Goal: Task Accomplishment & Management: Complete application form

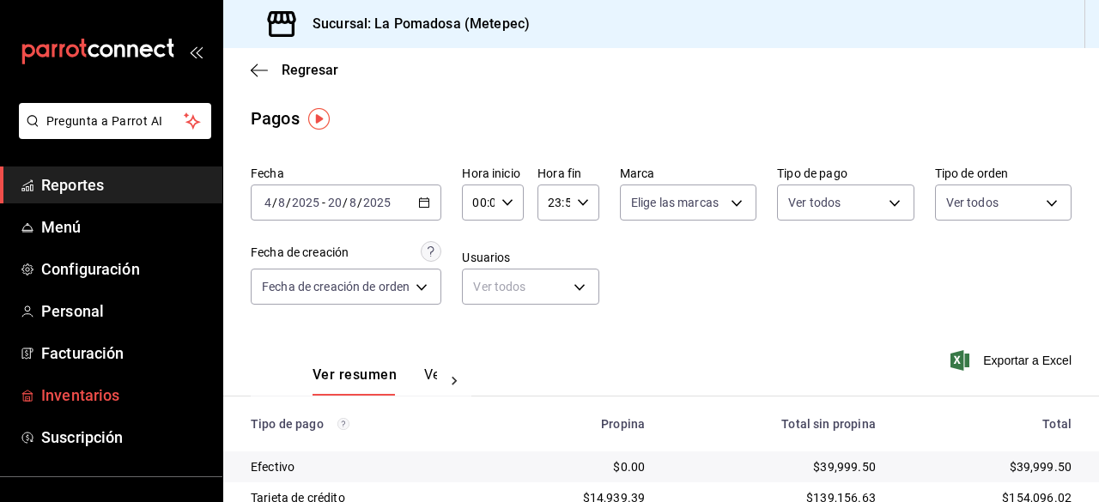
click at [100, 380] on link "Inventarios" at bounding box center [111, 395] width 222 height 37
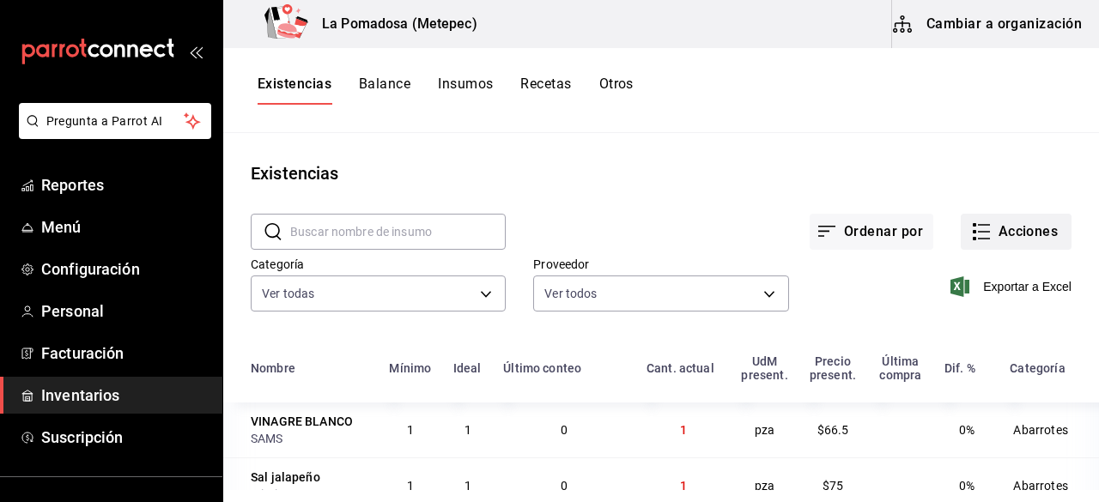
click at [1044, 234] on button "Acciones" at bounding box center [1016, 232] width 111 height 36
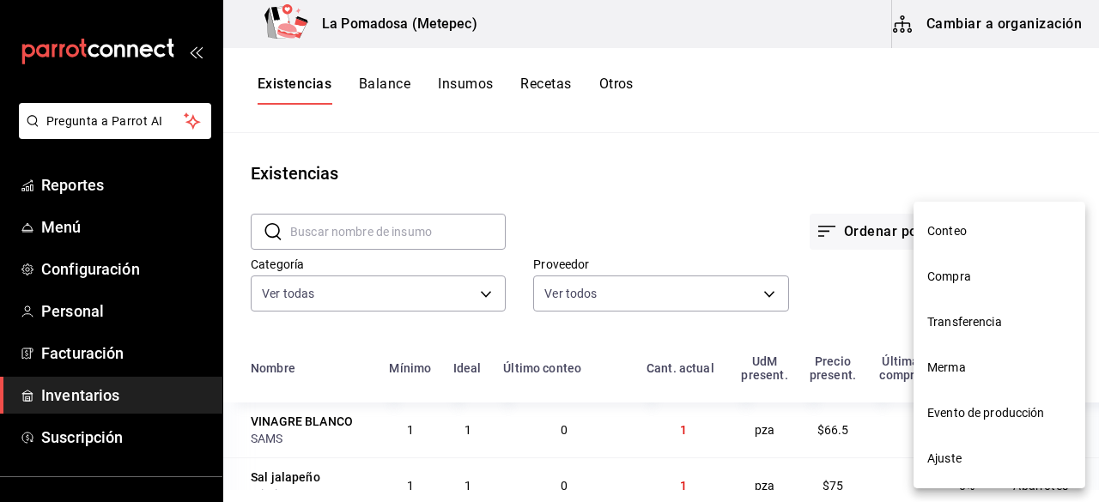
click at [967, 365] on span "Merma" at bounding box center [999, 368] width 144 height 18
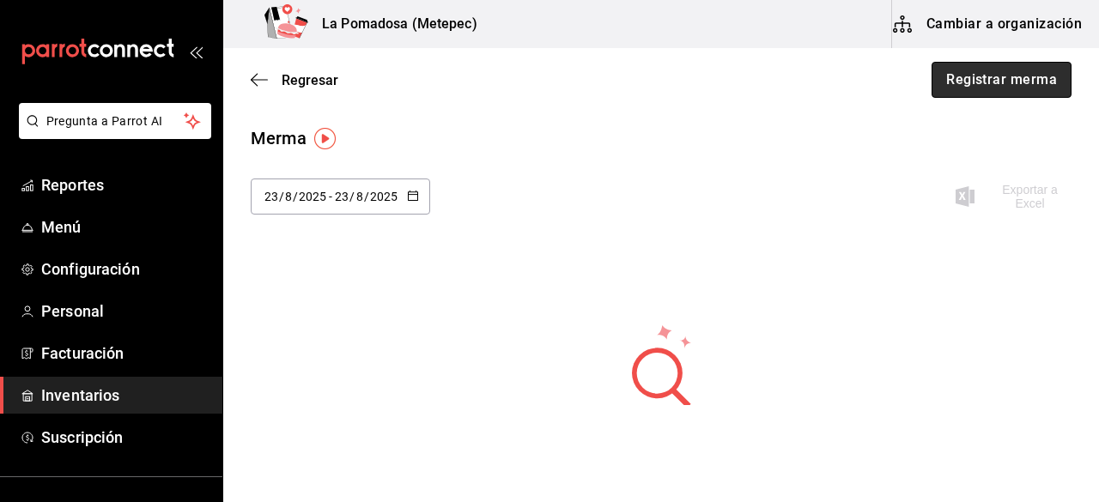
click at [1025, 75] on button "Registrar merma" at bounding box center [1002, 80] width 140 height 36
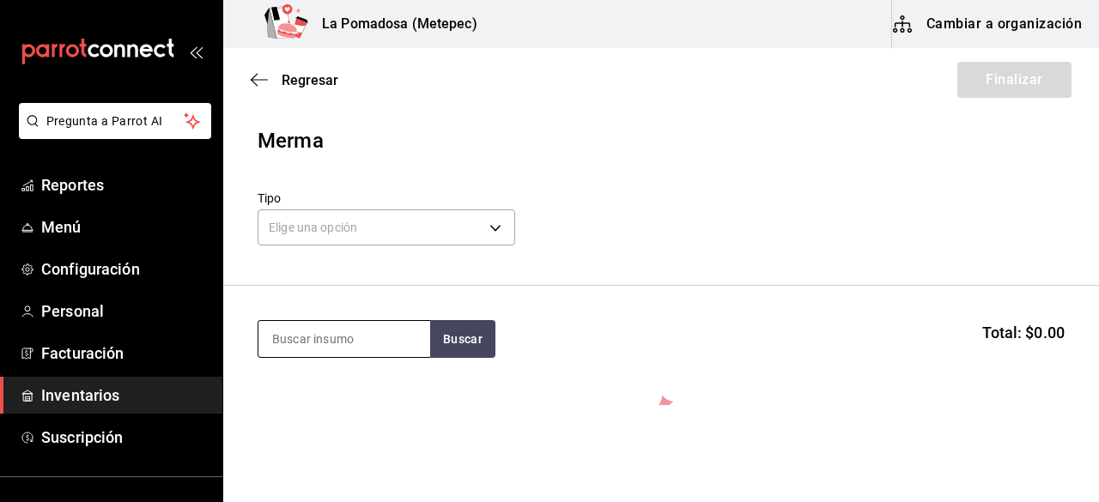
click at [383, 351] on input at bounding box center [344, 339] width 172 height 36
type input "M"
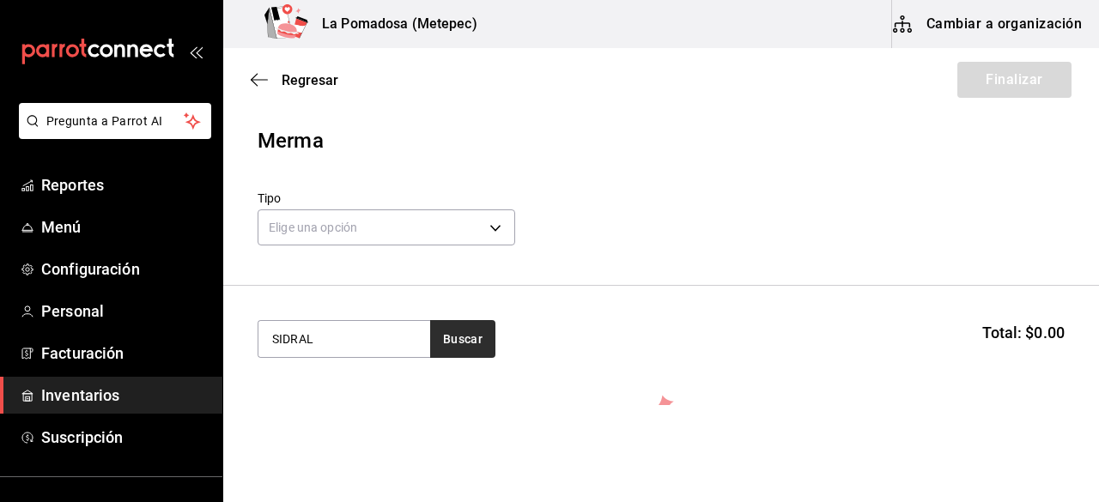
type input "SIDRAL"
click at [465, 353] on button "Buscar" at bounding box center [462, 339] width 65 height 38
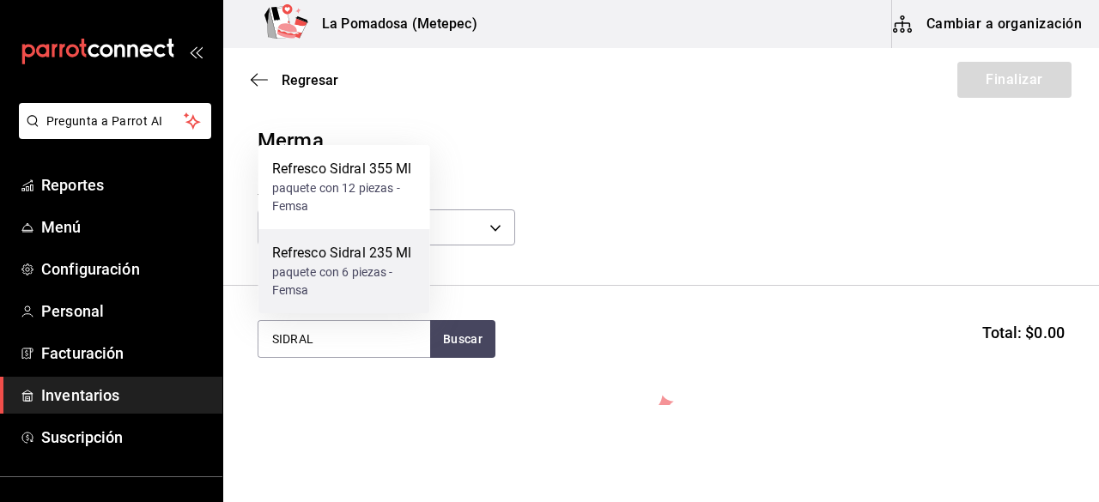
click at [342, 267] on div "paquete con 6 piezas - Femsa" at bounding box center [344, 282] width 144 height 36
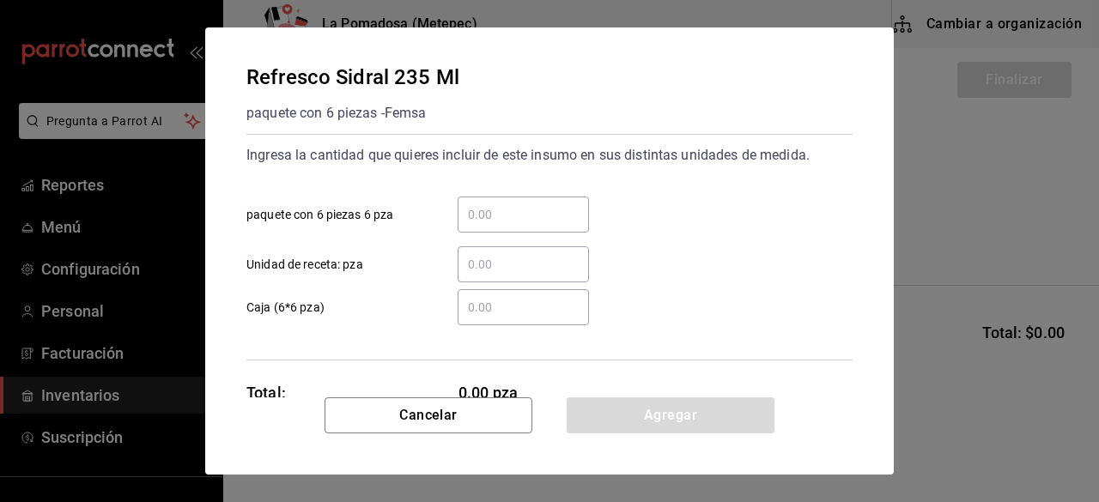
click at [540, 248] on div "​" at bounding box center [523, 264] width 131 height 36
click at [540, 254] on input "​ Unidad de receta: pza" at bounding box center [523, 264] width 131 height 21
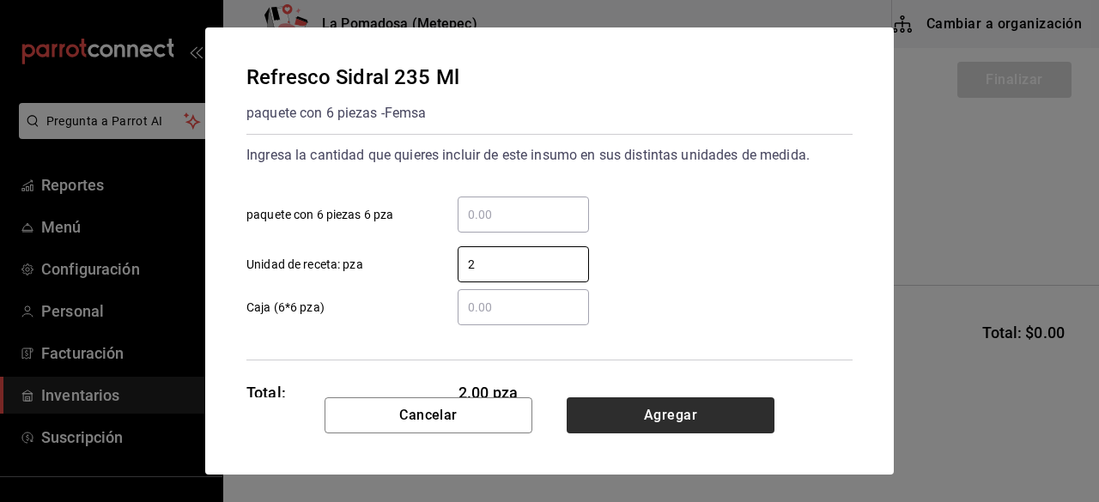
type input "2"
click at [692, 412] on button "Agregar" at bounding box center [671, 416] width 208 height 36
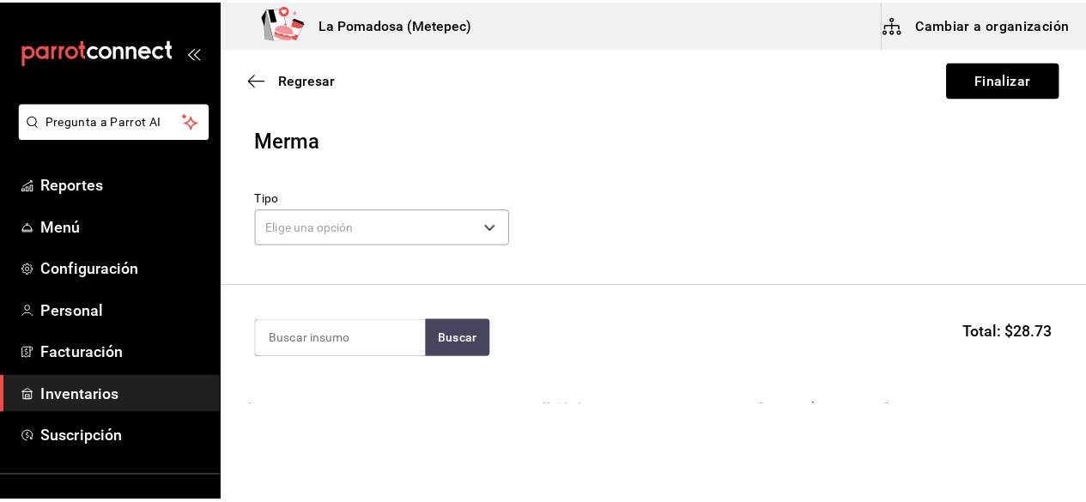
scroll to position [124, 0]
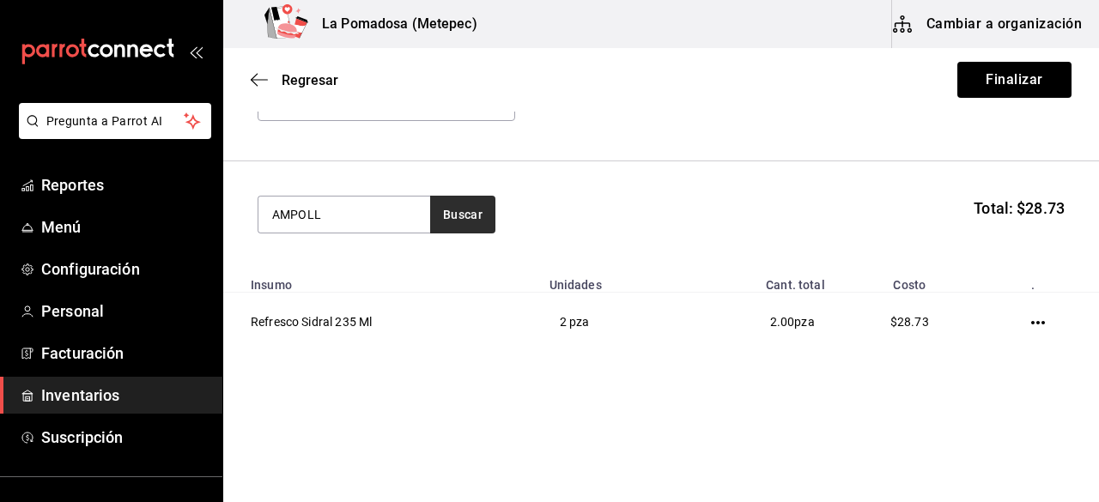
type input "AMPOLL"
click at [450, 230] on button "Buscar" at bounding box center [462, 215] width 65 height 38
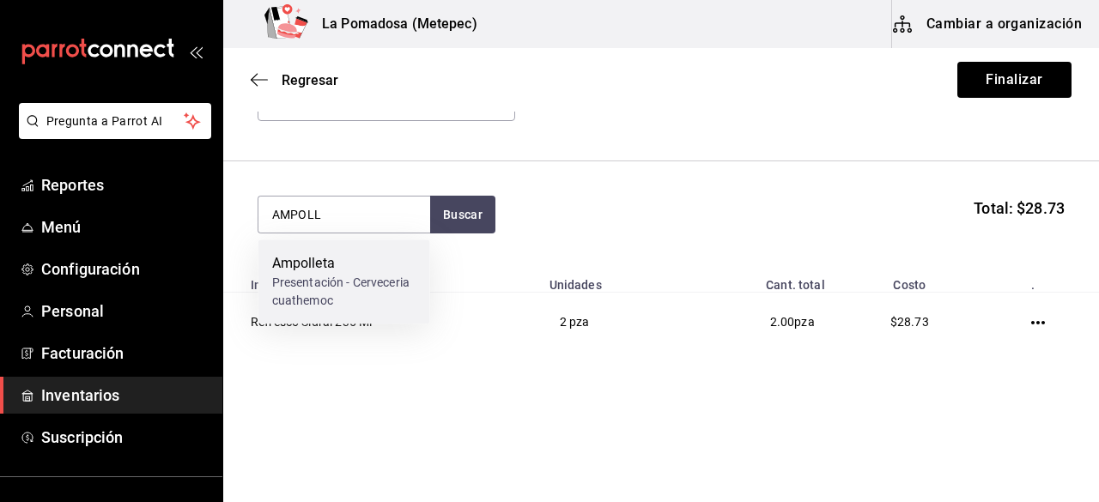
click at [364, 275] on div "Presentación - Cerveceria cuathemoc" at bounding box center [344, 292] width 144 height 36
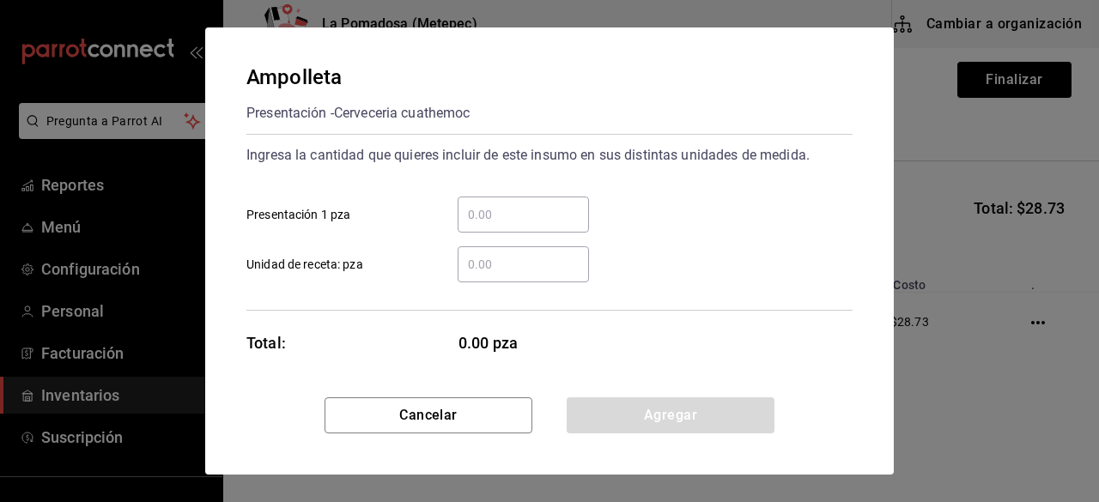
click at [550, 216] on input "​ Presentación 1 pza" at bounding box center [523, 214] width 131 height 21
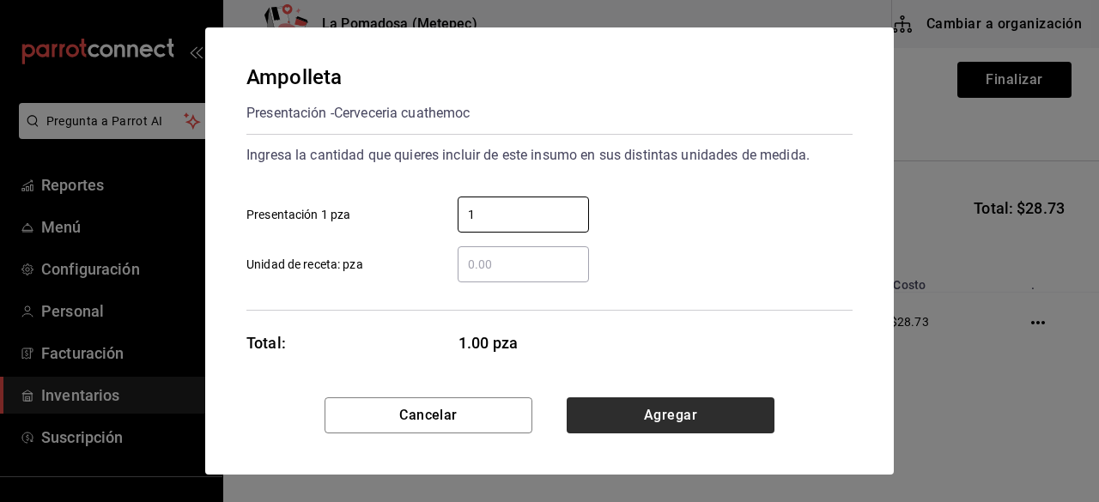
type input "1"
click at [713, 417] on button "Agregar" at bounding box center [671, 416] width 208 height 36
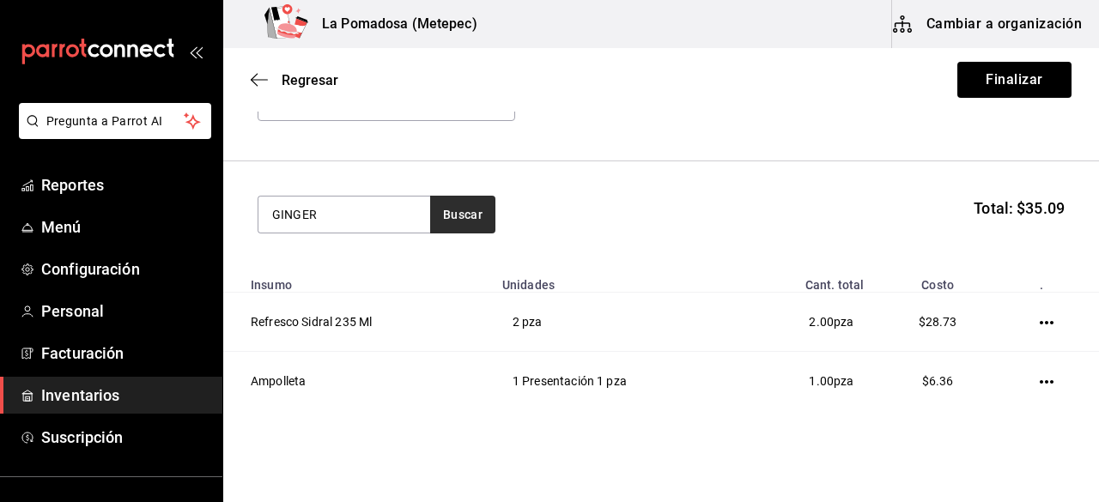
type input "GINGER"
click at [457, 205] on button "Buscar" at bounding box center [462, 215] width 65 height 38
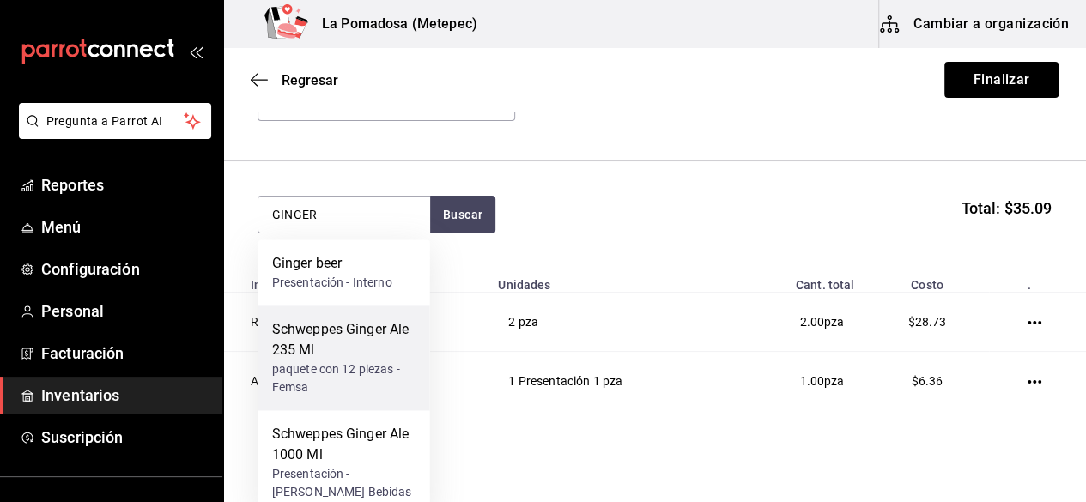
scroll to position [20, 0]
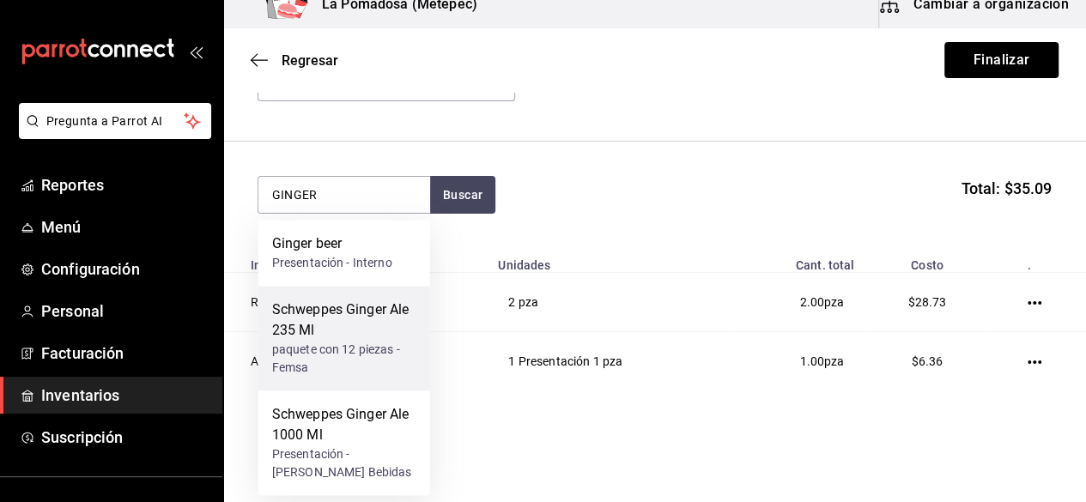
click at [354, 342] on div "paquete con 12 piezas - Femsa" at bounding box center [344, 359] width 144 height 36
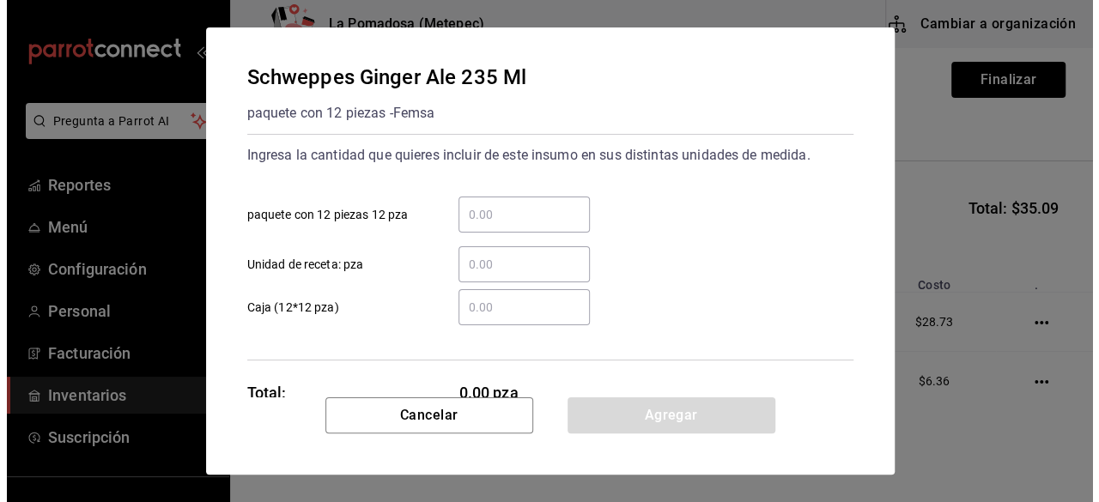
scroll to position [0, 0]
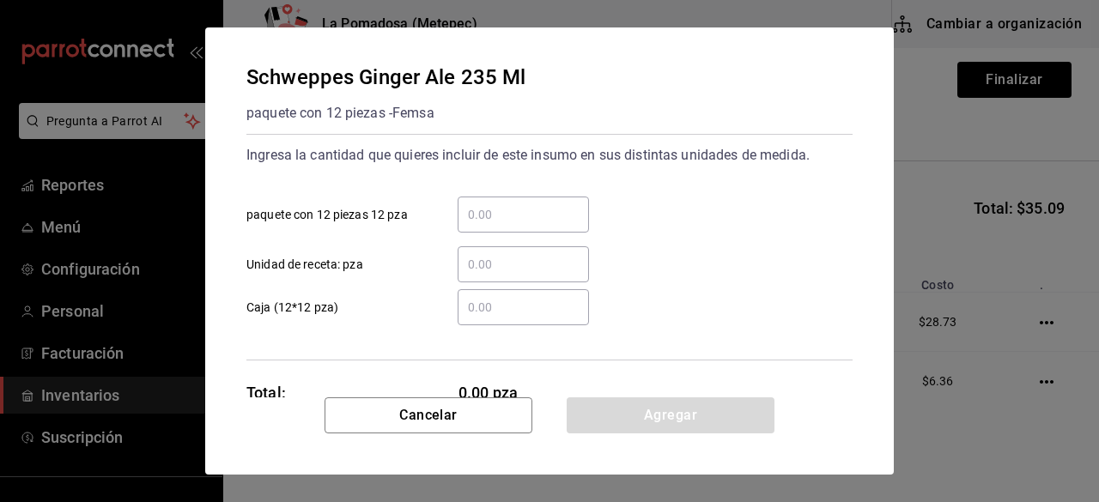
click at [517, 263] on input "​ Unidad de receta: pza" at bounding box center [523, 264] width 131 height 21
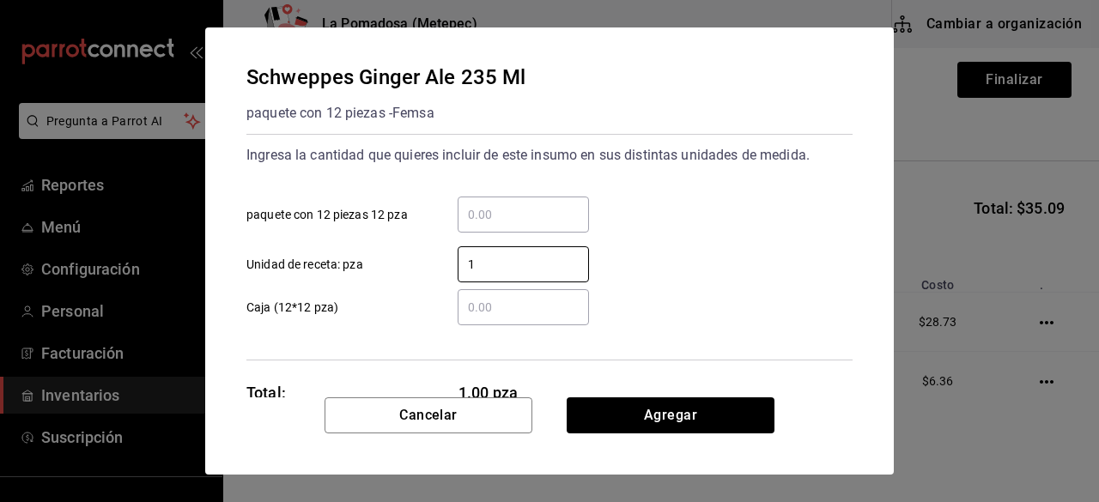
type input "1"
click at [728, 288] on div "​ Caja (12*12 pza)" at bounding box center [543, 301] width 620 height 50
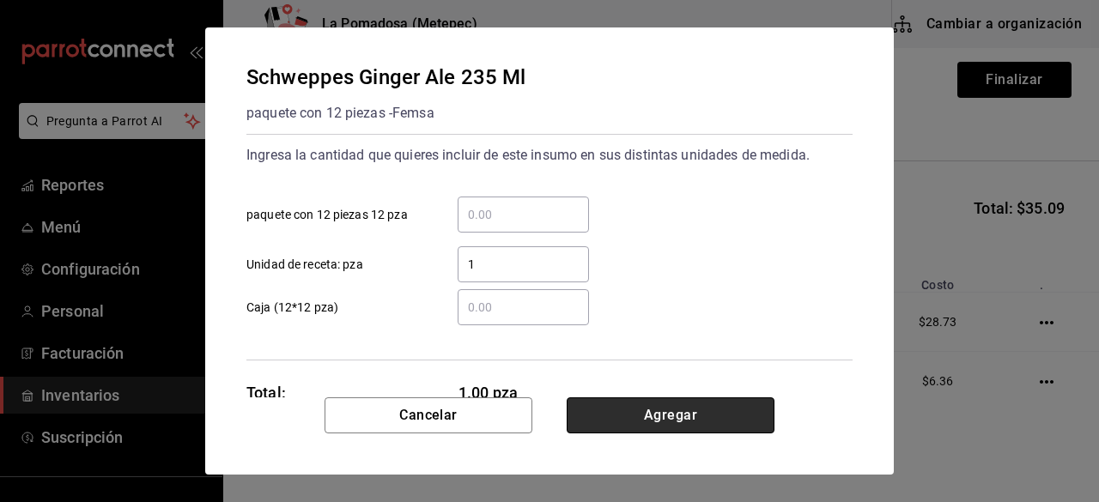
click at [716, 408] on button "Agregar" at bounding box center [671, 416] width 208 height 36
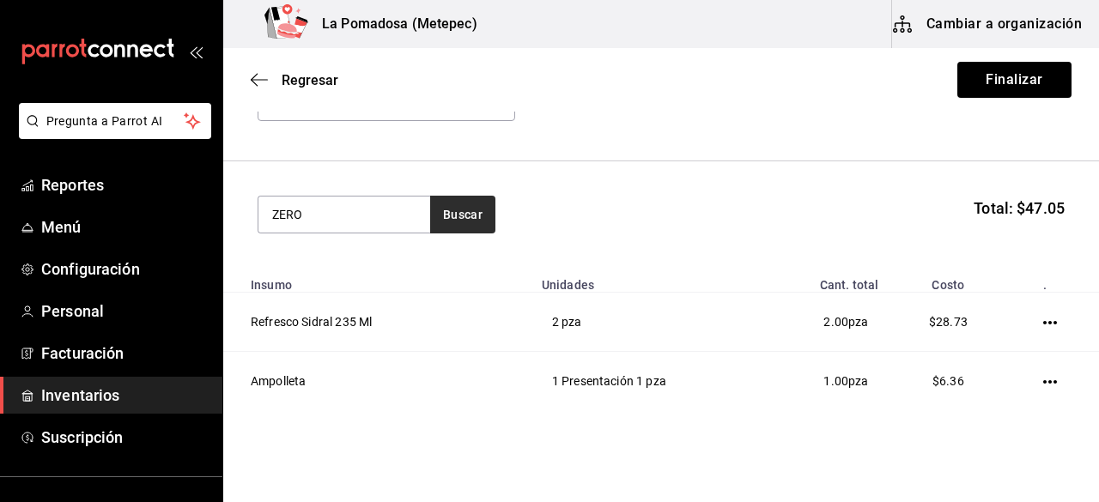
type input "ZERO"
click at [472, 220] on button "Buscar" at bounding box center [462, 215] width 65 height 38
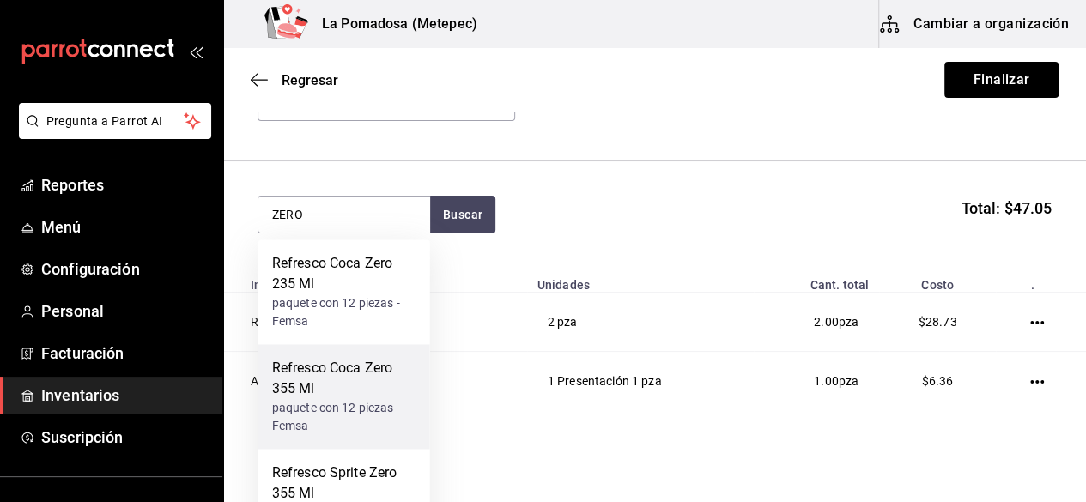
click at [368, 394] on div "Refresco Coca Zero 355 Ml" at bounding box center [344, 378] width 144 height 41
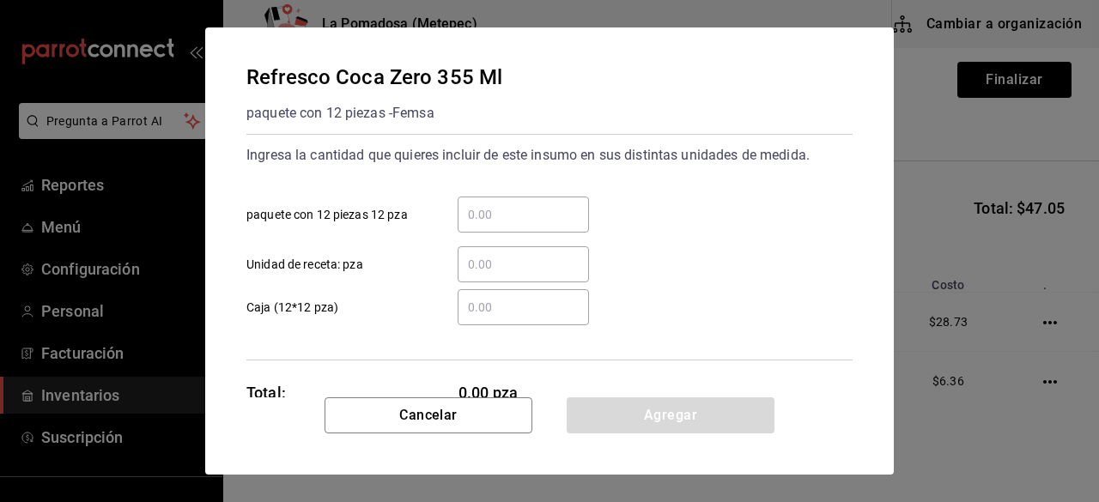
click at [504, 265] on input "​ Unidad de receta: pza" at bounding box center [523, 264] width 131 height 21
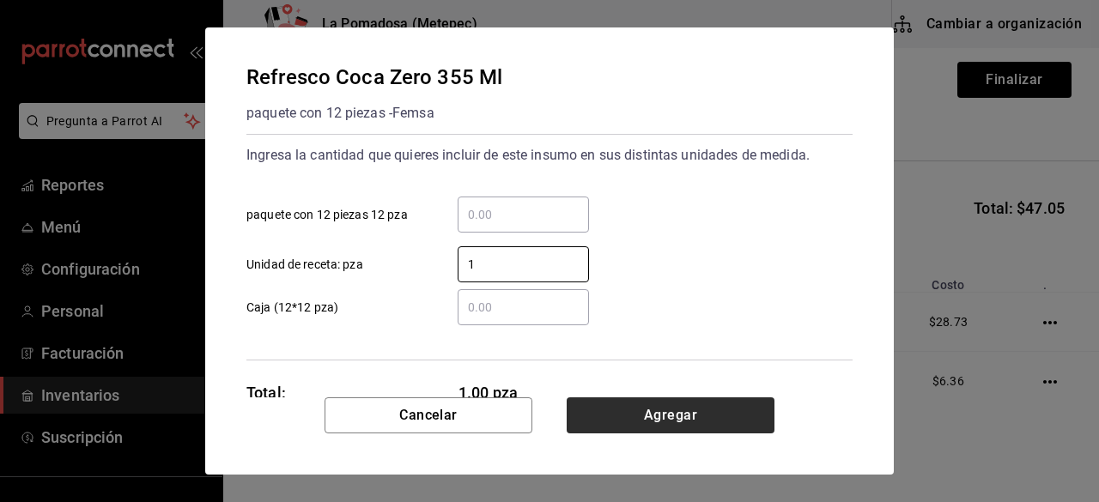
type input "1"
click at [706, 413] on button "Agregar" at bounding box center [671, 416] width 208 height 36
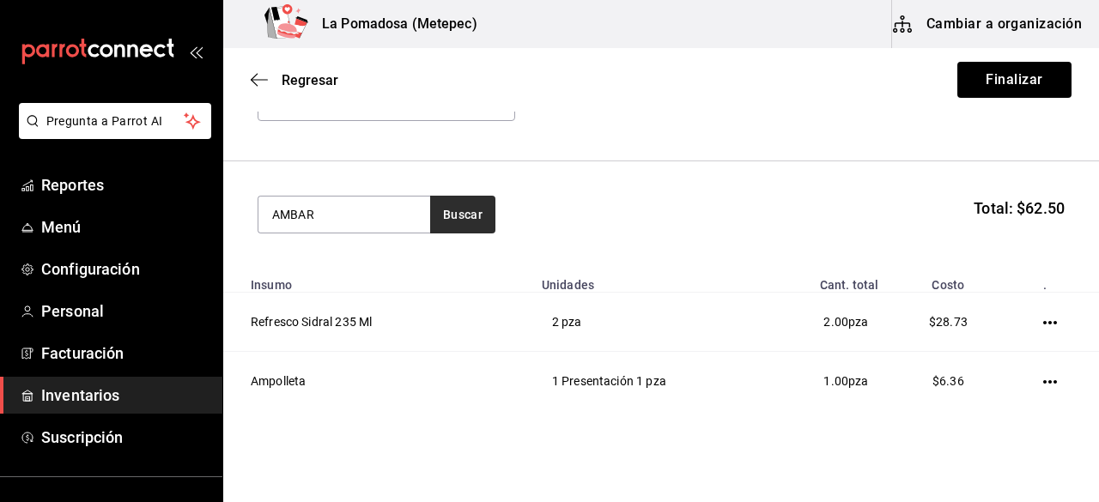
type input "AMBAR"
click at [471, 210] on button "Buscar" at bounding box center [462, 215] width 65 height 38
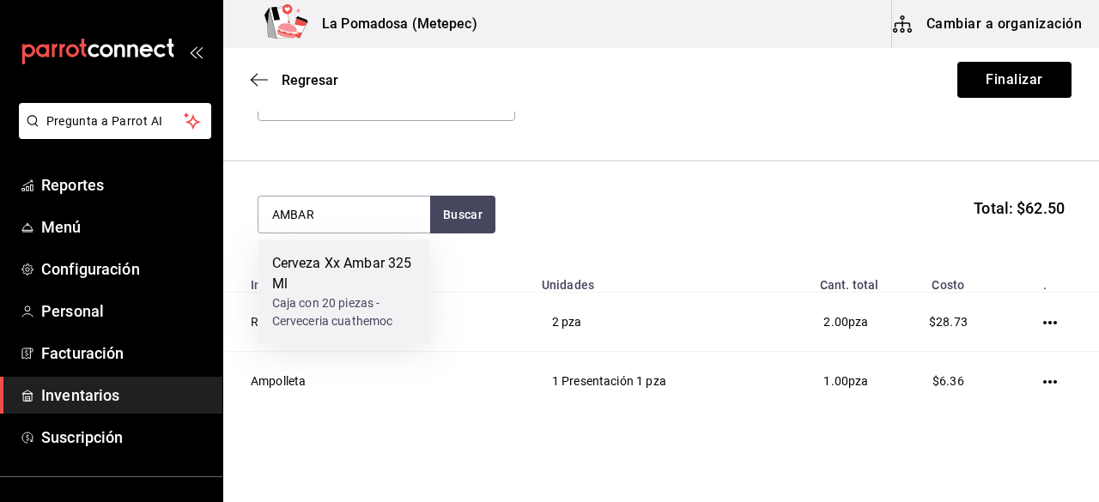
click at [316, 271] on div "Cerveza Xx Ambar 325 Ml" at bounding box center [344, 273] width 144 height 41
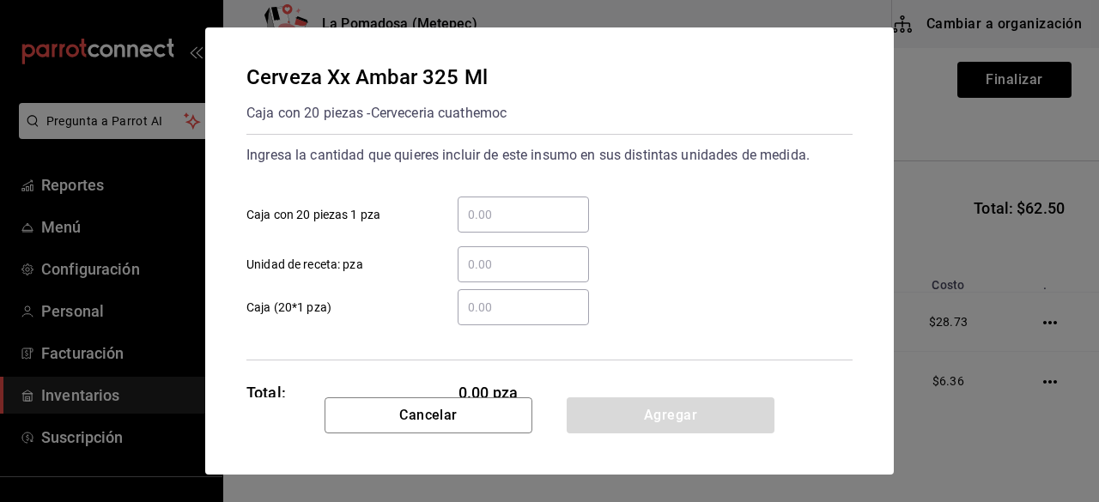
click at [501, 277] on div "​" at bounding box center [523, 264] width 131 height 36
click at [501, 275] on input "​ Unidad de receta: pza" at bounding box center [523, 264] width 131 height 21
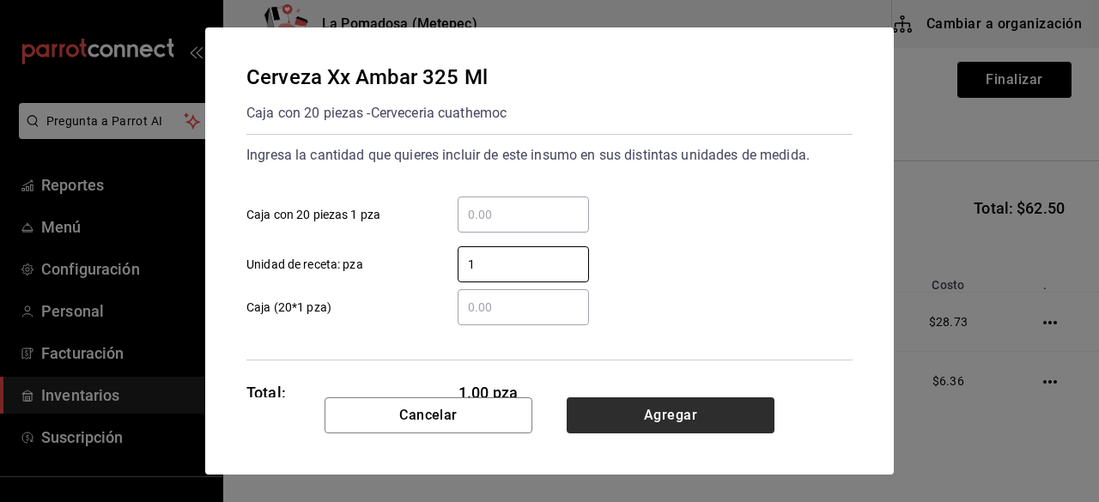
type input "1"
click at [713, 428] on button "Agregar" at bounding box center [671, 416] width 208 height 36
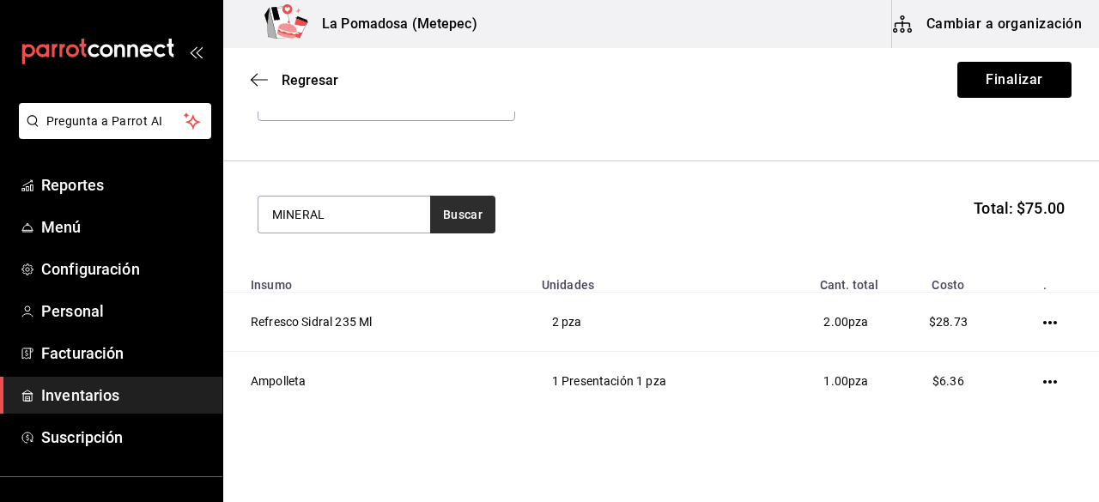
type input "MINERAL"
click at [477, 219] on button "Buscar" at bounding box center [462, 215] width 65 height 38
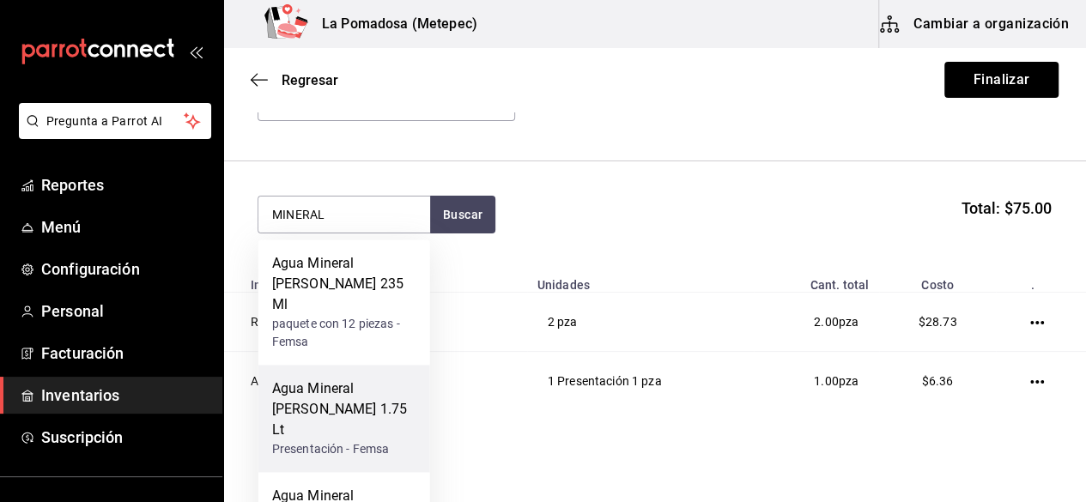
click at [357, 386] on div "Agua Mineral Peñafiel 1.75 Lt" at bounding box center [344, 410] width 144 height 62
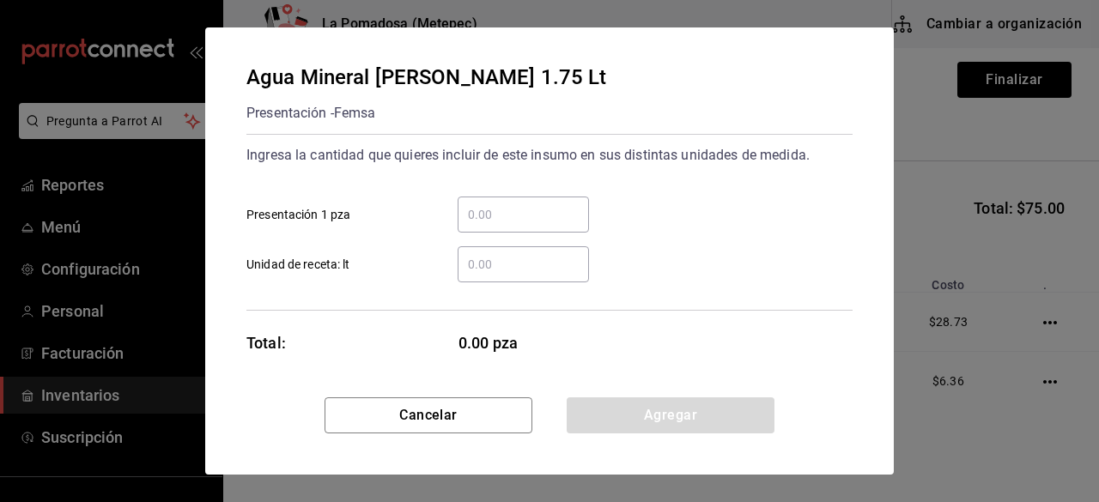
click at [525, 276] on div "​" at bounding box center [523, 264] width 131 height 36
click at [525, 275] on input "​ Unidad de receta: lt" at bounding box center [523, 264] width 131 height 21
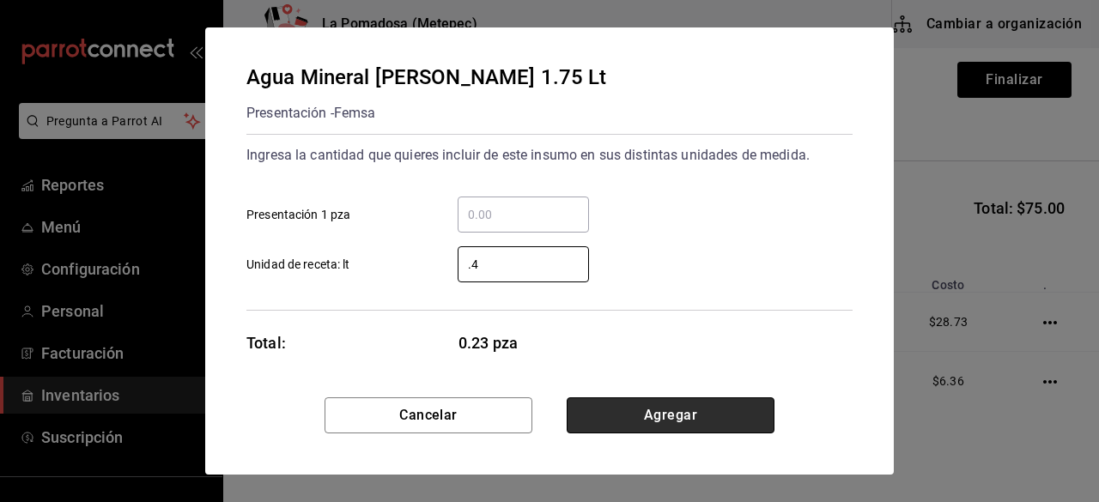
type input "0.4"
click at [714, 420] on button "Agregar" at bounding box center [671, 416] width 208 height 36
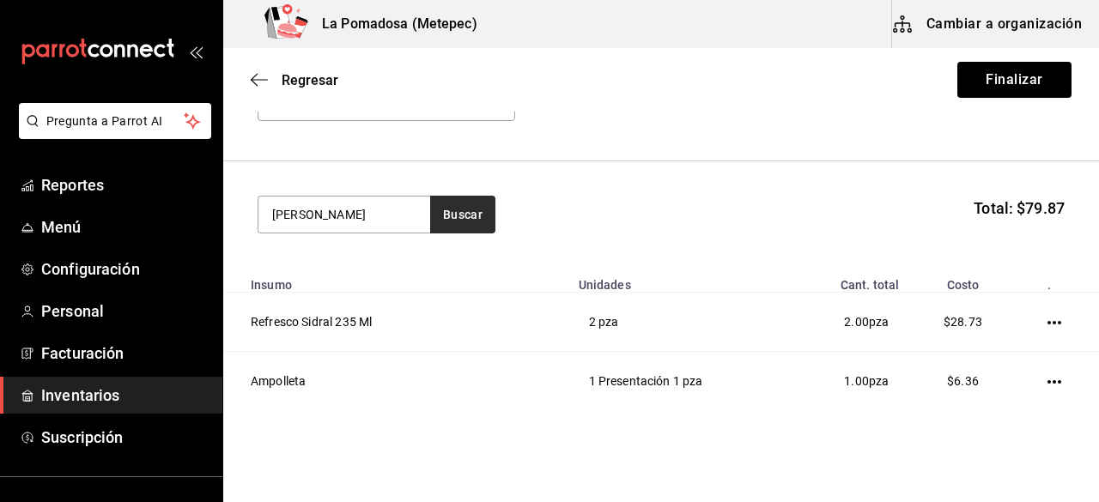
type input "TORRES"
click at [441, 224] on button "Buscar" at bounding box center [462, 215] width 65 height 38
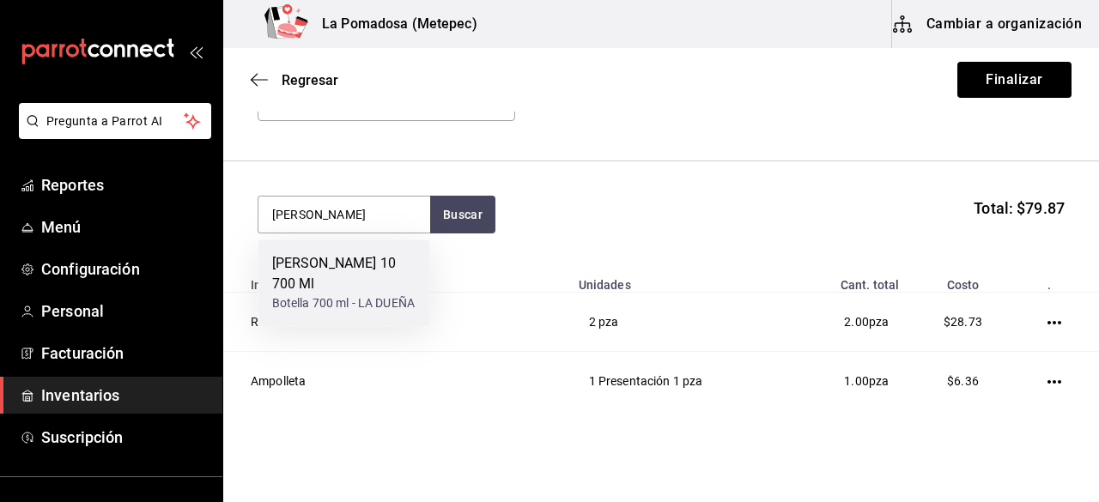
click at [361, 282] on div "Brandi Torres 10 700 Ml" at bounding box center [344, 273] width 144 height 41
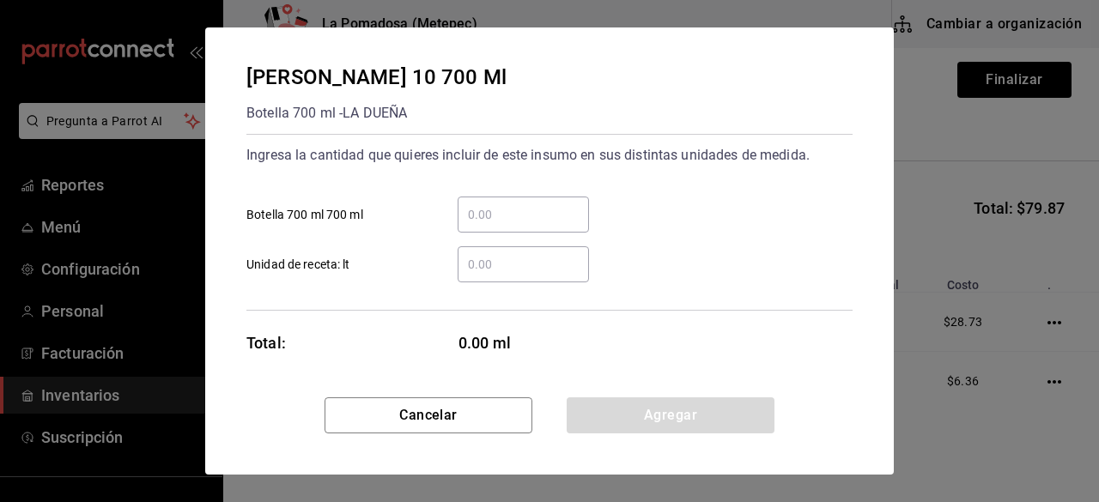
click at [505, 260] on input "​ Unidad de receta: lt" at bounding box center [523, 264] width 131 height 21
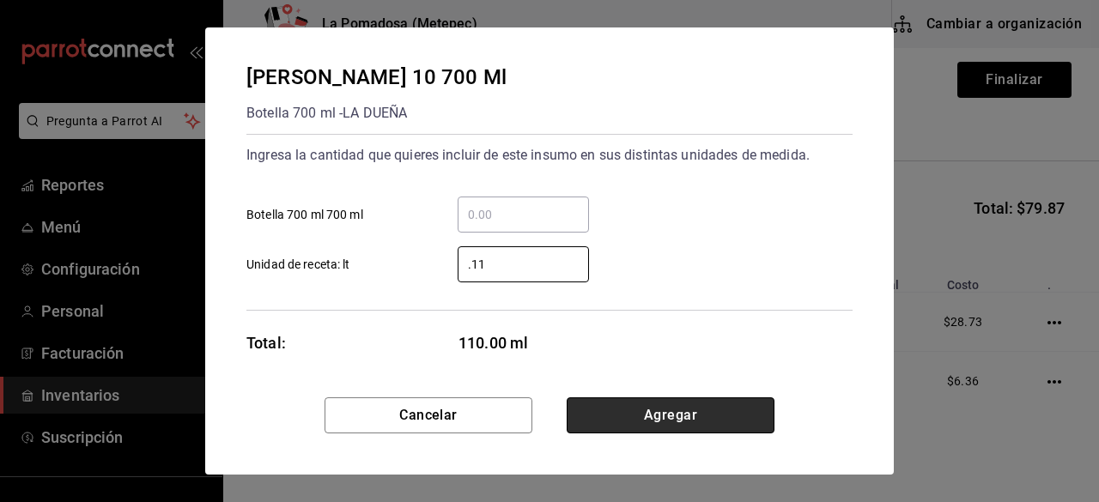
type input "0.11"
click at [694, 403] on button "Agregar" at bounding box center [671, 416] width 208 height 36
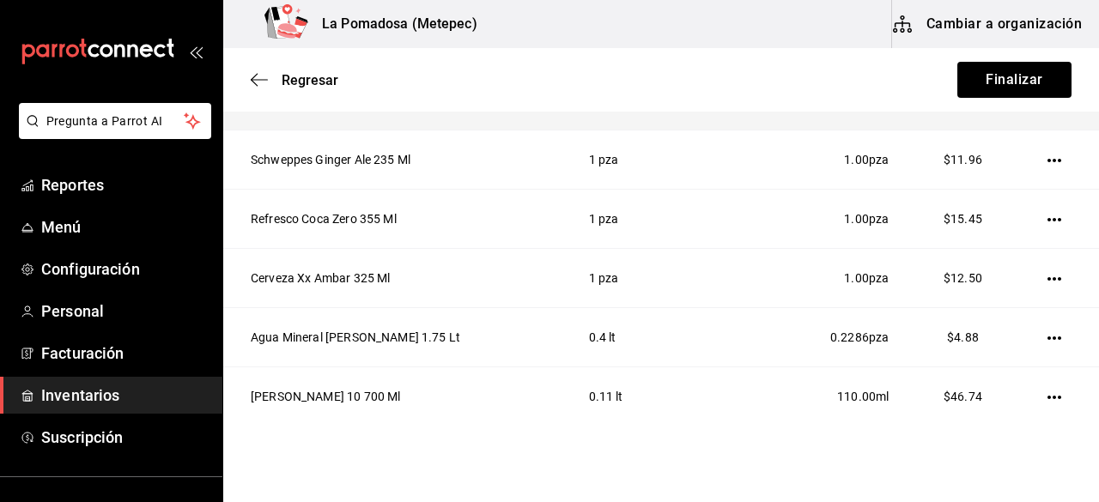
scroll to position [456, 0]
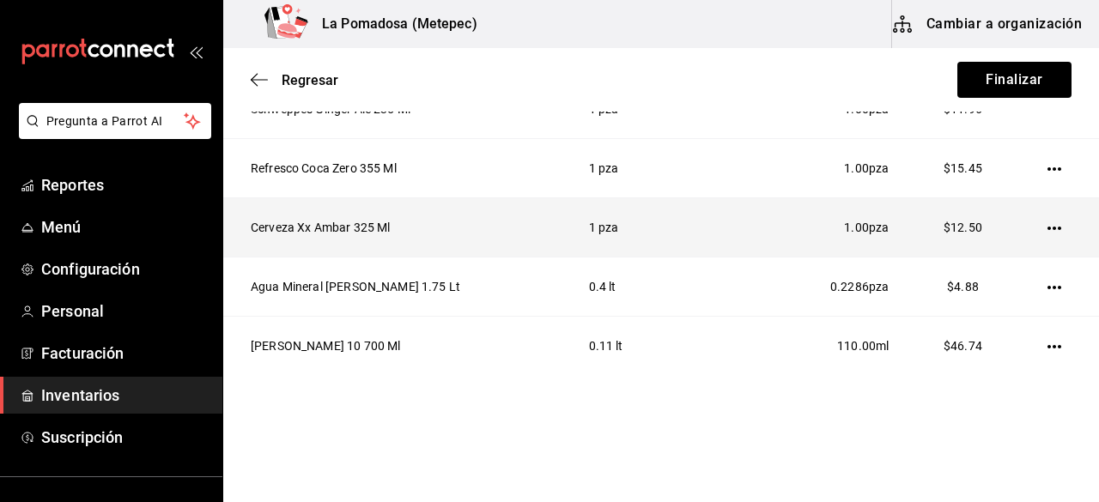
click at [1047, 225] on icon "button" at bounding box center [1054, 229] width 14 height 14
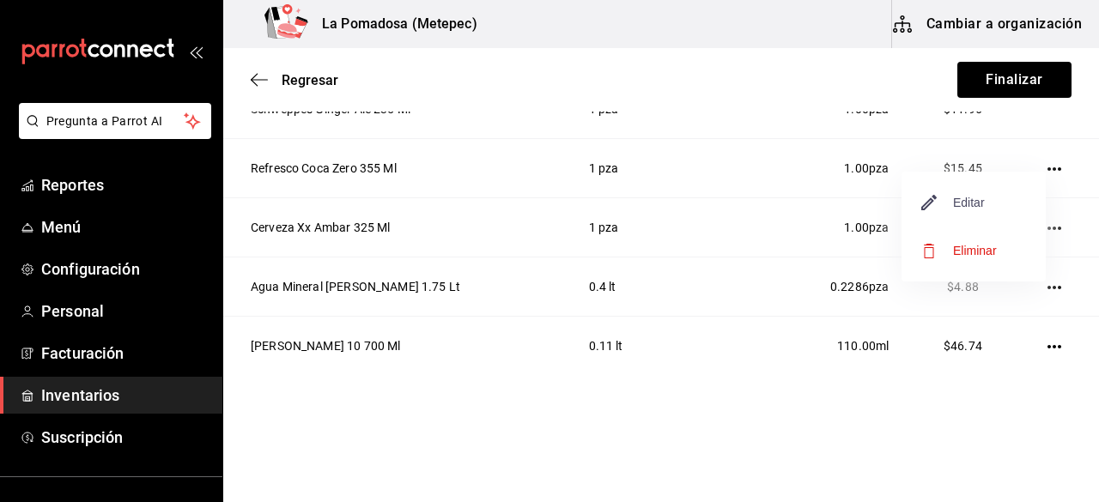
click at [976, 195] on span "Editar" at bounding box center [953, 202] width 63 height 21
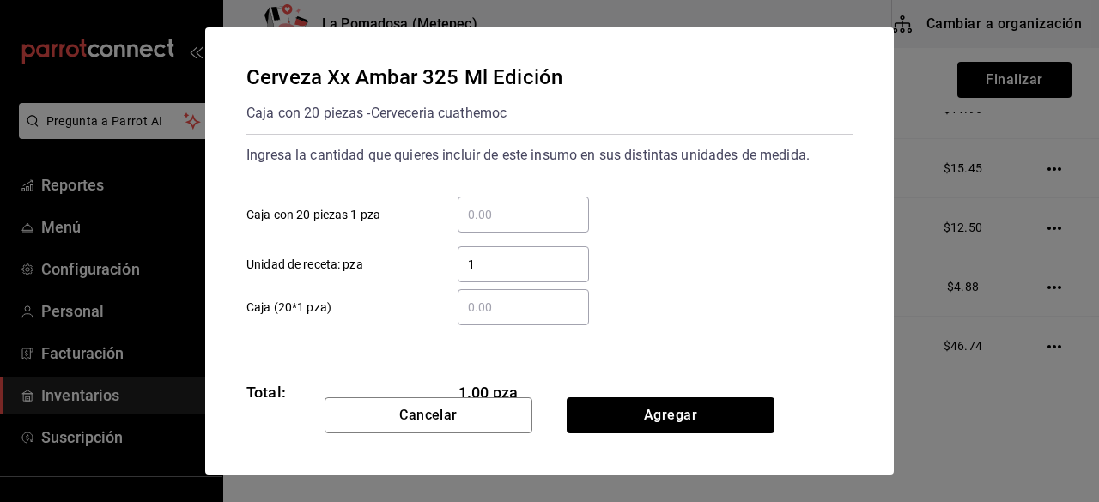
click at [488, 257] on input "1" at bounding box center [523, 264] width 131 height 21
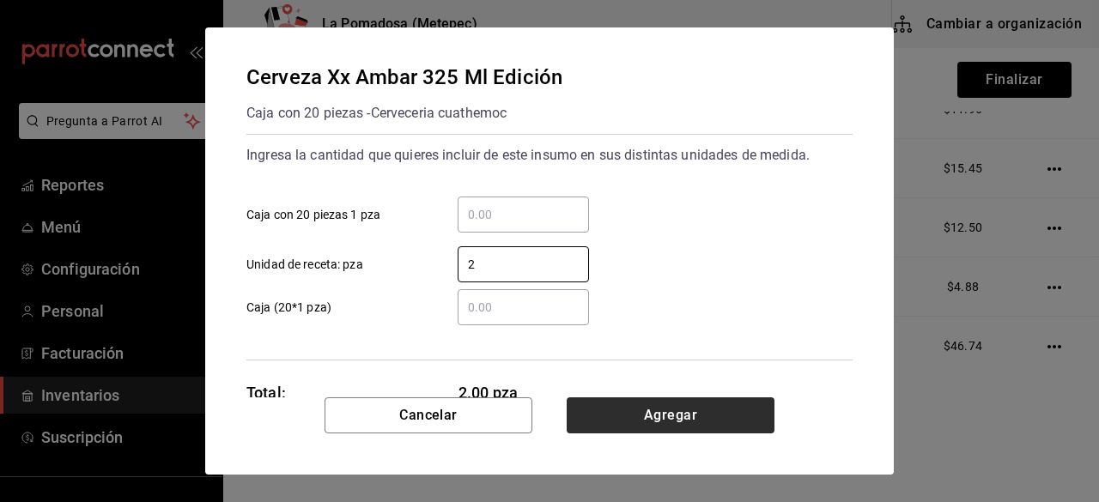
type input "2"
click at [698, 411] on button "Agregar" at bounding box center [671, 416] width 208 height 36
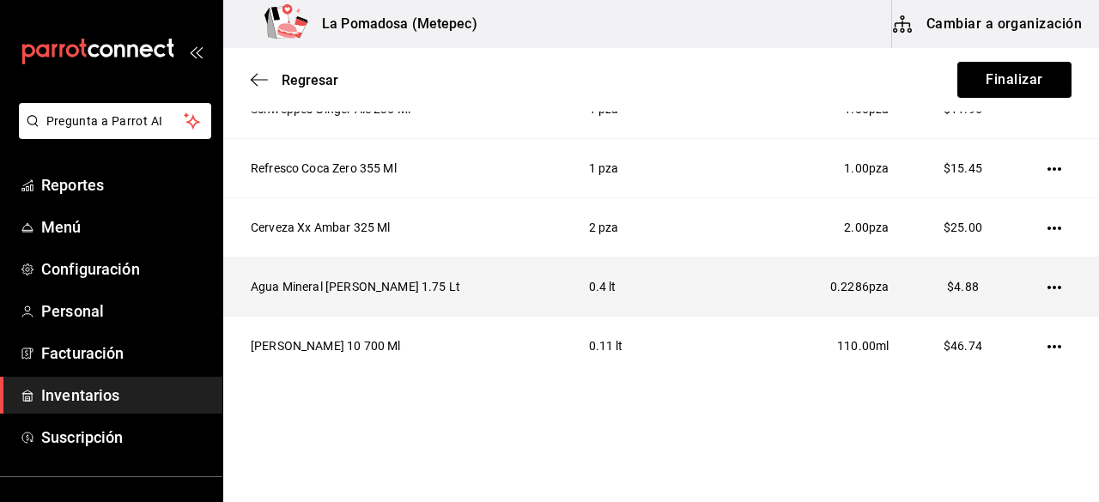
click at [1046, 282] on td at bounding box center [1058, 287] width 82 height 59
click at [1047, 286] on icon "button" at bounding box center [1054, 287] width 14 height 3
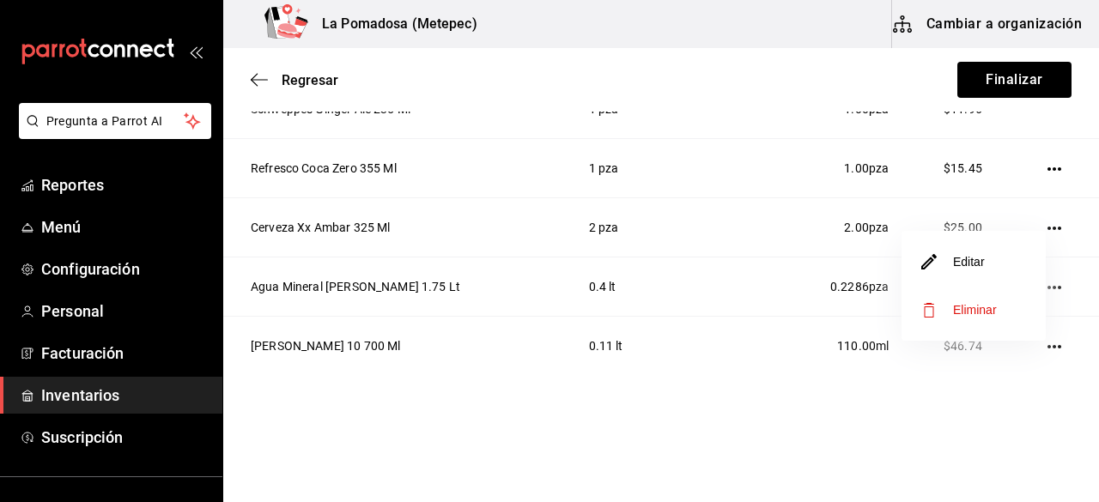
click at [984, 267] on li "Editar" at bounding box center [974, 262] width 144 height 48
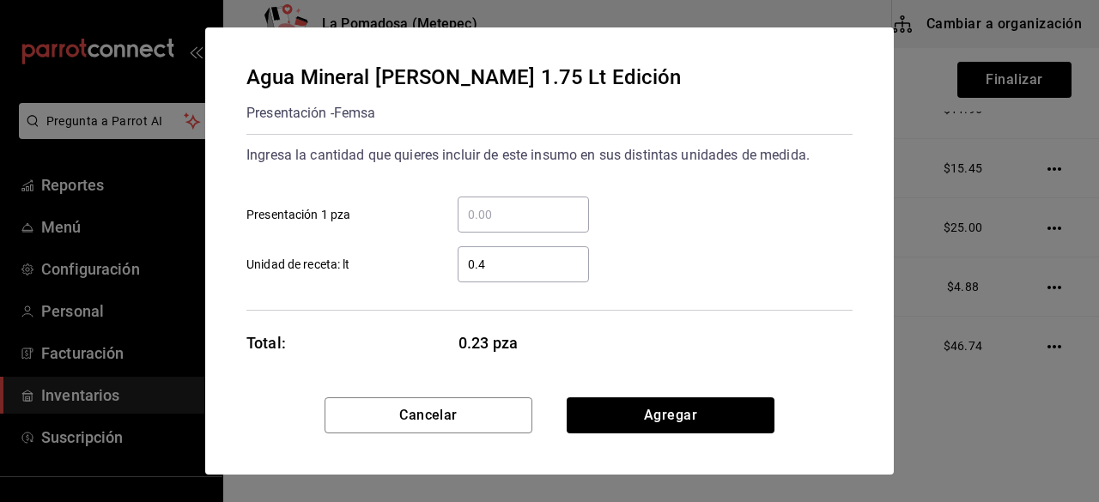
click at [541, 266] on input "0.4" at bounding box center [523, 264] width 131 height 21
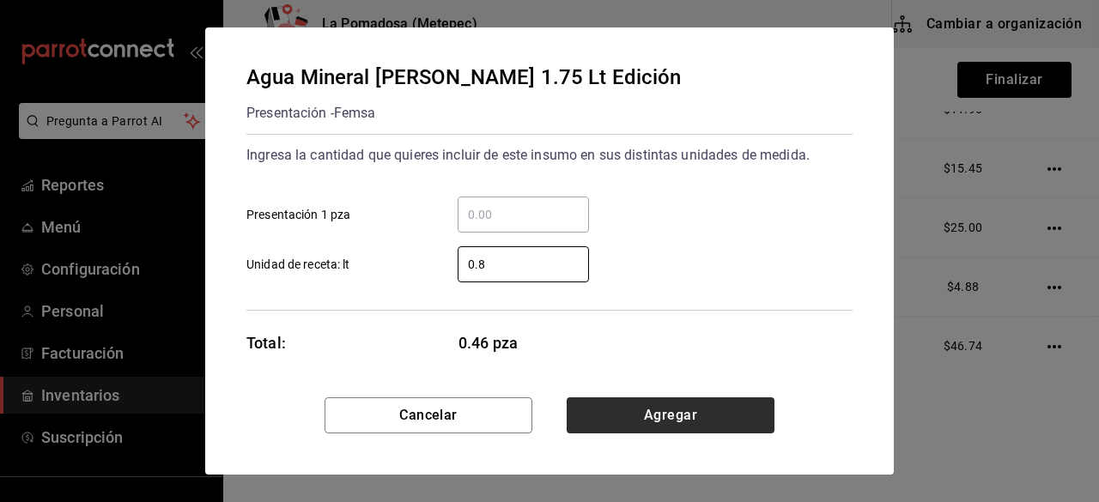
type input "0.8"
click at [714, 413] on button "Agregar" at bounding box center [671, 416] width 208 height 36
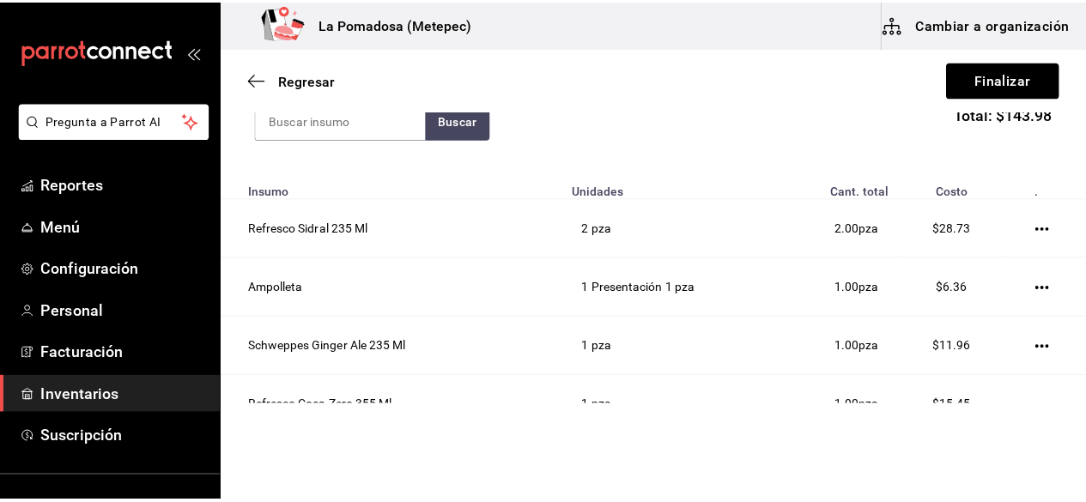
scroll to position [211, 0]
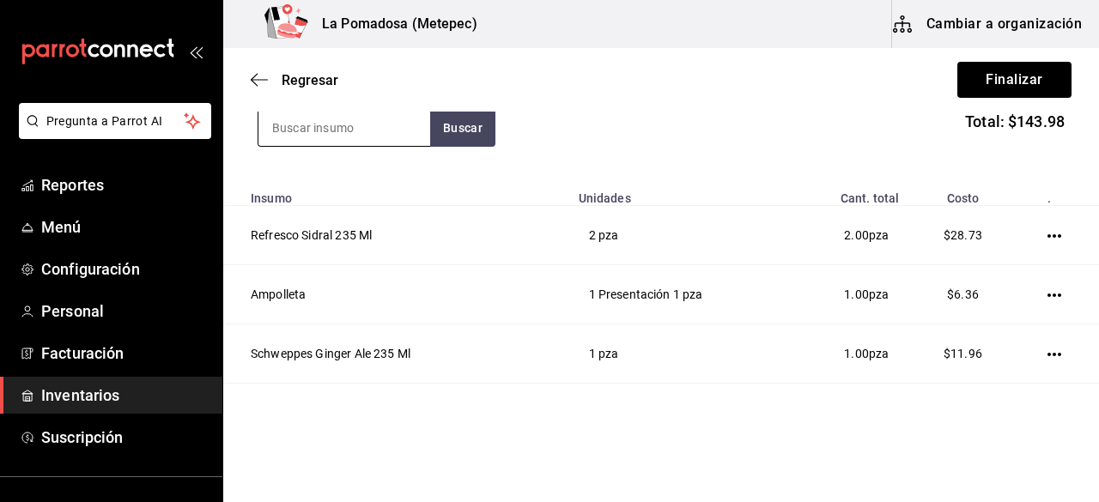
click at [356, 135] on input at bounding box center [344, 128] width 172 height 36
type input "COCA"
click at [481, 138] on button "Buscar" at bounding box center [462, 128] width 65 height 38
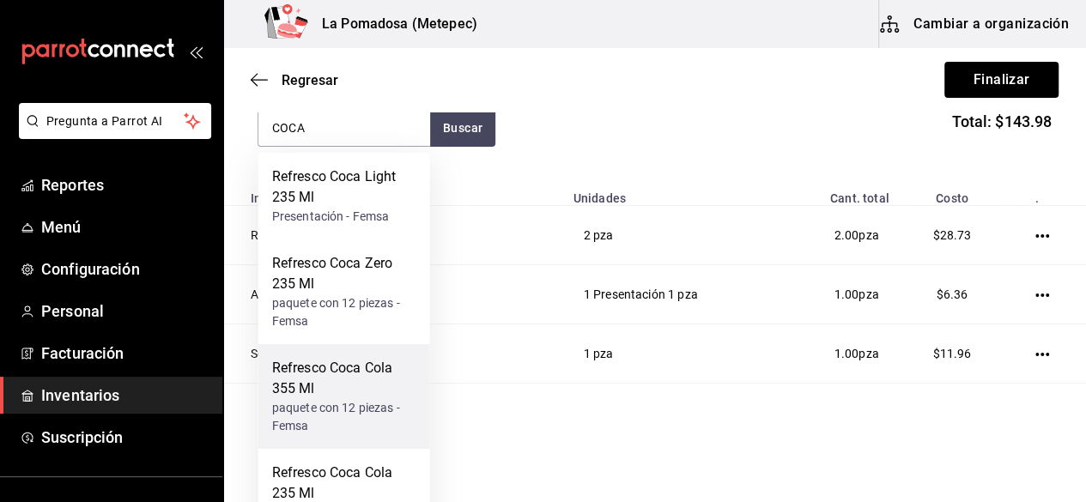
scroll to position [58, 0]
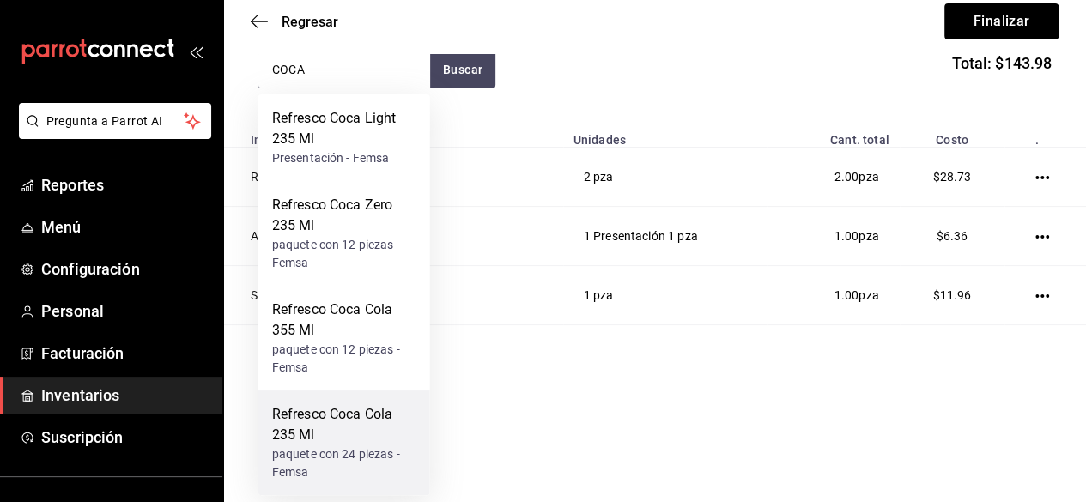
click at [349, 429] on div "Refresco Coca Cola 235 Ml" at bounding box center [344, 424] width 144 height 41
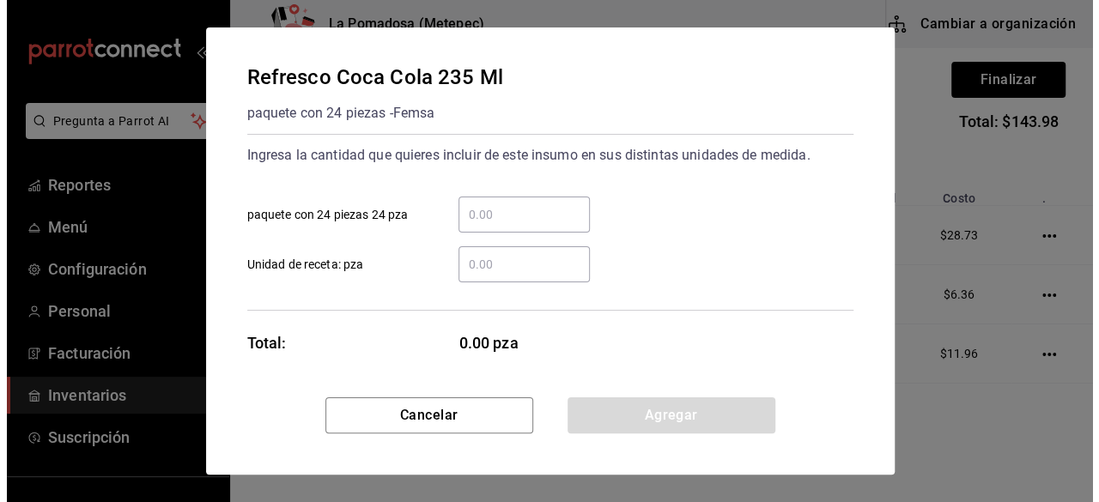
scroll to position [0, 0]
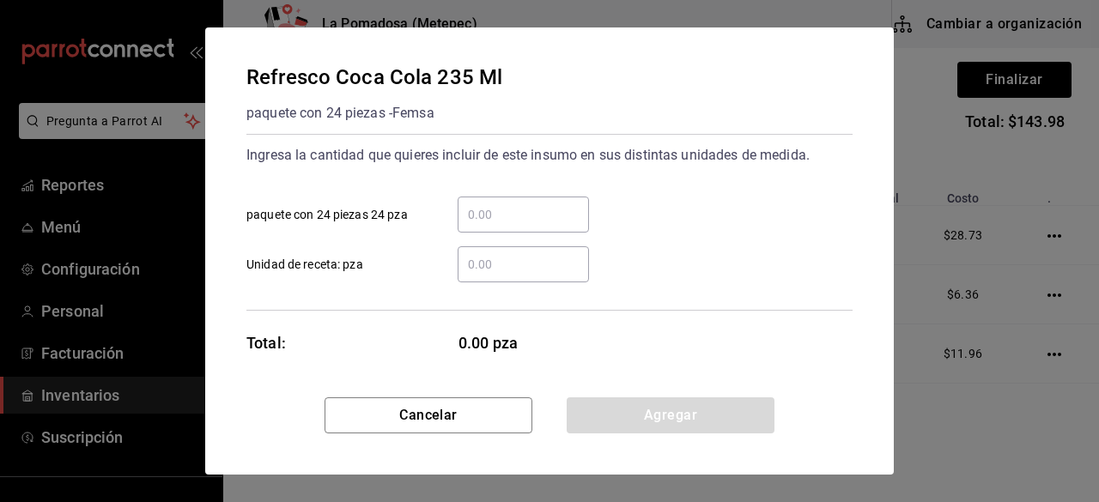
click at [522, 248] on div "​" at bounding box center [523, 264] width 131 height 36
click at [522, 254] on input "​ Unidad de receta: pza" at bounding box center [523, 264] width 131 height 21
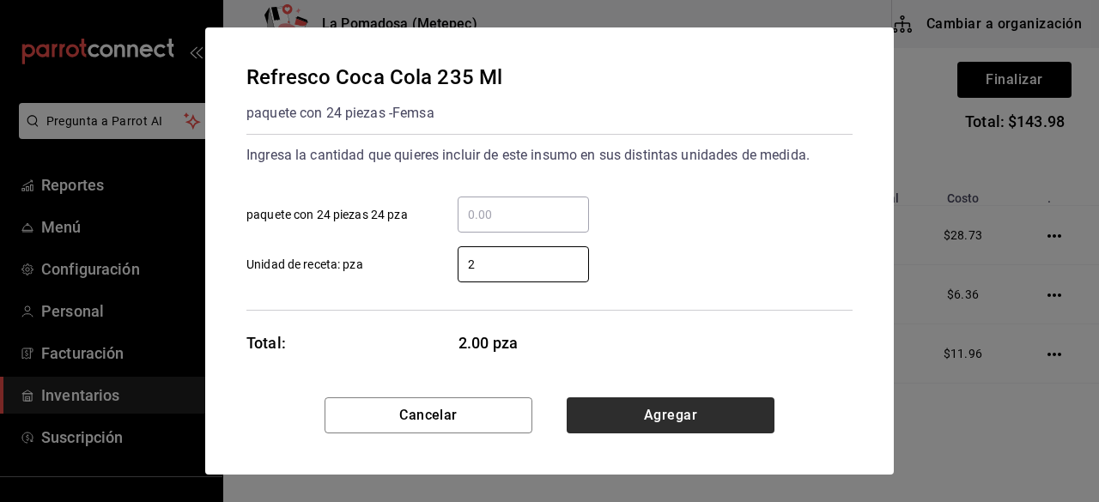
type input "2"
click at [713, 418] on button "Agregar" at bounding box center [671, 416] width 208 height 36
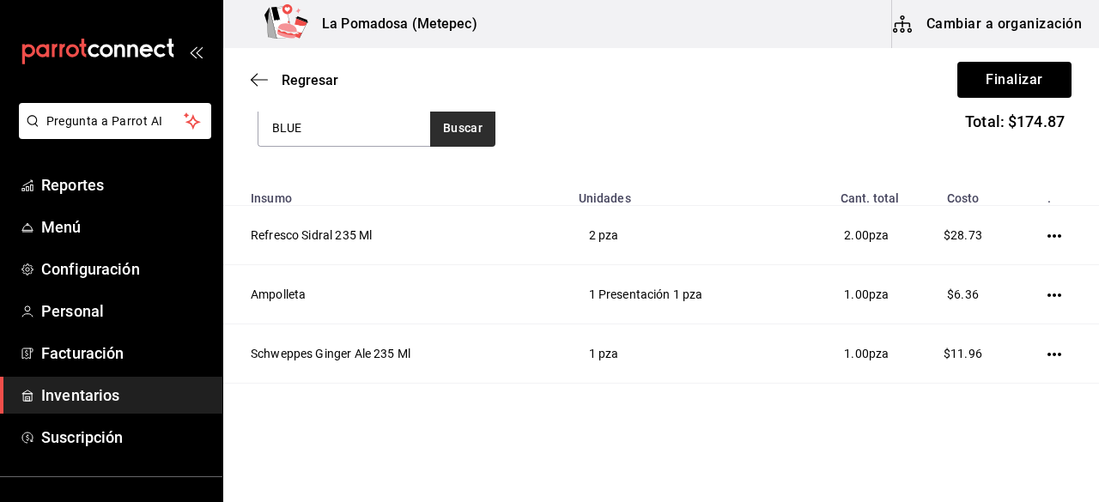
type input "BLUE"
click at [463, 121] on button "Buscar" at bounding box center [462, 128] width 65 height 38
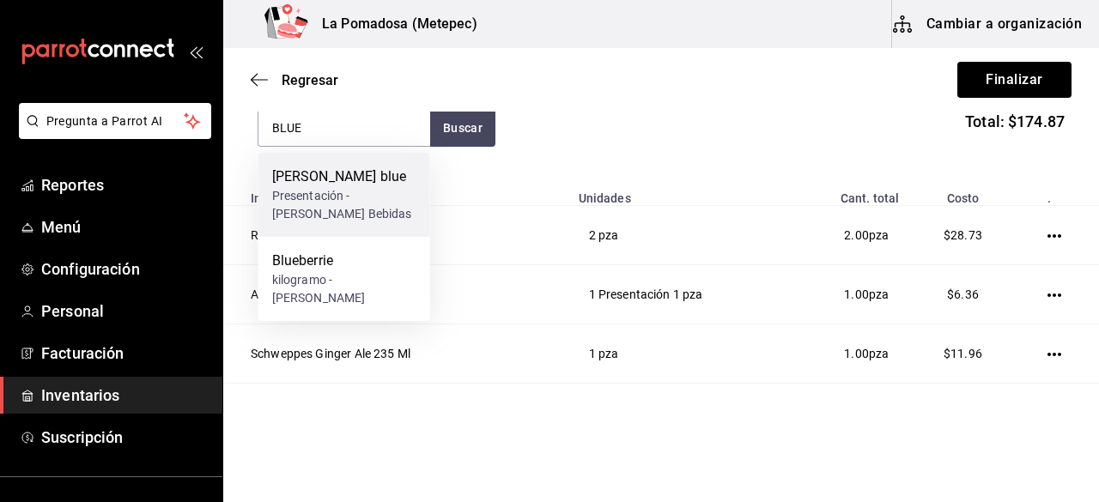
click at [342, 185] on div "[PERSON_NAME] blue" at bounding box center [344, 177] width 144 height 21
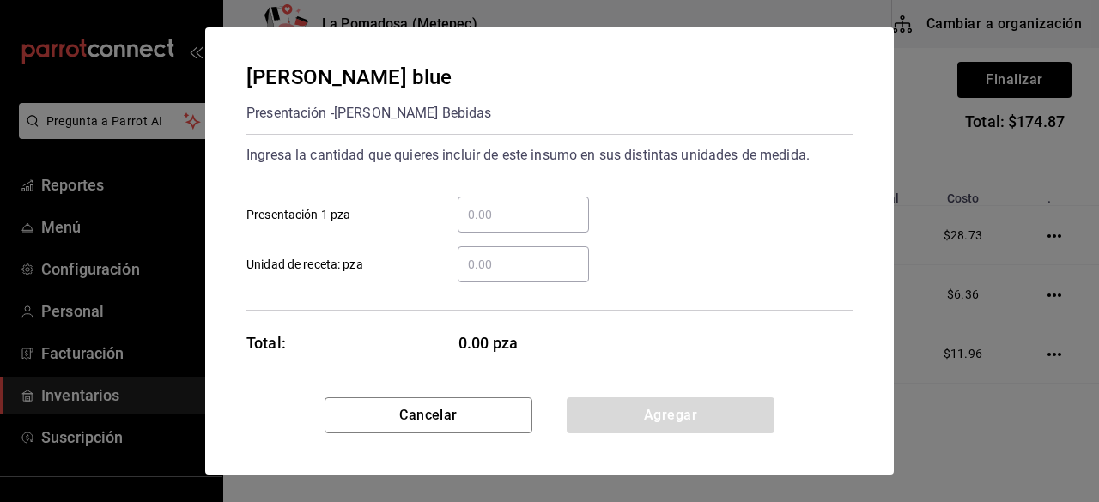
click at [525, 220] on input "​ Presentación 1 pza" at bounding box center [523, 214] width 131 height 21
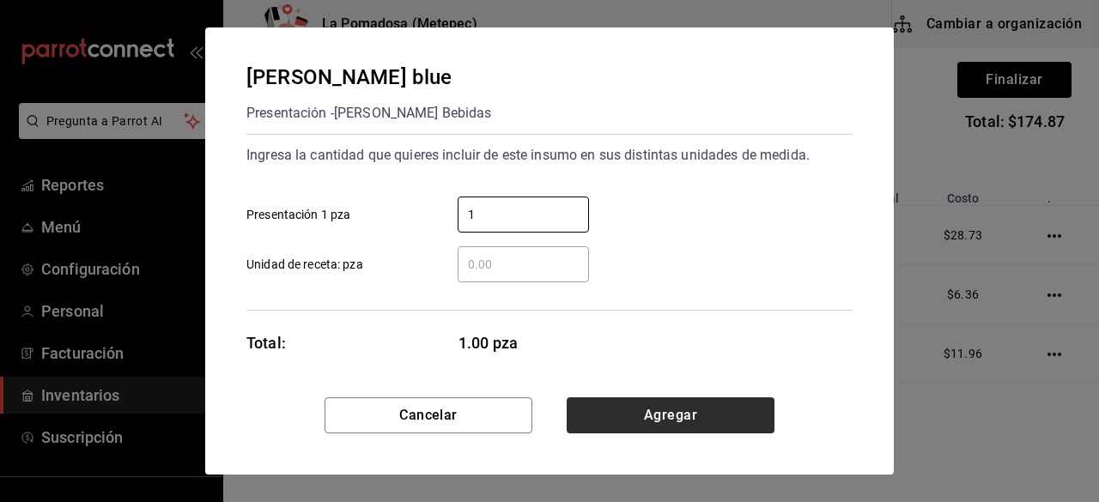
type input "1"
click at [717, 427] on button "Agregar" at bounding box center [671, 416] width 208 height 36
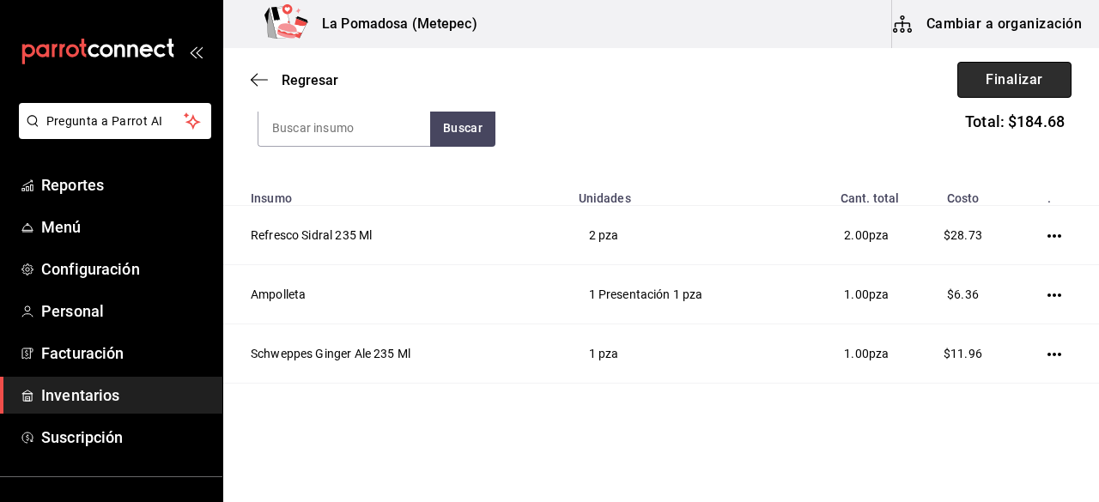
click at [999, 82] on button "Finalizar" at bounding box center [1014, 80] width 114 height 36
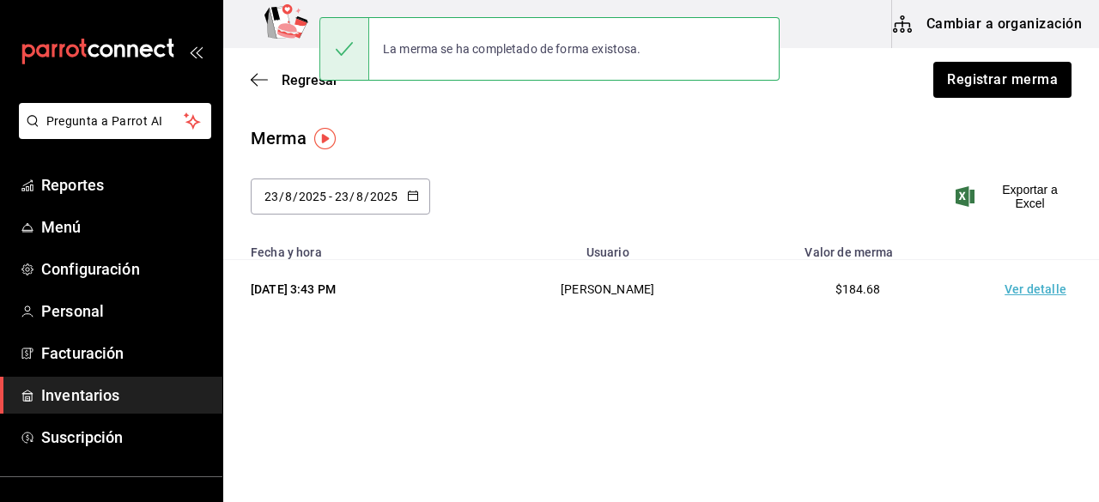
click at [91, 387] on span "Inventarios" at bounding box center [124, 395] width 167 height 23
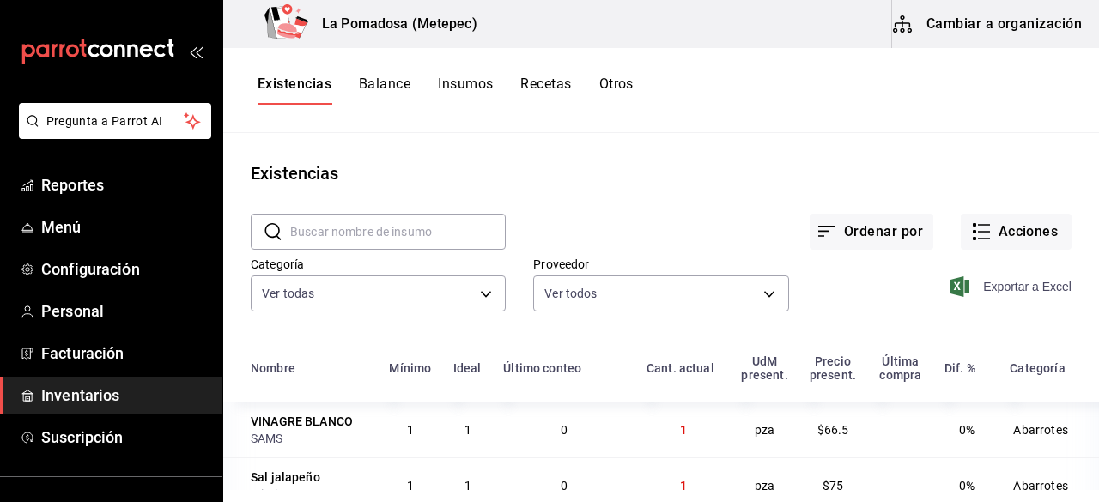
click at [1008, 287] on span "Exportar a Excel" at bounding box center [1013, 286] width 118 height 21
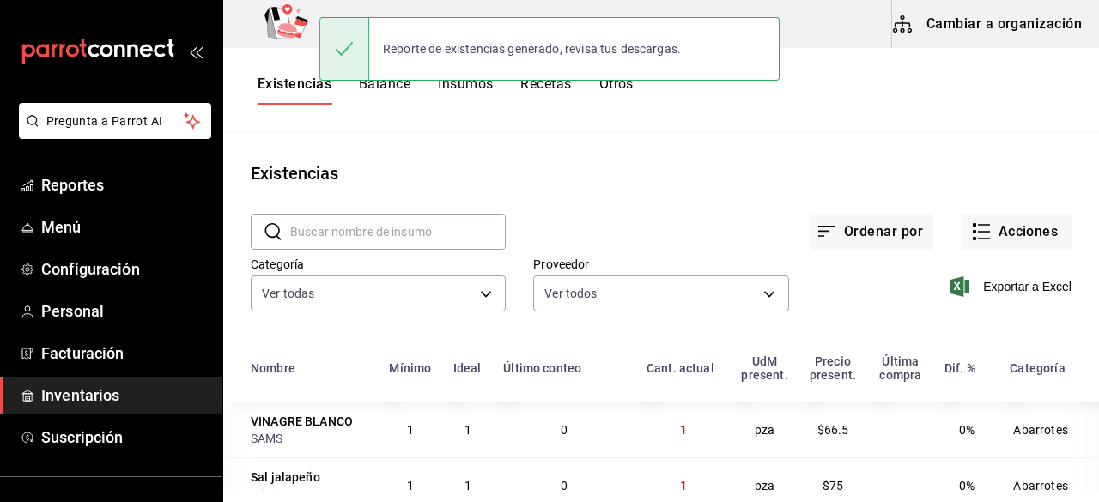
click at [627, 78] on div "Reporte de existencias generado, revisa tus descargas." at bounding box center [549, 49] width 460 height 64
click at [623, 82] on div "Reporte de existencias generado, revisa tus descargas." at bounding box center [549, 49] width 460 height 74
click at [617, 86] on button "Otros" at bounding box center [616, 90] width 34 height 29
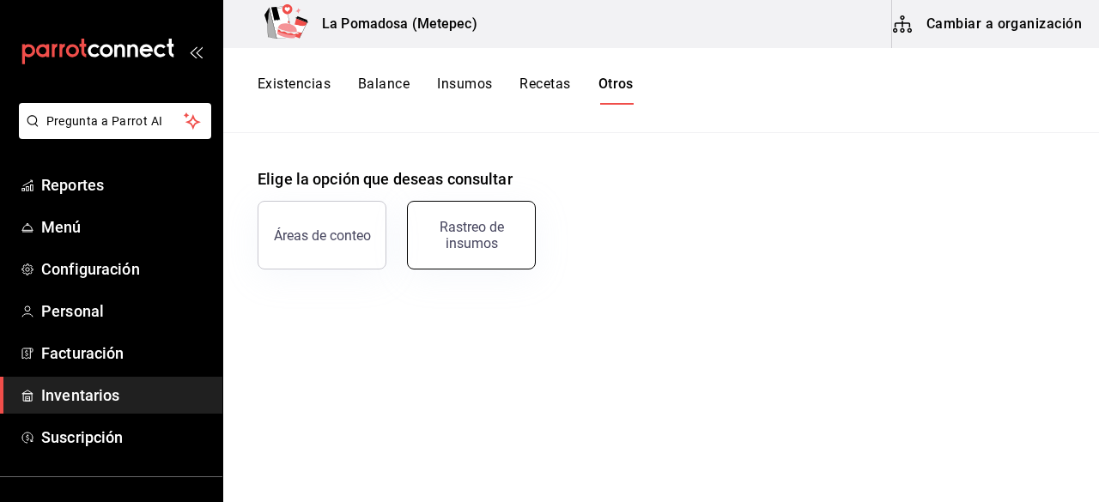
click at [494, 246] on div "Rastreo de insumos" at bounding box center [471, 235] width 106 height 33
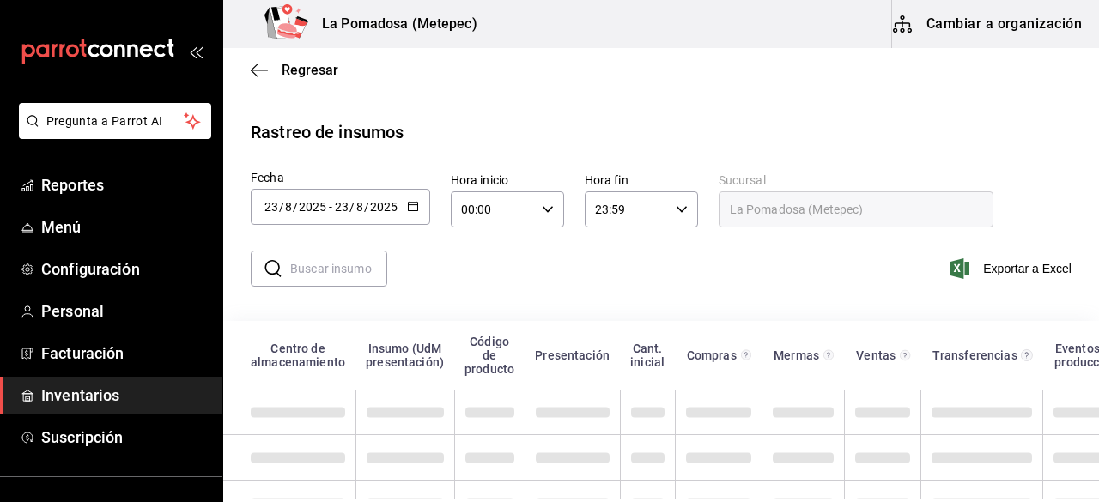
click at [414, 205] on icon "button" at bounding box center [413, 206] width 12 height 12
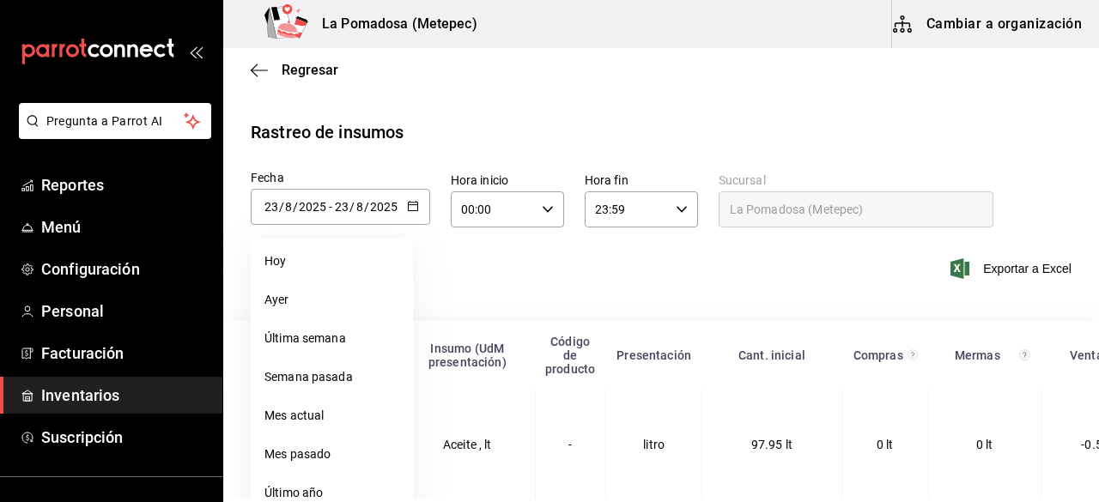
scroll to position [56, 0]
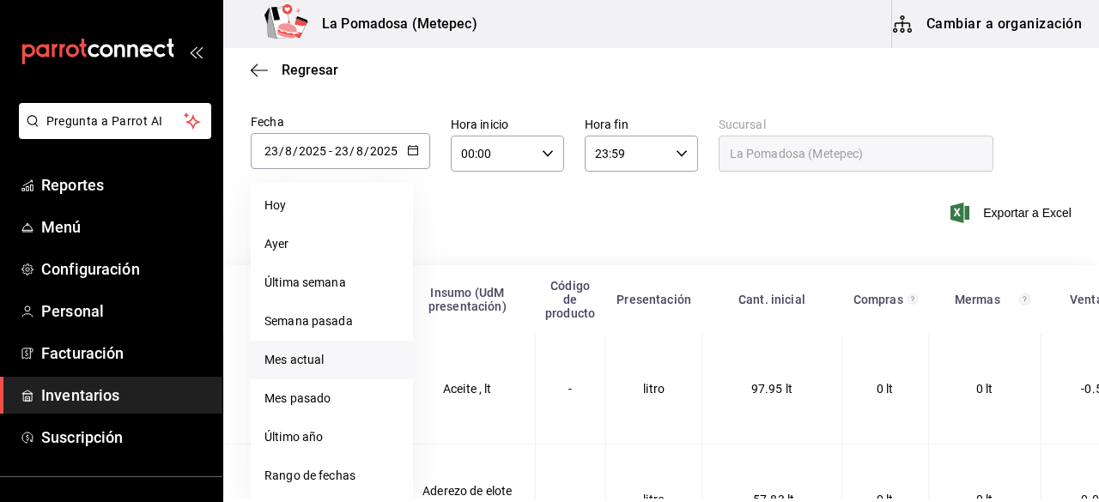
click at [349, 349] on li "Mes actual" at bounding box center [332, 360] width 162 height 39
type input "2025-08-01"
type input "1"
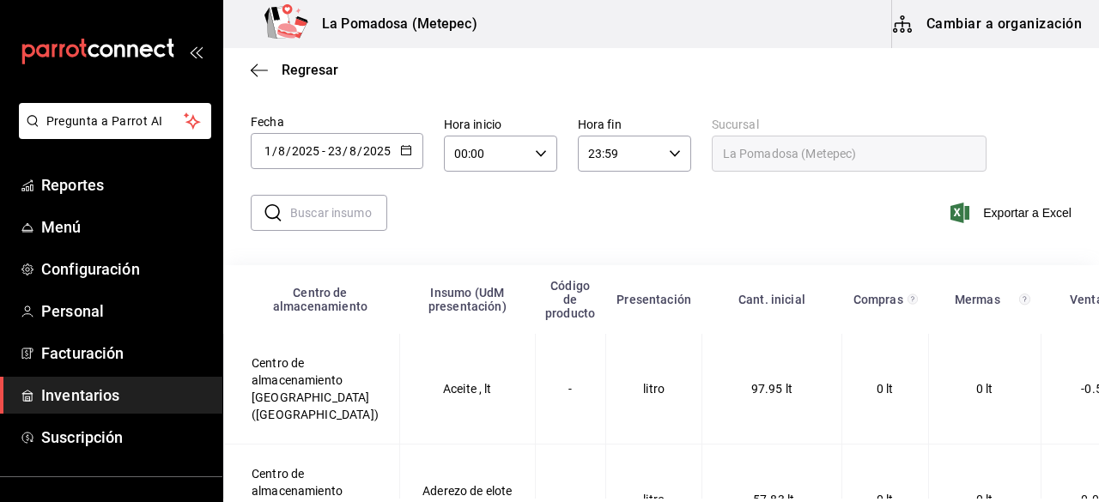
scroll to position [48, 0]
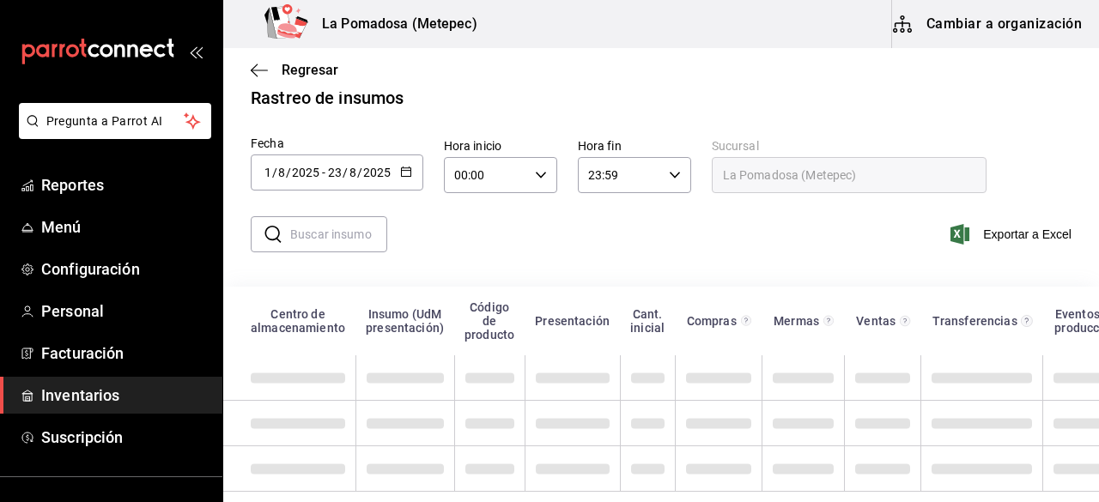
click at [307, 217] on input "text" at bounding box center [338, 234] width 97 height 34
paste input "[PERSON_NAME] blue"
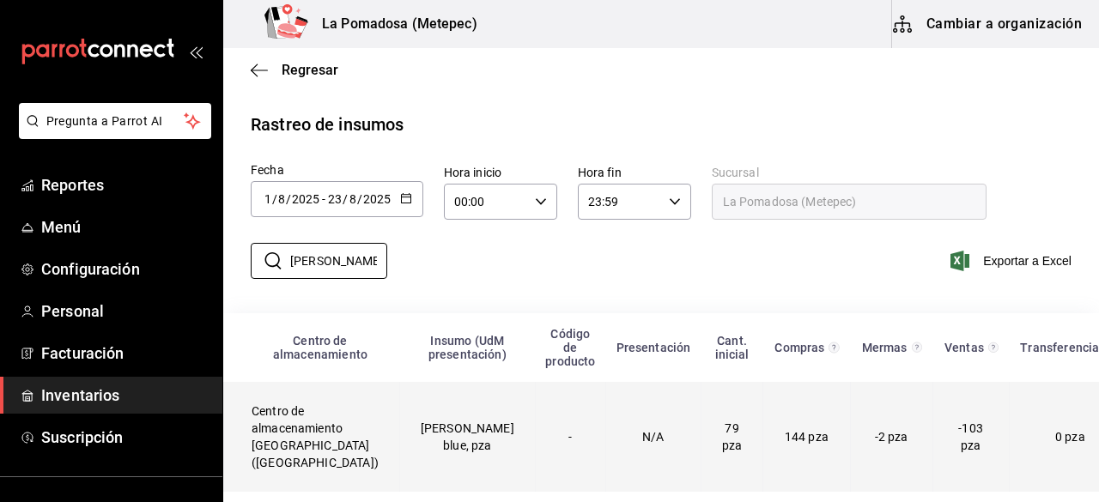
type input "[PERSON_NAME] blue"
click at [456, 413] on td "Peñafiel blue, pza" at bounding box center [467, 437] width 136 height 110
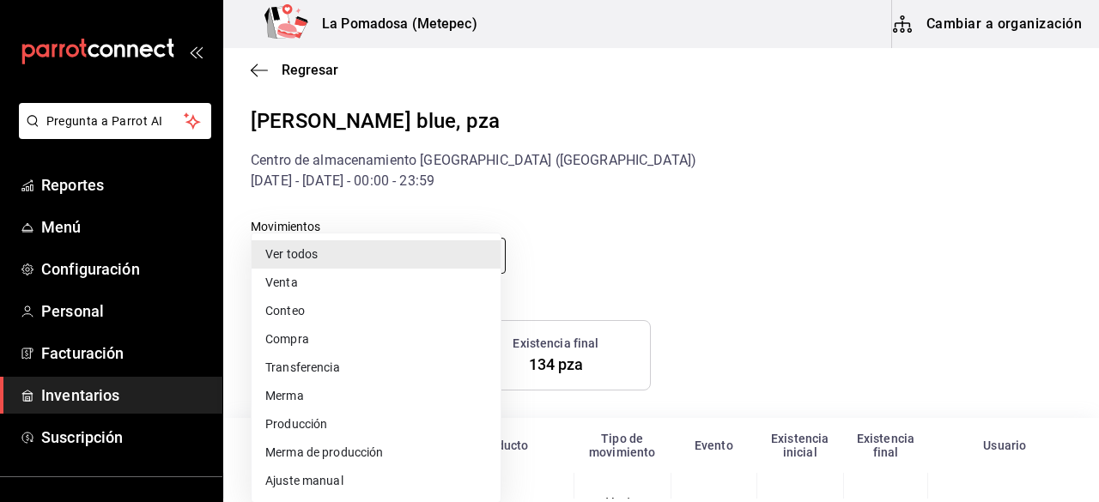
click at [486, 260] on body "Pregunta a Parrot AI Reportes Menú Configuración Personal Facturación Inventari…" at bounding box center [549, 249] width 1099 height 499
click at [335, 485] on li "Ajuste manual" at bounding box center [376, 481] width 249 height 28
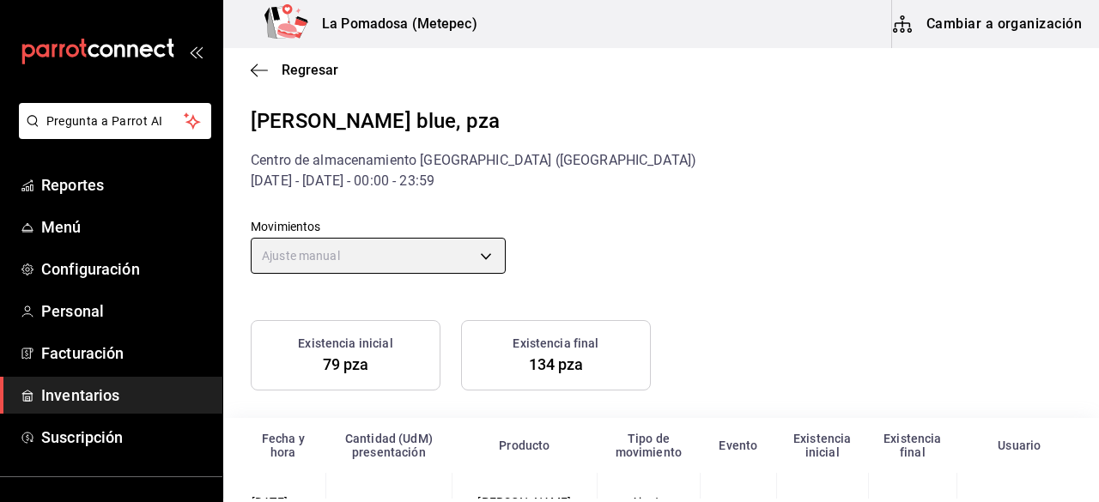
scroll to position [57, 0]
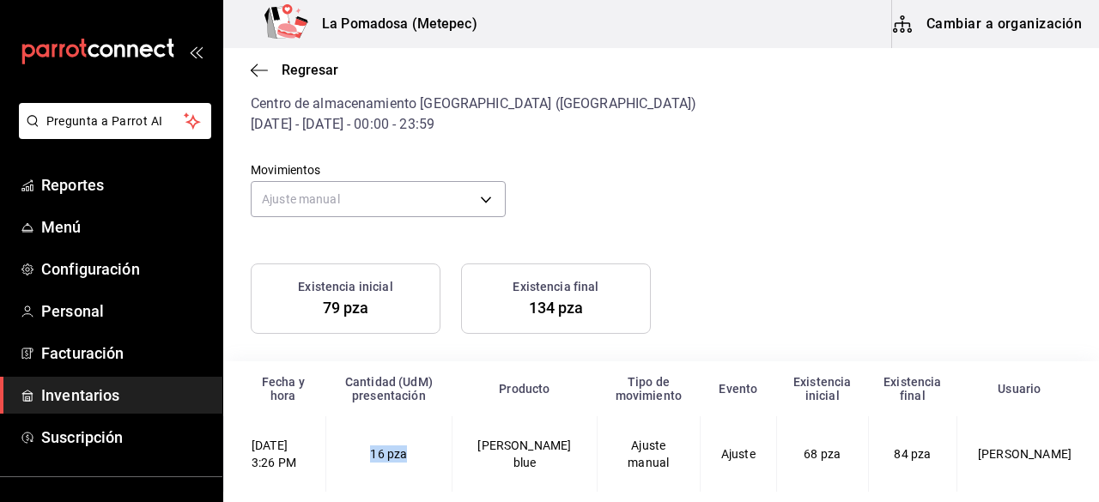
drag, startPoint x: 442, startPoint y: 454, endPoint x: 373, endPoint y: 455, distance: 69.6
click at [373, 455] on td "16 pza" at bounding box center [388, 454] width 126 height 76
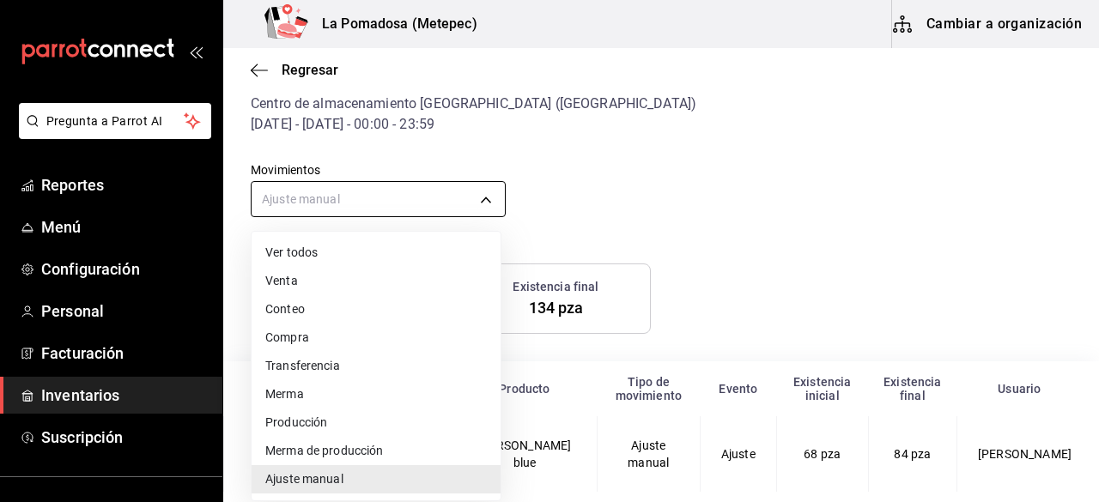
click at [488, 208] on body "Pregunta a Parrot AI Reportes Menú Configuración Personal Facturación Inventari…" at bounding box center [549, 249] width 1099 height 499
click at [306, 246] on li "Ver todos" at bounding box center [376, 253] width 249 height 28
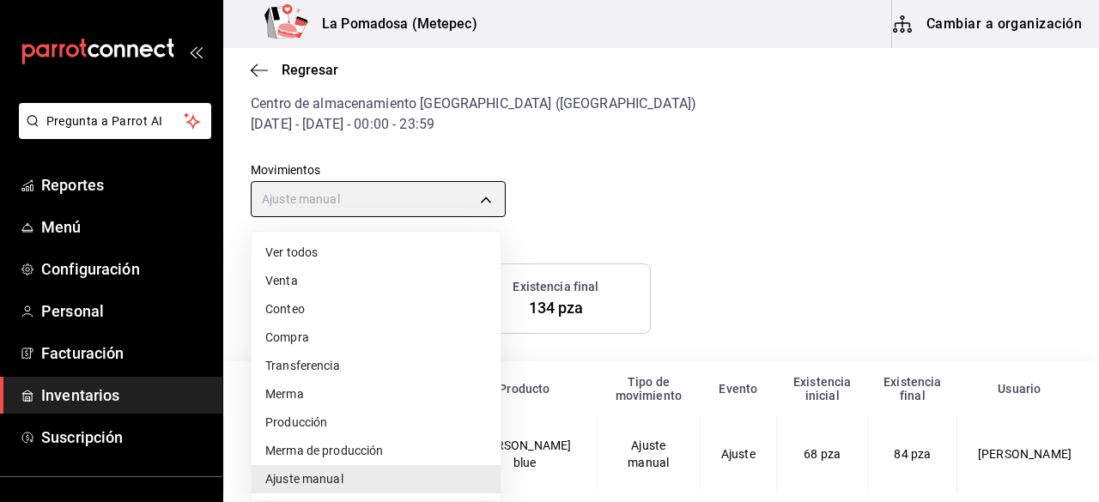
type input "default"
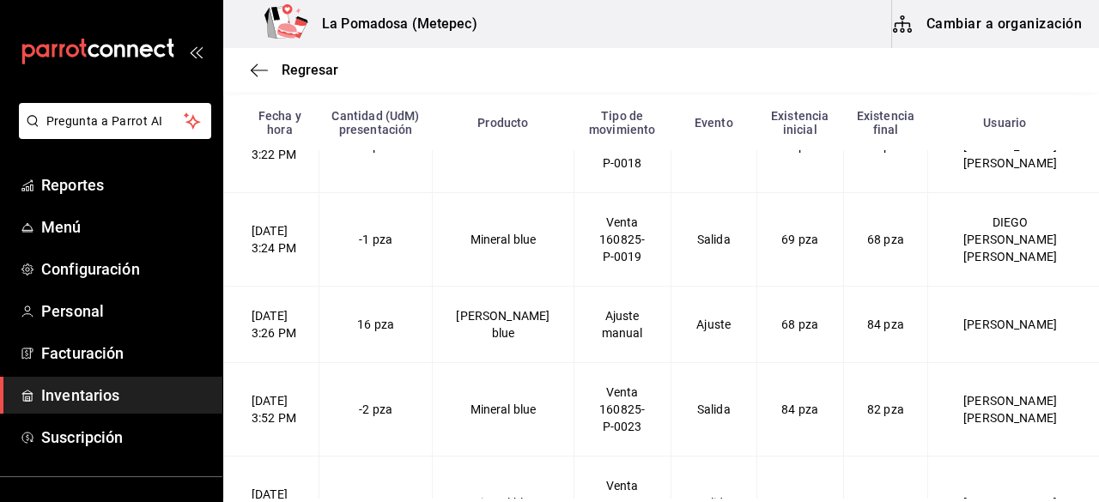
scroll to position [7691, 0]
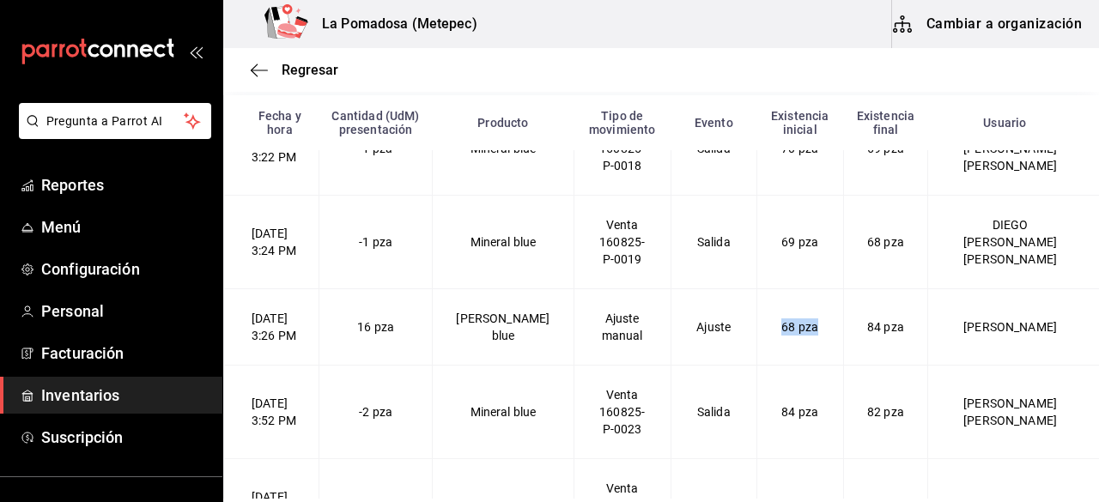
drag, startPoint x: 809, startPoint y: 319, endPoint x: 768, endPoint y: 321, distance: 41.2
click at [768, 321] on td "68 pza" at bounding box center [799, 326] width 87 height 76
drag, startPoint x: 896, startPoint y: 319, endPoint x: 857, endPoint y: 324, distance: 39.7
click at [857, 324] on td "84 pza" at bounding box center [885, 326] width 85 height 76
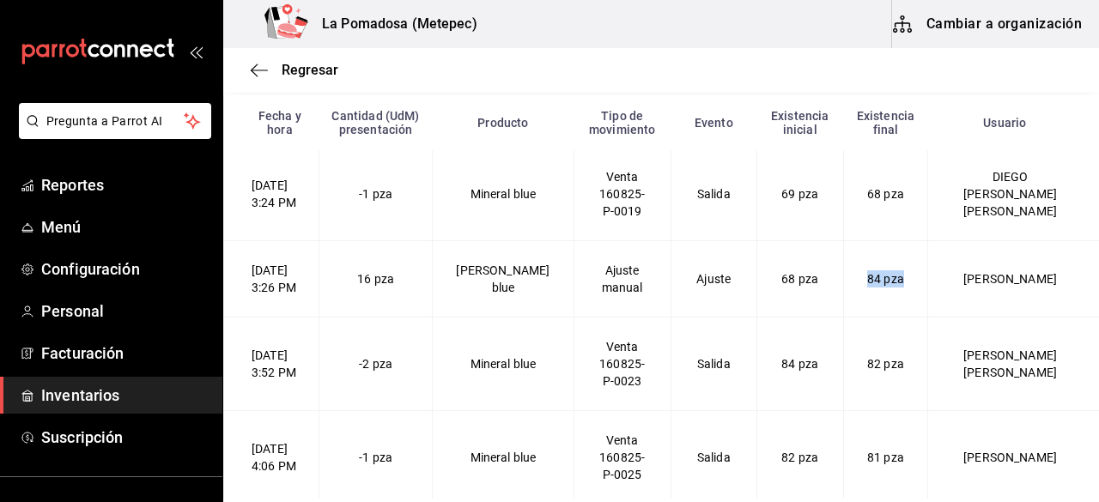
scroll to position [7739, 0]
click at [697, 296] on td "Ajuste" at bounding box center [714, 279] width 86 height 76
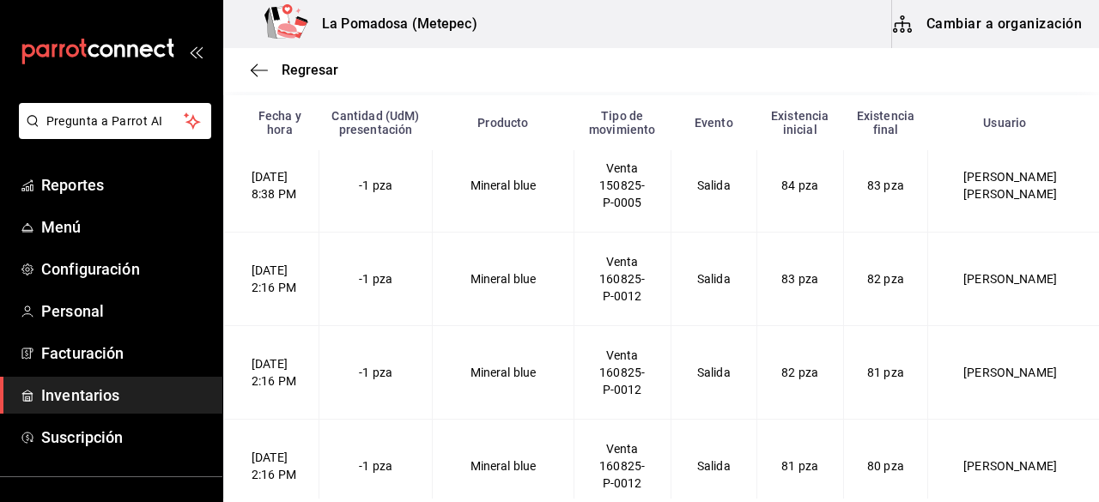
scroll to position [6362, 0]
click at [896, 298] on td "82 pza" at bounding box center [885, 278] width 85 height 94
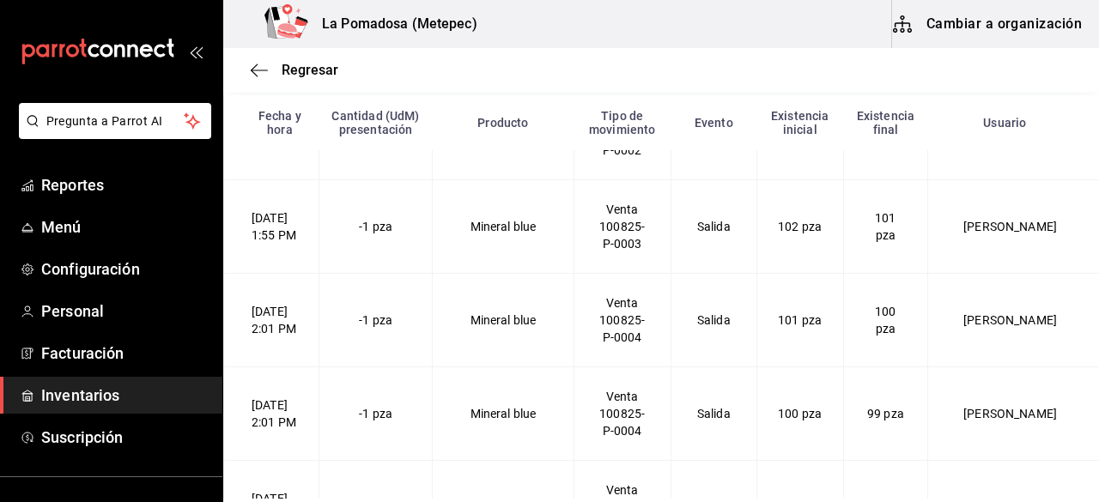
scroll to position [4633, 0]
click at [318, 75] on span "Regresar" at bounding box center [310, 70] width 57 height 16
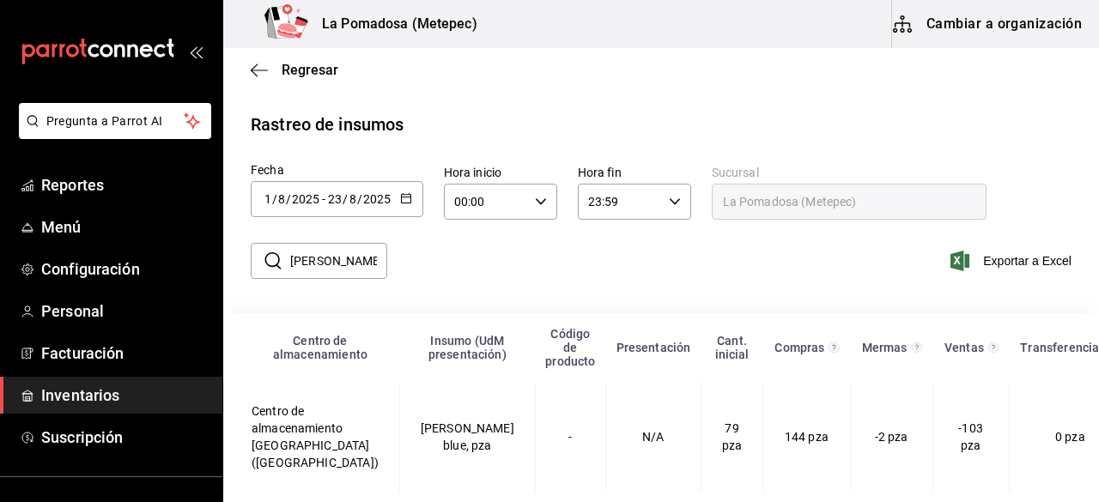
scroll to position [22, 0]
drag, startPoint x: 293, startPoint y: 246, endPoint x: 458, endPoint y: 255, distance: 165.9
click at [458, 255] on div "​ Peñafiel blue ​ Exportar a Excel" at bounding box center [654, 271] width 890 height 70
paste input "Ampolleta"
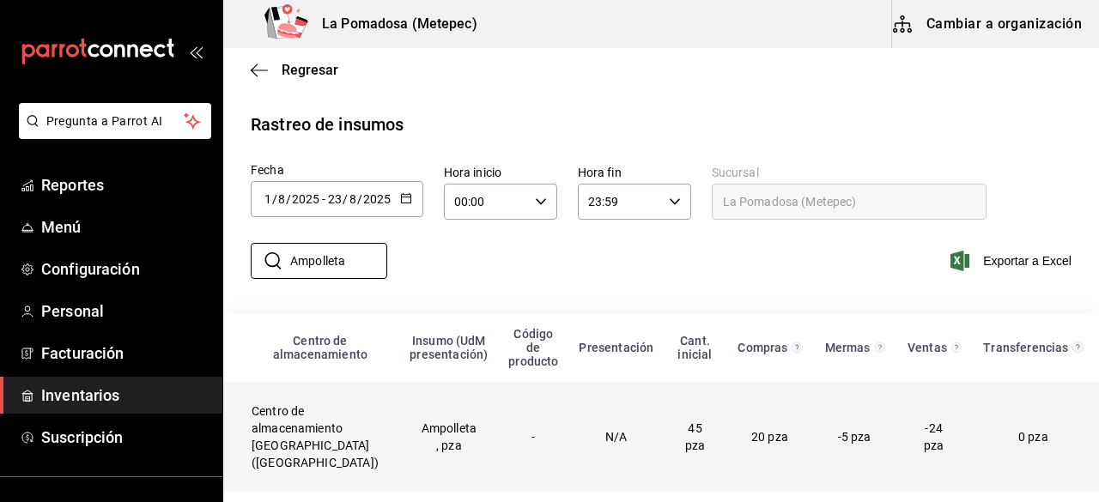
type input "Ampolleta"
click at [410, 427] on td "Ampolleta , pza" at bounding box center [448, 437] width 99 height 110
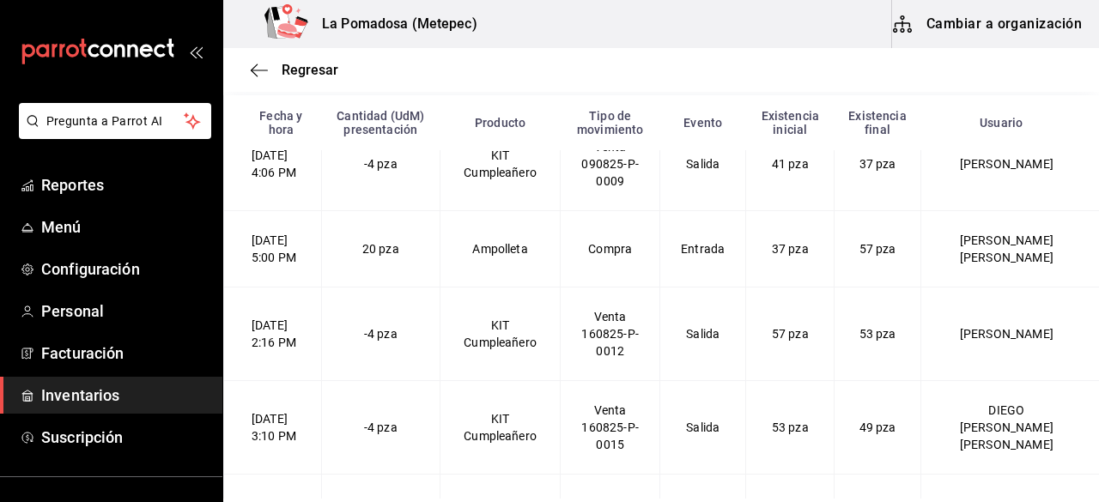
scroll to position [539, 0]
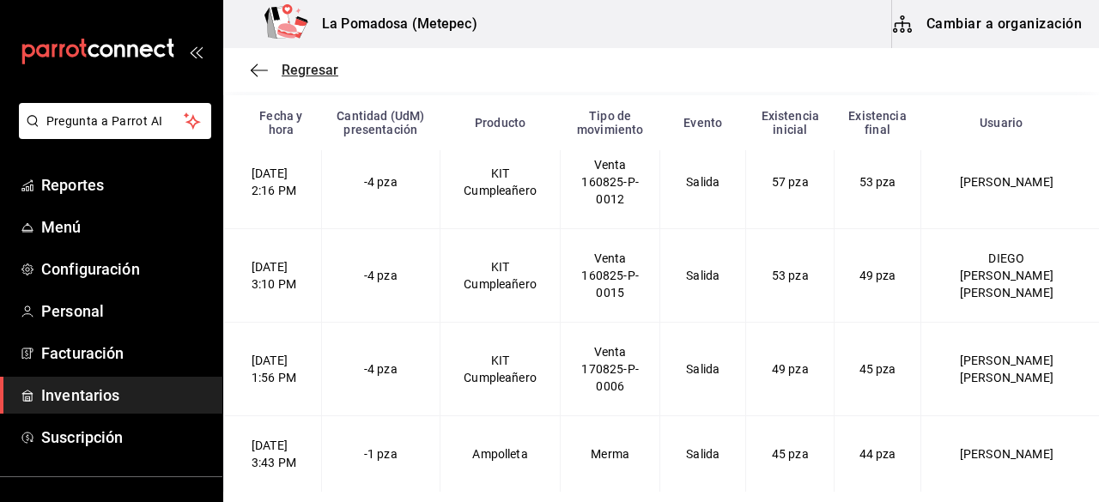
click at [313, 71] on span "Regresar" at bounding box center [310, 70] width 57 height 16
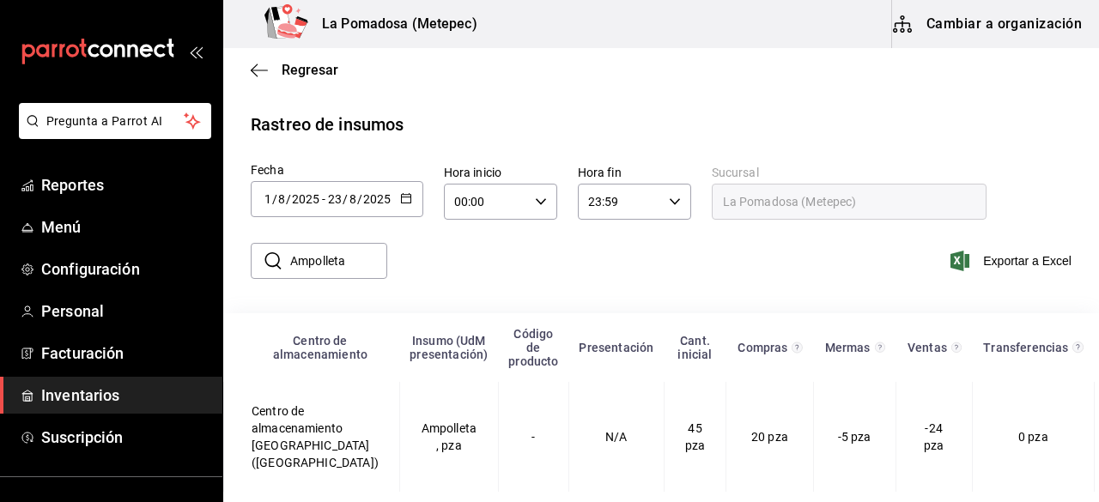
scroll to position [22, 0]
drag, startPoint x: 366, startPoint y: 241, endPoint x: 260, endPoint y: 255, distance: 106.5
click at [260, 255] on div "​ Ampolleta ​" at bounding box center [319, 261] width 137 height 36
paste input "gua Mineral Peñafiel 235 Ml"
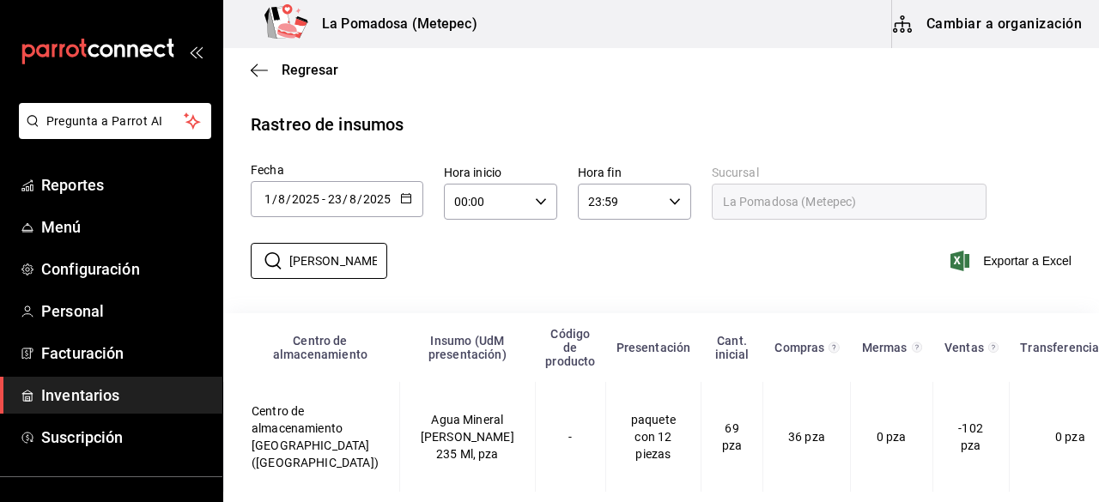
scroll to position [39, 0]
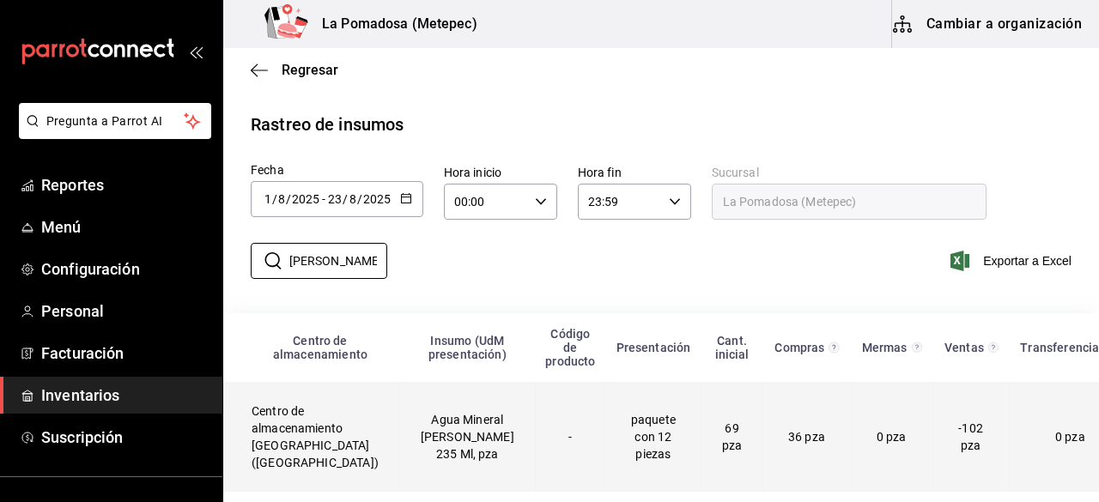
type input "Agua Mineral Peñafiel 235 Ml"
click at [443, 410] on td "Agua Mineral [PERSON_NAME] 235 Ml, pza" at bounding box center [467, 437] width 136 height 110
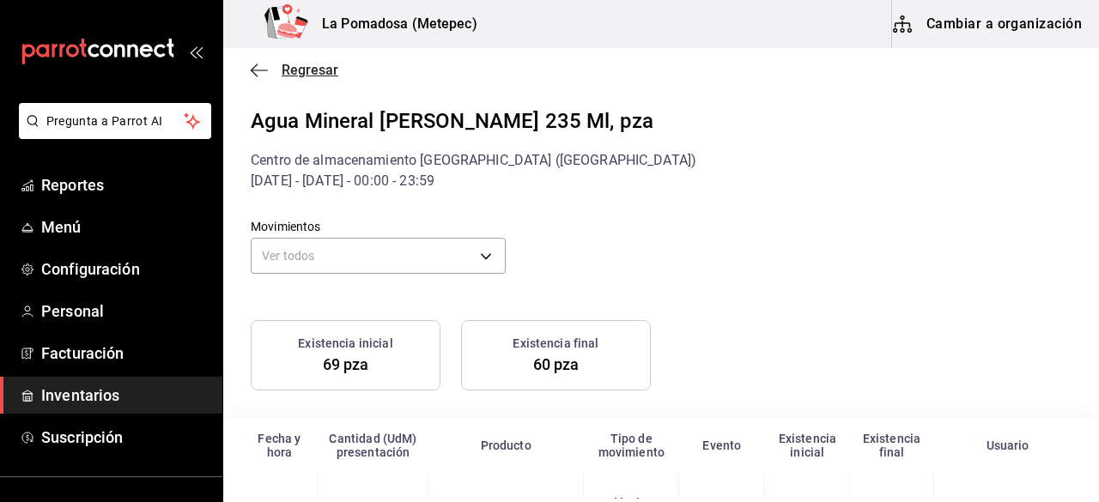
click at [307, 75] on span "Regresar" at bounding box center [310, 70] width 57 height 16
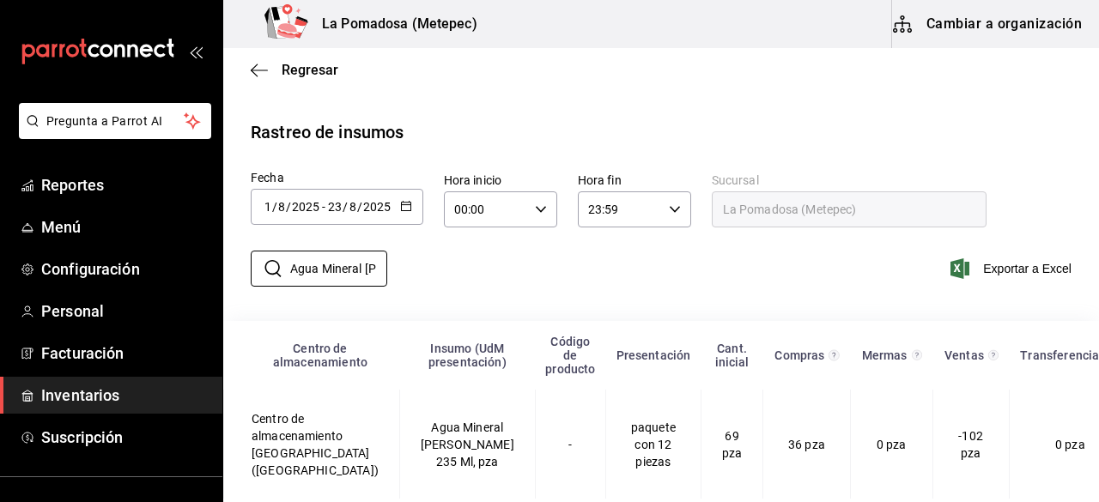
scroll to position [0, 76]
drag, startPoint x: 290, startPoint y: 270, endPoint x: 635, endPoint y: 275, distance: 344.3
click at [635, 275] on div "​ Agua Mineral Peñafiel 235 Ml ​ Exportar a Excel" at bounding box center [654, 279] width 890 height 70
paste input "Agua Mineral Perrier 330 Ml"
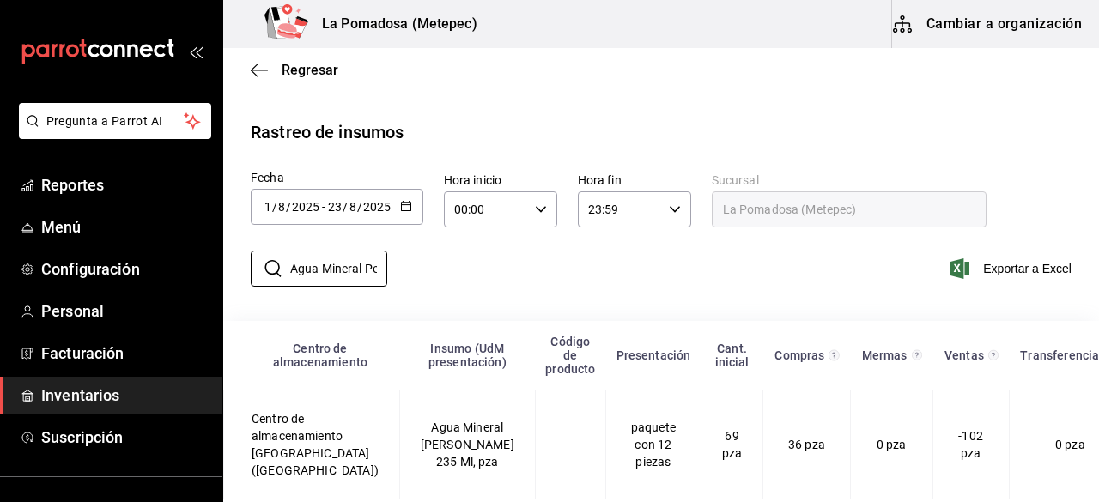
scroll to position [0, 67]
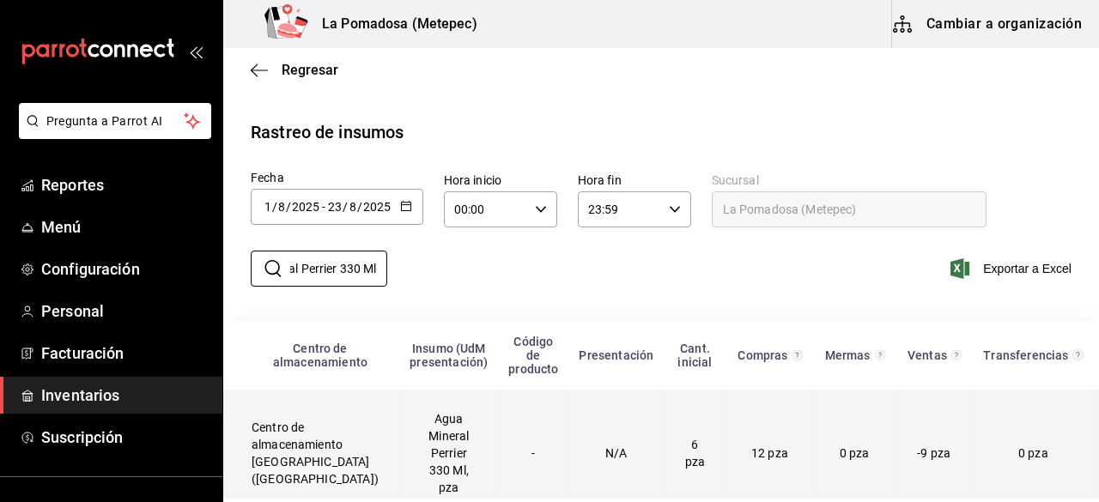
type input "Agua Mineral Perrier 330 Ml"
click at [399, 469] on td "Agua Mineral Perrier 330 Ml, pza" at bounding box center [448, 453] width 99 height 127
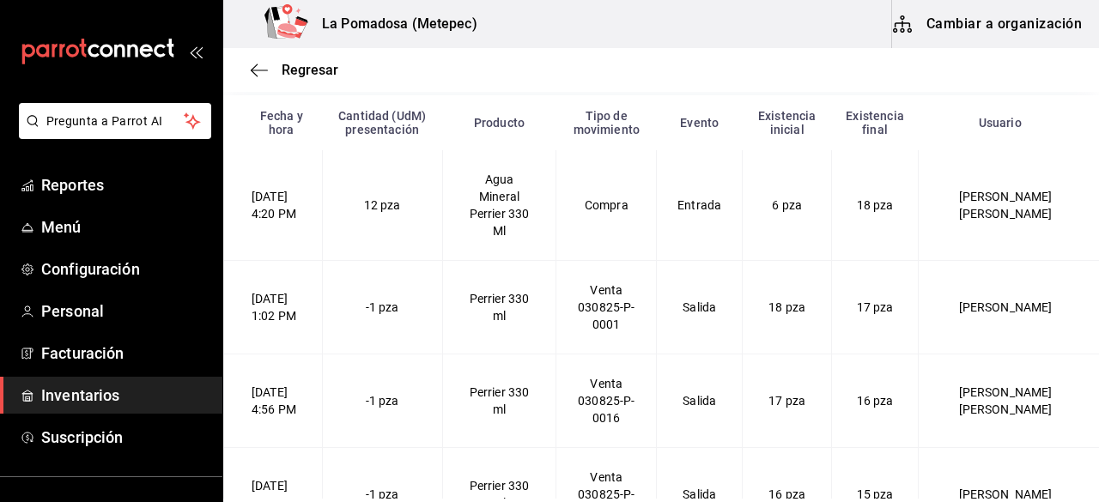
scroll to position [608, 0]
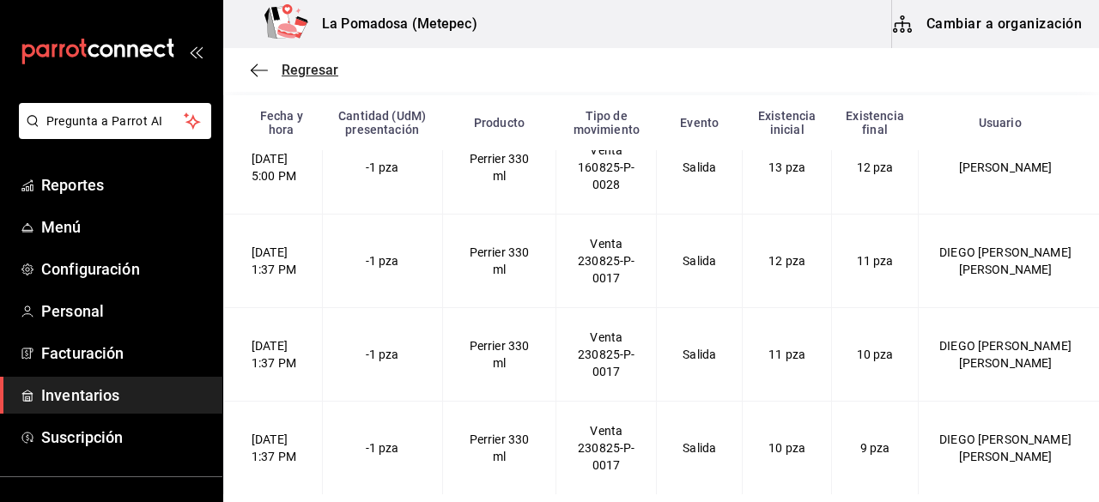
click at [305, 64] on span "Regresar" at bounding box center [310, 70] width 57 height 16
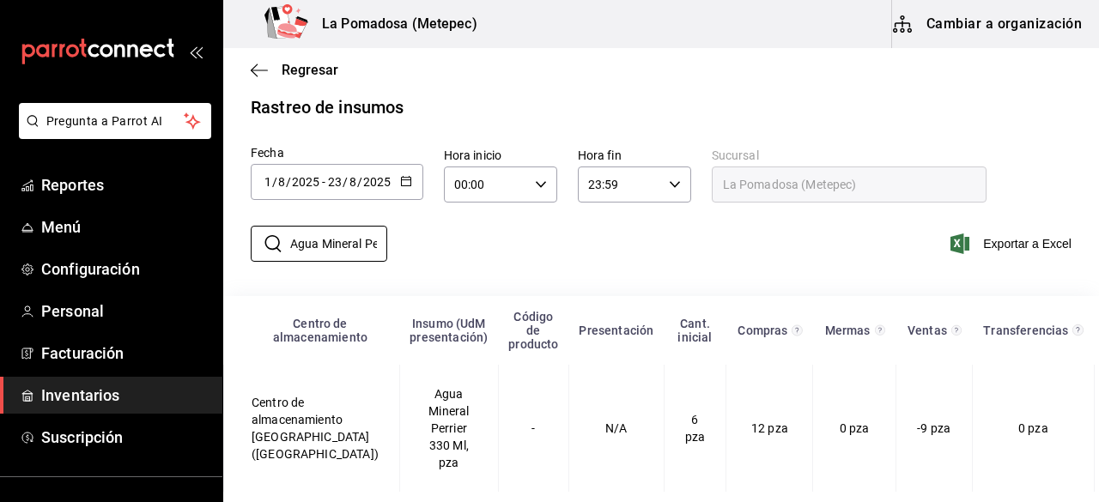
scroll to position [0, 67]
drag, startPoint x: 292, startPoint y: 234, endPoint x: 702, endPoint y: 246, distance: 410.6
click at [702, 246] on div "​ Agua Mineral Perrier 330 Ml ​ Exportar a Excel" at bounding box center [654, 254] width 890 height 70
paste input "Cerveza Heineken 355 Ml"
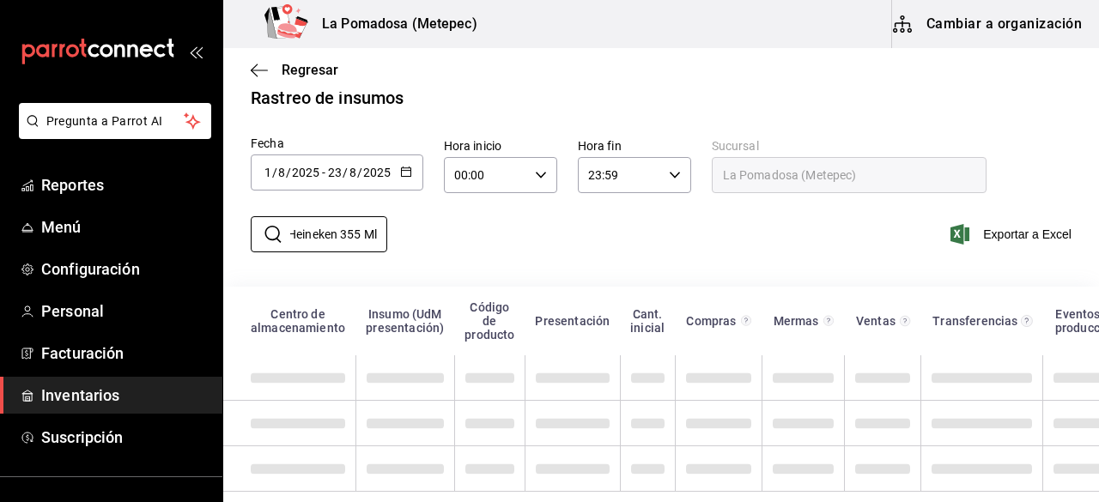
scroll to position [22, 0]
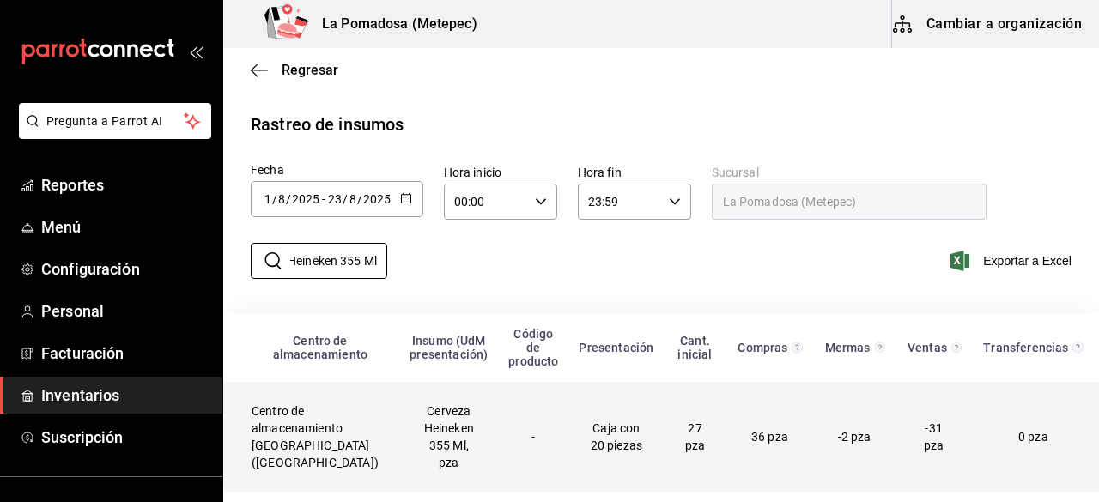
type input "Cerveza Heineken 355 Ml"
click at [399, 432] on td "Cerveza Heineken 355 Ml, pza" at bounding box center [448, 437] width 99 height 110
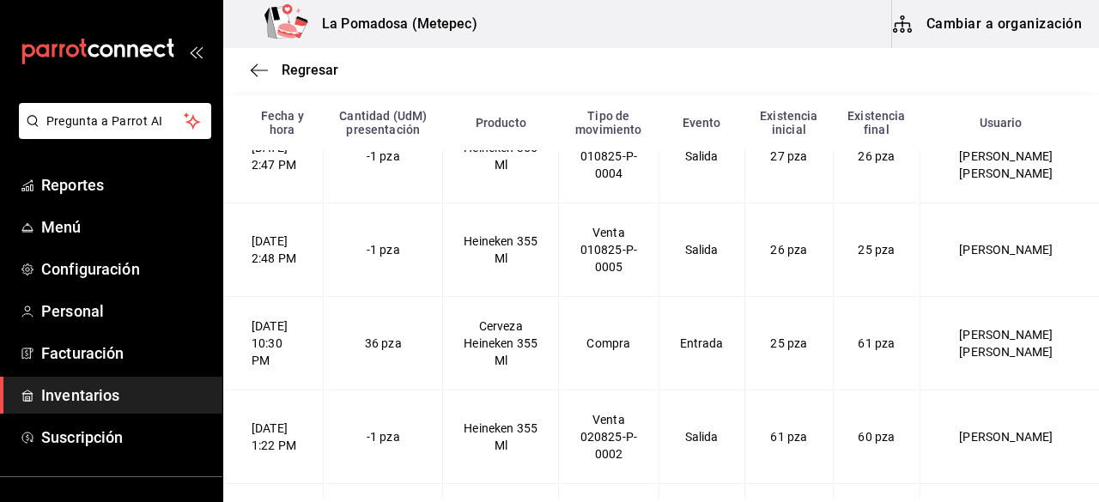
scroll to position [39, 0]
click at [319, 71] on span "Regresar" at bounding box center [310, 70] width 57 height 16
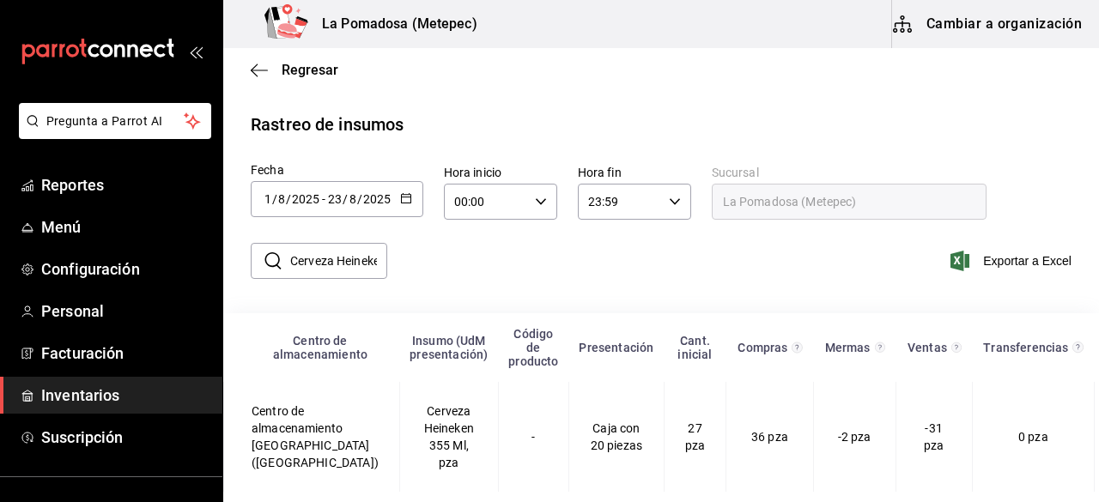
scroll to position [22, 0]
drag, startPoint x: 288, startPoint y: 247, endPoint x: 585, endPoint y: 237, distance: 296.4
click at [585, 237] on div "​ Cerveza Heineken 355 Ml ​ Exportar a Excel" at bounding box center [654, 271] width 890 height 70
click at [365, 247] on input "Cerveza Heineken 355 Ml" at bounding box center [338, 261] width 97 height 34
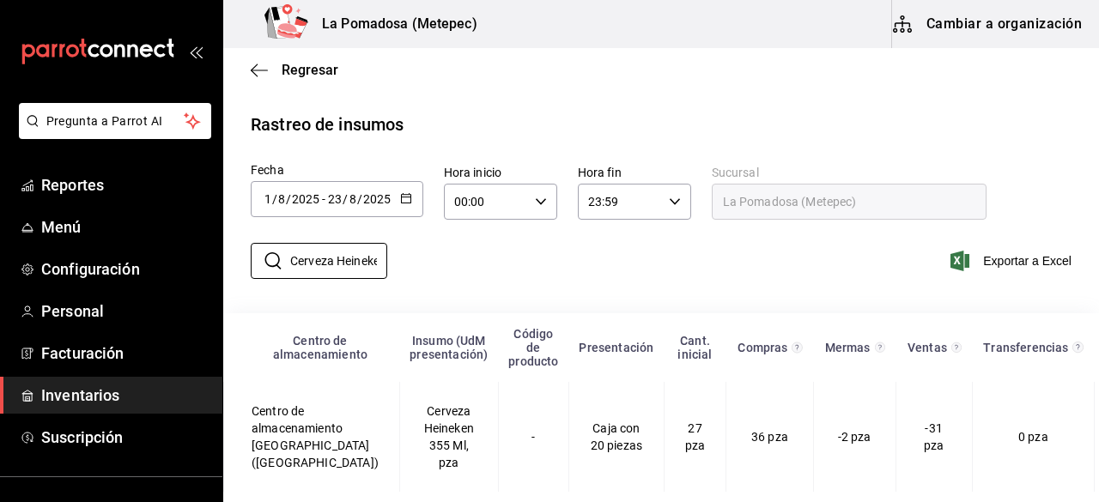
drag, startPoint x: 372, startPoint y: 248, endPoint x: 223, endPoint y: 266, distance: 149.6
click at [223, 266] on div "​ Cerveza Heineken 355 Ml ​ Exportar a Excel" at bounding box center [654, 271] width 890 height 70
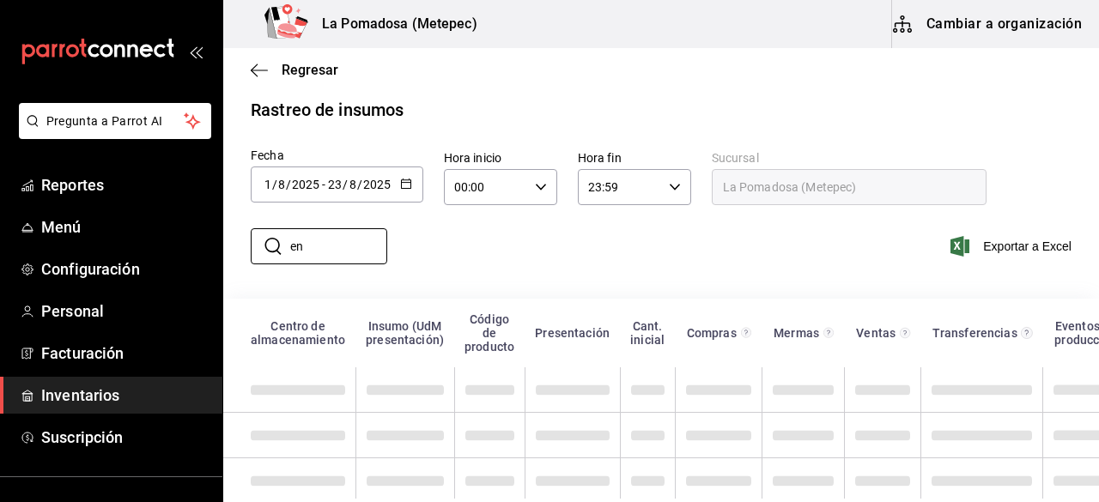
type input "e"
paste input "Cerveza Heineken Silver 355 Ml"
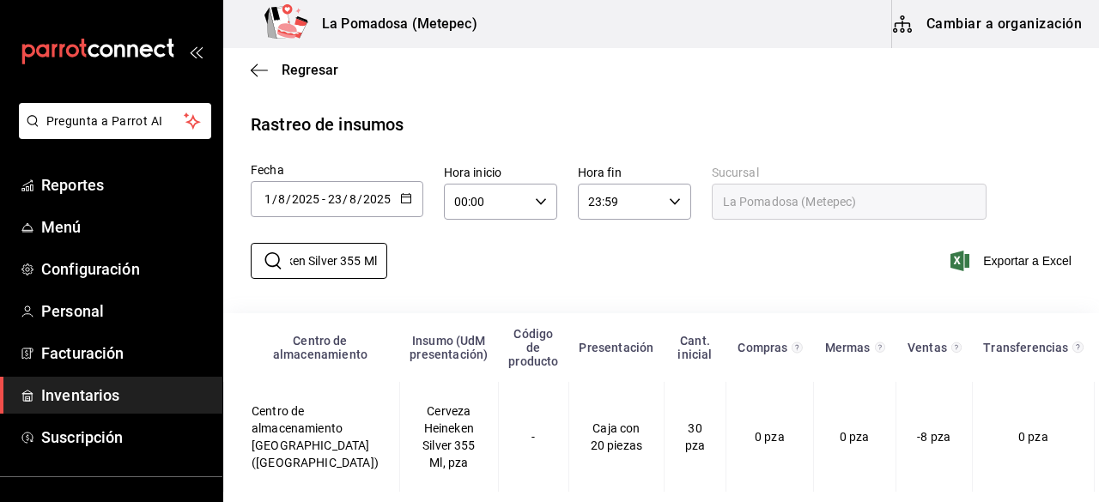
type input "Cerveza Heineken Silver 355 Ml"
click at [637, 245] on div "​ Cerveza Heineken Silver 355 Ml ​ Exportar a Excel" at bounding box center [654, 271] width 890 height 70
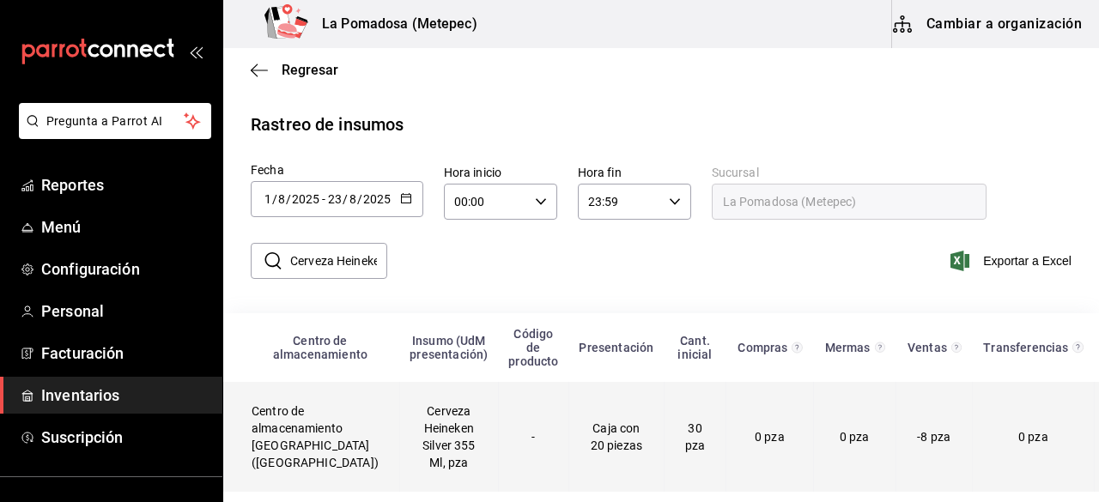
click at [399, 435] on td "Cerveza Heineken Silver 355 Ml, pza" at bounding box center [448, 437] width 99 height 110
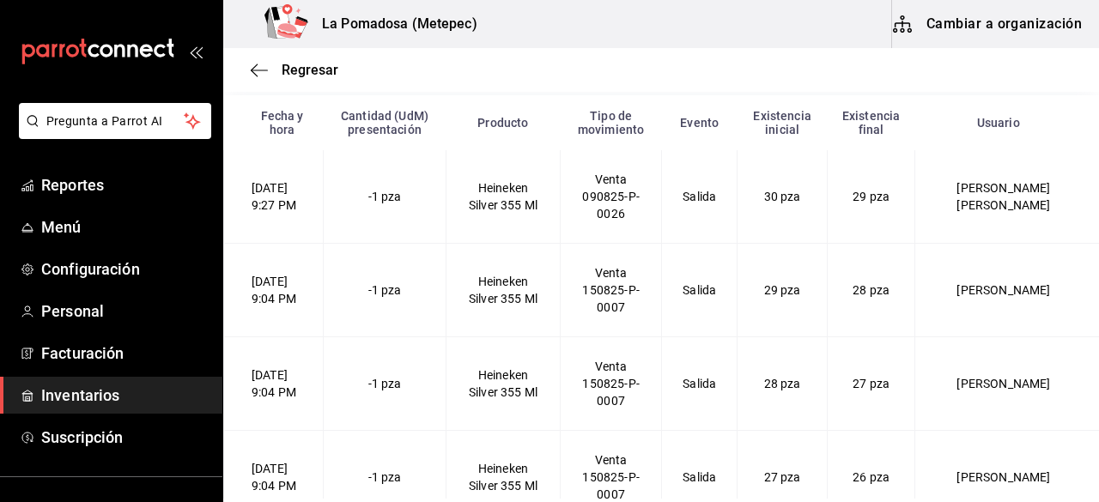
scroll to position [404, 0]
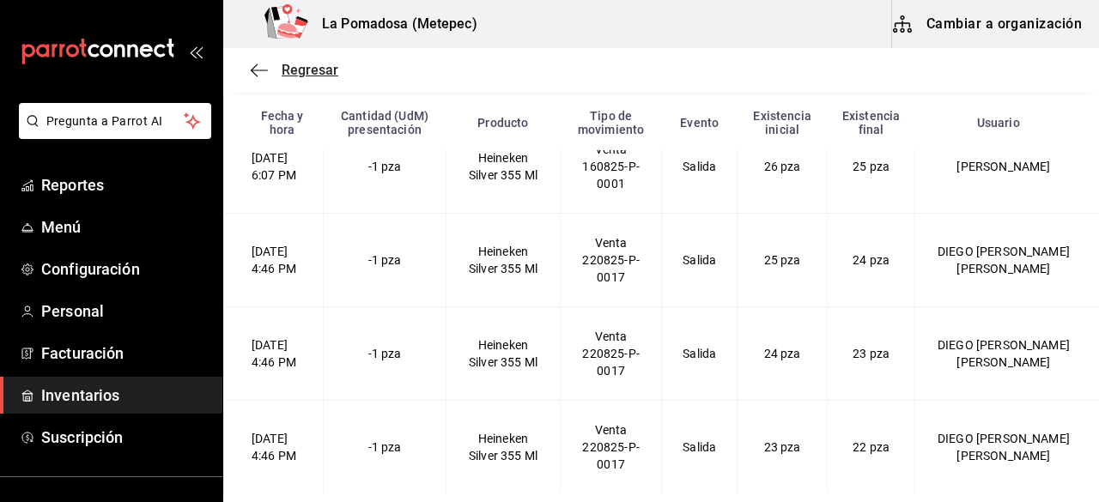
click at [312, 72] on span "Regresar" at bounding box center [310, 70] width 57 height 16
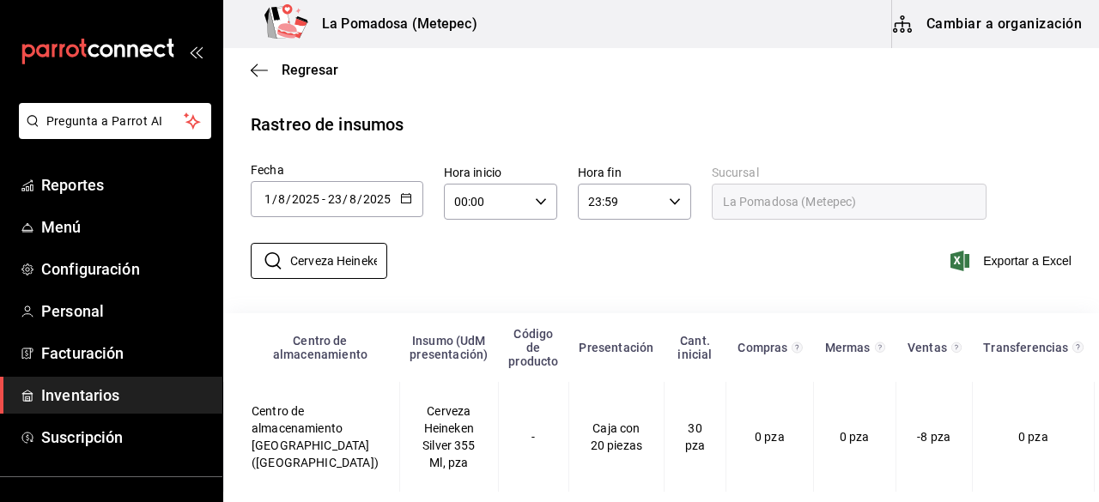
scroll to position [0, 87]
drag, startPoint x: 292, startPoint y: 246, endPoint x: 537, endPoint y: 252, distance: 245.6
click at [537, 252] on div "​ Cerveza Heineken Silver 355 Ml ​ Exportar a Excel" at bounding box center [654, 271] width 890 height 70
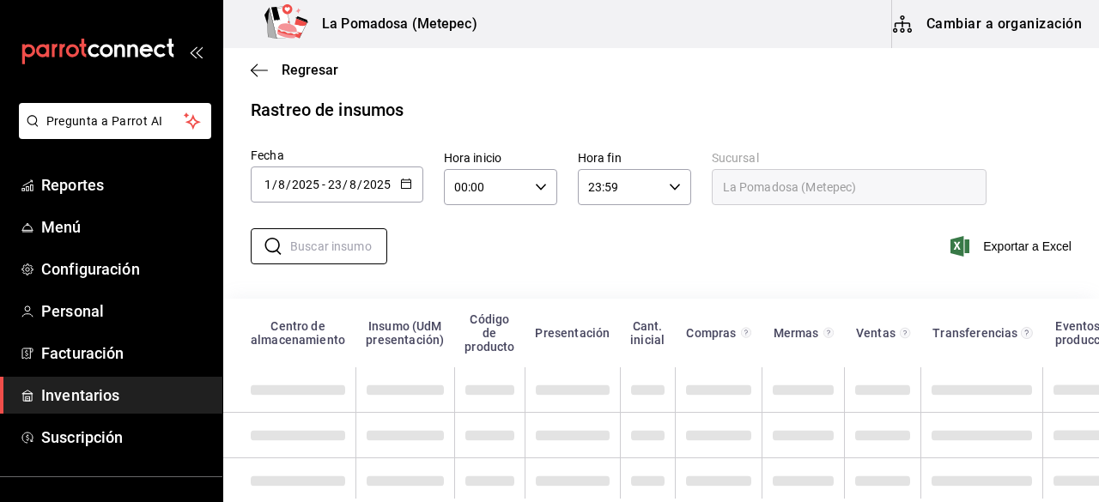
paste input "Cerveza Heineken Silver 355 Ml"
type input "Cerveza Heineken Silver 355 Ml"
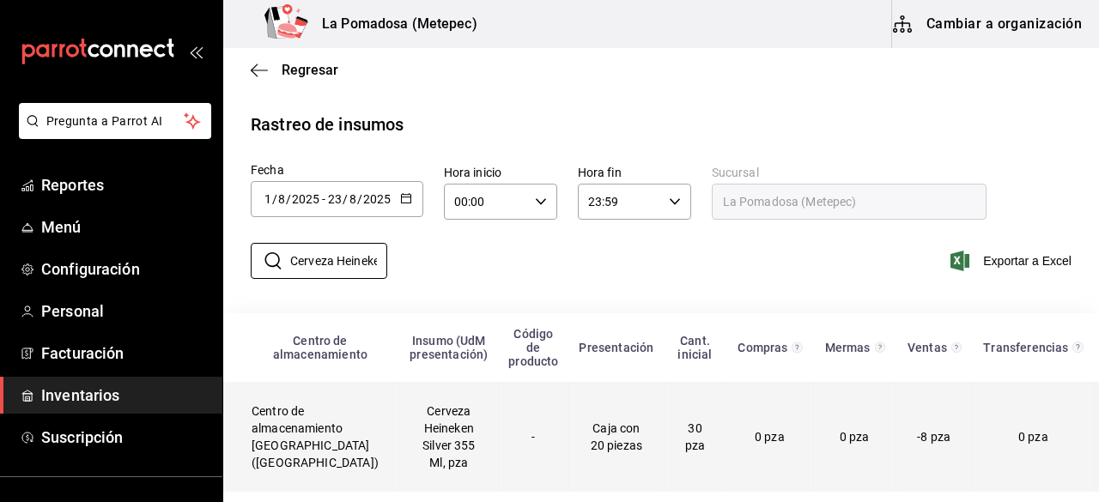
click at [429, 431] on td "Cerveza Heineken Silver 355 Ml, pza" at bounding box center [448, 437] width 99 height 110
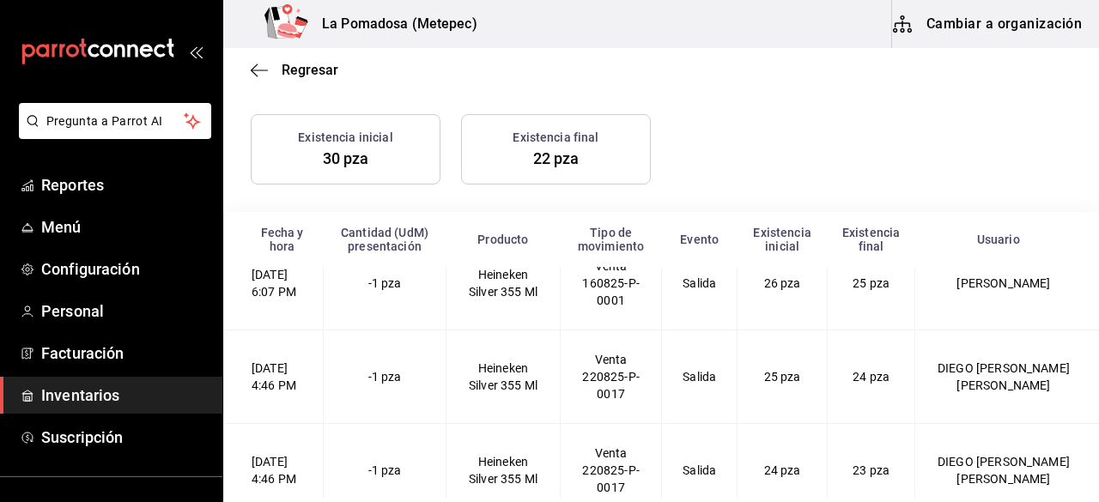
scroll to position [323, 0]
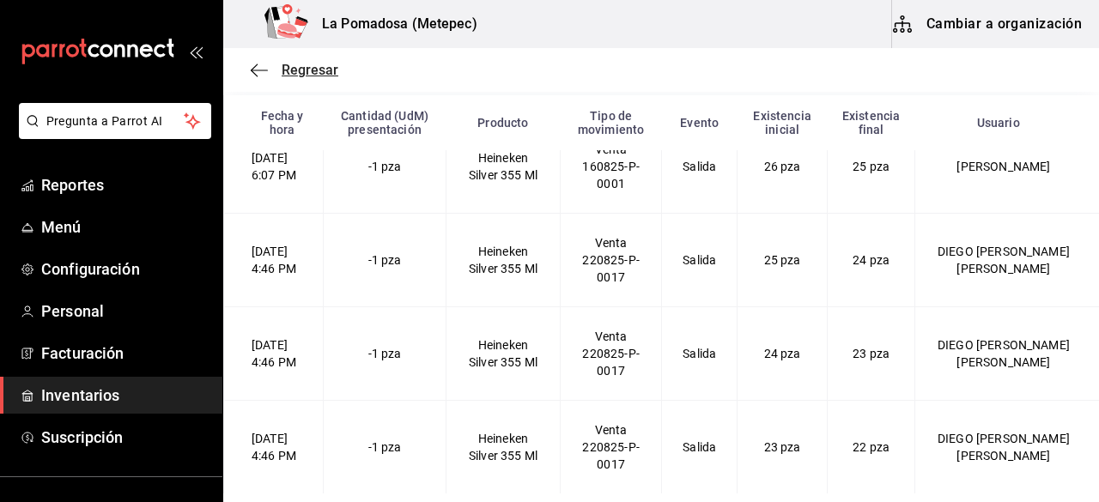
click at [313, 73] on span "Regresar" at bounding box center [310, 70] width 57 height 16
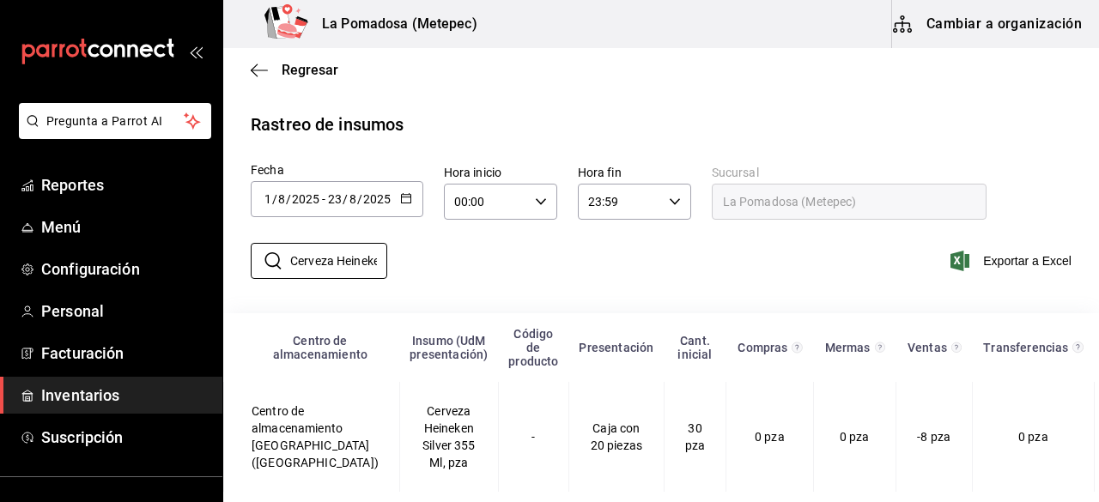
scroll to position [0, 87]
drag, startPoint x: 291, startPoint y: 248, endPoint x: 669, endPoint y: 255, distance: 377.8
click at [669, 255] on div "​ Cerveza Heineken Silver 355 Ml ​ Exportar a Excel" at bounding box center [654, 271] width 890 height 70
paste input "Cerveza IPA BP"
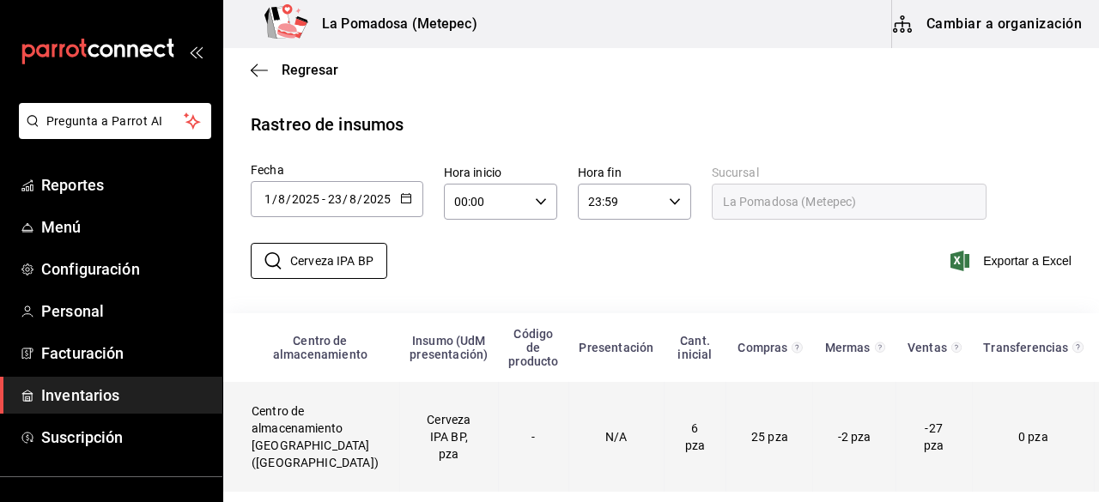
type input "Cerveza IPA BP"
click at [440, 428] on td "Cerveza IPA BP, pza" at bounding box center [448, 437] width 99 height 110
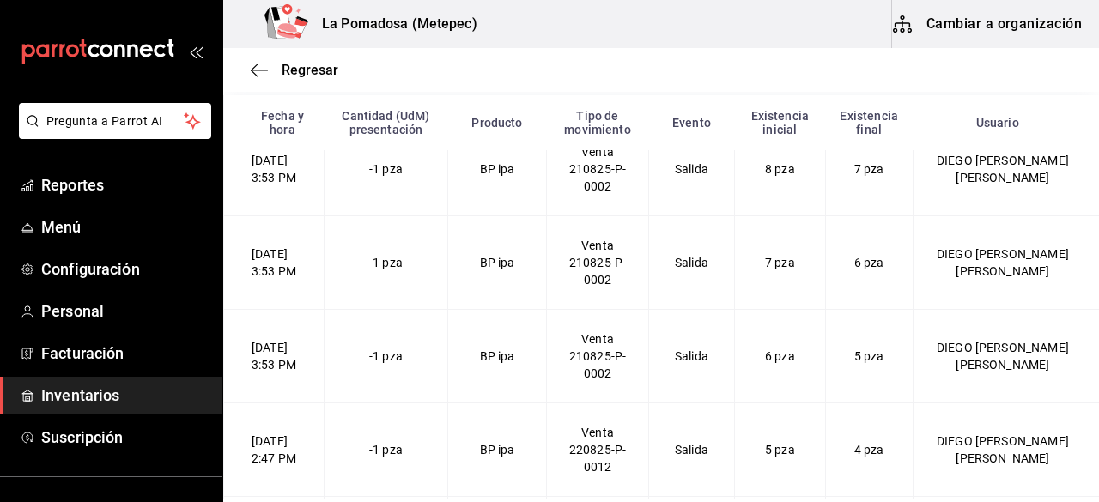
scroll to position [2610, 0]
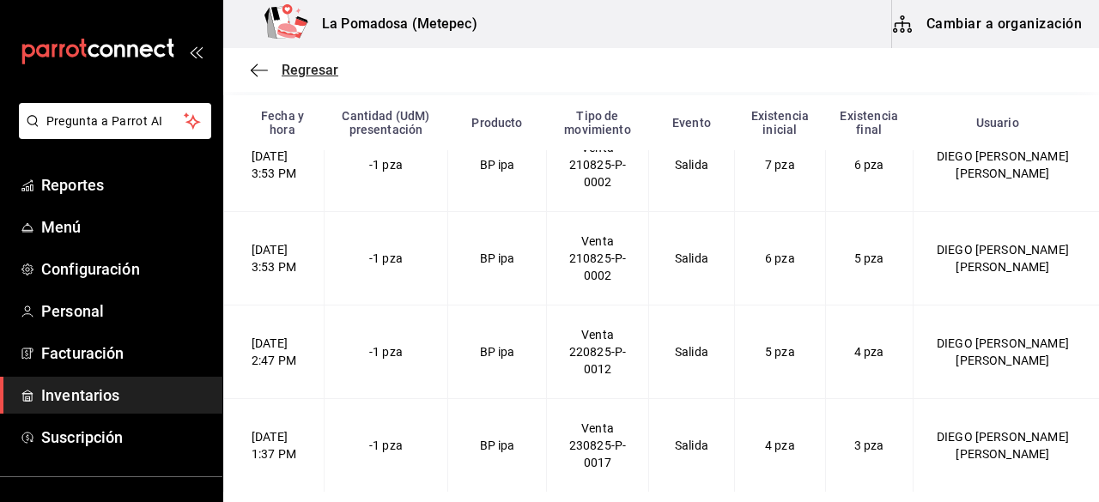
drag, startPoint x: 344, startPoint y: 64, endPoint x: 314, endPoint y: 68, distance: 30.2
click at [314, 68] on div "Regresar" at bounding box center [661, 70] width 876 height 44
click at [314, 68] on span "Regresar" at bounding box center [310, 70] width 57 height 16
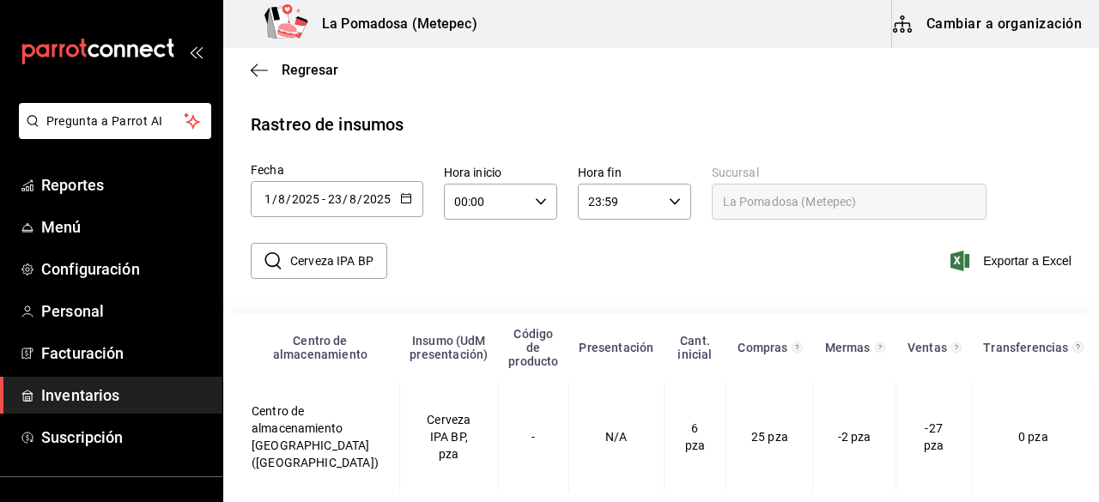
scroll to position [22, 0]
drag, startPoint x: 290, startPoint y: 246, endPoint x: 671, endPoint y: 233, distance: 380.6
click at [671, 236] on div "​ Cerveza IPA BP ​ Exportar a Excel" at bounding box center [654, 271] width 890 height 70
paste input "Cerveza [PERSON_NAME]"
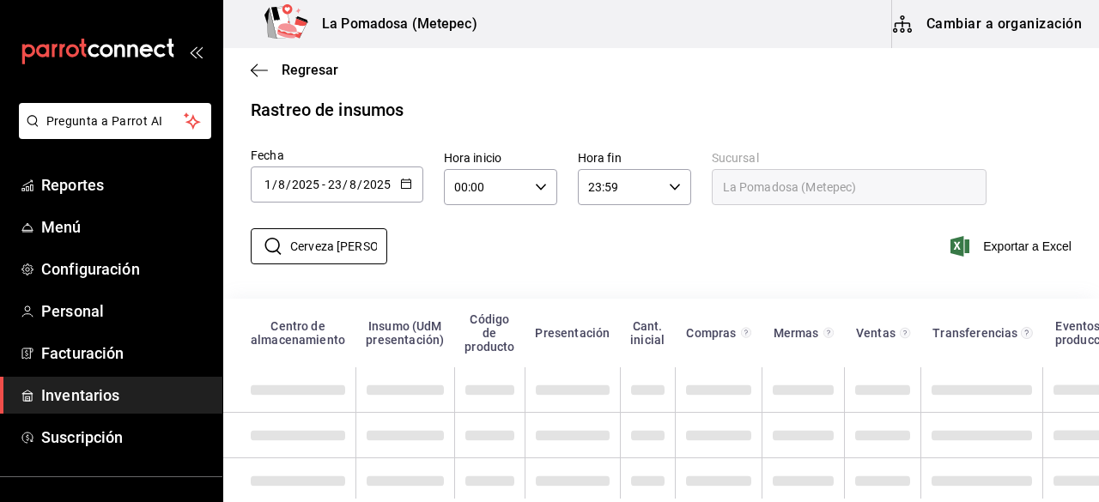
scroll to position [0, 14]
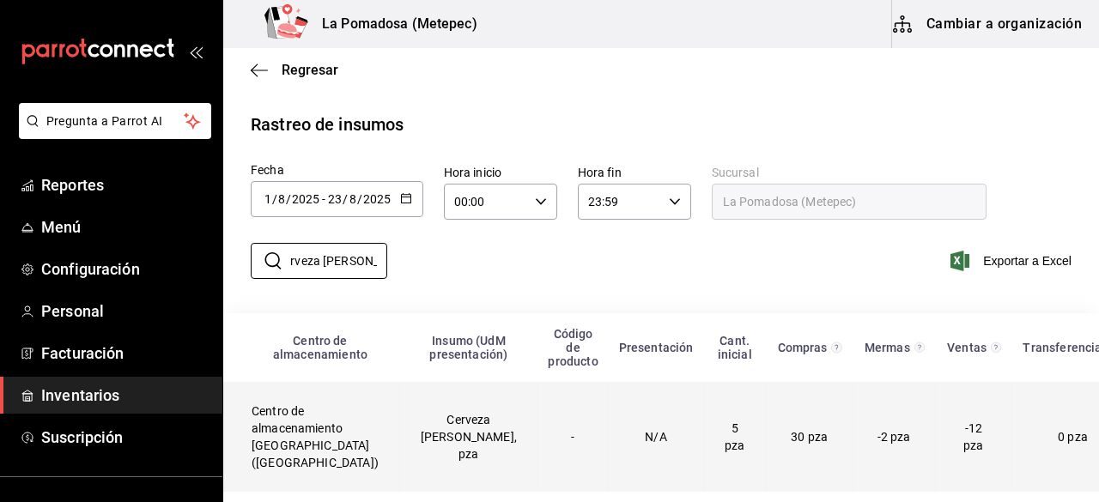
type input "Cerveza [PERSON_NAME]"
click at [404, 411] on td "Cerveza [PERSON_NAME], pza" at bounding box center [468, 437] width 138 height 110
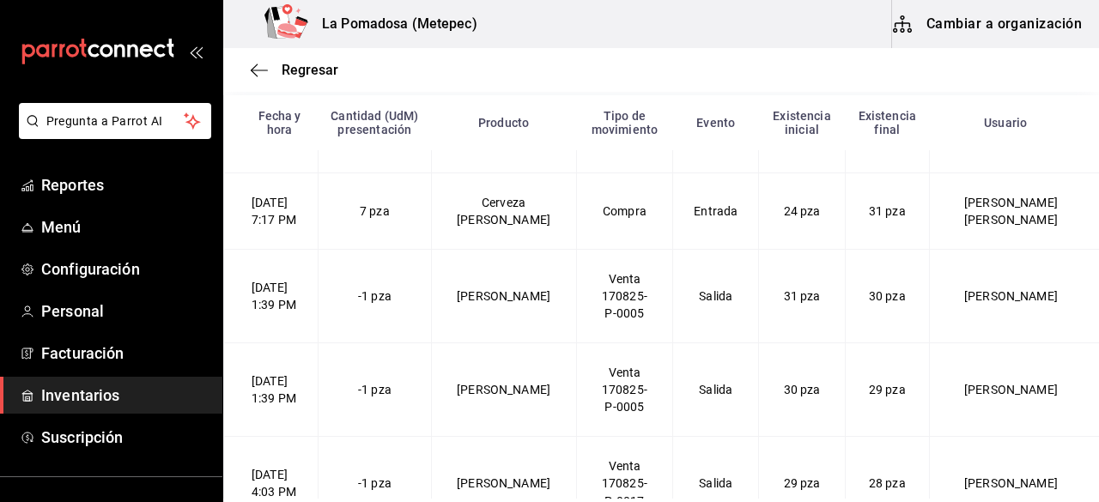
scroll to position [1193, 0]
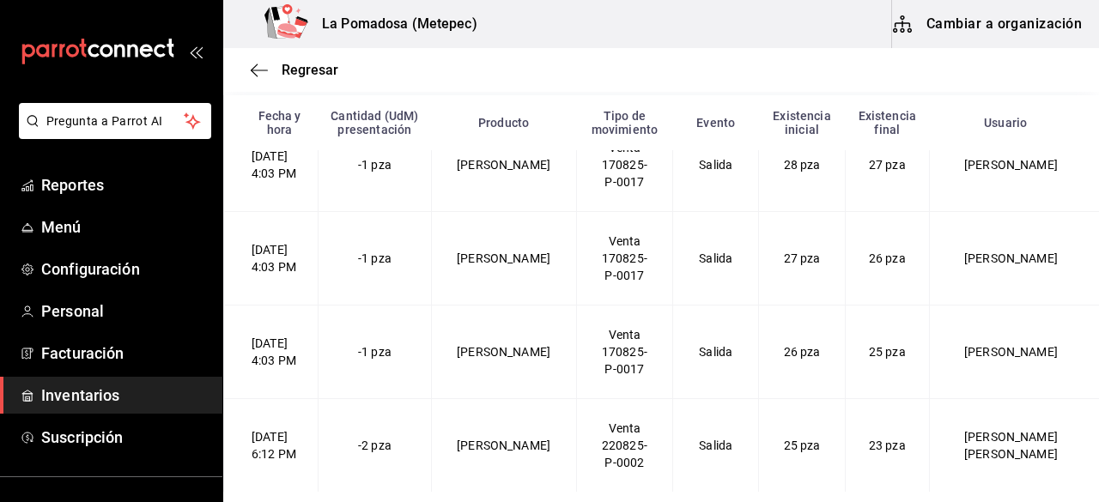
click at [319, 79] on div "Regresar" at bounding box center [661, 70] width 876 height 44
click at [307, 71] on span "Regresar" at bounding box center [310, 70] width 57 height 16
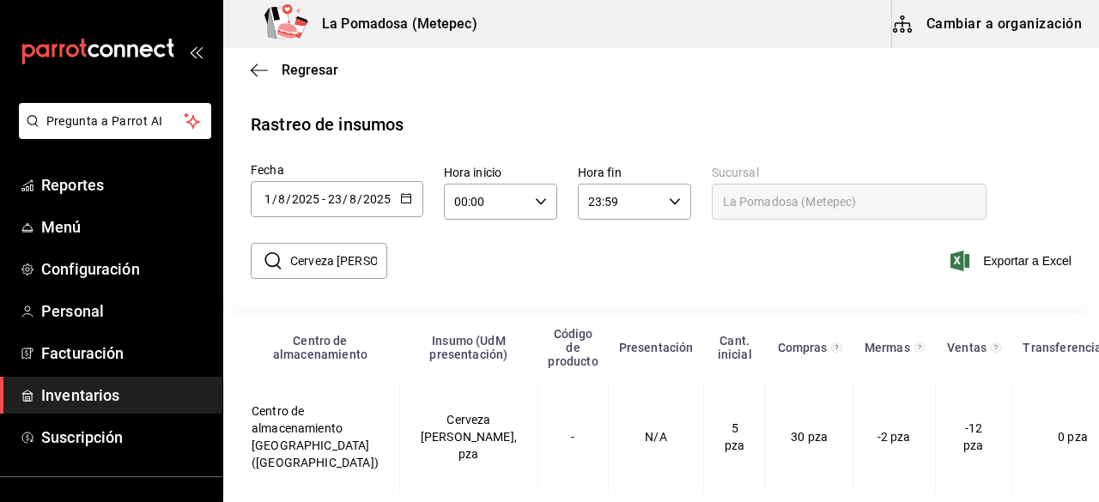
scroll to position [22, 0]
drag, startPoint x: 290, startPoint y: 240, endPoint x: 610, endPoint y: 262, distance: 320.1
click at [610, 262] on div "​ Cerveza porter BP ​ Exportar a Excel" at bounding box center [654, 271] width 890 height 70
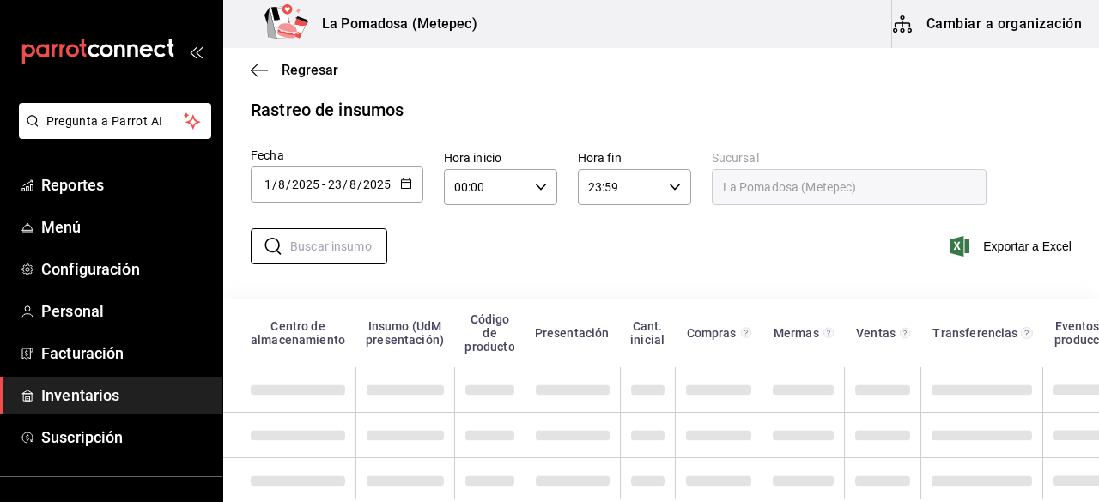
paste input "Cerveza Xx Ambar 325 Ml"
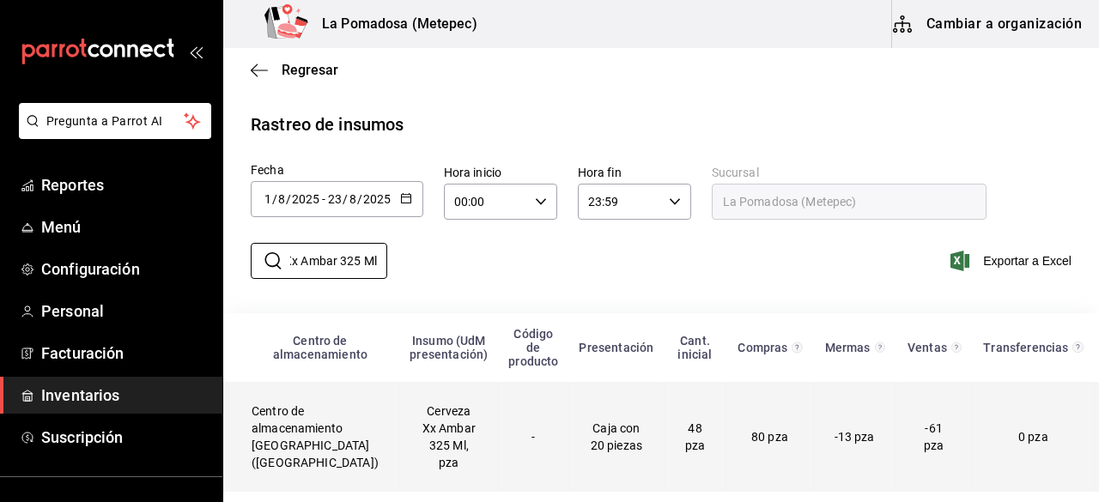
type input "Cerveza Xx Ambar 325 Ml"
click at [430, 422] on td "Cerveza Xx Ambar 325 Ml, pza" at bounding box center [448, 437] width 99 height 110
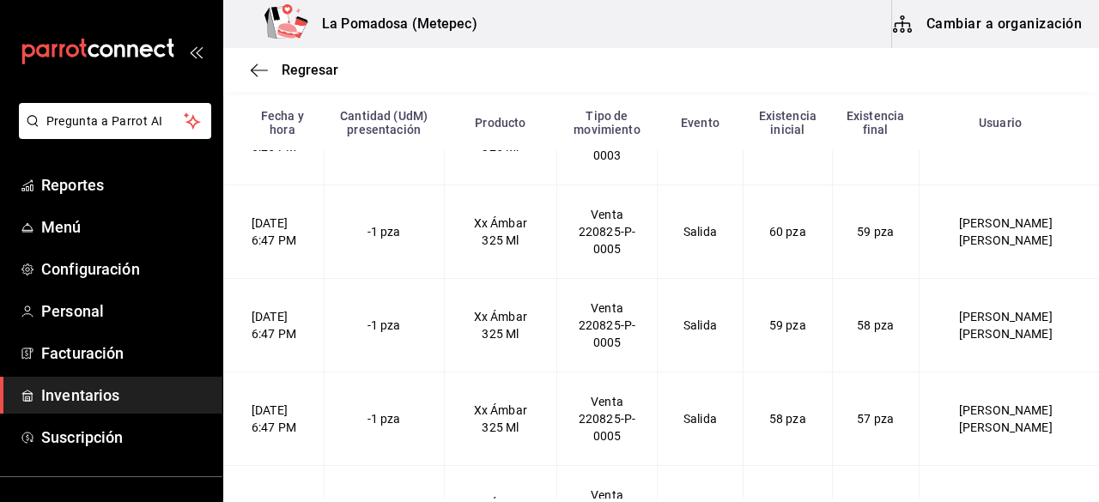
scroll to position [5911, 0]
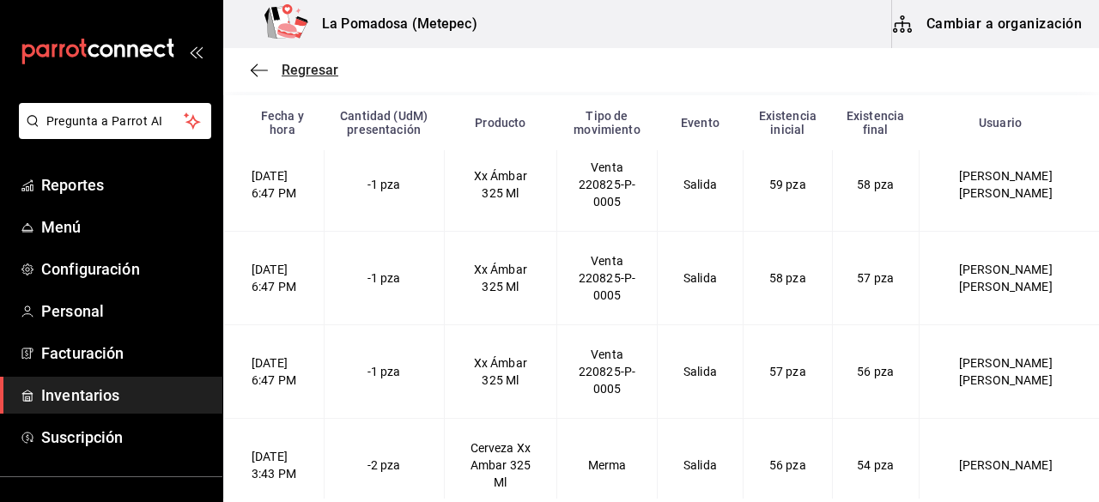
click at [311, 62] on span "Regresar" at bounding box center [310, 70] width 57 height 16
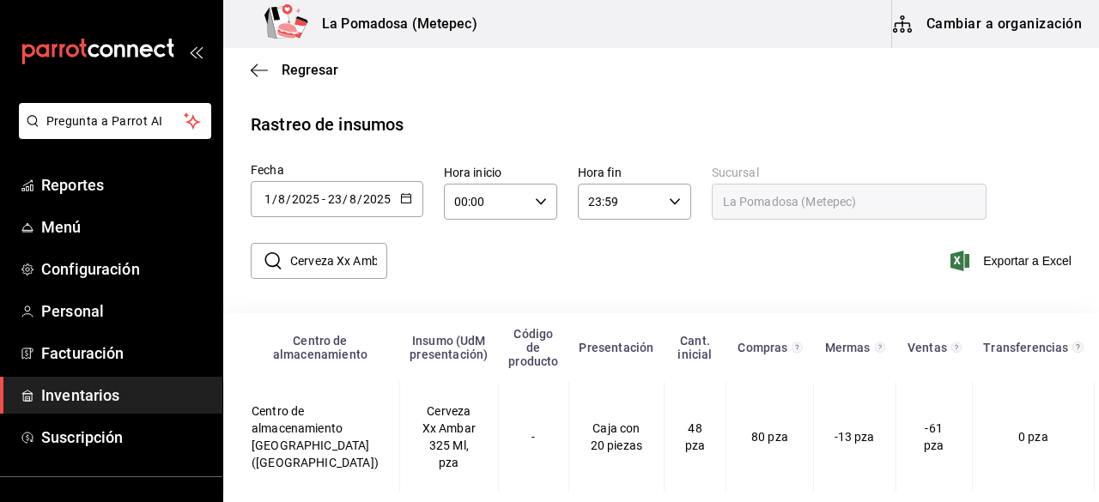
scroll to position [22, 0]
click at [325, 76] on div "Regresar" at bounding box center [661, 70] width 876 height 44
click at [325, 76] on span "Regresar" at bounding box center [310, 70] width 57 height 16
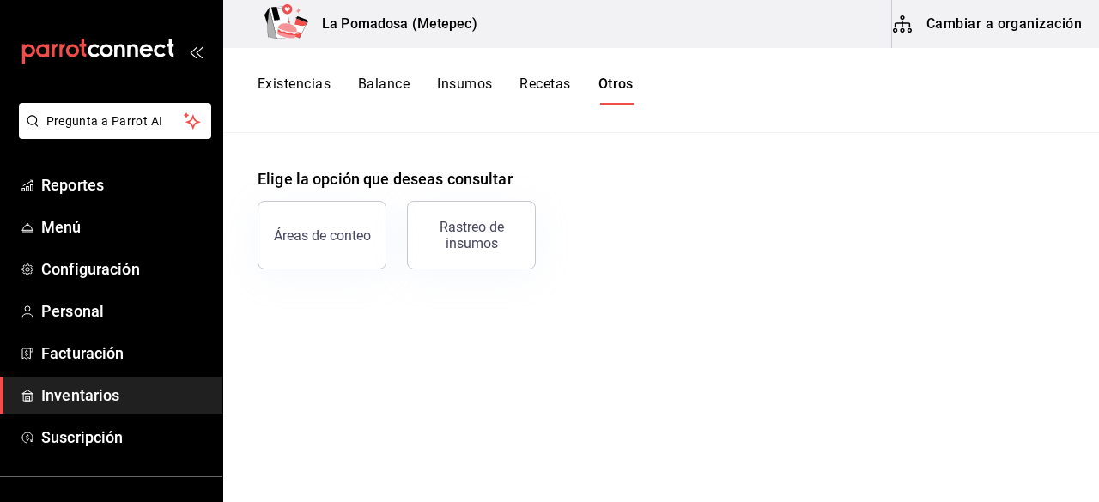
click at [70, 396] on span "Inventarios" at bounding box center [124, 395] width 167 height 23
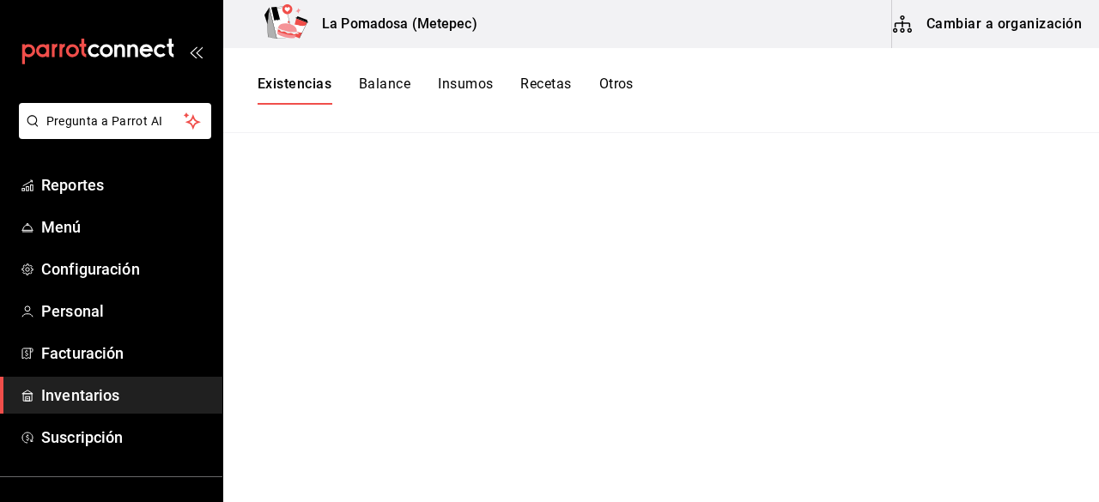
click at [70, 396] on span "Inventarios" at bounding box center [124, 395] width 167 height 23
click at [103, 406] on span "Inventarios" at bounding box center [124, 395] width 167 height 23
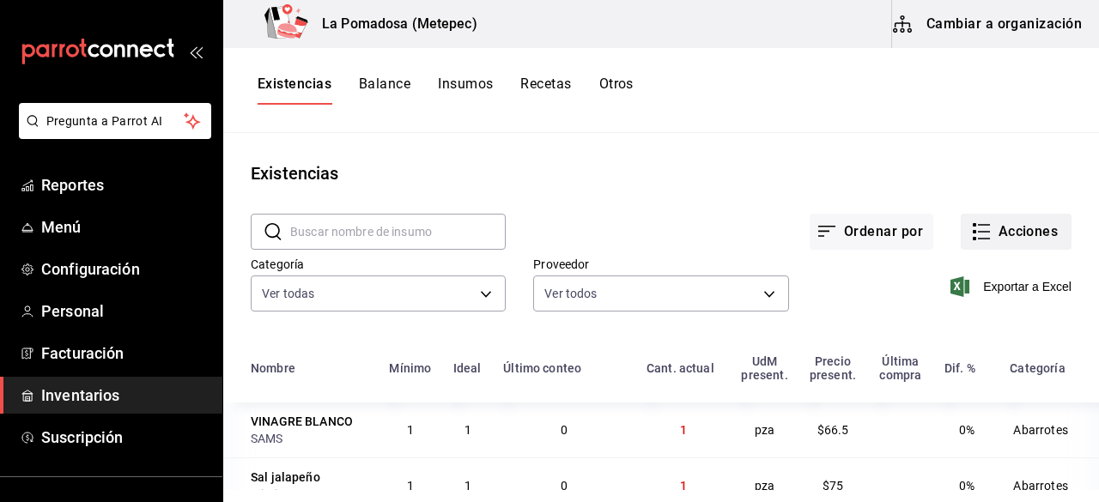
click at [1027, 234] on button "Acciones" at bounding box center [1016, 232] width 111 height 36
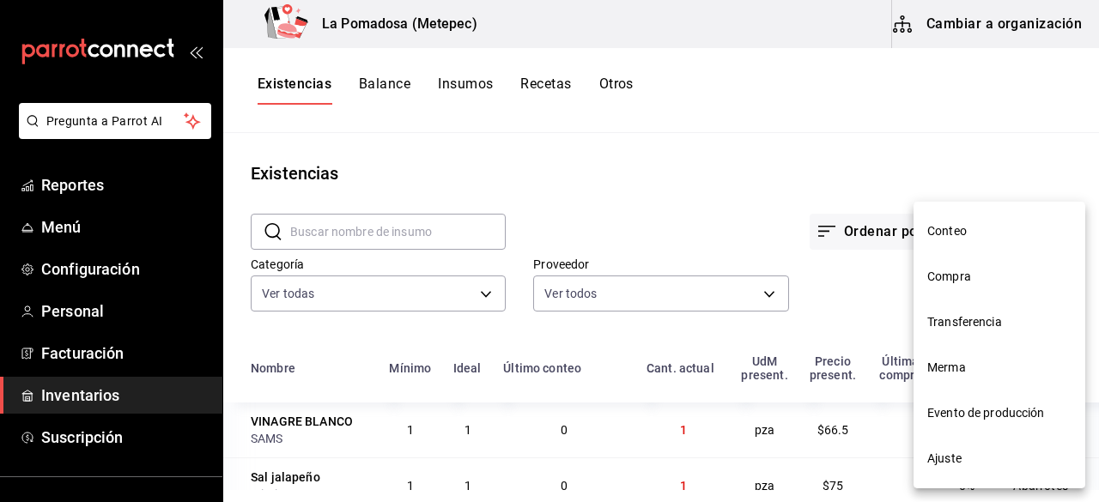
click at [987, 365] on span "Merma" at bounding box center [999, 368] width 144 height 18
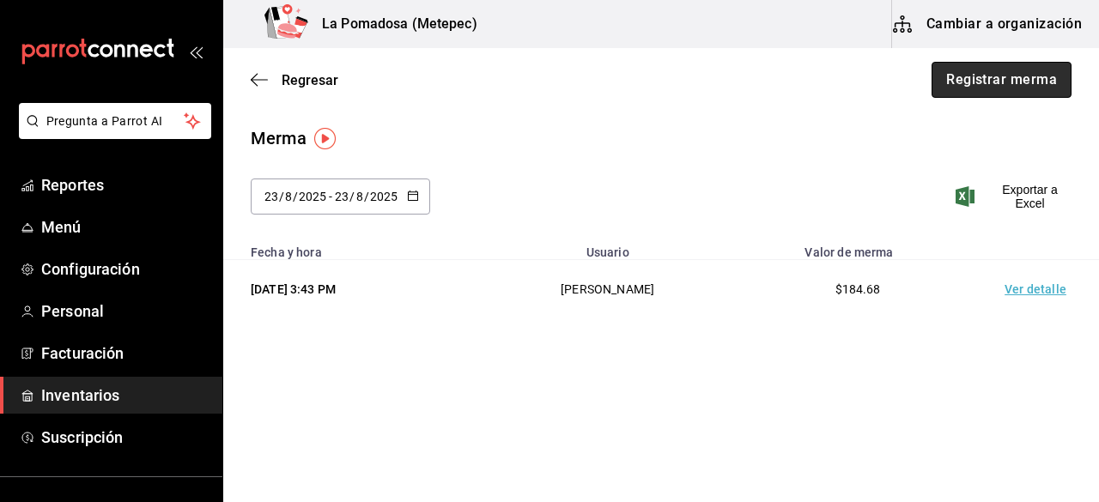
click at [1013, 84] on button "Registrar merma" at bounding box center [1002, 80] width 140 height 36
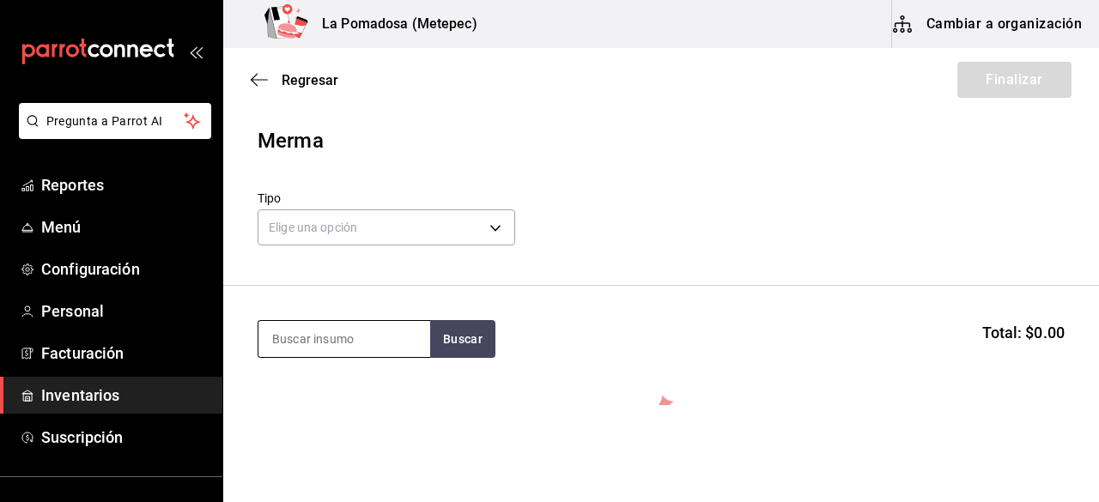
click at [336, 355] on input at bounding box center [344, 339] width 172 height 36
type input "ambar"
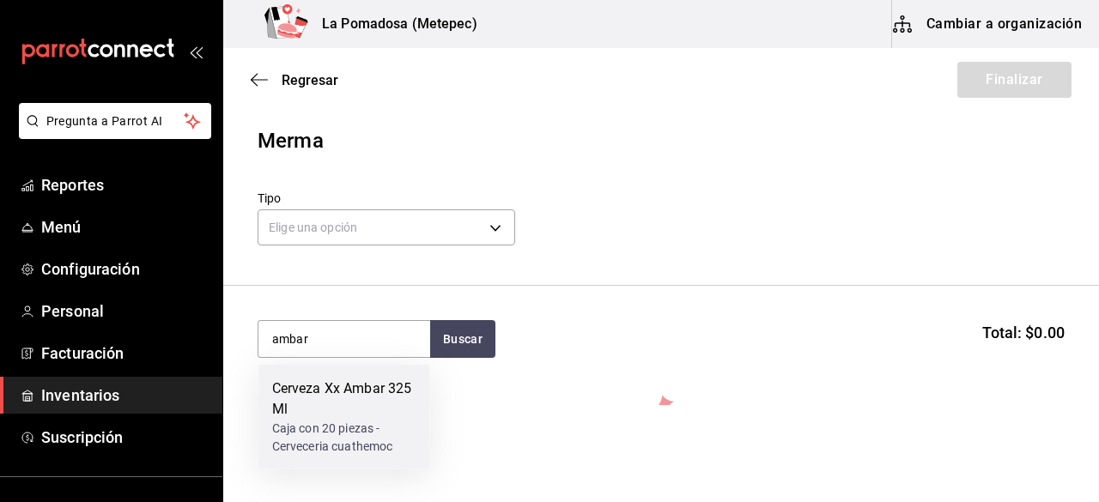
click at [328, 410] on div "Cerveza Xx Ambar 325 Ml" at bounding box center [344, 399] width 144 height 41
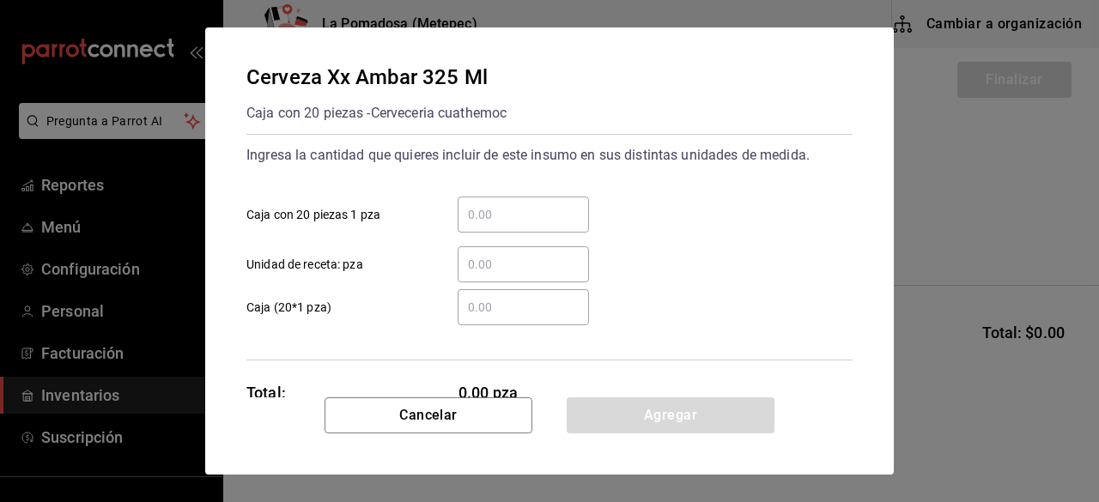
click at [496, 260] on input "​ Unidad de receta: pza" at bounding box center [523, 264] width 131 height 21
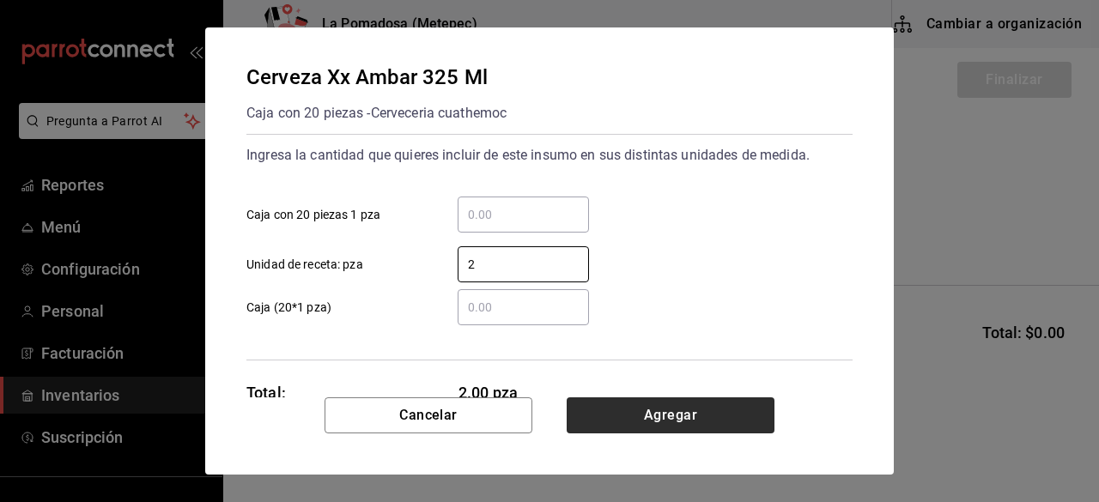
type input "2"
click at [731, 426] on button "Agregar" at bounding box center [671, 416] width 208 height 36
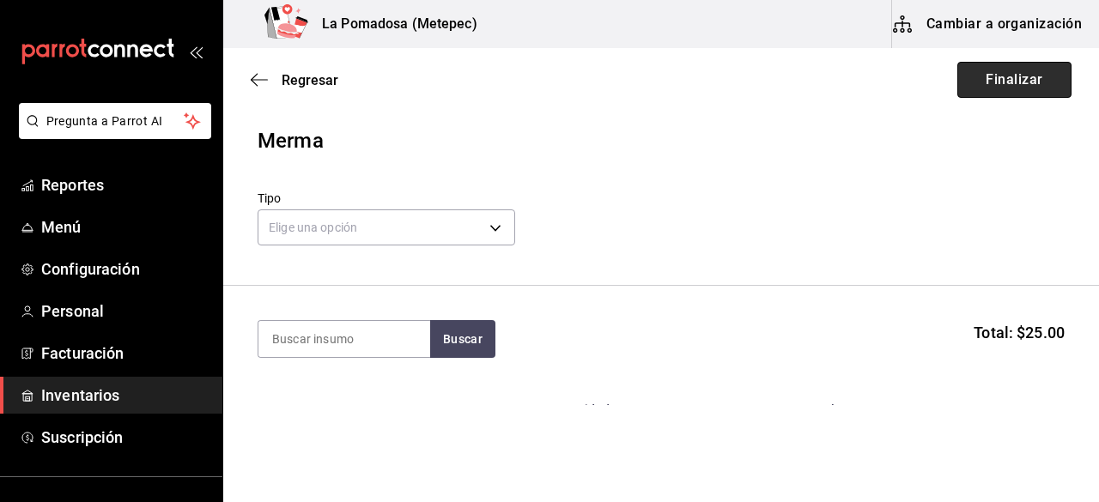
click at [1004, 73] on button "Finalizar" at bounding box center [1014, 80] width 114 height 36
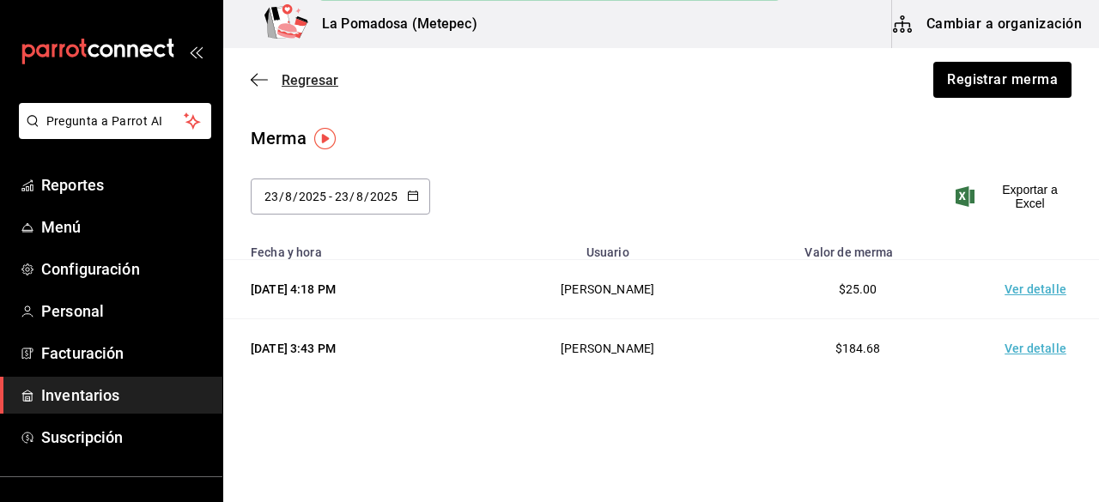
click at [306, 83] on span "Regresar" at bounding box center [310, 80] width 57 height 16
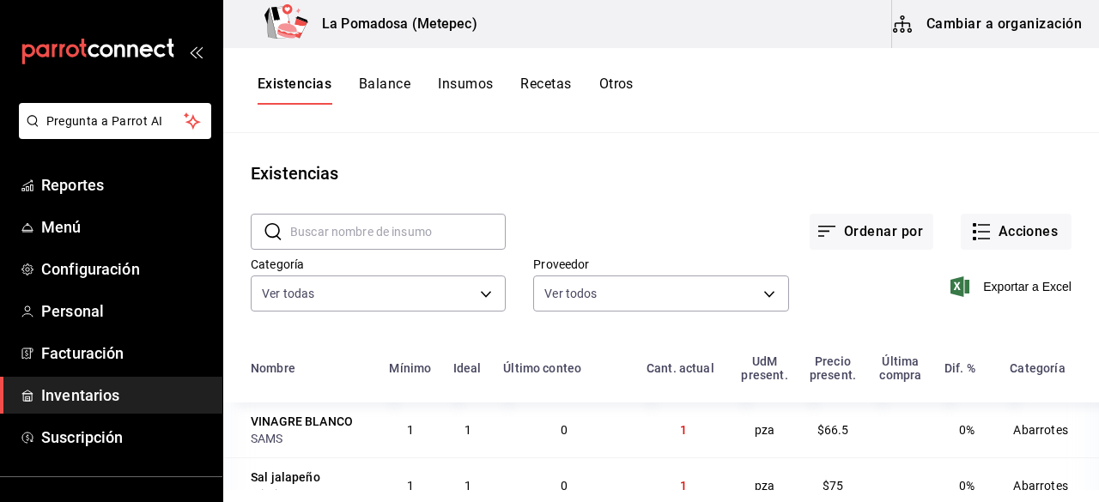
click at [620, 83] on button "Otros" at bounding box center [616, 90] width 34 height 29
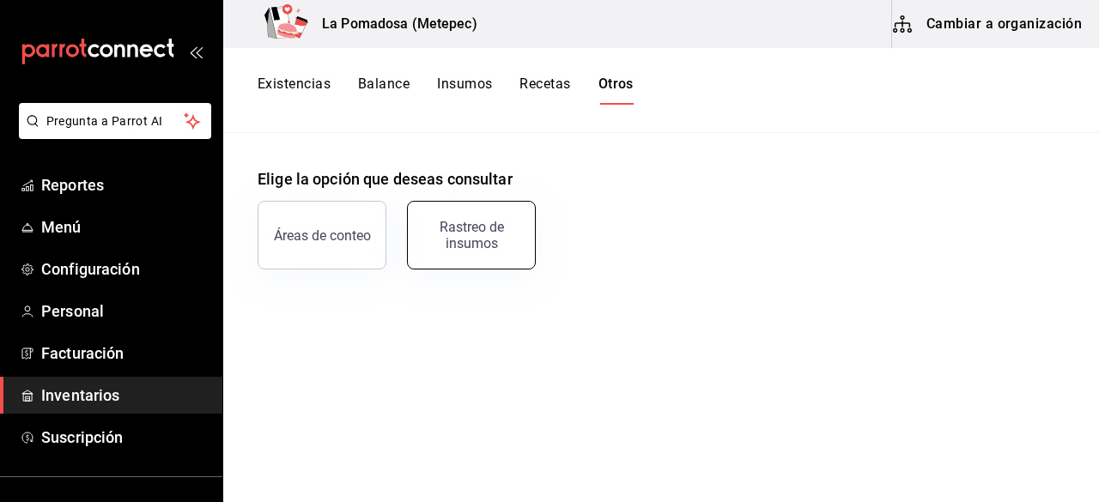
click at [495, 239] on div "Rastreo de insumos" at bounding box center [471, 235] width 106 height 33
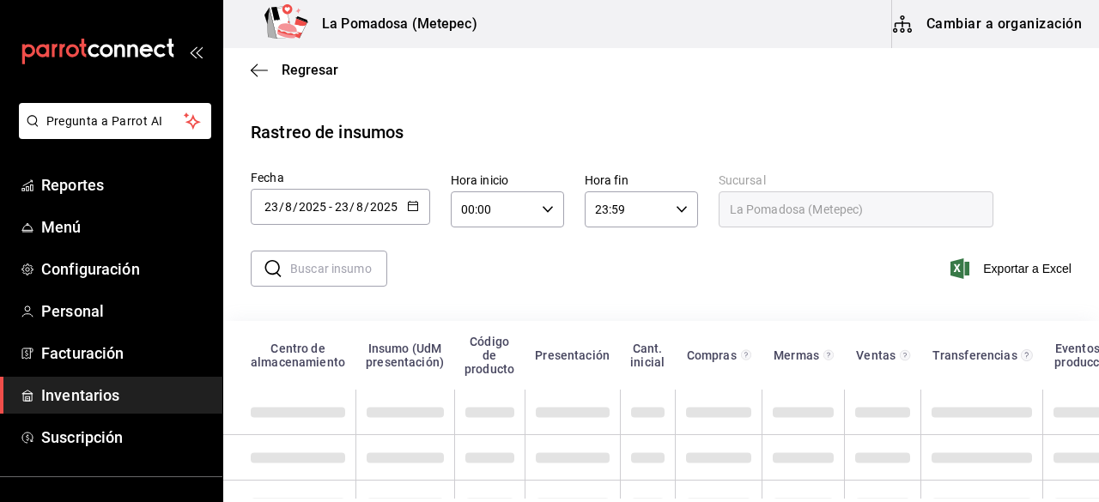
click at [409, 215] on div "2025-08-23 23 / 8 / 2025 - 2025-08-23 23 / 8 / 2025" at bounding box center [340, 207] width 179 height 36
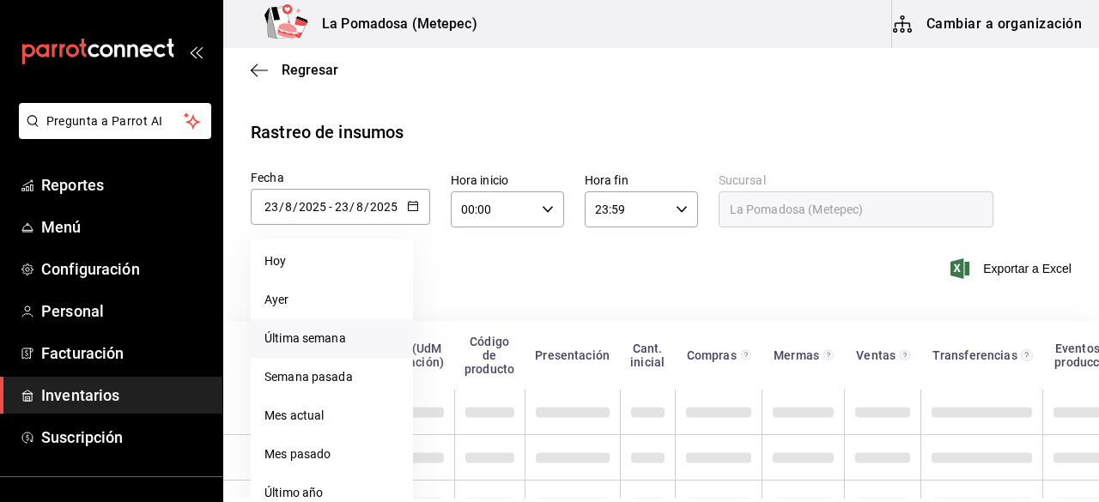
scroll to position [56, 0]
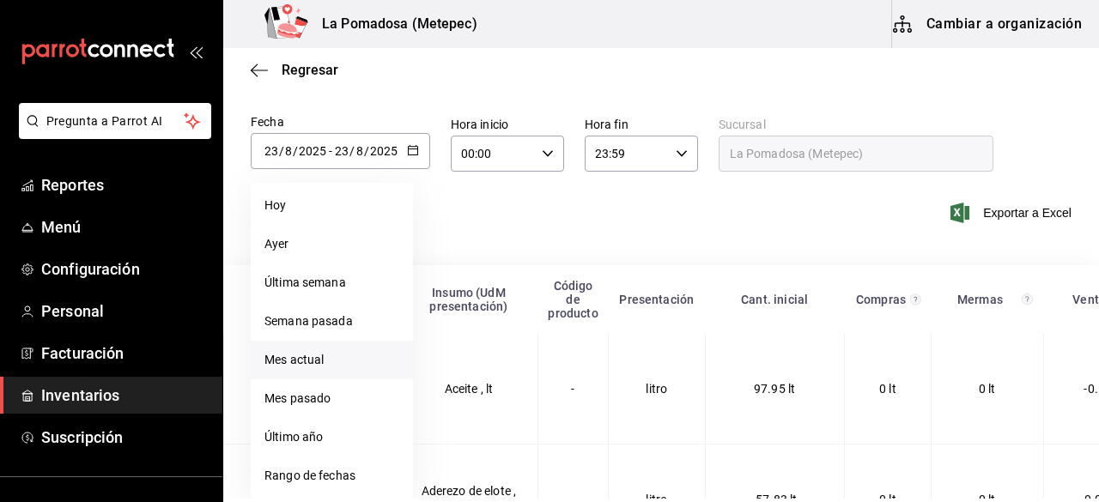
click at [333, 358] on li "Mes actual" at bounding box center [332, 360] width 162 height 39
type input "[DATE]"
type input "1"
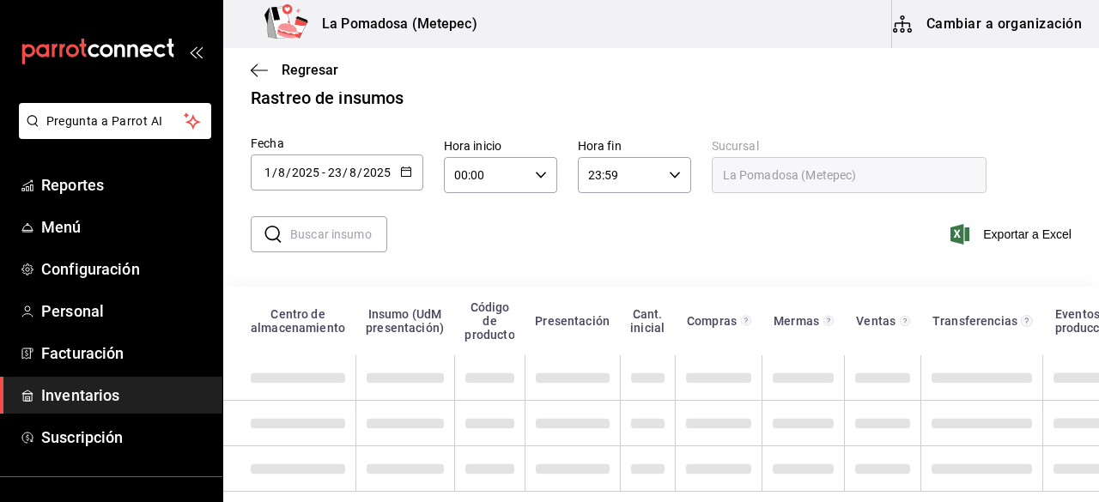
scroll to position [48, 0]
click at [331, 217] on input "text" at bounding box center [338, 234] width 97 height 34
paste input "[PERSON_NAME] blue"
type input "[PERSON_NAME] blue"
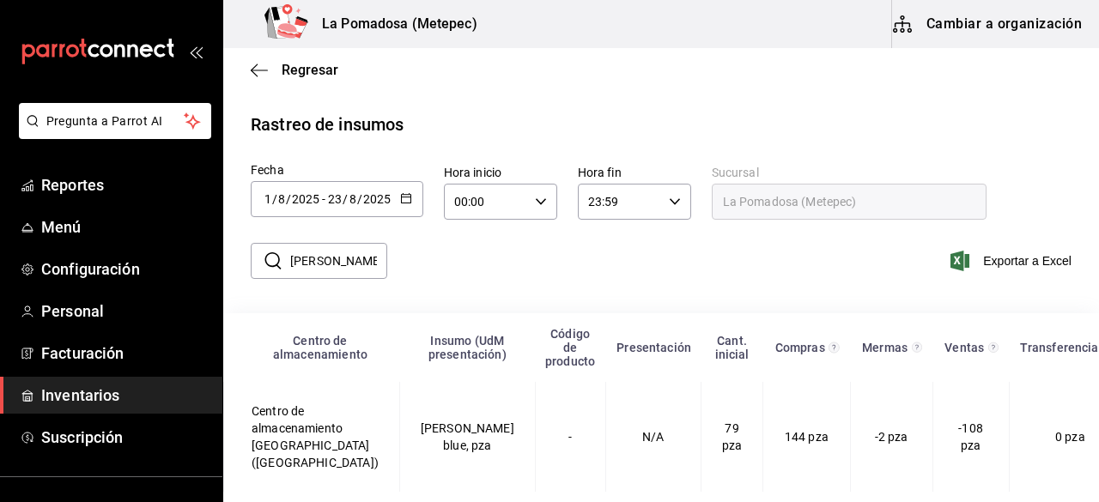
scroll to position [22, 0]
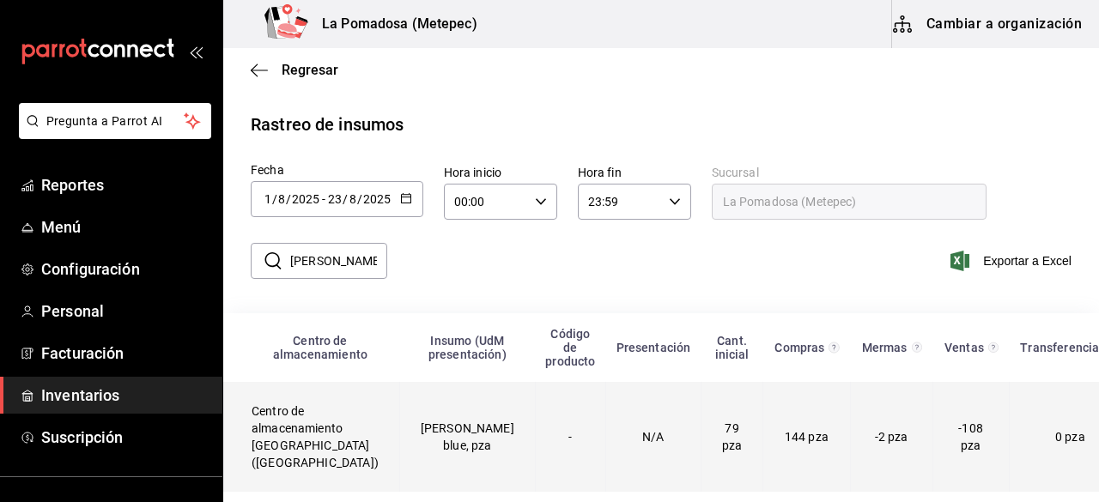
click at [535, 415] on td "-" at bounding box center [570, 437] width 70 height 110
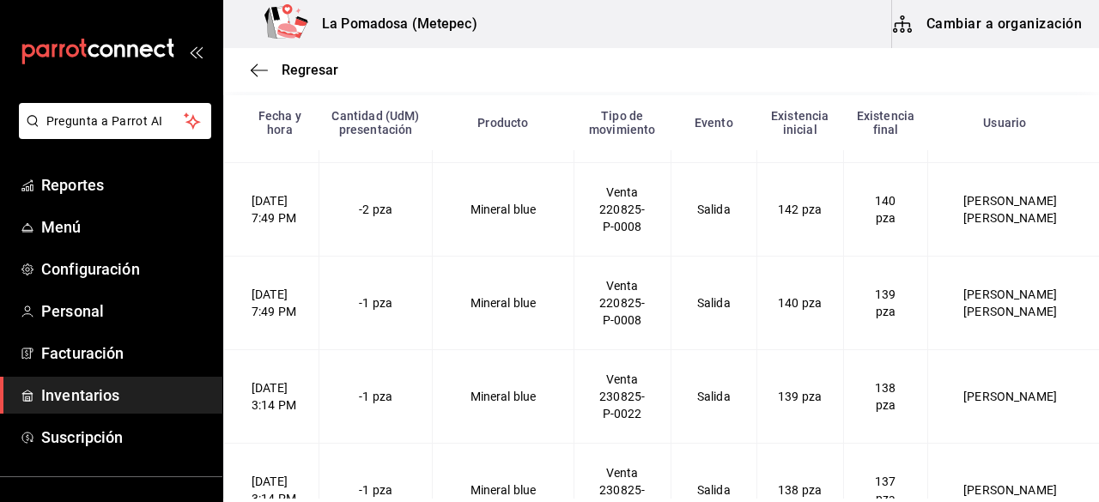
scroll to position [9467, 0]
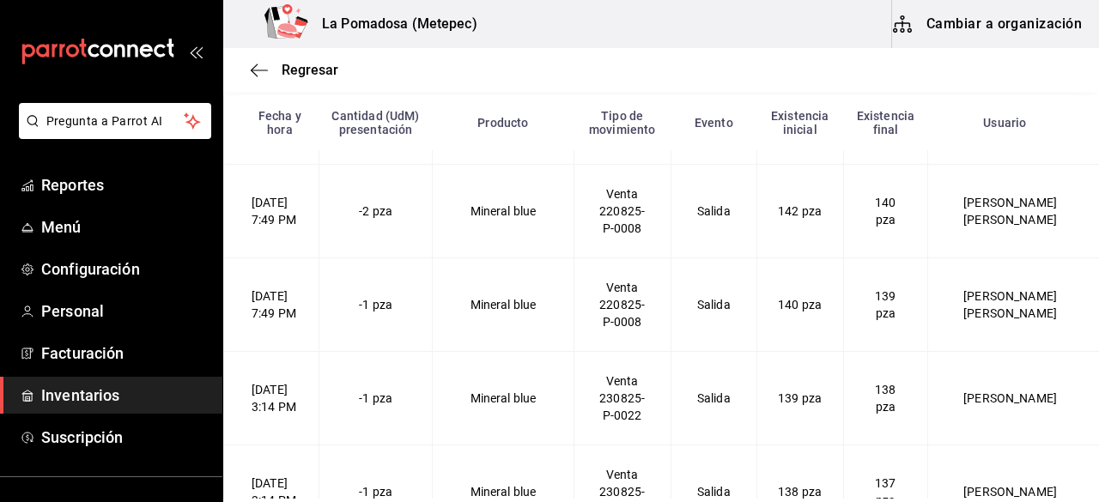
click at [398, 269] on td "-1 pza" at bounding box center [375, 305] width 113 height 94
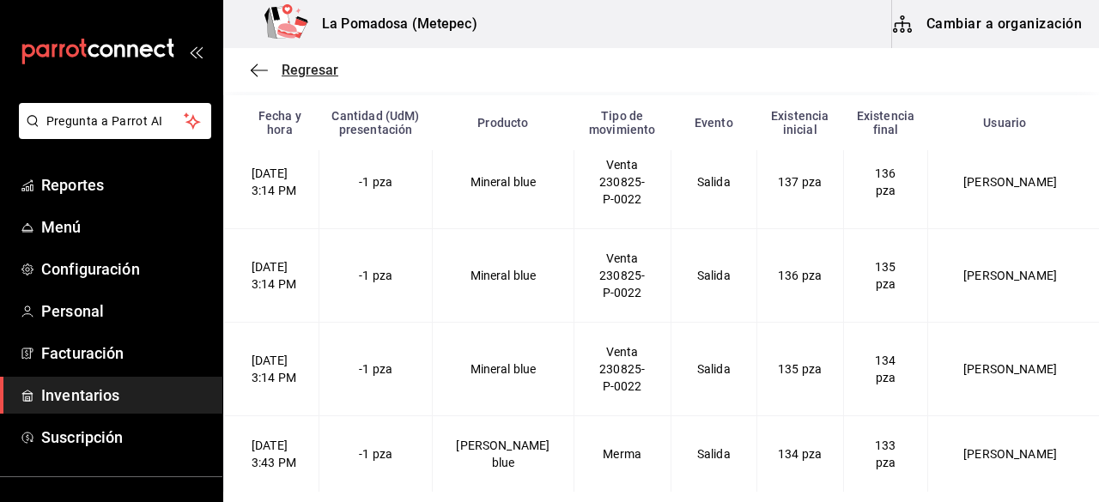
click at [323, 74] on span "Regresar" at bounding box center [310, 70] width 57 height 16
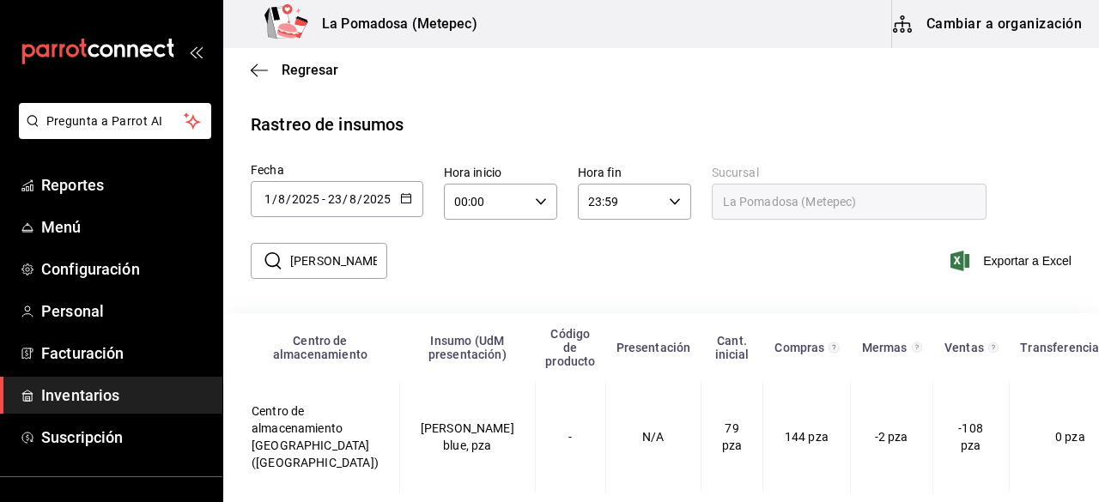
scroll to position [22, 0]
click at [326, 64] on span "Regresar" at bounding box center [310, 70] width 57 height 16
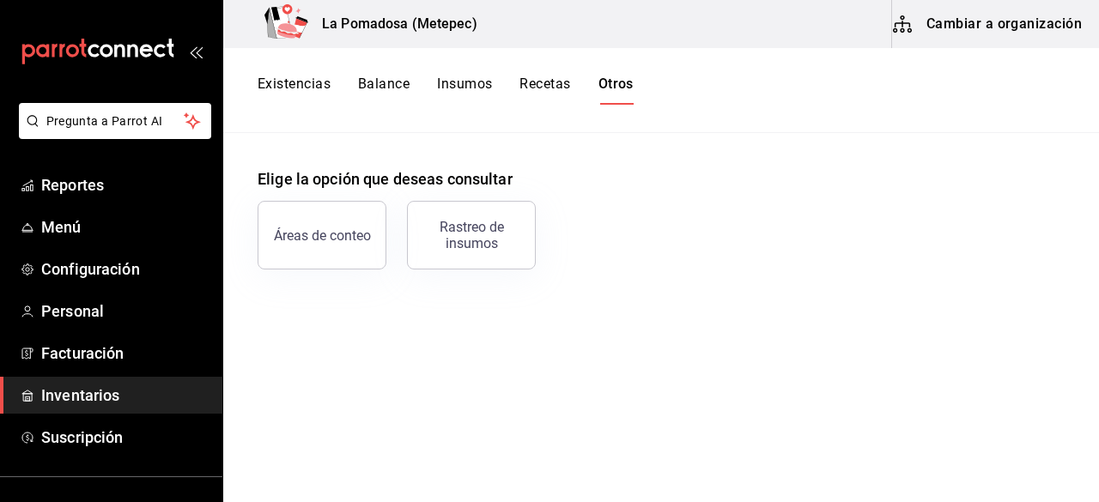
click at [89, 406] on span "Inventarios" at bounding box center [124, 395] width 167 height 23
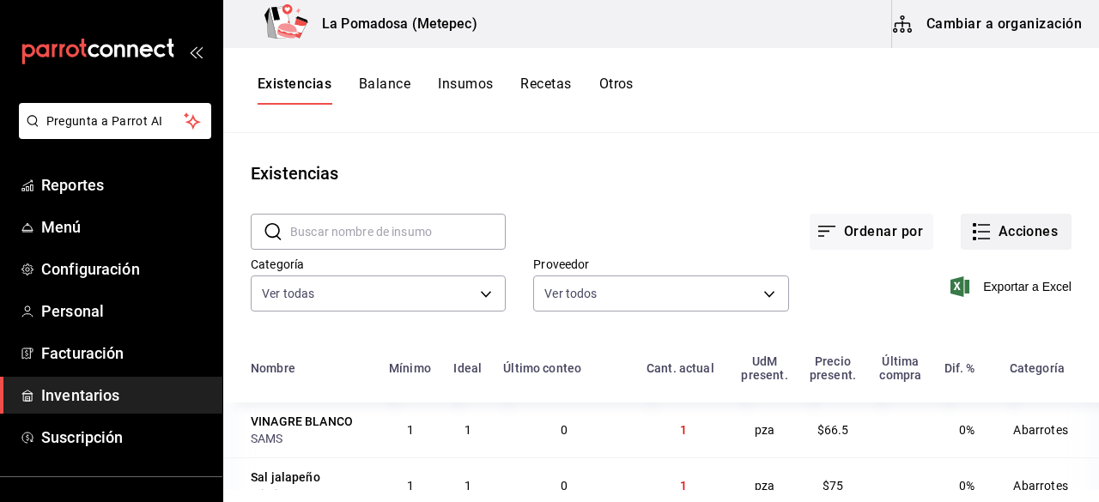
click at [1027, 240] on button "Acciones" at bounding box center [1016, 232] width 111 height 36
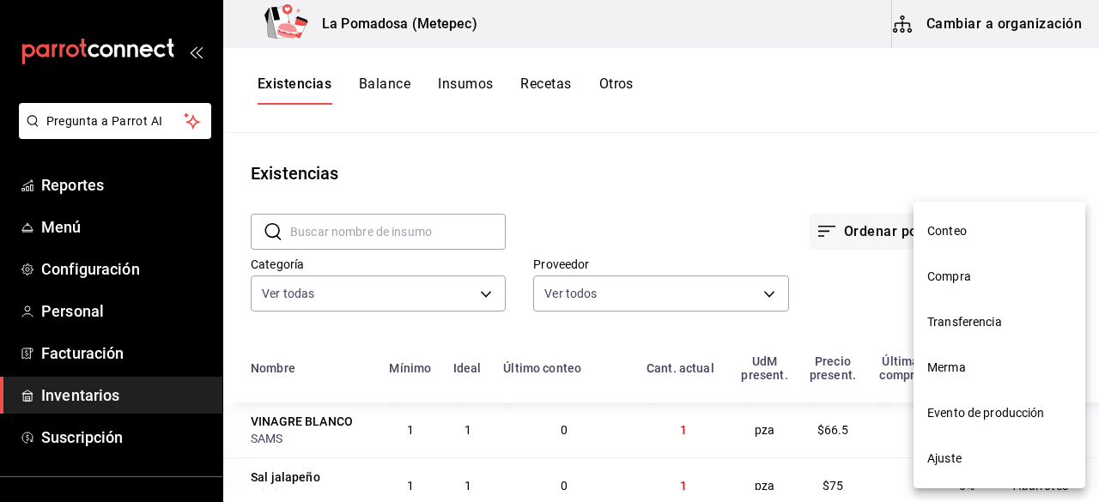
click at [953, 465] on span "Ajuste" at bounding box center [999, 459] width 144 height 18
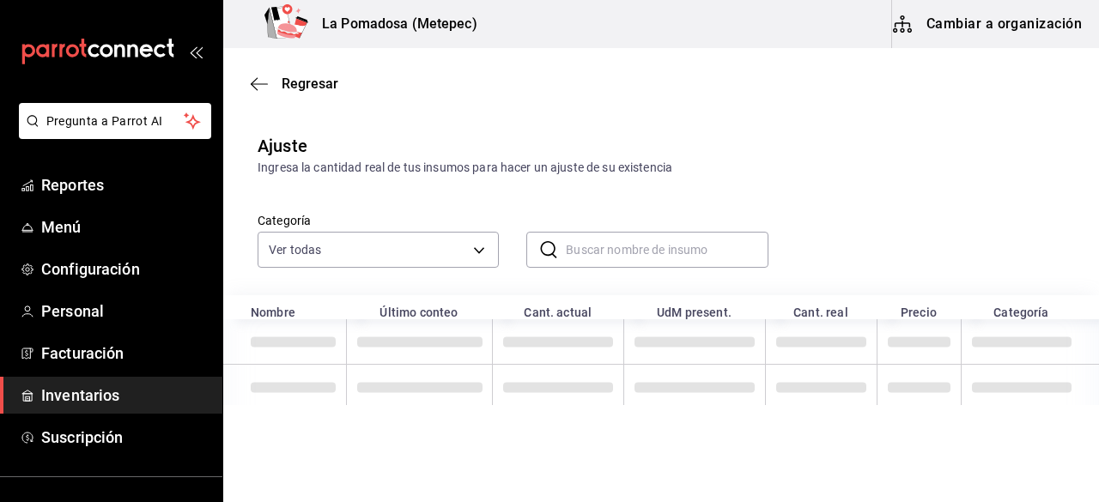
click at [581, 246] on input "text" at bounding box center [667, 250] width 202 height 34
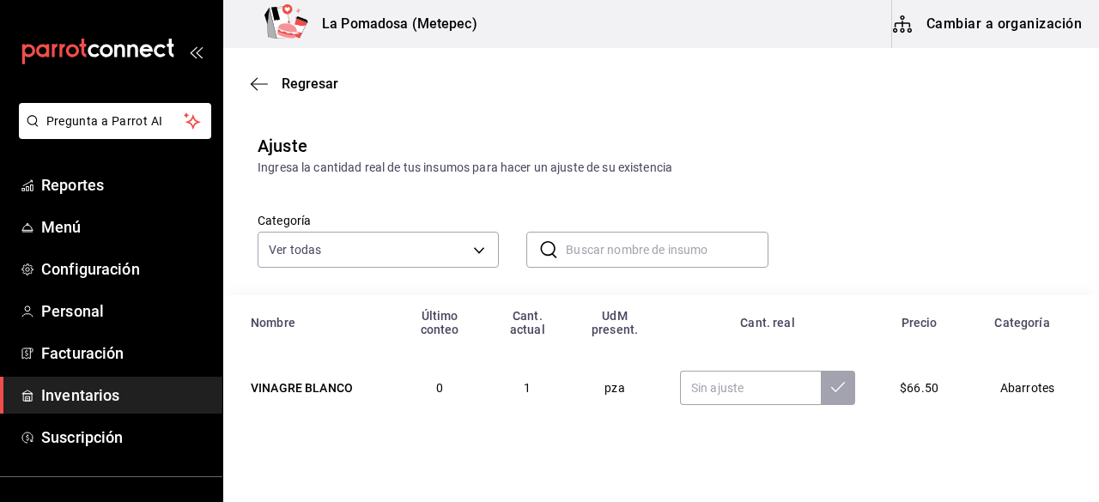
paste input "[PERSON_NAME] blue"
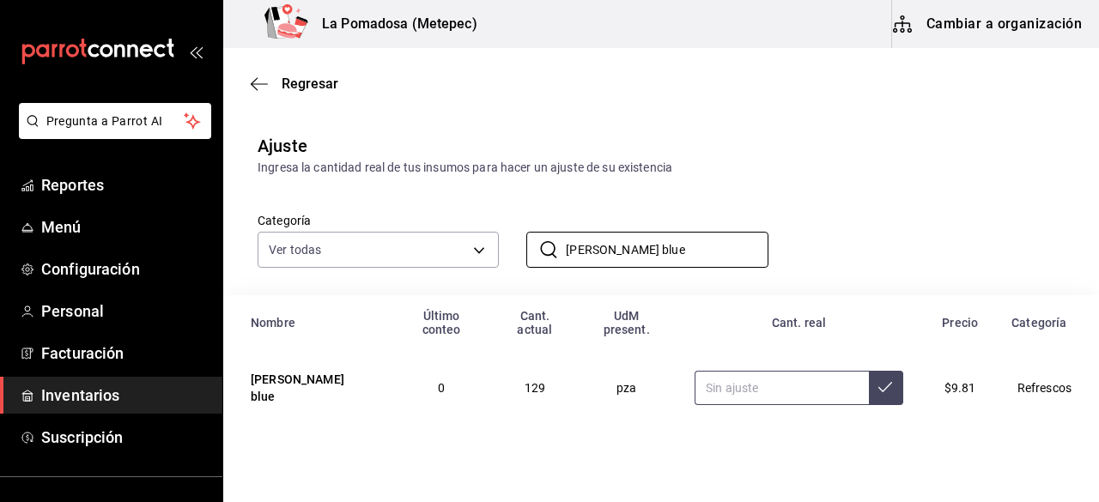
type input "[PERSON_NAME] blue"
click at [724, 371] on input "text" at bounding box center [782, 388] width 174 height 34
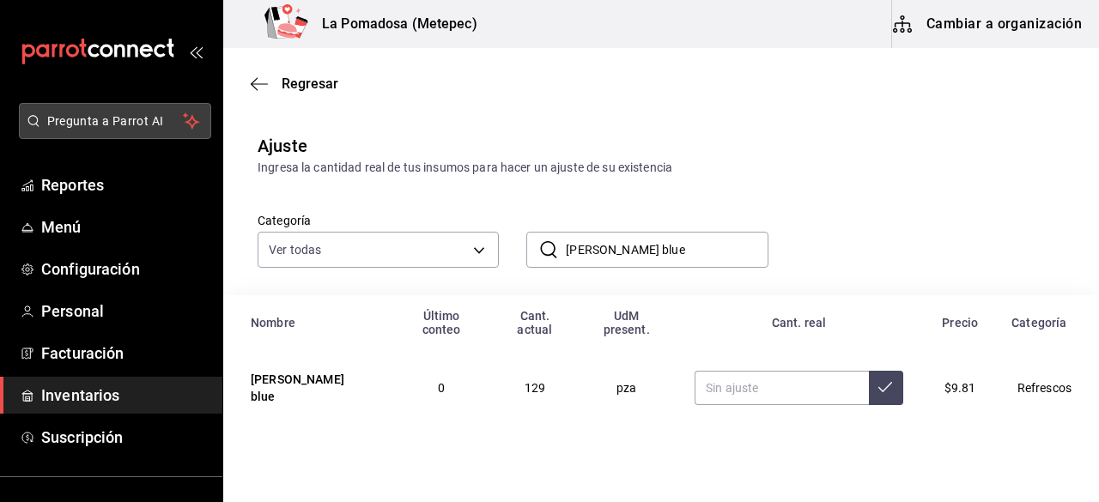
click at [161, 107] on button "Pregunta a Parrot AI" at bounding box center [115, 121] width 192 height 36
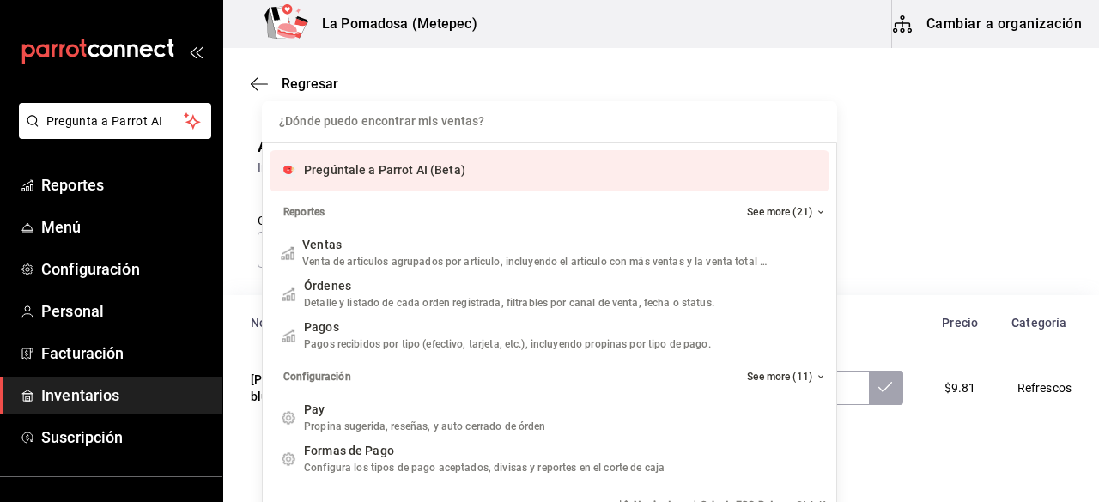
click at [914, 124] on div "¿Dónde puedo encontrar mis ventas? Pregúntale a Parrot AI (Beta) Reportes See m…" at bounding box center [549, 251] width 1099 height 502
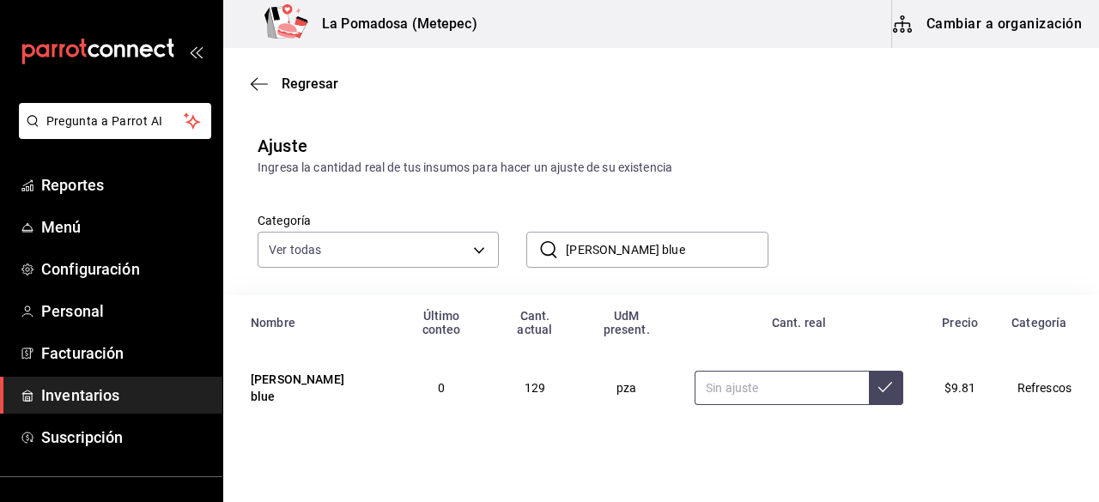
click at [803, 386] on input "text" at bounding box center [782, 388] width 174 height 34
type input "114.00"
click at [312, 75] on div "Regresar" at bounding box center [661, 84] width 876 height 44
click at [313, 85] on span "Regresar" at bounding box center [310, 84] width 57 height 16
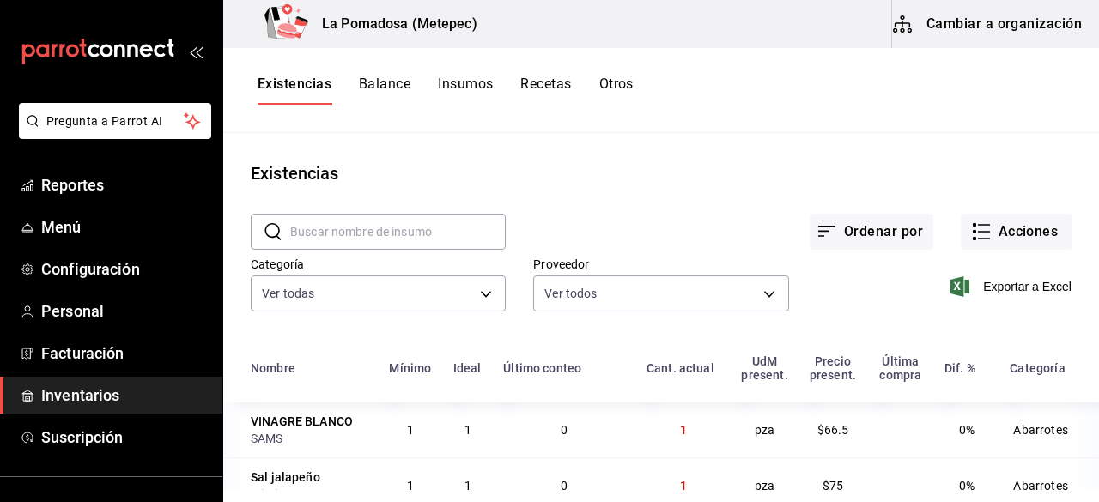
click at [388, 234] on input "text" at bounding box center [398, 232] width 216 height 34
paste input "Refresco Coca Cola 235 Ml"
type input "Refresco Coca Cola 235 Ml"
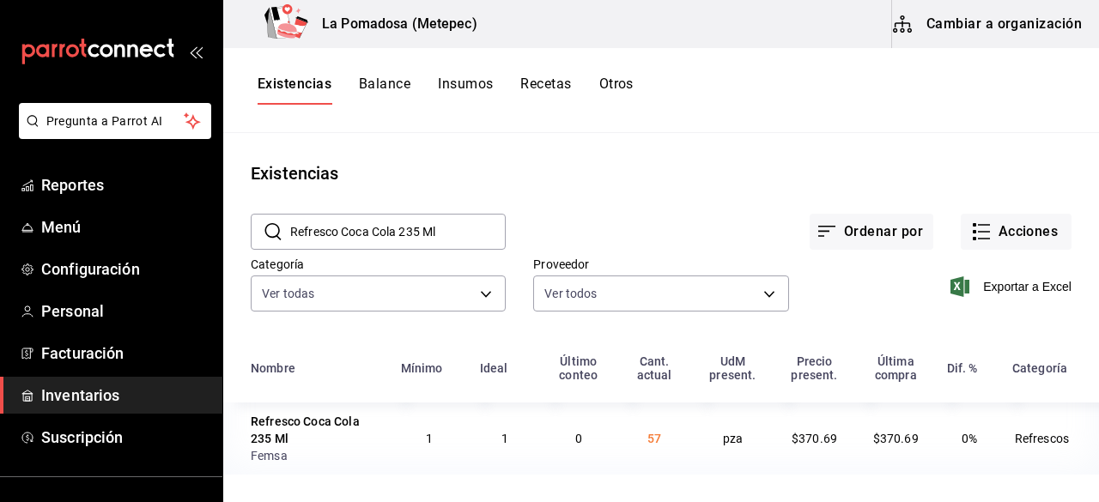
click at [313, 435] on div "Refresco Coca Cola 235 Ml" at bounding box center [316, 430] width 130 height 34
click at [637, 78] on div "Existencias Balance Insumos Recetas Otros" at bounding box center [661, 90] width 876 height 29
click at [624, 82] on button "Otros" at bounding box center [616, 90] width 34 height 29
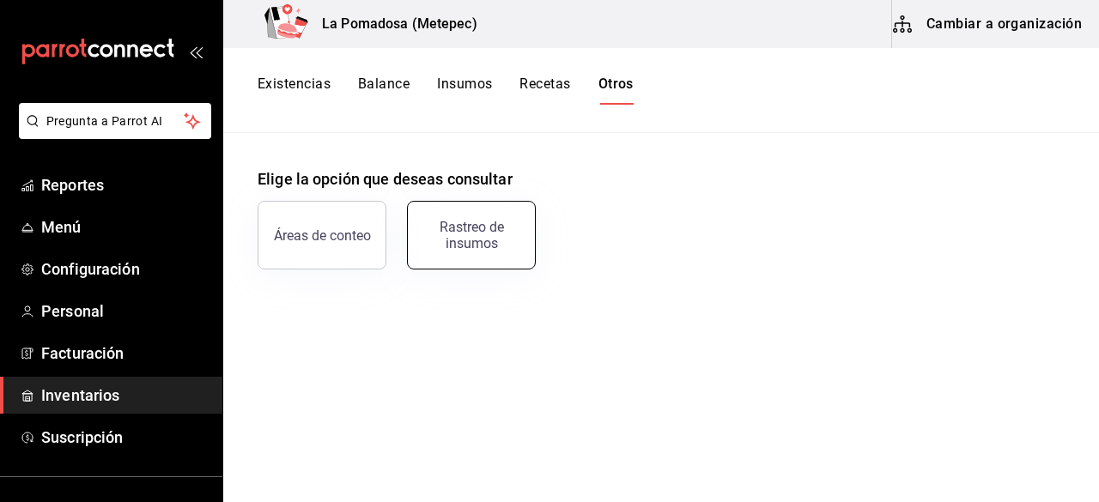
click at [482, 240] on div "Rastreo de insumos" at bounding box center [471, 235] width 106 height 33
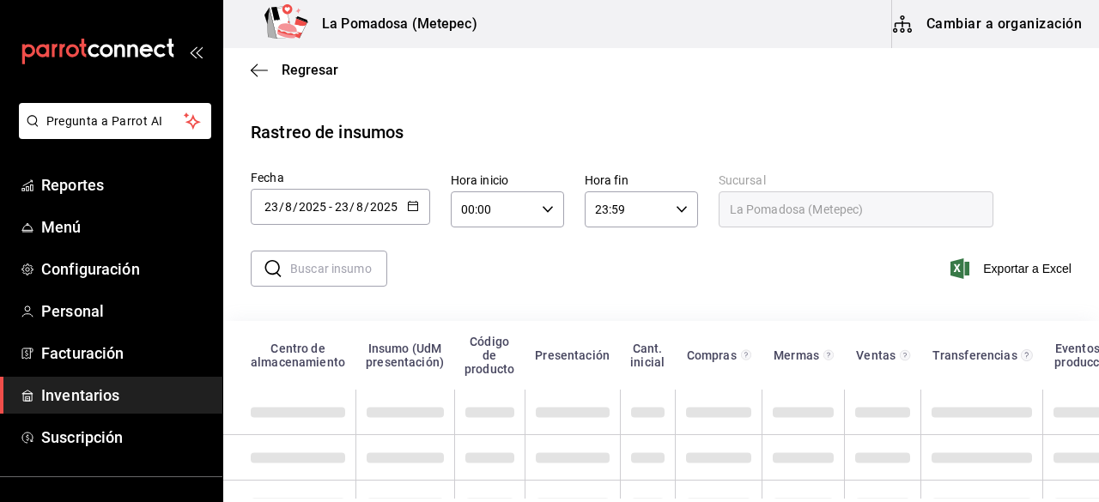
click at [416, 200] on icon "button" at bounding box center [413, 206] width 12 height 12
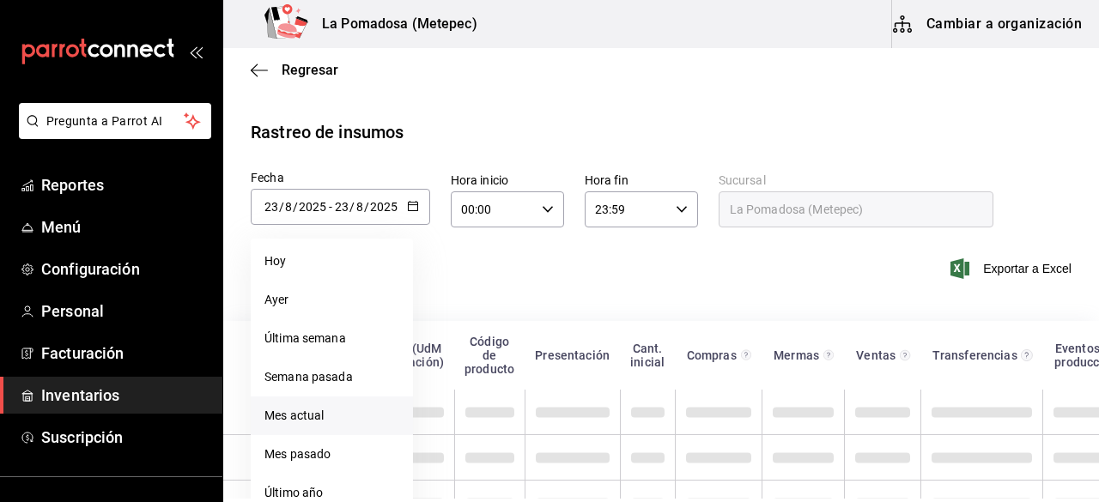
scroll to position [56, 0]
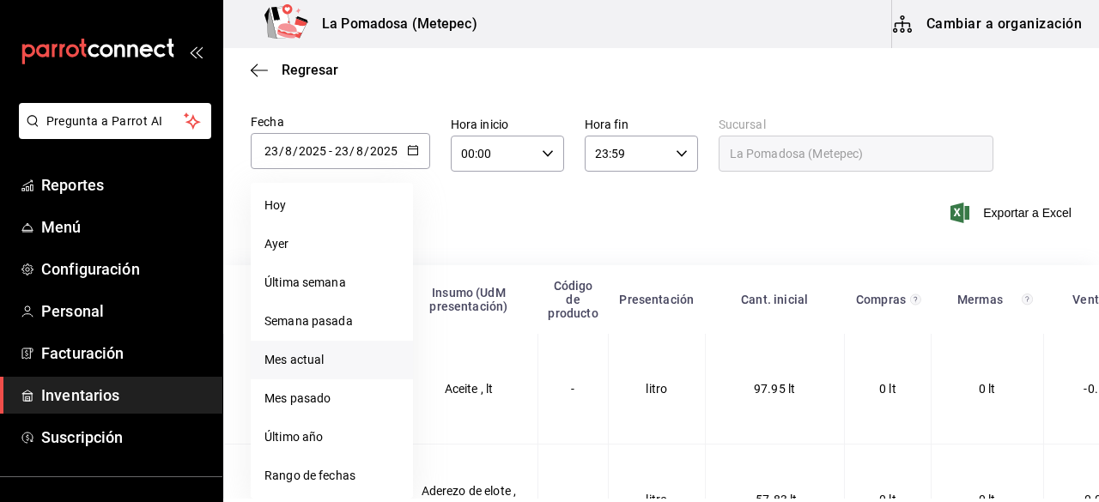
click at [350, 368] on li "Mes actual" at bounding box center [332, 360] width 162 height 39
type input "2025-08-01"
type input "1"
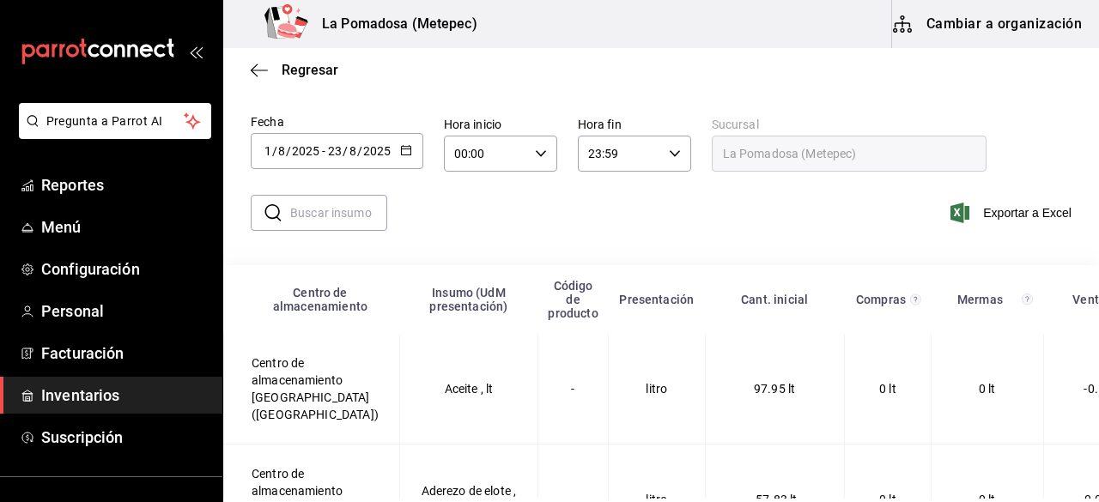
scroll to position [48, 0]
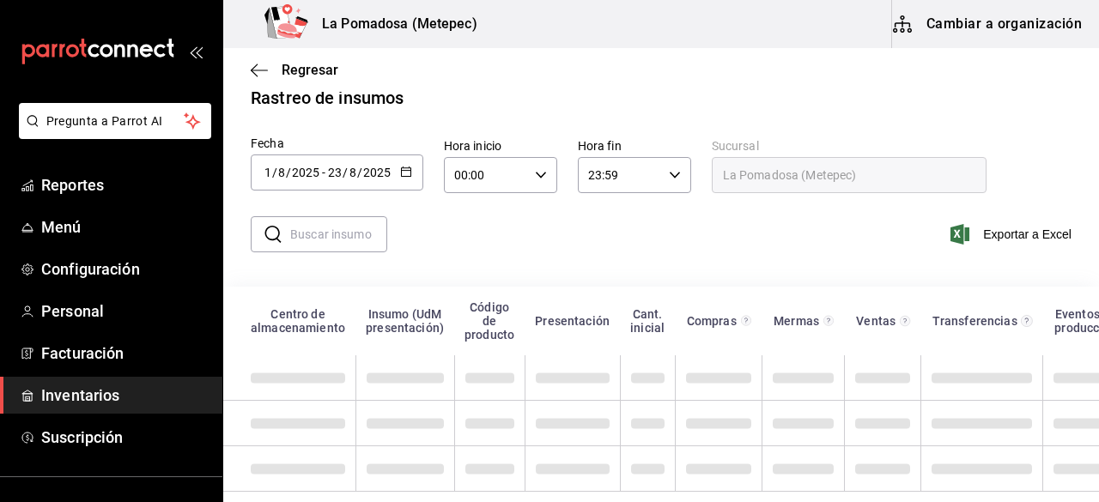
click at [368, 221] on input "text" at bounding box center [338, 234] width 97 height 34
paste input "Refresco Coca Cola 235 Ml"
type input "Refresco Coca Cola 235 Ml"
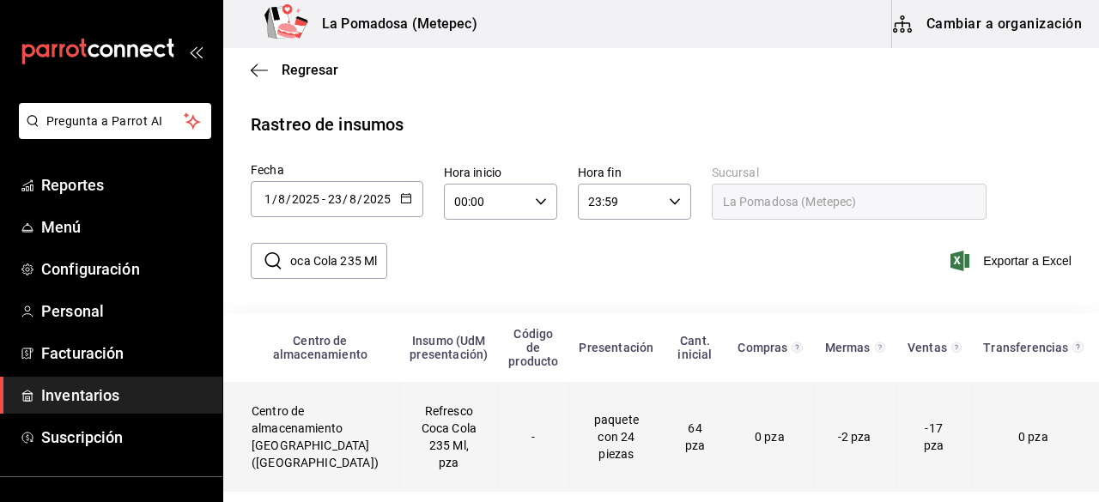
scroll to position [0, 0]
click at [404, 397] on td "Refresco Coca Cola 235 Ml, pza" at bounding box center [448, 437] width 99 height 110
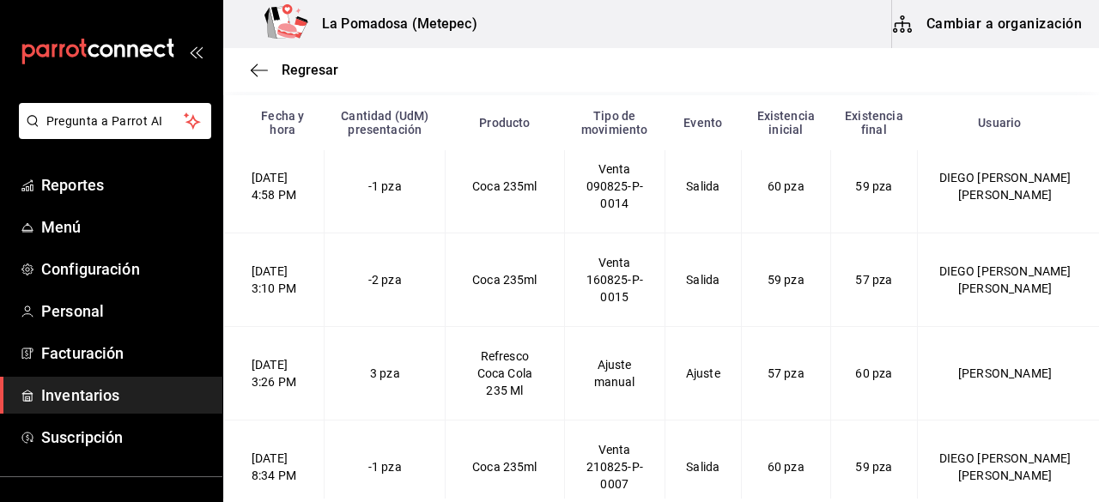
scroll to position [1320, 0]
click at [328, 66] on span "Regresar" at bounding box center [310, 70] width 57 height 16
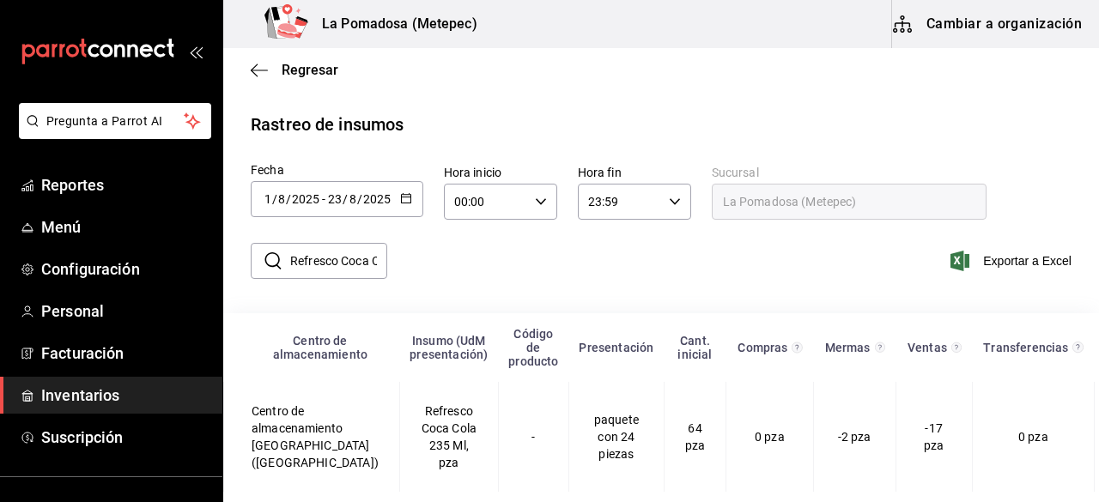
scroll to position [22, 0]
drag, startPoint x: 288, startPoint y: 243, endPoint x: 528, endPoint y: 255, distance: 239.9
click at [528, 255] on div "​ Refresco Coca Cola 235 Ml ​ Exportar a Excel" at bounding box center [654, 271] width 890 height 70
click at [342, 252] on input "Refresco Coca Cola 235 Ml" at bounding box center [338, 261] width 97 height 34
drag, startPoint x: 289, startPoint y: 245, endPoint x: 507, endPoint y: 249, distance: 218.1
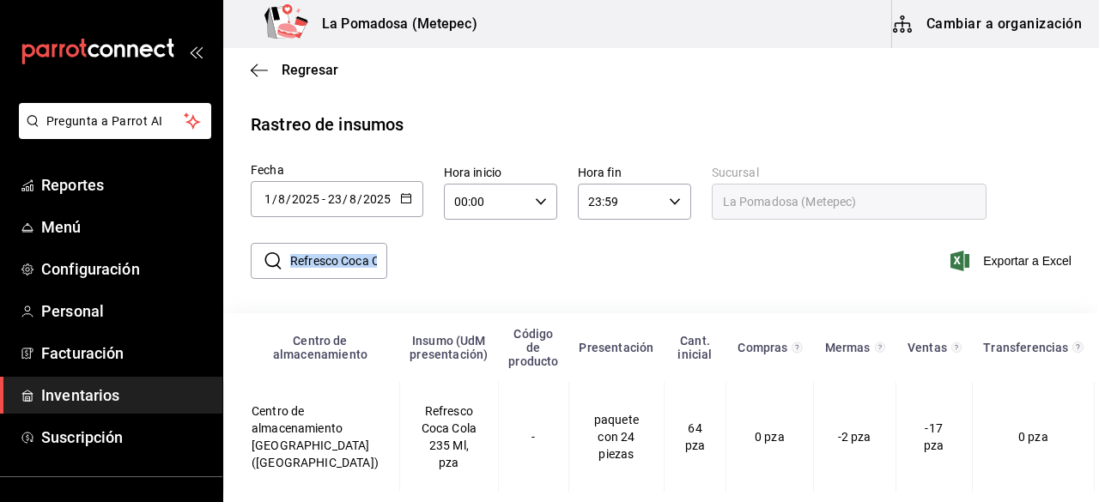
click at [507, 249] on div "​ Refresco Coca Cola 235 Ml ​ Exportar a Excel" at bounding box center [654, 271] width 890 height 70
click at [374, 253] on input "Refresco Coca Cola 235 Ml" at bounding box center [338, 261] width 97 height 34
type input "C"
paste input "Refresco Coca Zero 235 Ml"
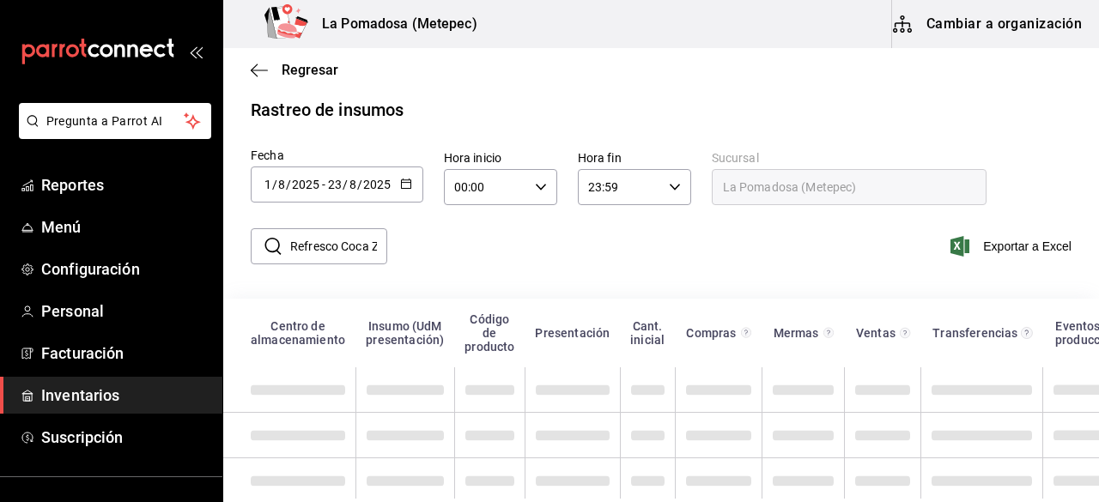
scroll to position [0, 64]
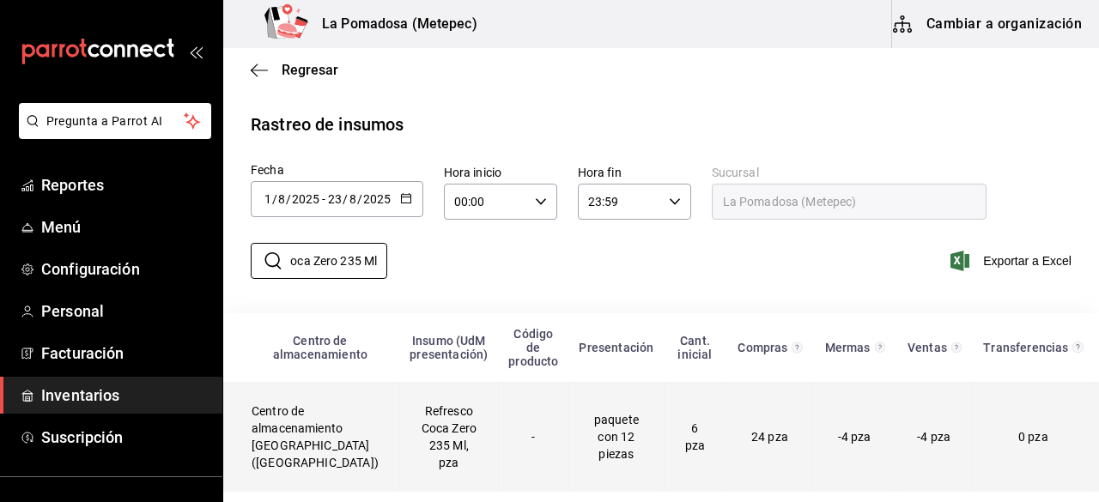
type input "Refresco Coca Zero 235 Ml"
click at [399, 423] on td "Refresco Coca Zero 235 Ml, pza" at bounding box center [448, 437] width 99 height 110
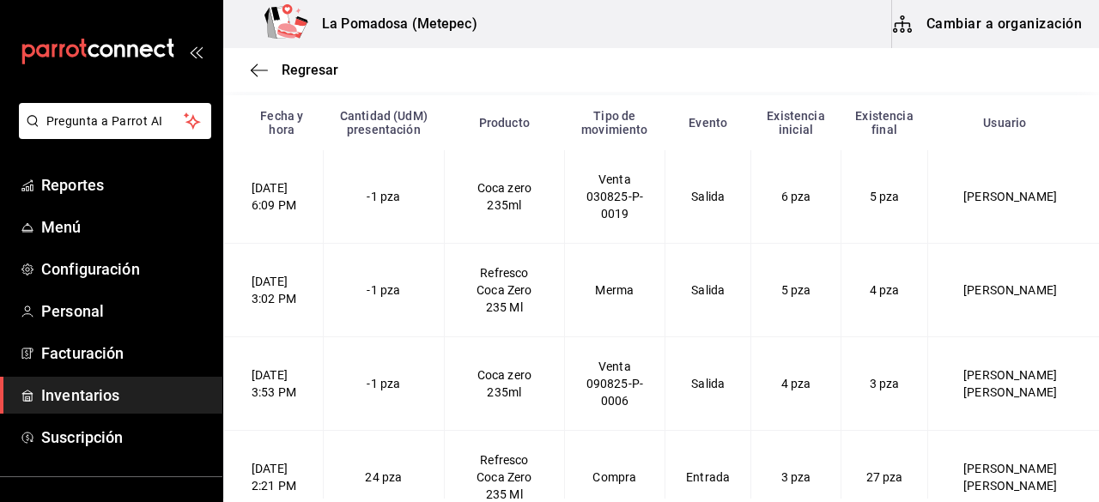
scroll to position [311, 0]
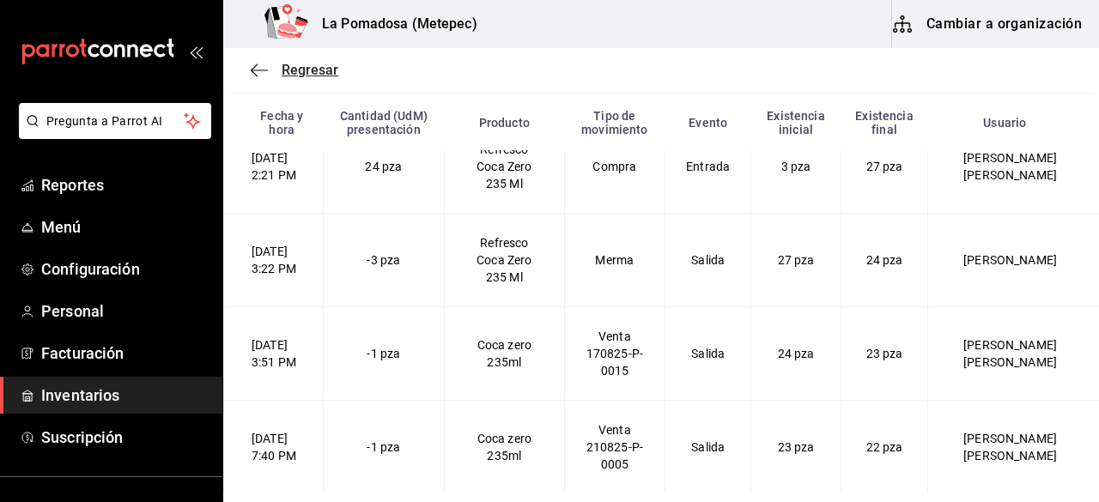
click at [301, 68] on span "Regresar" at bounding box center [310, 70] width 57 height 16
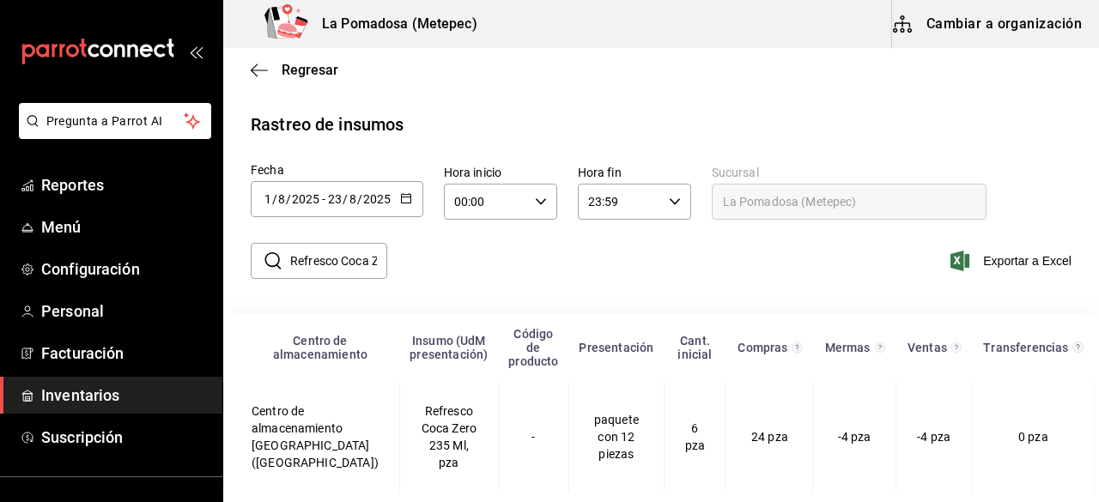
scroll to position [22, 0]
drag, startPoint x: 288, startPoint y: 243, endPoint x: 403, endPoint y: 258, distance: 115.2
click at [403, 258] on div "​ Refresco Coca Zero 235 Ml ​ Exportar a Excel" at bounding box center [654, 271] width 890 height 70
click at [340, 247] on input "Refresco Coca Zero 235 Ml" at bounding box center [338, 261] width 97 height 34
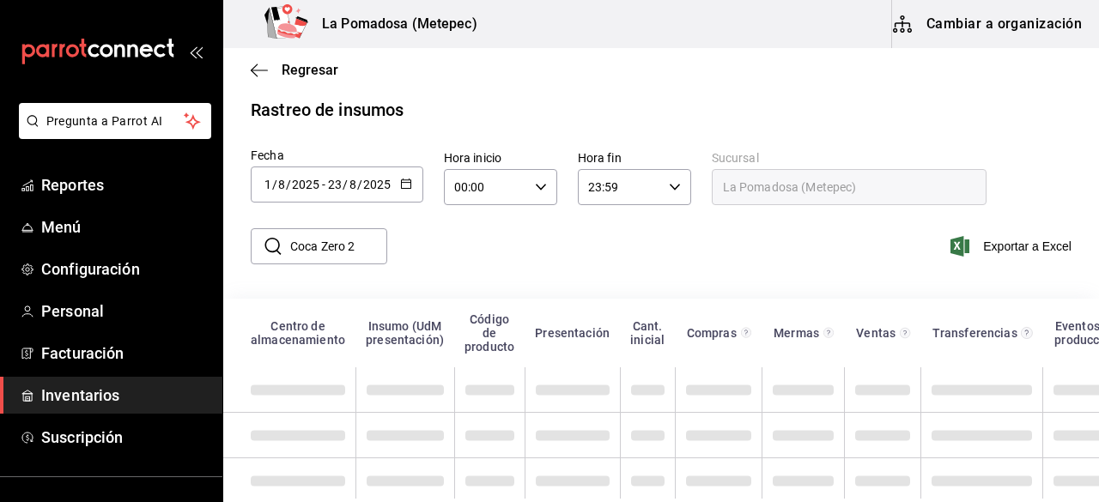
scroll to position [0, 0]
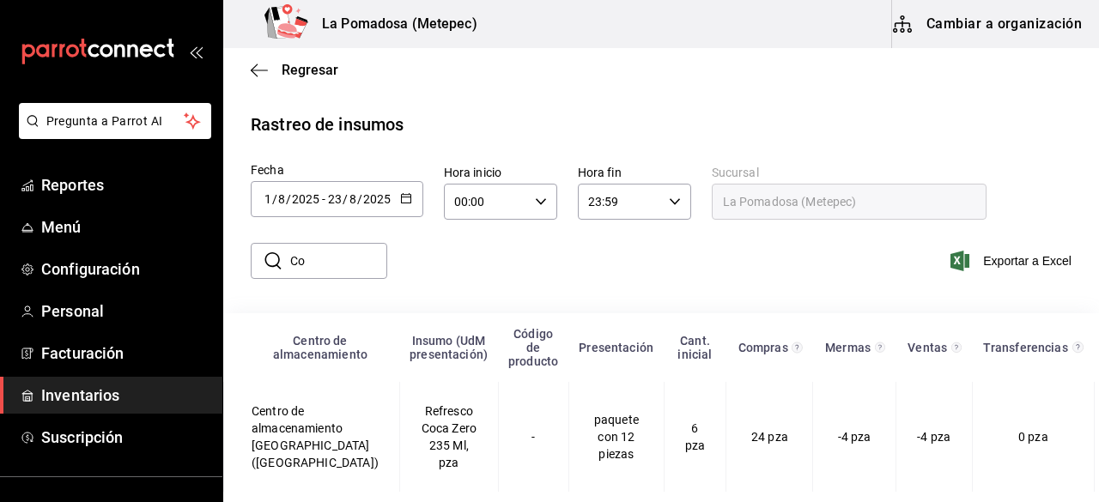
type input "C"
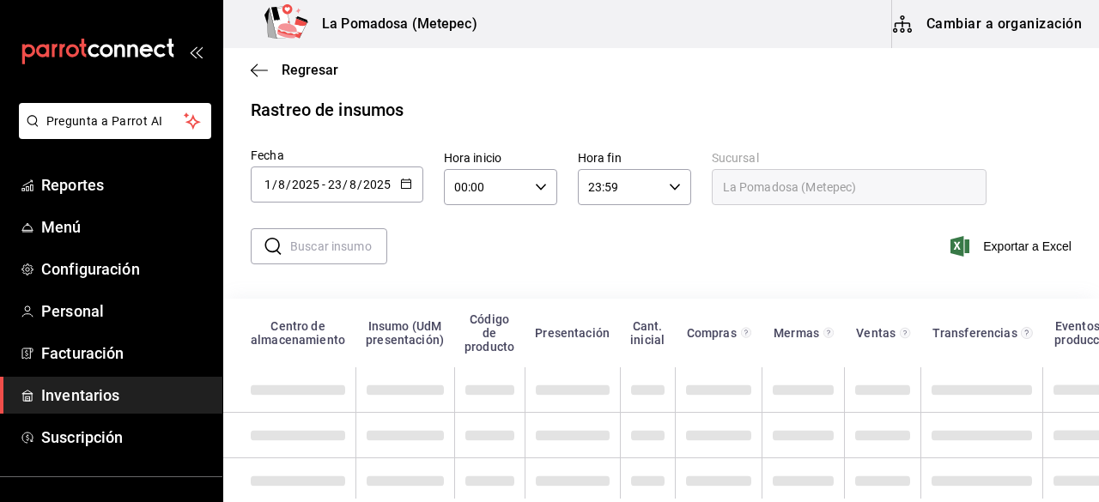
paste input "Refresco Coca Zero 355 Ml"
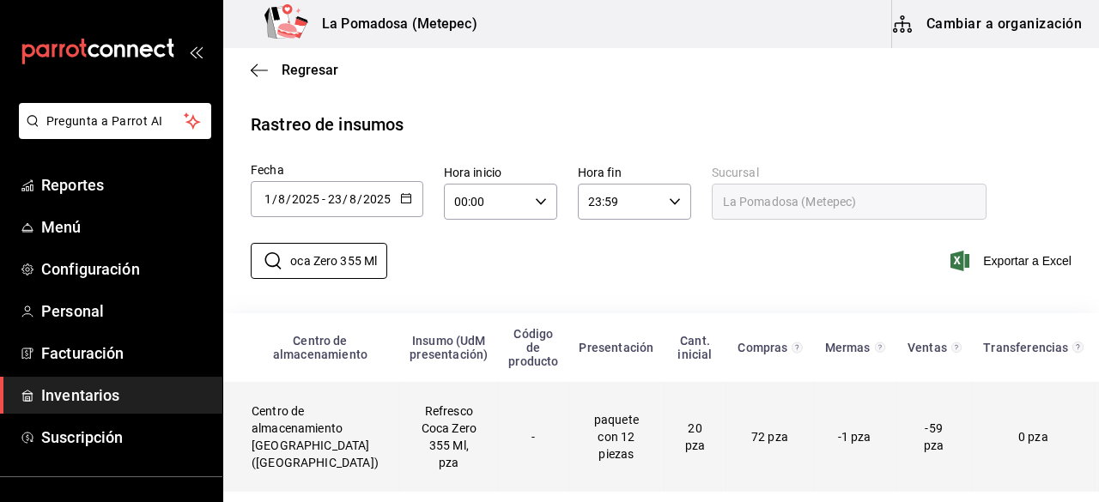
type input "Refresco Coca Zero 355 Ml"
click at [433, 422] on td "Refresco Coca Zero 355 Ml, pza" at bounding box center [448, 437] width 99 height 110
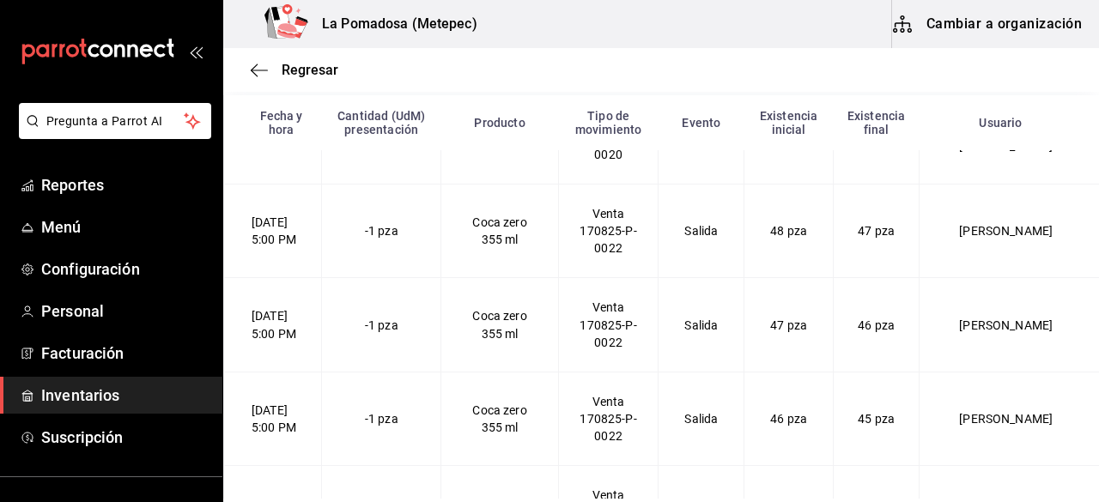
scroll to position [5351, 0]
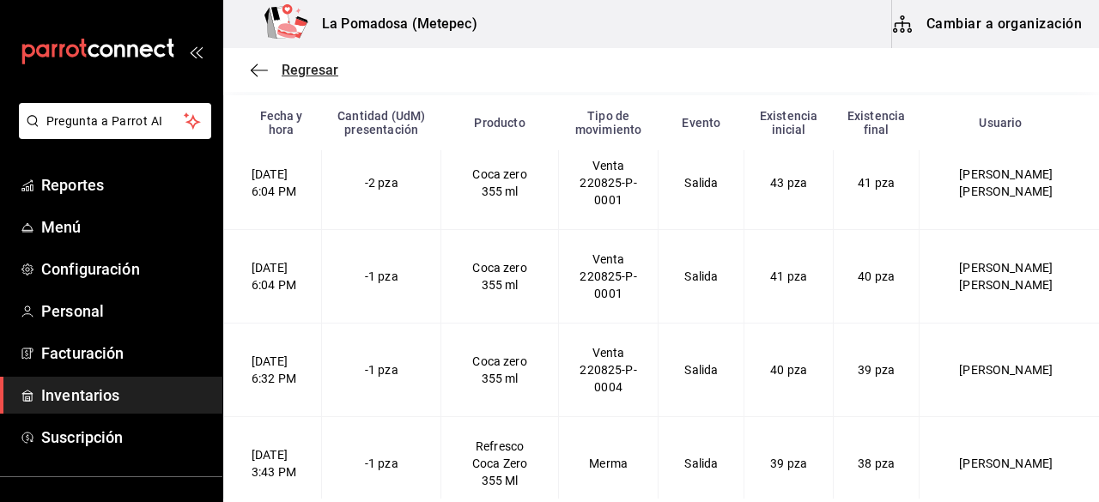
click at [309, 69] on span "Regresar" at bounding box center [310, 70] width 57 height 16
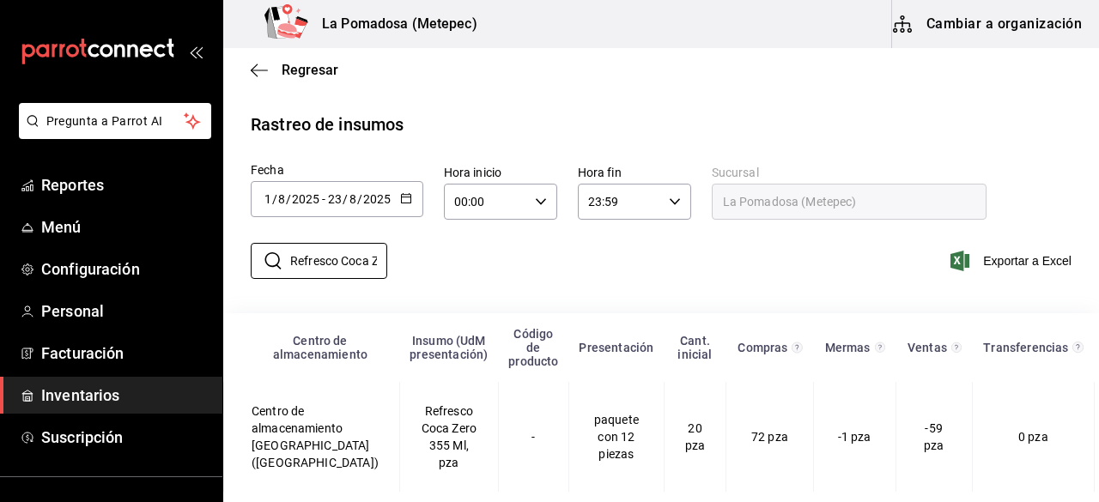
scroll to position [0, 64]
drag, startPoint x: 294, startPoint y: 252, endPoint x: 641, endPoint y: 269, distance: 347.3
click at [641, 269] on div "​ Refresco Coca Zero 355 Ml ​ Exportar a Excel" at bounding box center [654, 271] width 890 height 70
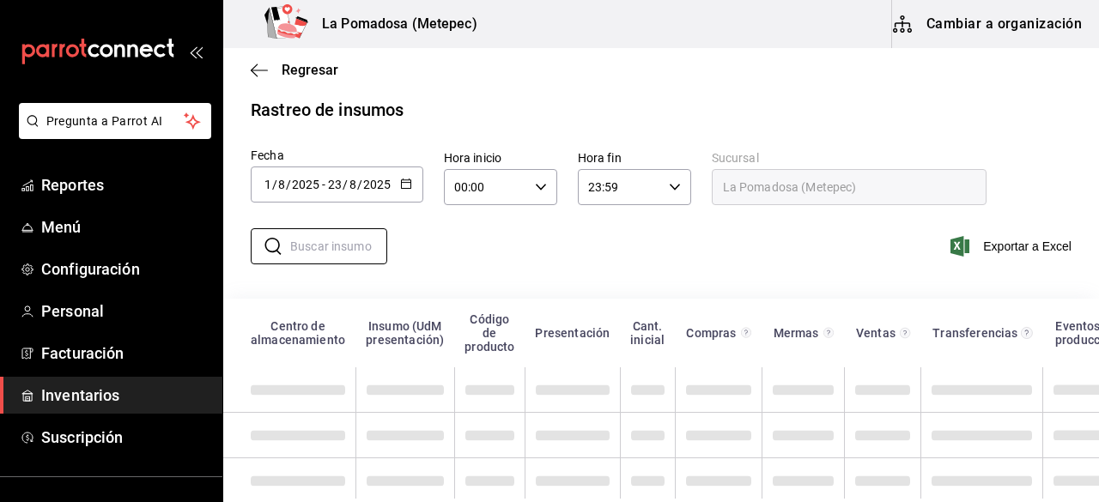
paste input "Refresco Sprite 355 Ml"
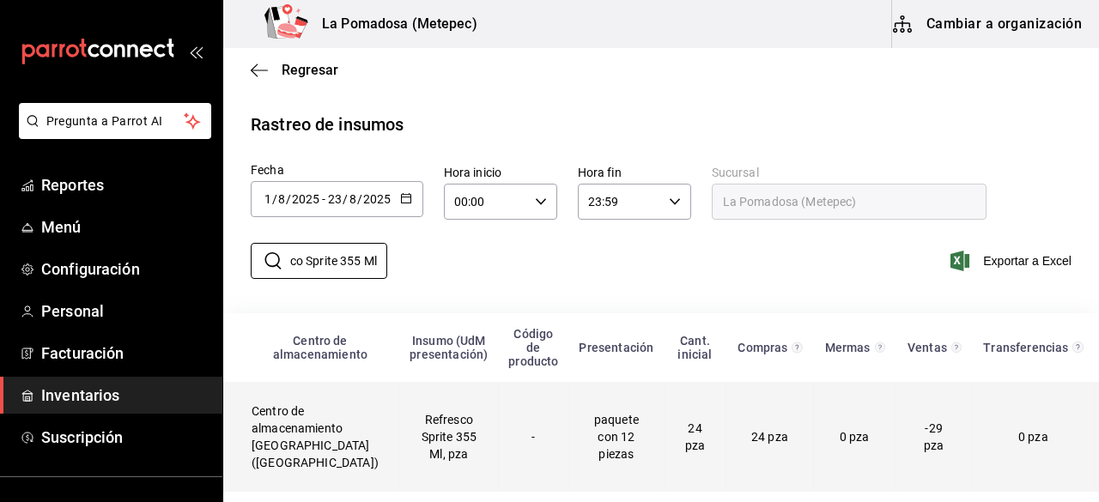
type input "Refresco Sprite 355 Ml"
click at [416, 425] on td "Refresco Sprite 355 Ml, pza" at bounding box center [448, 437] width 99 height 110
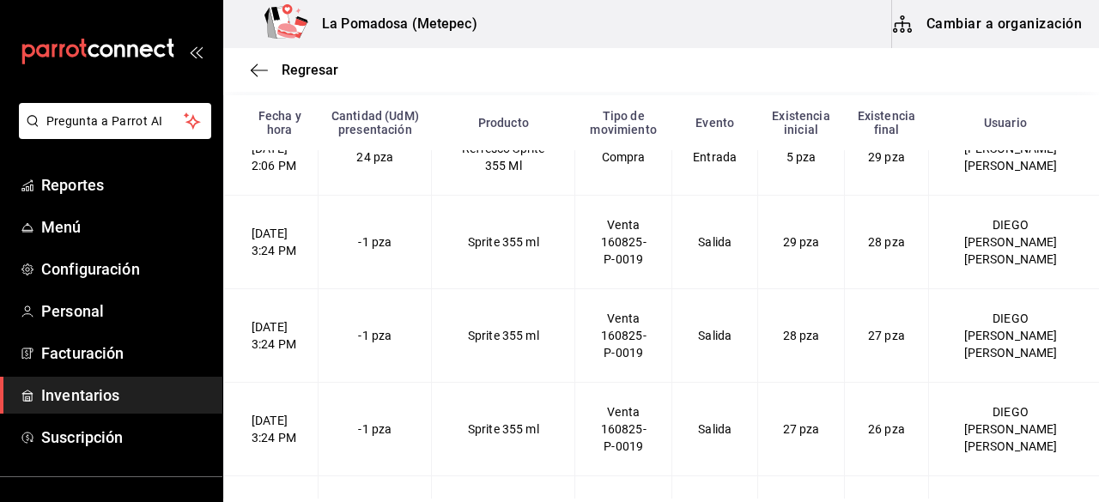
scroll to position [2056, 0]
click at [432, 246] on td "-1 pza" at bounding box center [375, 244] width 113 height 94
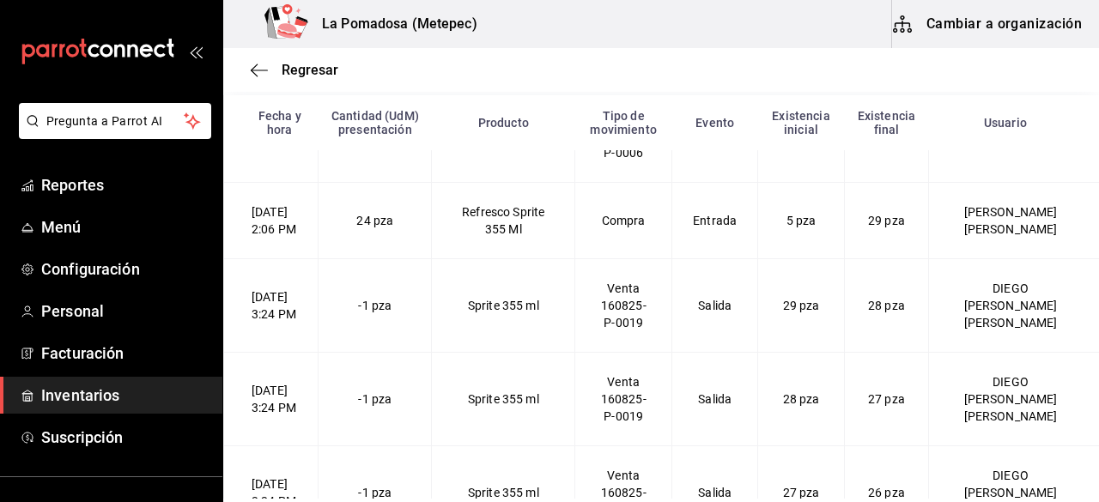
scroll to position [1992, 0]
click at [306, 66] on span "Regresar" at bounding box center [310, 70] width 57 height 16
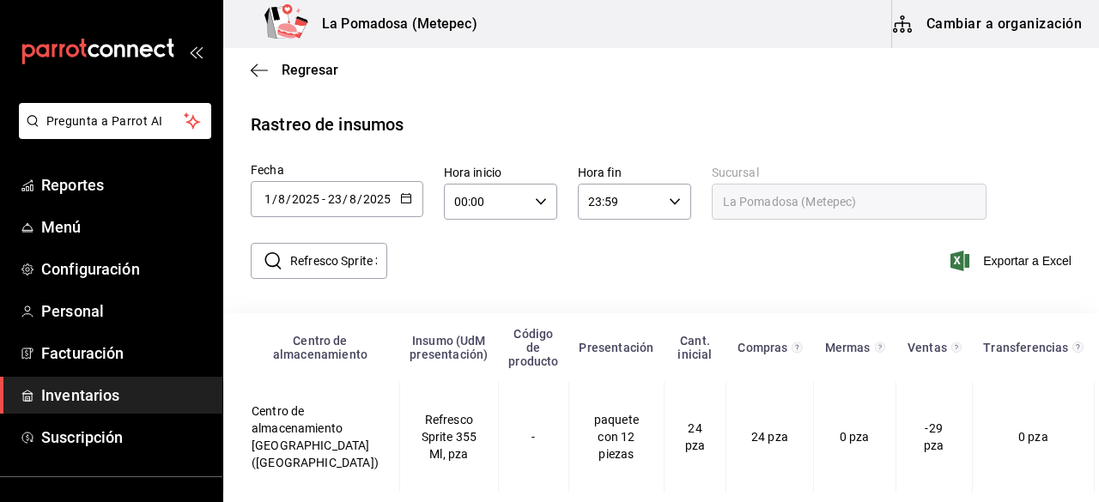
scroll to position [22, 0]
click at [298, 70] on span "Regresar" at bounding box center [310, 70] width 57 height 16
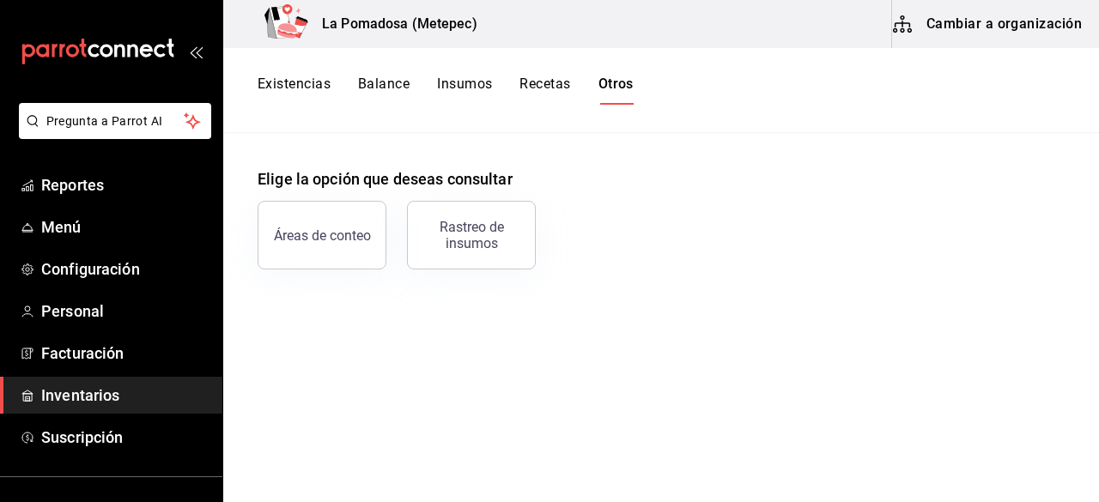
click at [95, 386] on span "Inventarios" at bounding box center [124, 395] width 167 height 23
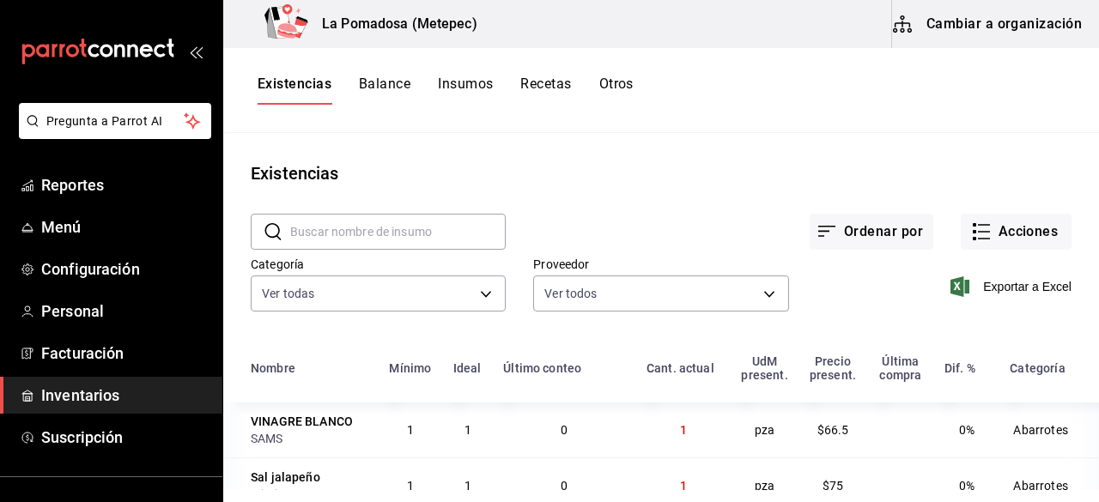
click at [416, 236] on input "text" at bounding box center [398, 232] width 216 height 34
click at [1013, 232] on button "Acciones" at bounding box center [1016, 232] width 111 height 36
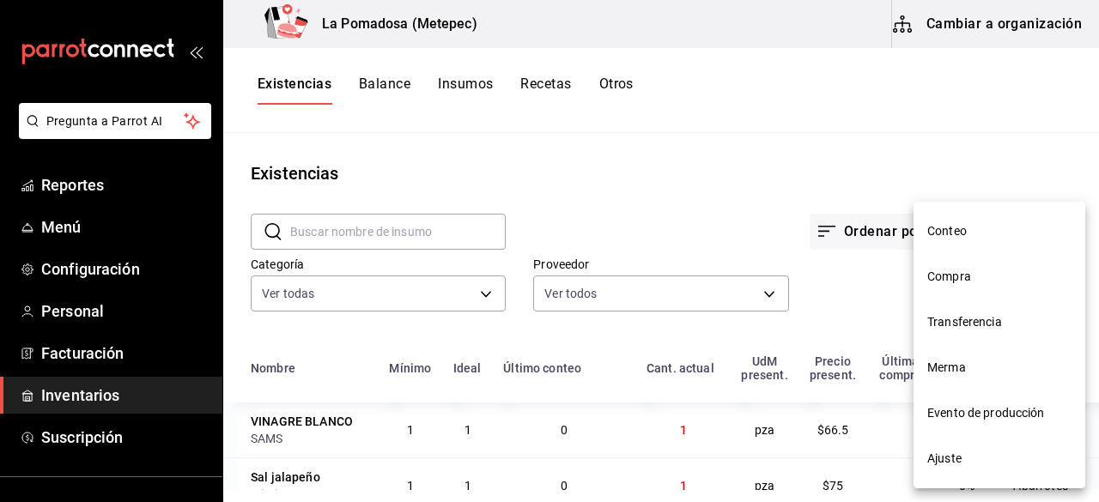
click at [973, 458] on span "Ajuste" at bounding box center [999, 459] width 144 height 18
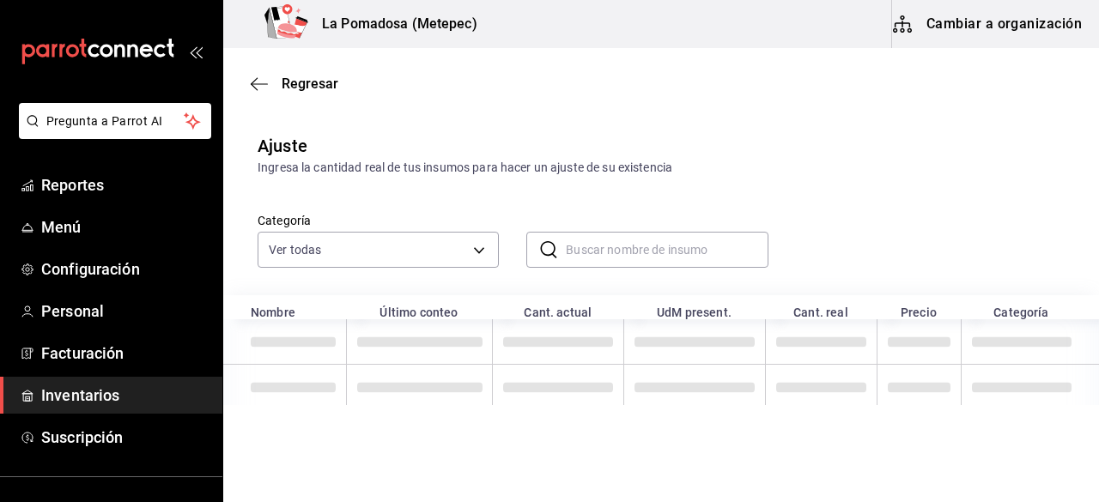
paste input "Refresco Sprite 355 Ml"
click at [625, 241] on input "Refresco Sprite 355 Ml" at bounding box center [667, 250] width 202 height 34
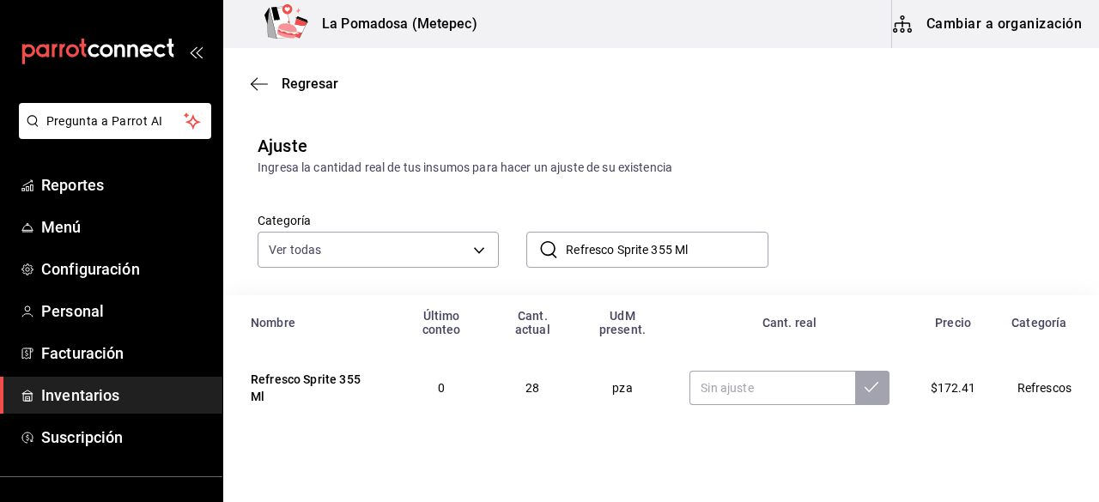
scroll to position [28, 0]
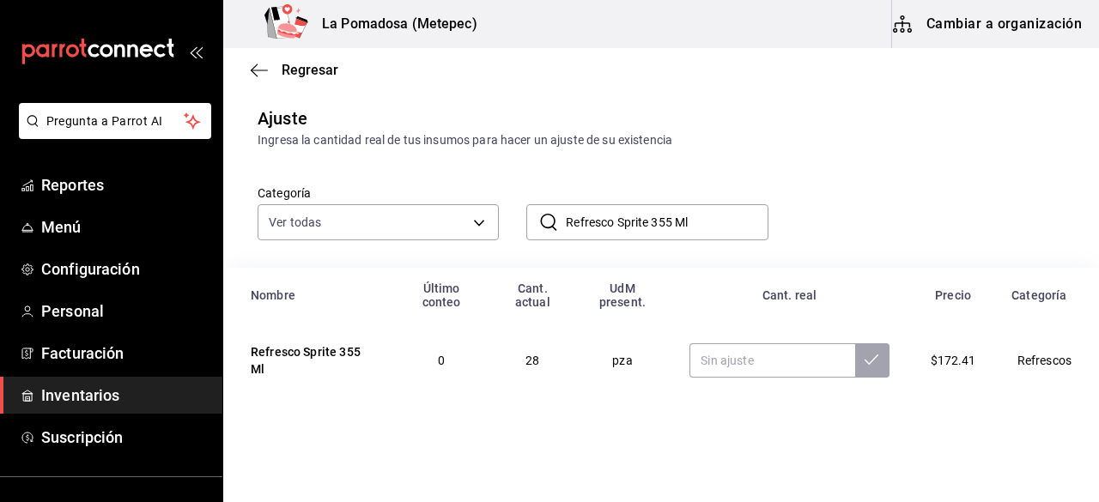
type input "Refresco Sprite 355 Ml"
click at [744, 376] on input "text" at bounding box center [771, 360] width 165 height 34
type input "13.00"
click at [862, 367] on button at bounding box center [872, 360] width 34 height 34
drag, startPoint x: 735, startPoint y: 222, endPoint x: 307, endPoint y: 193, distance: 429.4
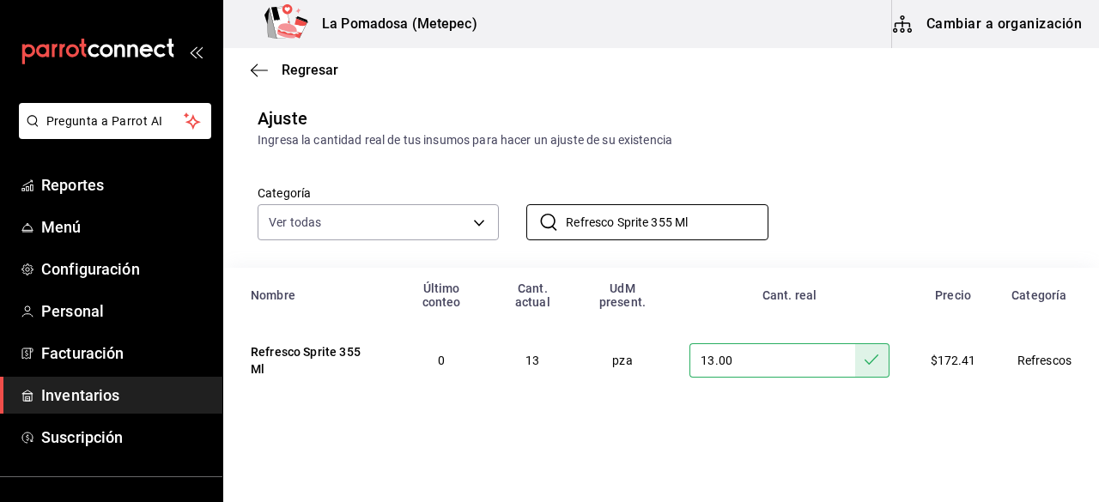
click at [307, 193] on div "Categoría Ver todas da665286-eb96-4e6f-8fd7-76cd67ec58e2,3dc81d95-6959-408b-ab7…" at bounding box center [633, 194] width 807 height 91
click at [325, 69] on span "Regresar" at bounding box center [310, 70] width 57 height 16
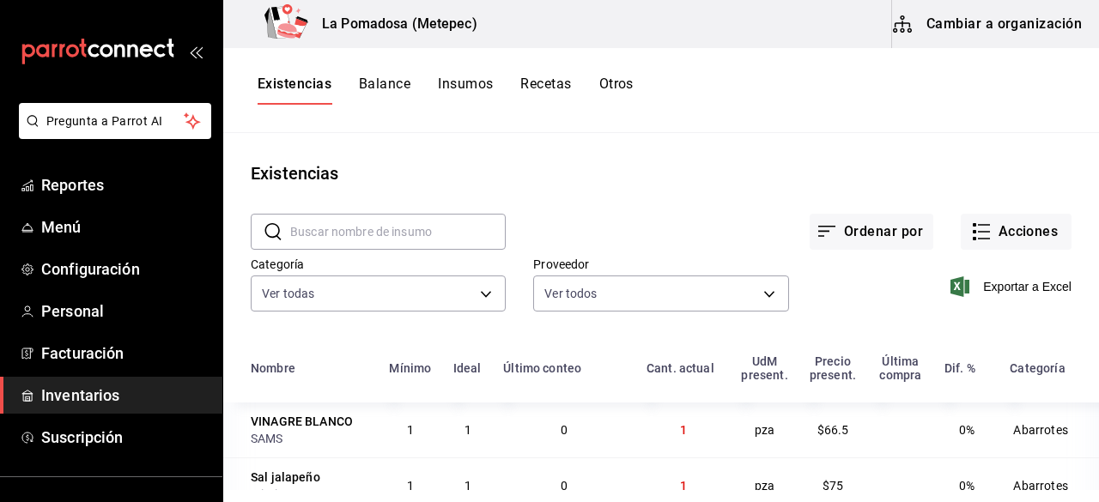
click at [623, 80] on button "Otros" at bounding box center [616, 90] width 34 height 29
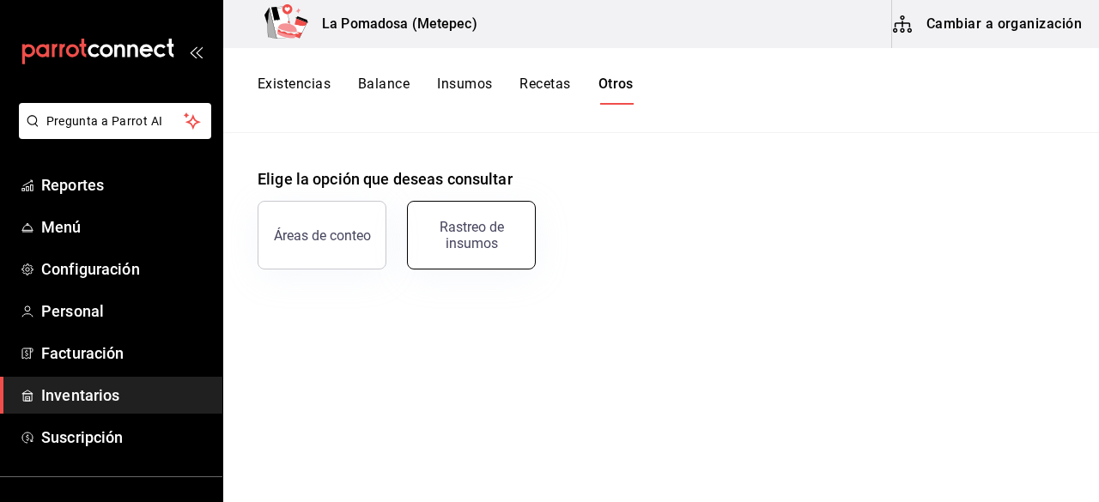
click at [489, 250] on button "Rastreo de insumos" at bounding box center [471, 235] width 129 height 69
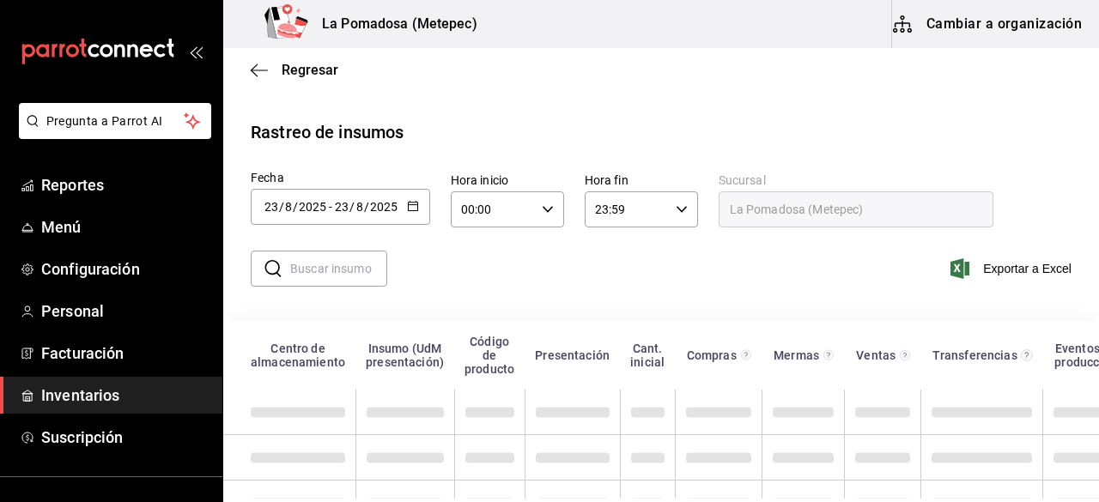
click at [409, 202] on \(Stroke\) "button" at bounding box center [413, 206] width 10 height 9
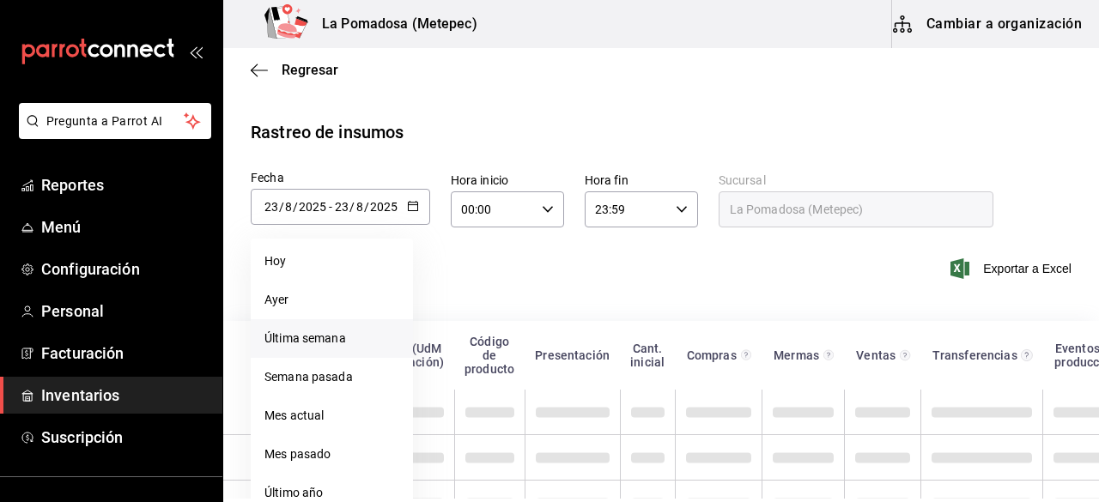
scroll to position [56, 0]
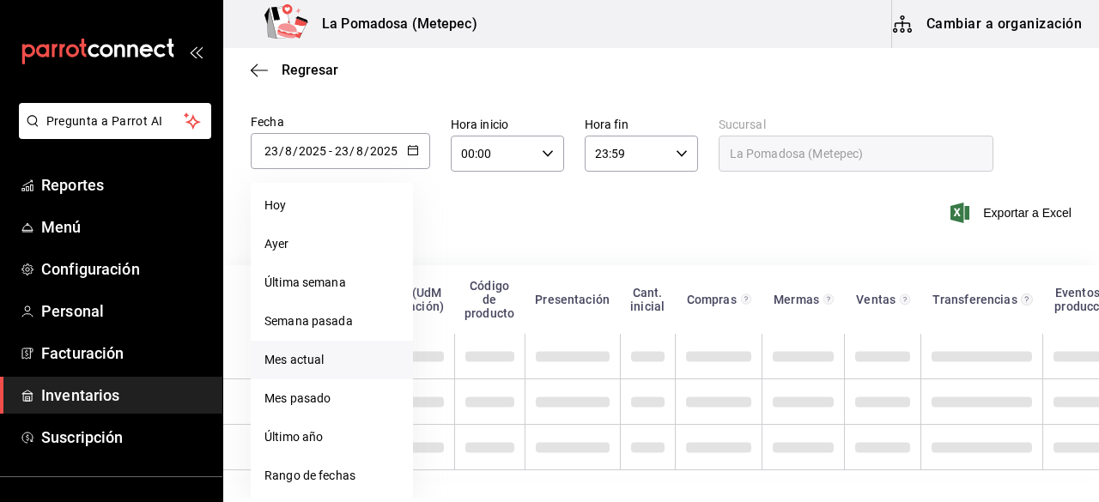
click at [322, 355] on li "Mes actual" at bounding box center [332, 360] width 162 height 39
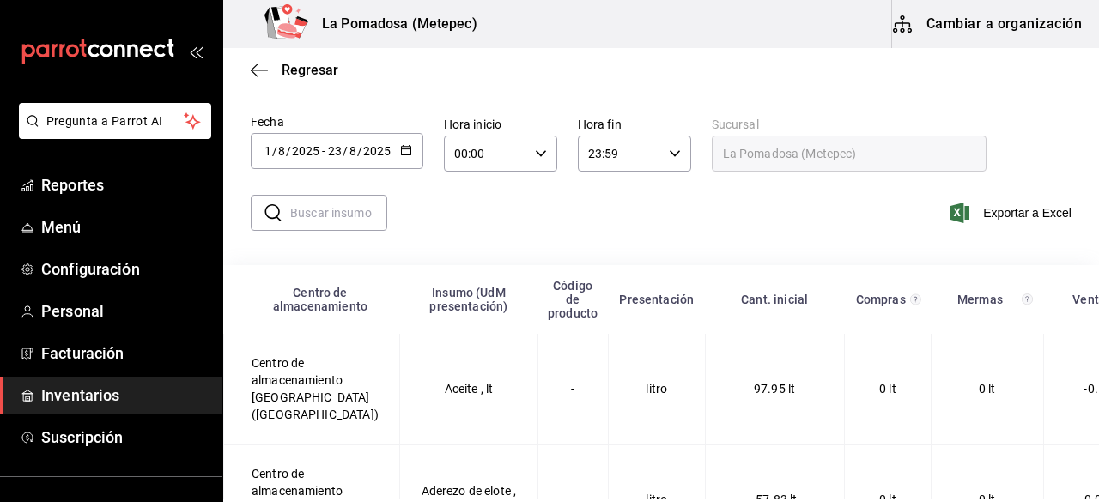
type input "[DATE]"
type input "1"
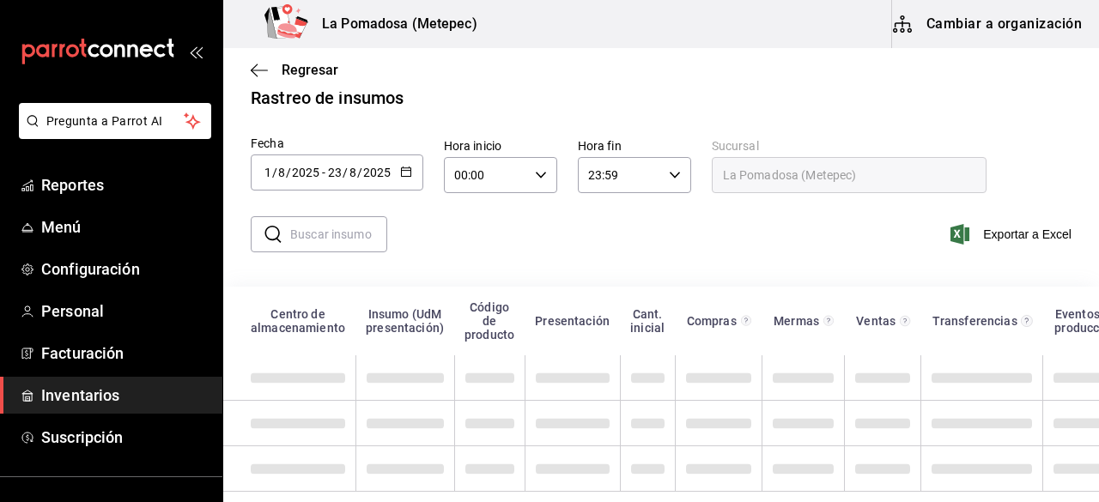
scroll to position [48, 0]
click at [334, 224] on input "text" at bounding box center [338, 234] width 97 height 34
paste input "Agua Mineral [PERSON_NAME] 1.75 Lt"
type input "Agua Mineral [PERSON_NAME] 1.75 Lt"
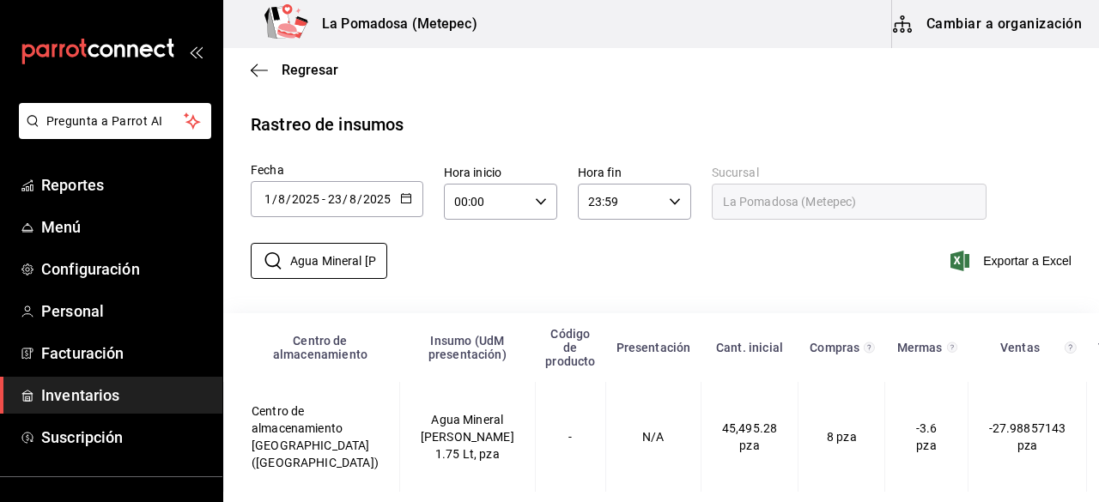
scroll to position [39, 0]
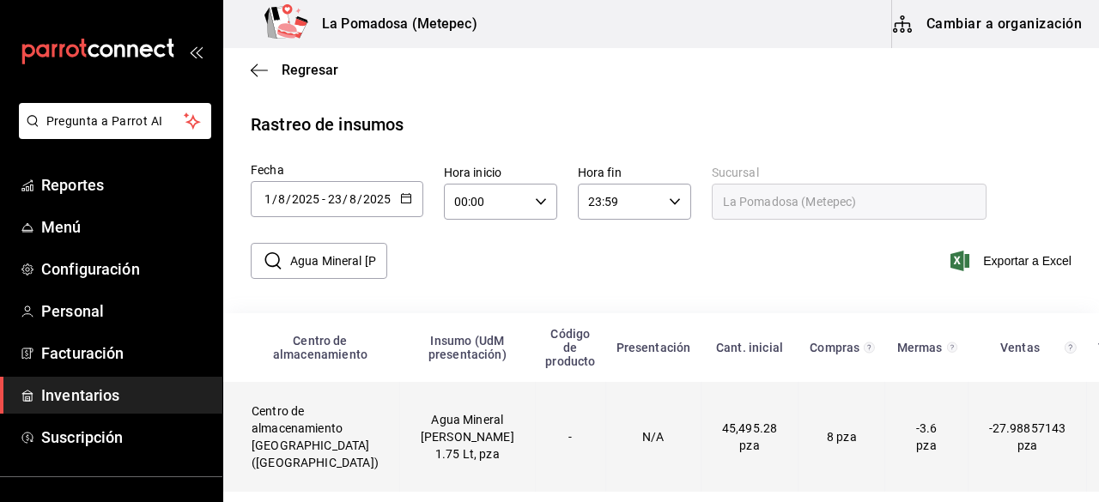
click at [407, 423] on td "Agua Mineral [PERSON_NAME] 1.75 Lt, pza" at bounding box center [467, 437] width 136 height 110
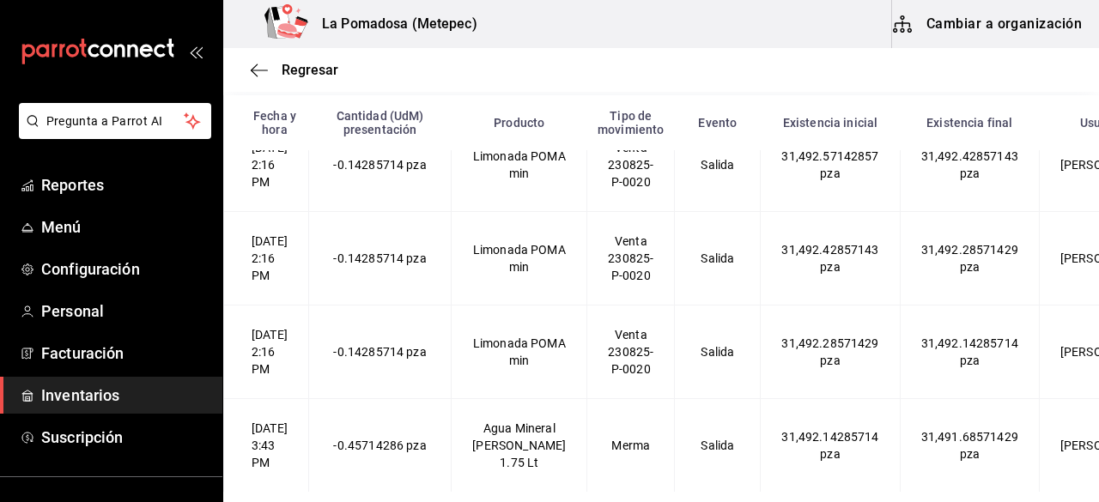
scroll to position [20603, 0]
click at [295, 69] on span "Regresar" at bounding box center [310, 70] width 57 height 16
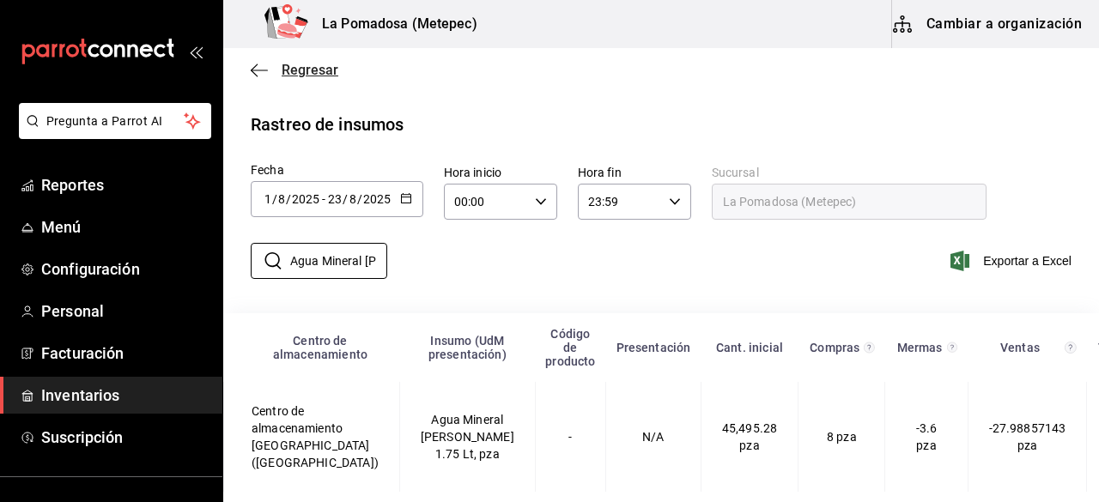
scroll to position [9, 0]
drag, startPoint x: 288, startPoint y: 228, endPoint x: 306, endPoint y: 64, distance: 165.0
click at [306, 64] on main "Regresar Rastreo de insumos Fecha 2025-08-01 1 / 8 / 2025 - 2025-08-23 23 / 8 /…" at bounding box center [661, 269] width 876 height 458
click at [306, 64] on span "Regresar" at bounding box center [310, 70] width 57 height 16
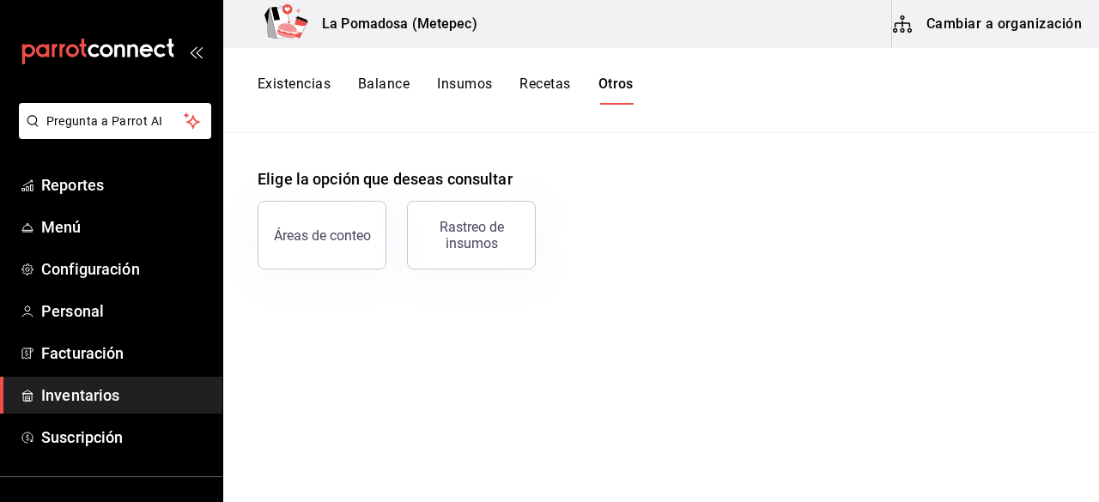
click at [89, 403] on span "Inventarios" at bounding box center [124, 395] width 167 height 23
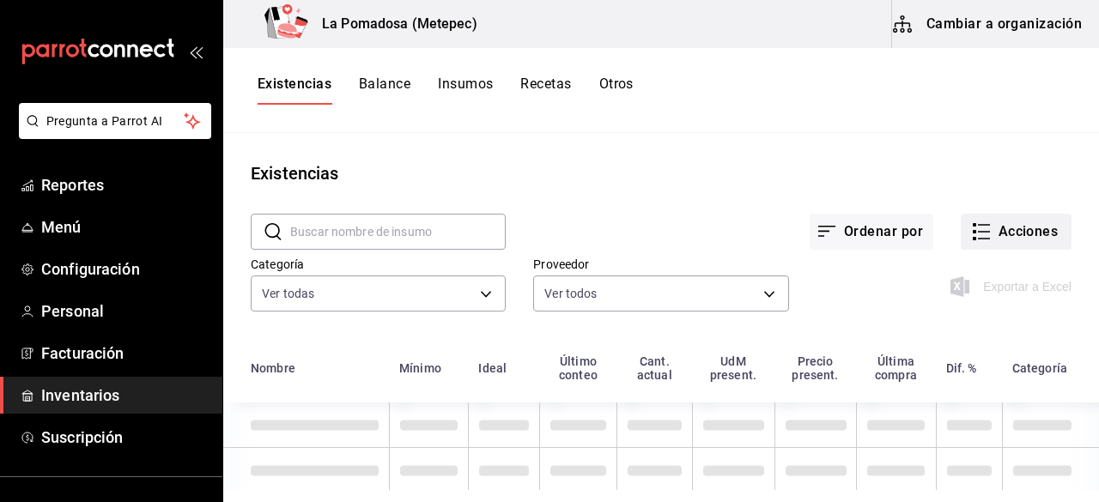
click at [1041, 228] on button "Acciones" at bounding box center [1016, 232] width 111 height 36
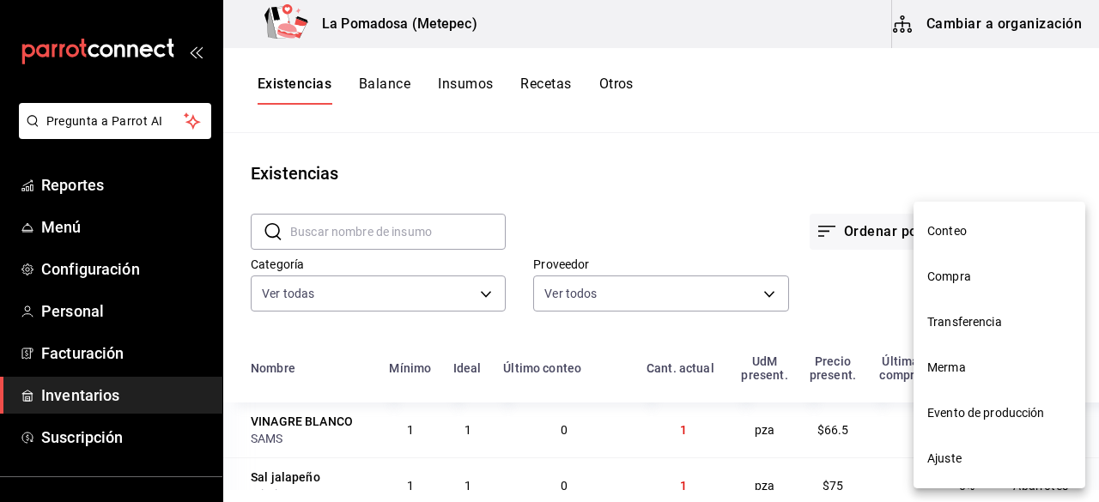
click at [969, 452] on span "Ajuste" at bounding box center [999, 459] width 144 height 18
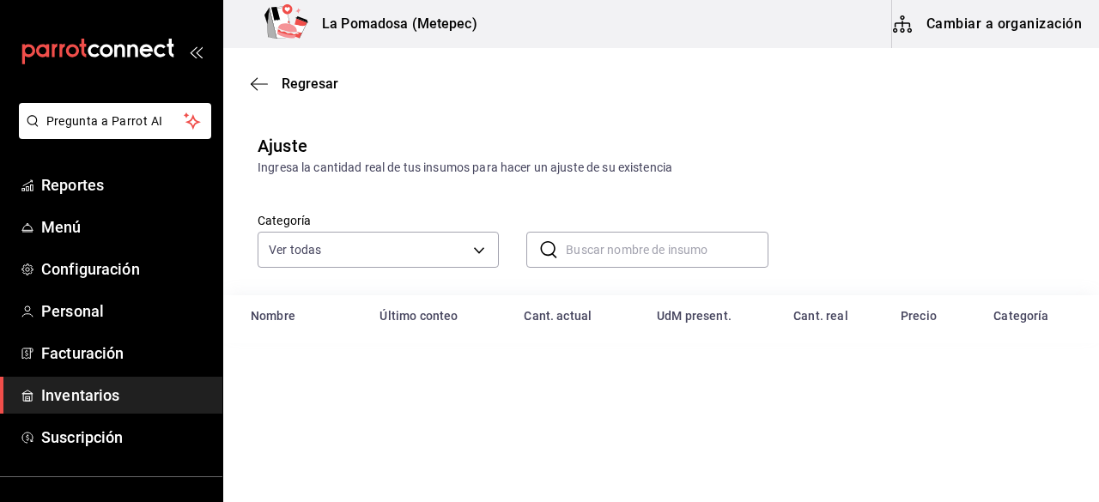
click at [651, 236] on input "text" at bounding box center [667, 250] width 202 height 34
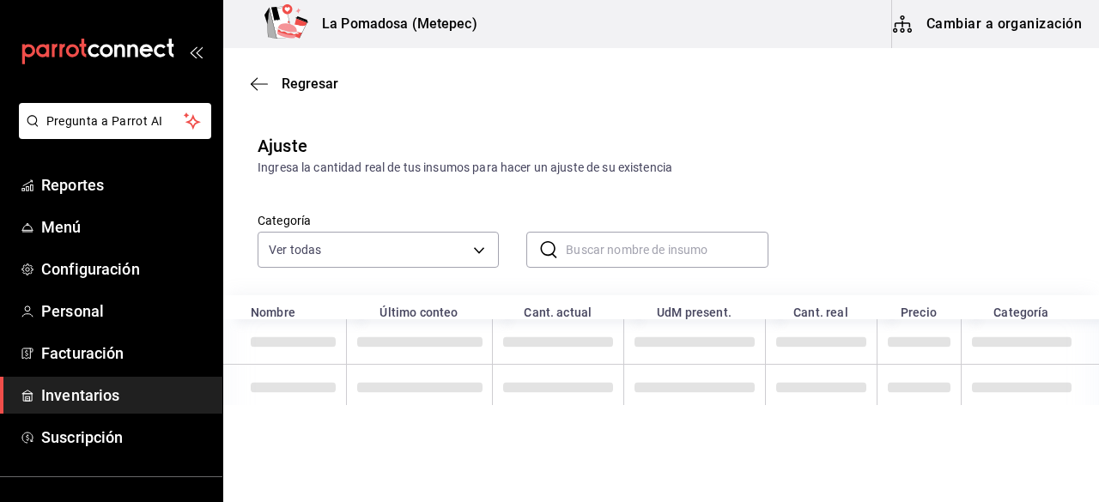
paste input "Agua Mineral [PERSON_NAME] 1.75 Lt"
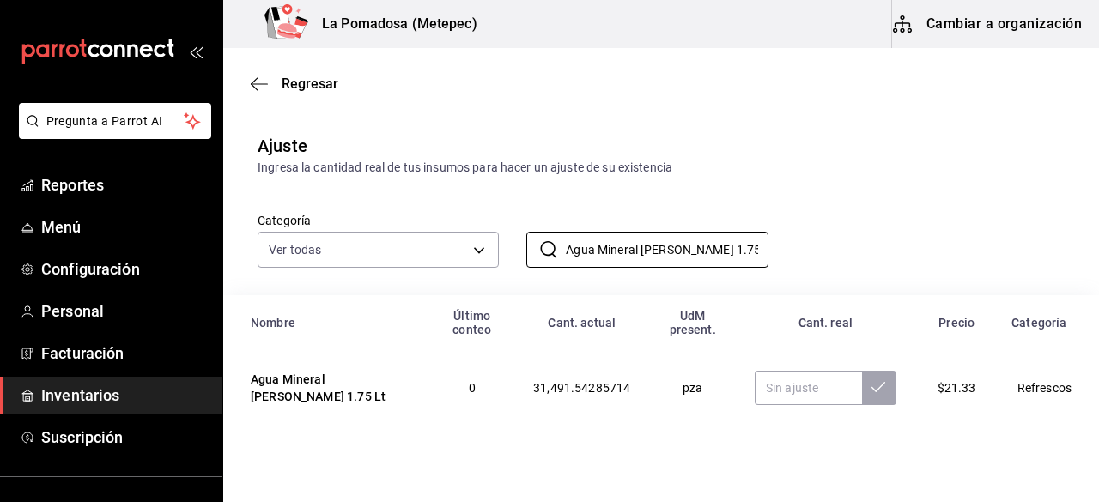
scroll to position [28, 0]
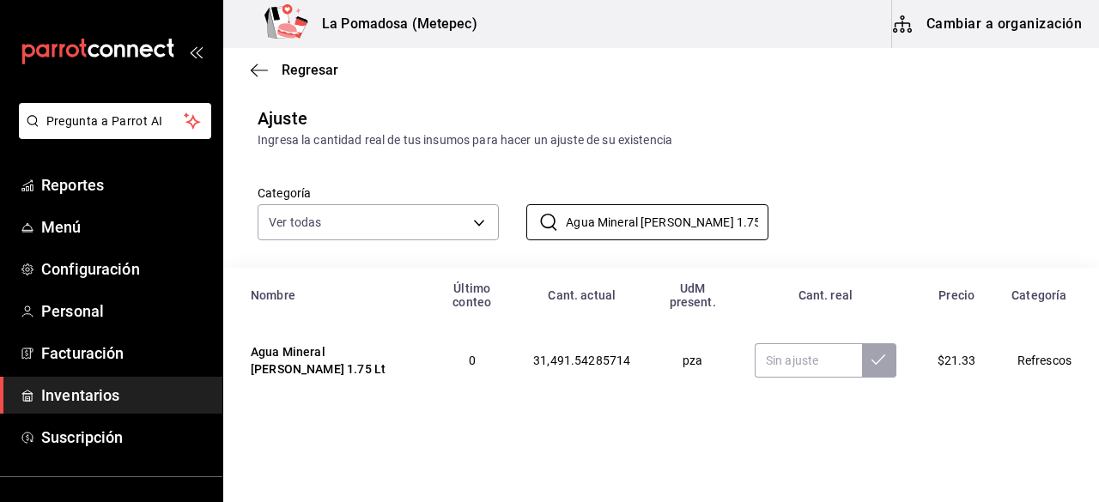
type input "Agua Mineral [PERSON_NAME] 1.75 Lt"
click at [784, 362] on input "text" at bounding box center [808, 360] width 107 height 34
paste input "28379.75"
type input "28379.75"
click at [865, 367] on button at bounding box center [879, 360] width 34 height 34
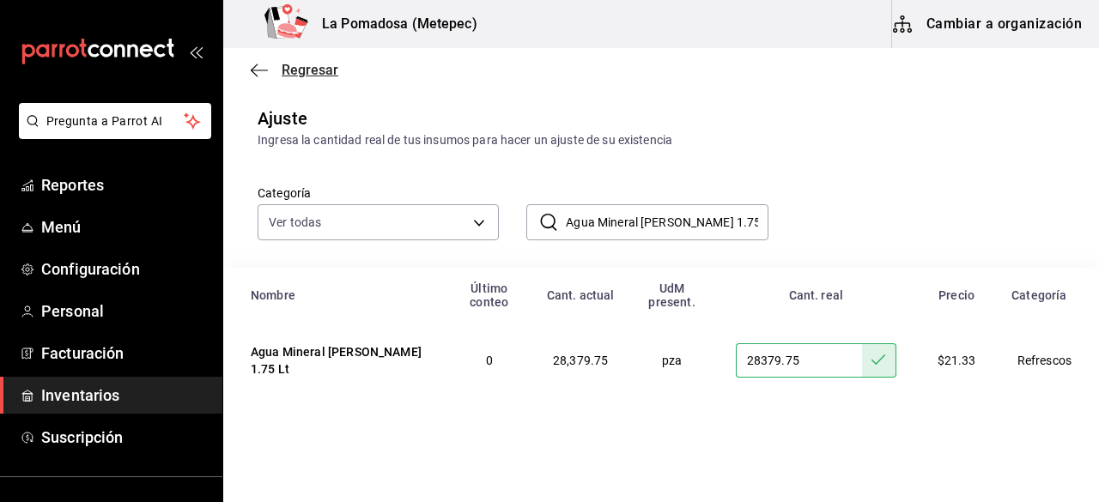
click at [323, 67] on span "Regresar" at bounding box center [310, 70] width 57 height 16
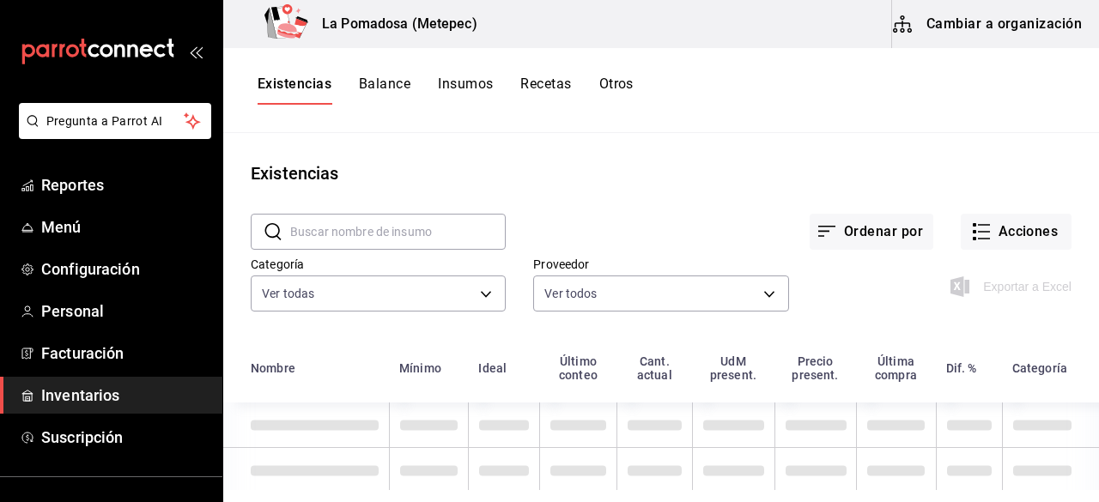
click at [617, 89] on button "Otros" at bounding box center [616, 90] width 34 height 29
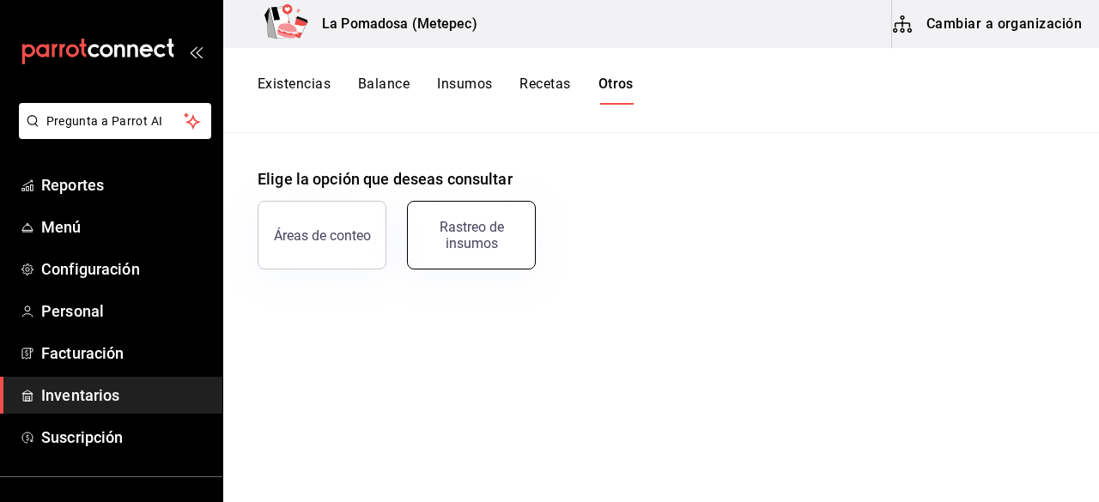
click at [495, 222] on div "Rastreo de insumos" at bounding box center [471, 235] width 106 height 33
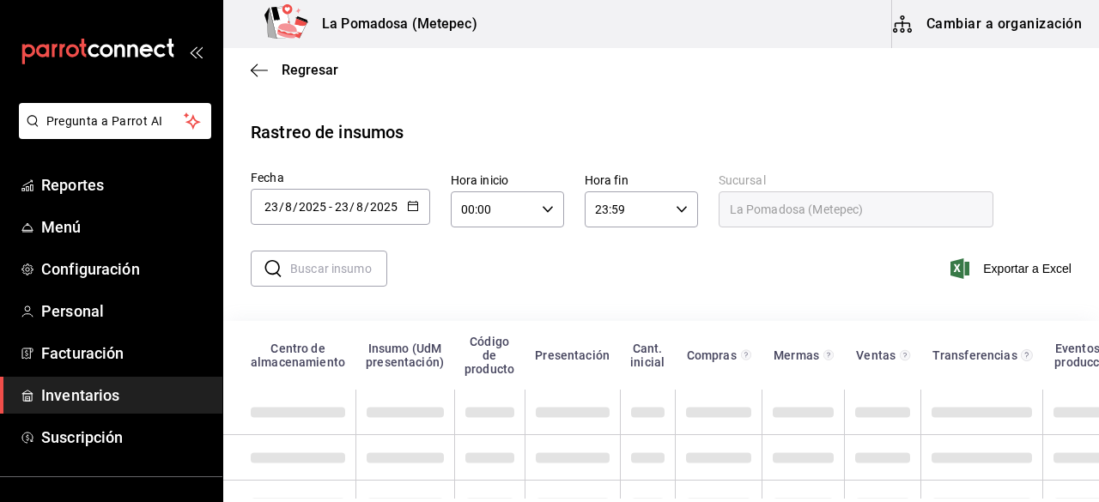
click at [419, 205] on div "[DATE] [DATE] - [DATE] [DATE]" at bounding box center [340, 207] width 179 height 36
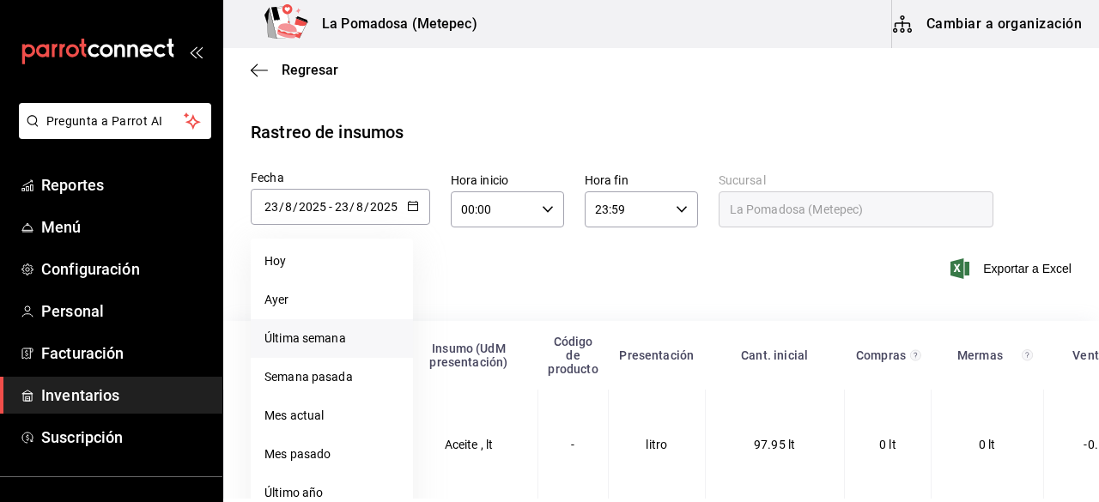
scroll to position [226, 0]
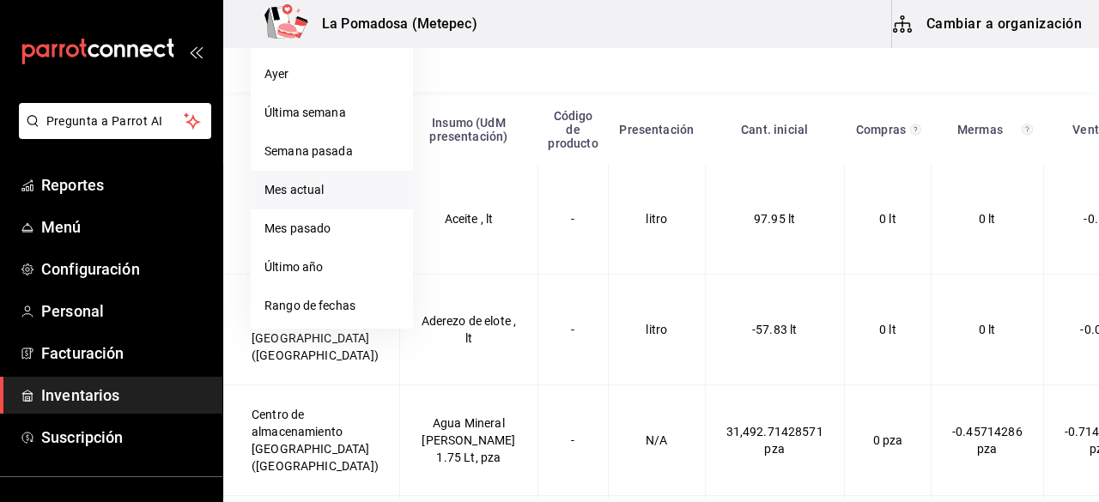
click at [321, 197] on li "Mes actual" at bounding box center [332, 190] width 162 height 39
type input "[DATE]"
type input "1"
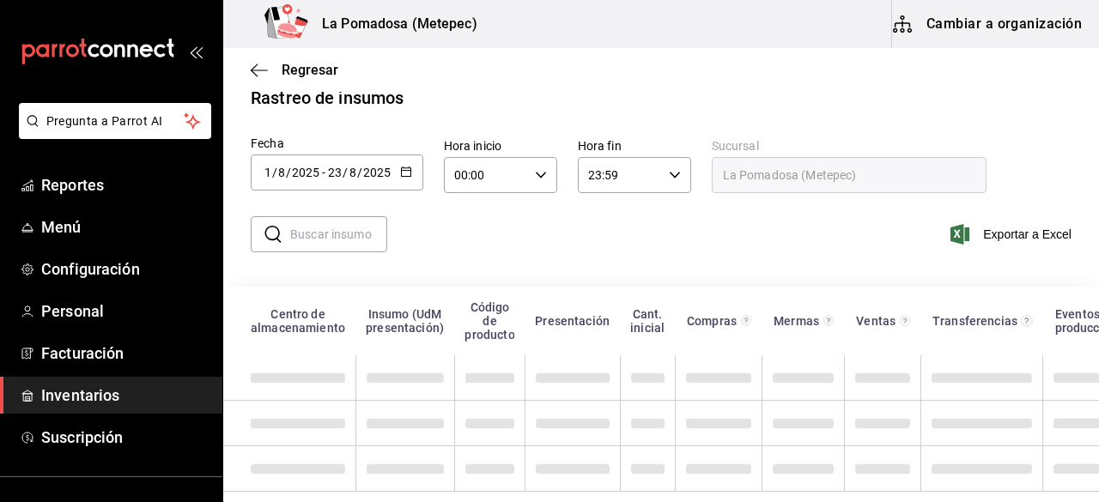
scroll to position [48, 0]
click at [343, 219] on input "text" at bounding box center [338, 234] width 97 height 34
paste input "Refresco Coca Zero 355 Ml"
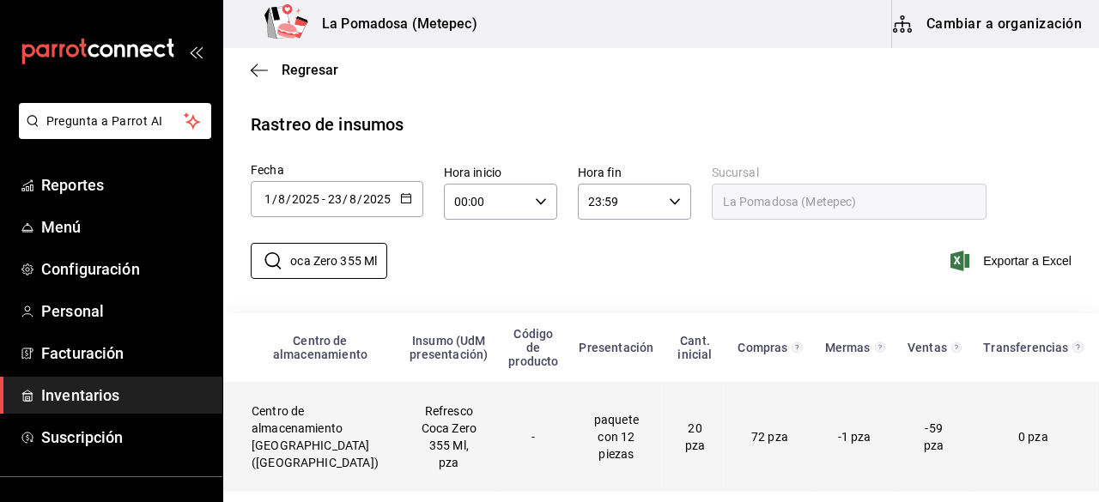
type input "Refresco Coca Zero 355 Ml"
click at [412, 409] on td "Refresco Coca Zero 355 Ml, pza" at bounding box center [448, 437] width 99 height 110
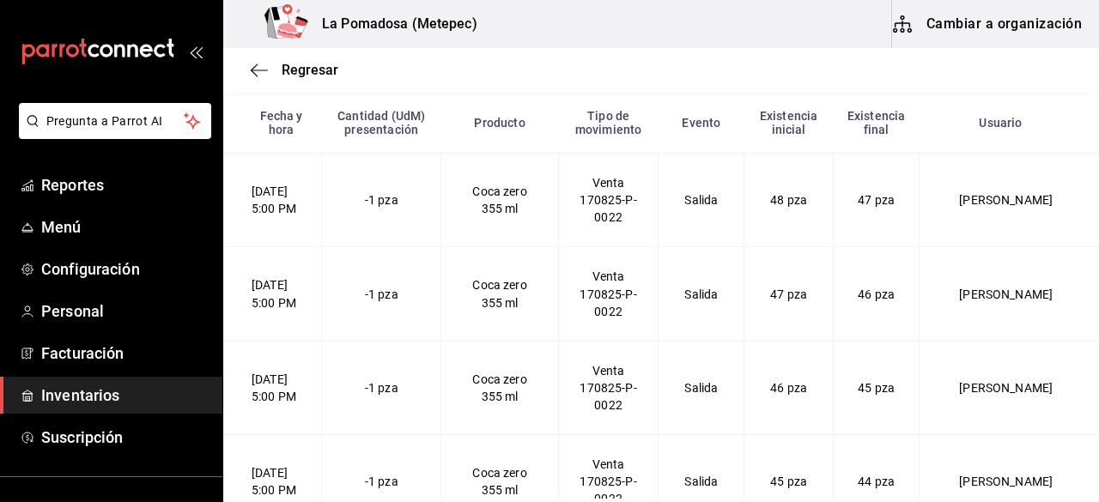
scroll to position [5351, 0]
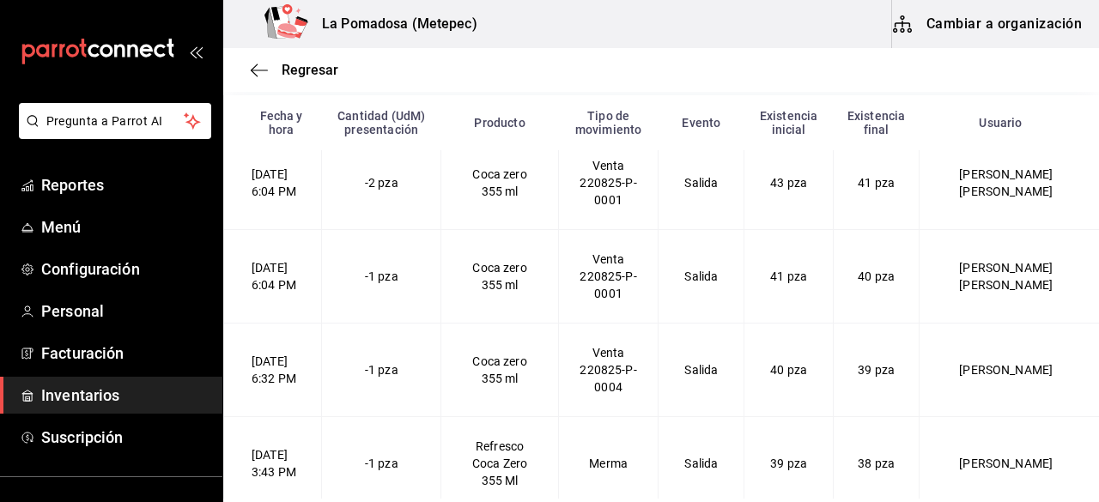
click at [101, 395] on span "Inventarios" at bounding box center [124, 395] width 167 height 23
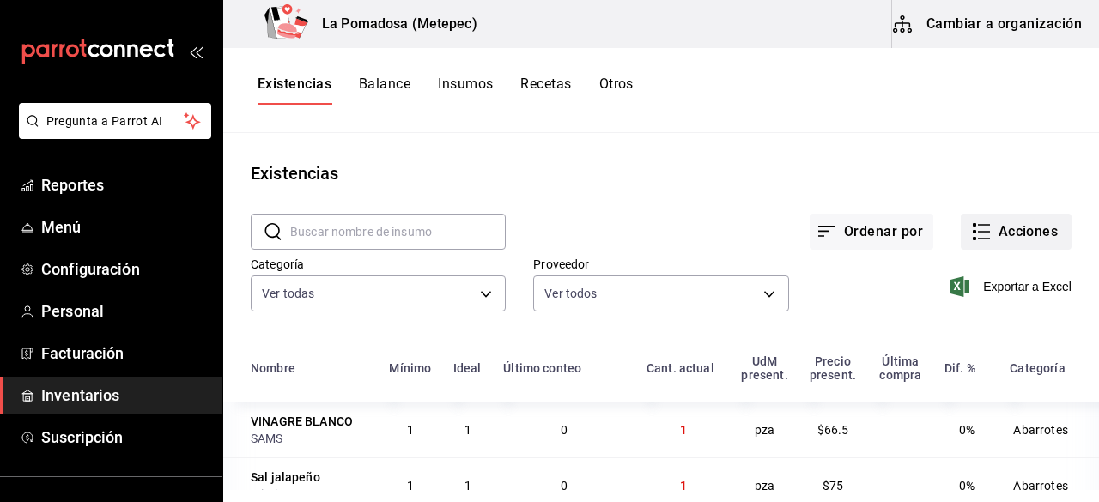
click at [1004, 241] on button "Acciones" at bounding box center [1016, 232] width 111 height 36
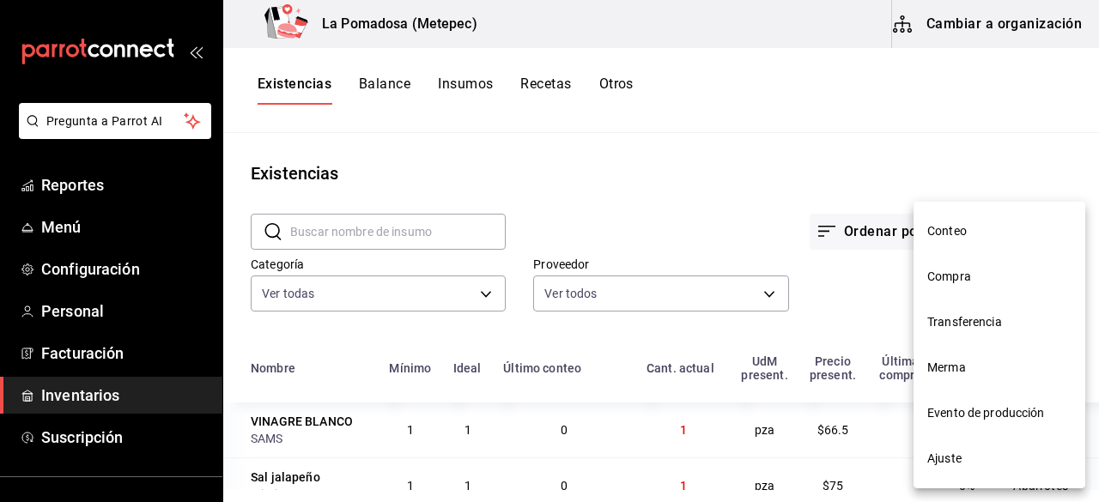
click at [973, 454] on span "Ajuste" at bounding box center [999, 459] width 144 height 18
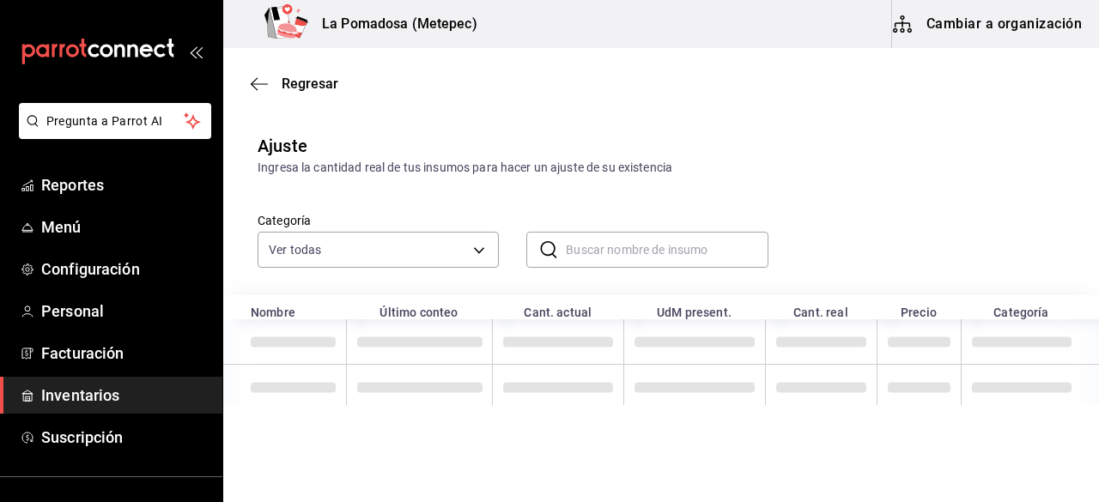
click at [653, 245] on input "text" at bounding box center [667, 250] width 202 height 34
paste input "Refresco Coca Zero 355 Ml"
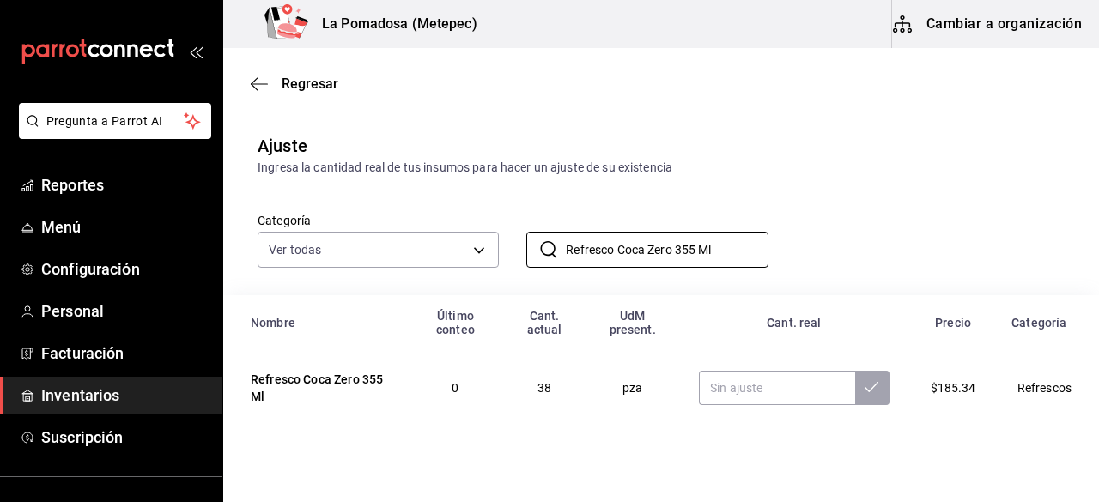
type input "Refresco Coca Zero 355 Ml"
click at [744, 386] on input "text" at bounding box center [776, 388] width 155 height 34
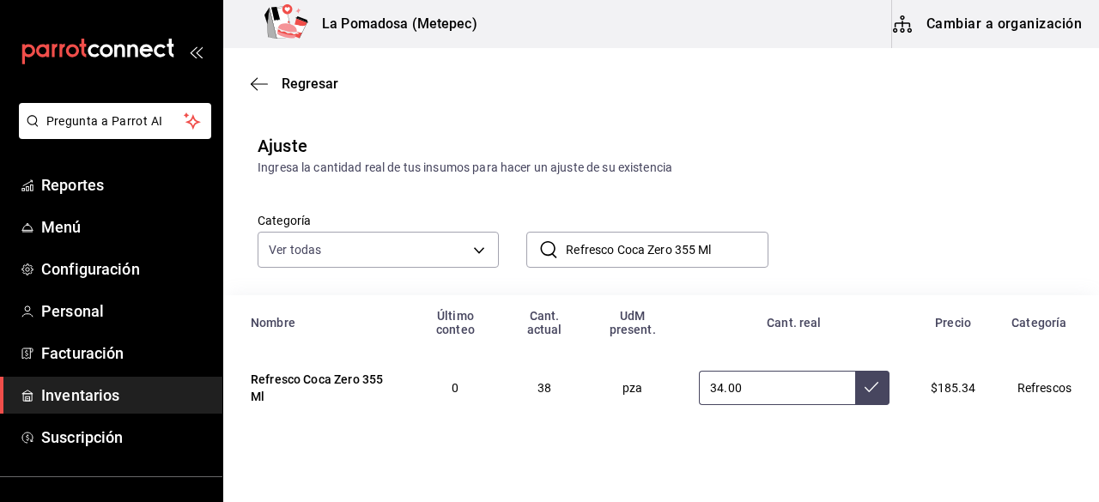
type input "34.00"
click at [855, 399] on button at bounding box center [872, 388] width 34 height 34
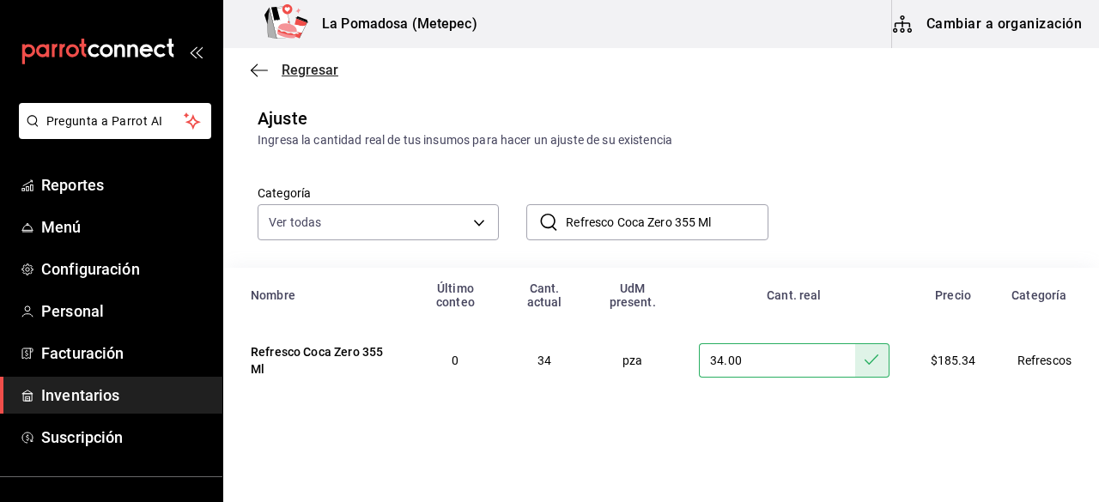
click at [319, 75] on span "Regresar" at bounding box center [310, 70] width 57 height 16
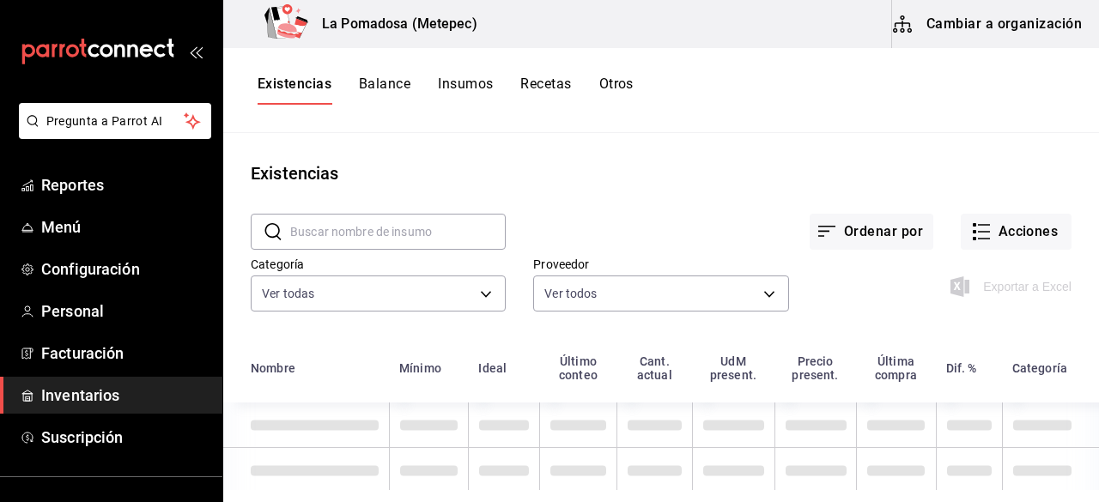
click at [409, 231] on input "text" at bounding box center [398, 232] width 216 height 34
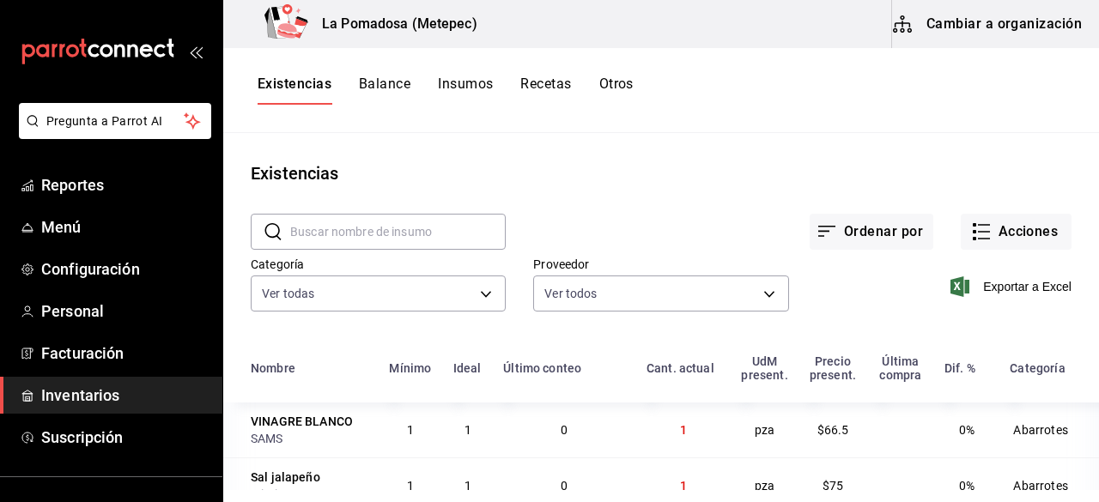
click at [625, 80] on button "Otros" at bounding box center [616, 90] width 34 height 29
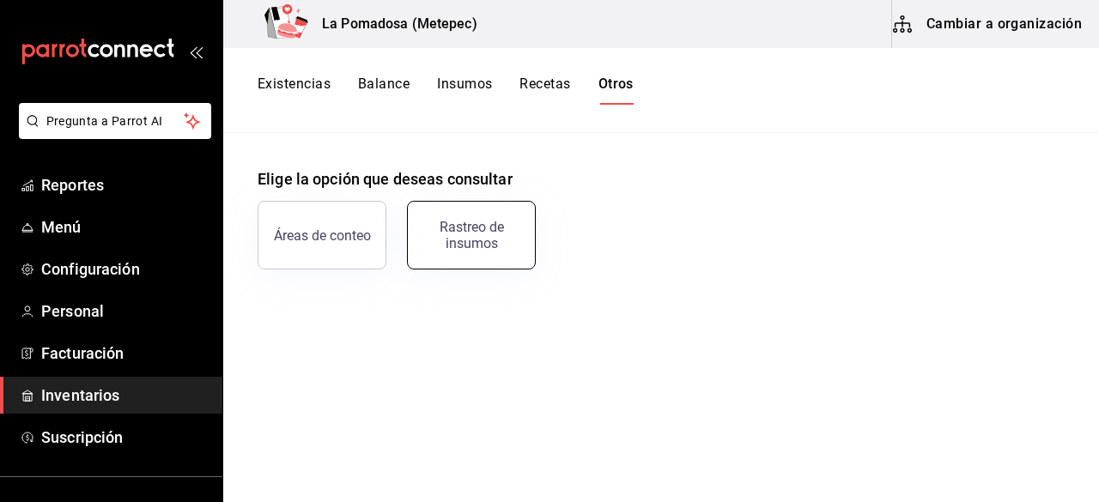
click at [472, 231] on div "Rastreo de insumos" at bounding box center [471, 235] width 106 height 33
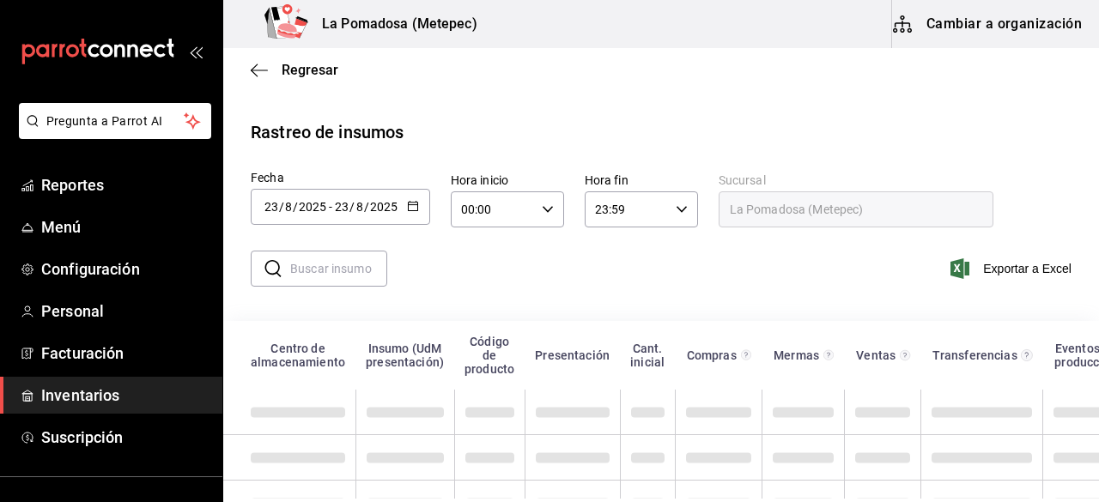
click at [417, 204] on div "[DATE] [DATE] - [DATE] [DATE]" at bounding box center [340, 207] width 179 height 36
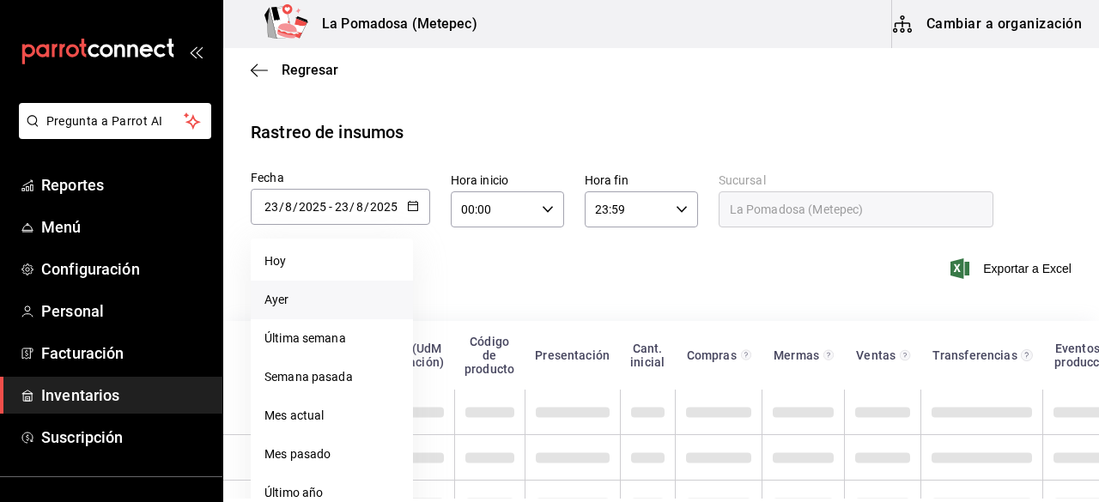
scroll to position [56, 0]
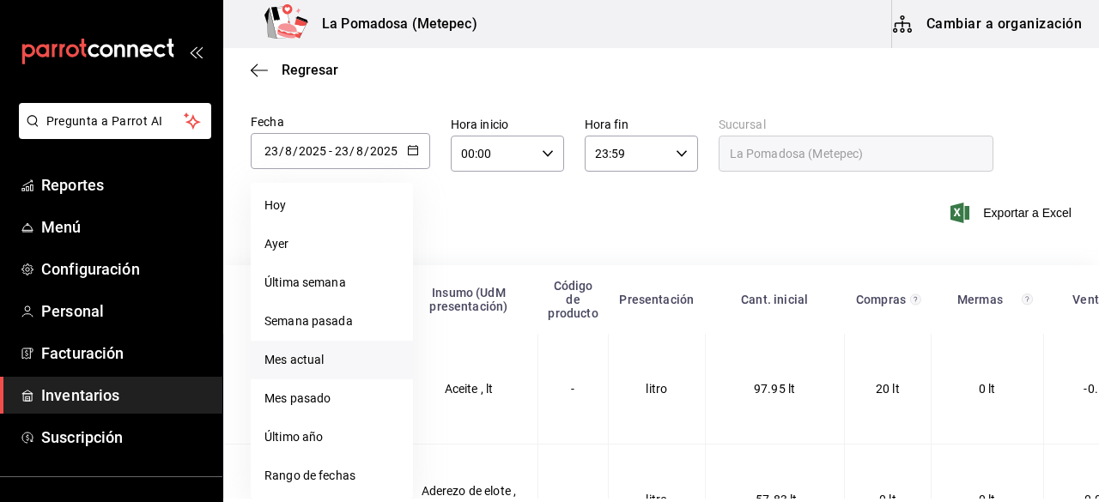
click at [325, 358] on li "Mes actual" at bounding box center [332, 360] width 162 height 39
type input "[DATE]"
type input "1"
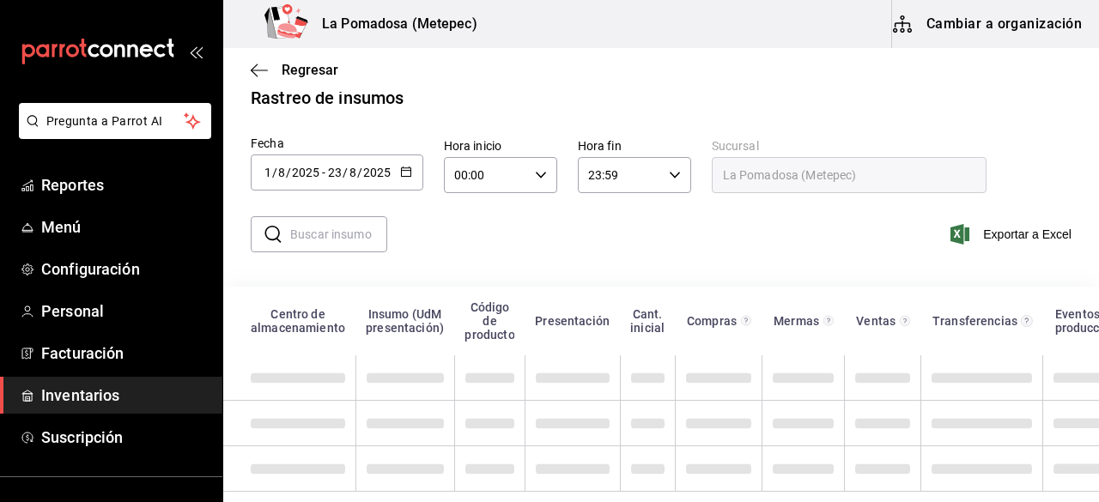
scroll to position [48, 0]
click at [345, 222] on input "text" at bounding box center [338, 234] width 97 height 34
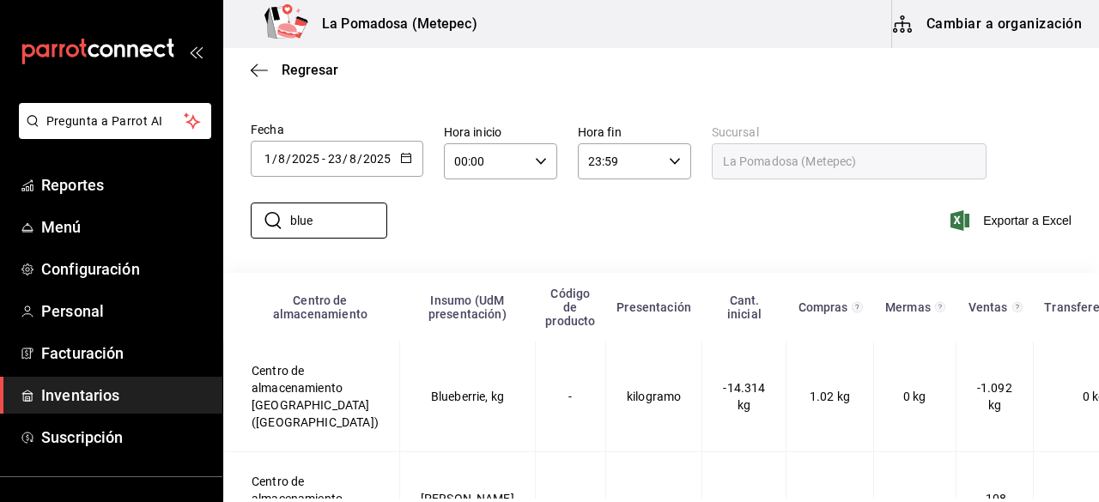
type input "blue"
click at [553, 221] on div "​ blue ​ Exportar a Excel" at bounding box center [654, 231] width 890 height 70
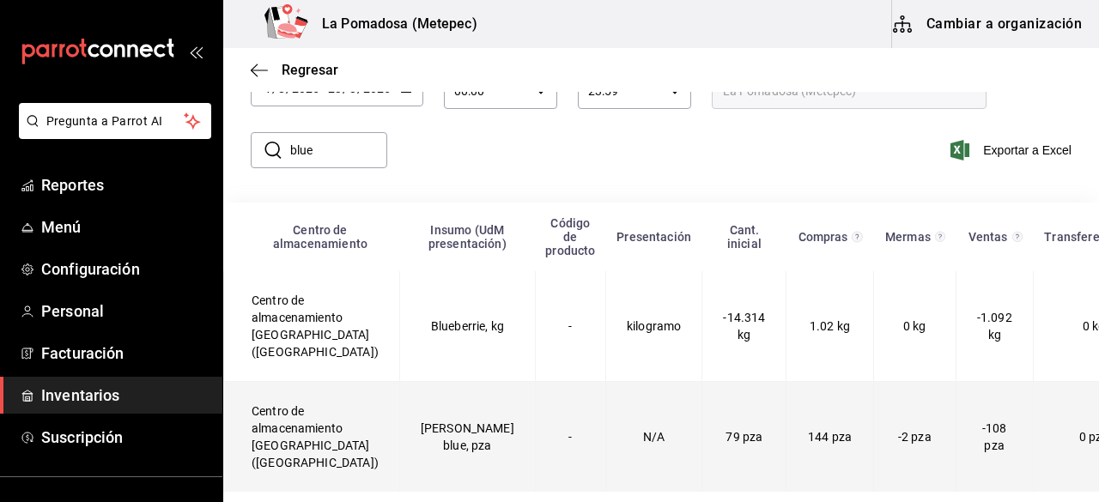
click at [428, 432] on td "[PERSON_NAME] blue, pza" at bounding box center [467, 437] width 136 height 111
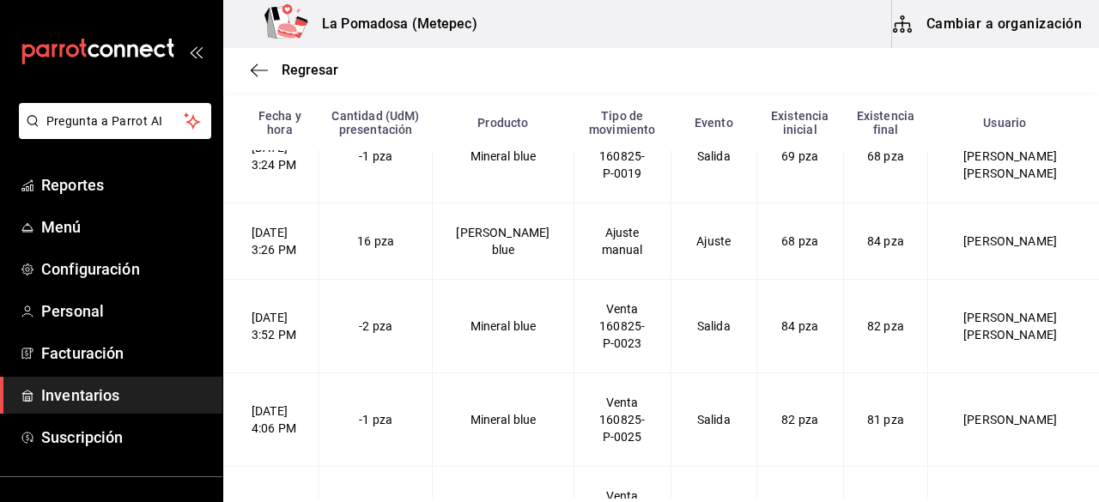
scroll to position [7775, 0]
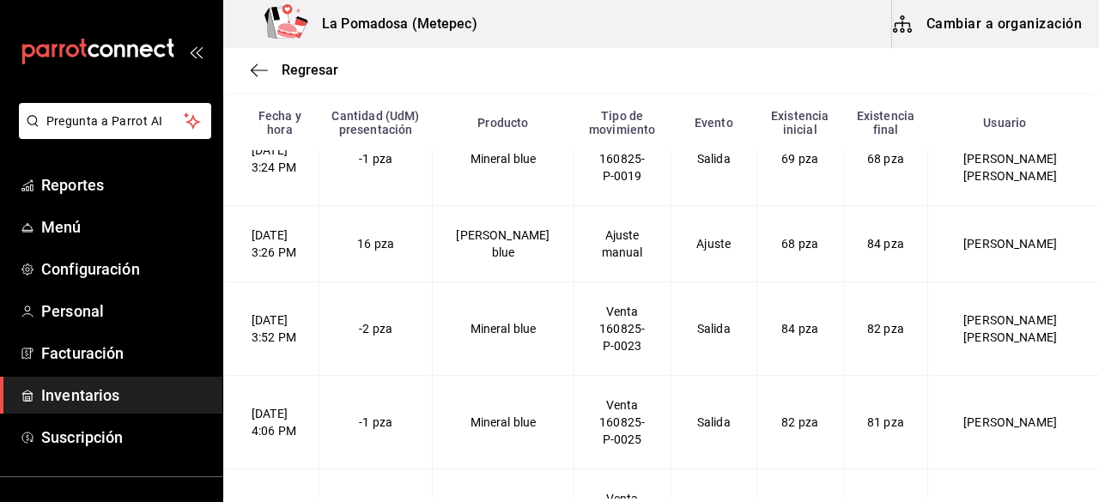
drag, startPoint x: 900, startPoint y: 240, endPoint x: 277, endPoint y: 249, distance: 622.6
click at [277, 249] on blue-2025-08-16T15\ "[DATE] 3:26 PM 16 pza [PERSON_NAME] blue Ajuste manual Ajuste 68 pza 84 pza [PE…" at bounding box center [662, 243] width 876 height 76
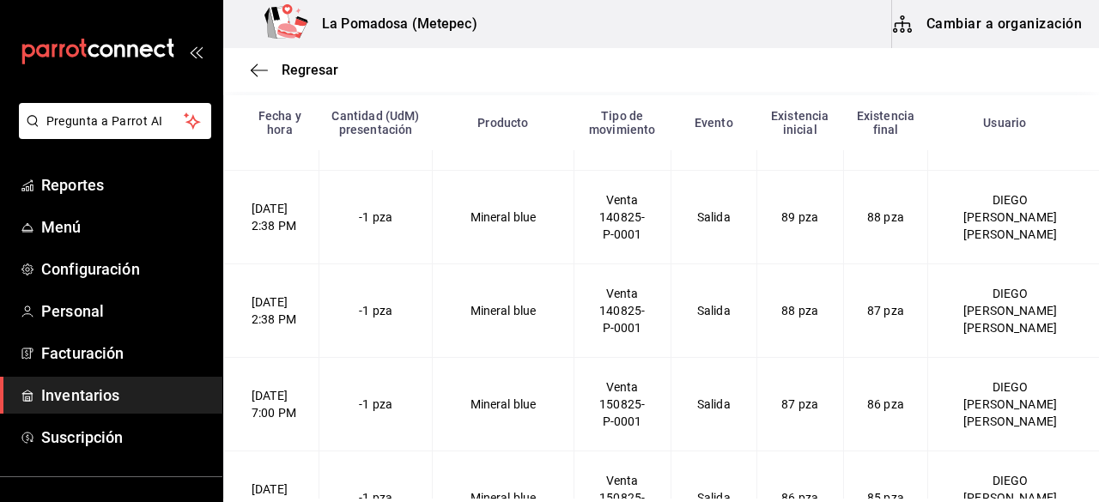
scroll to position [5862, 0]
click at [333, 75] on span "Regresar" at bounding box center [310, 70] width 57 height 16
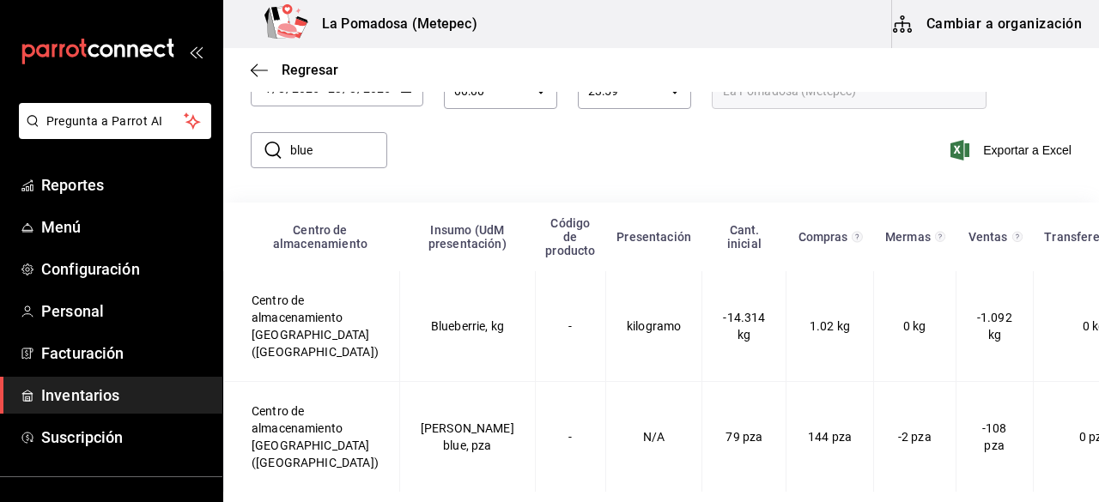
scroll to position [133, 0]
click at [331, 140] on input "blue" at bounding box center [338, 150] width 97 height 34
type input "b"
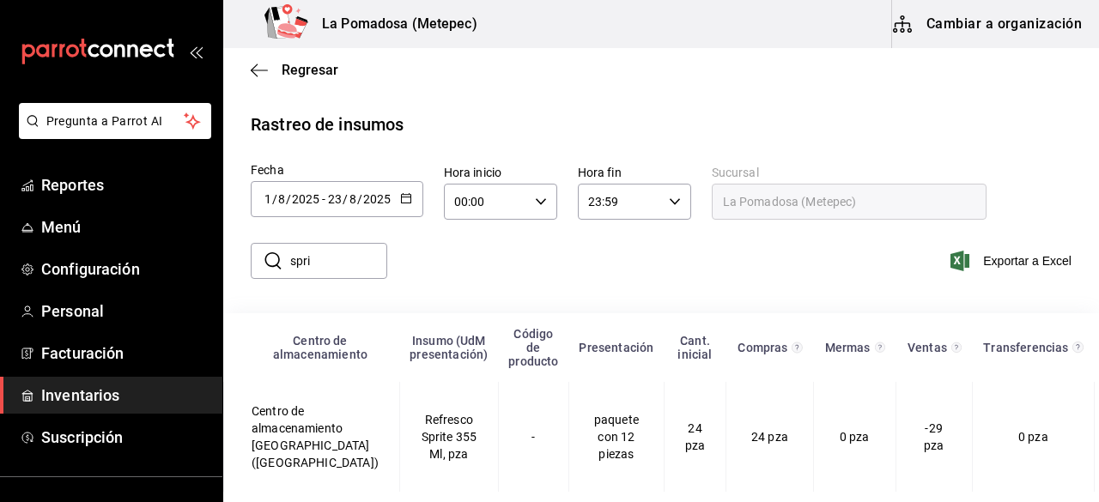
scroll to position [22, 0]
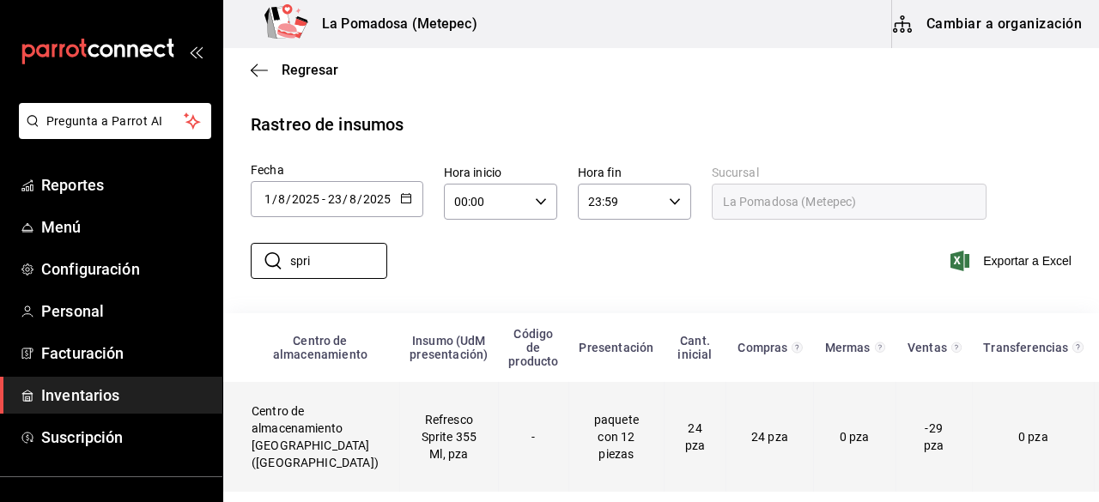
type input "spri"
click at [354, 423] on td "Centro de almacenamiento [GEOGRAPHIC_DATA] ([GEOGRAPHIC_DATA])" at bounding box center [312, 437] width 176 height 110
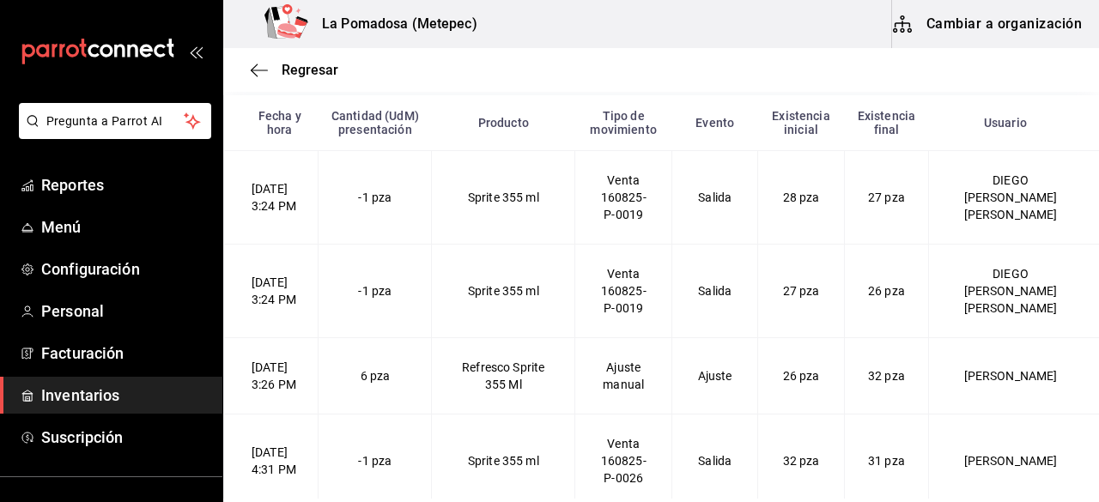
scroll to position [2279, 0]
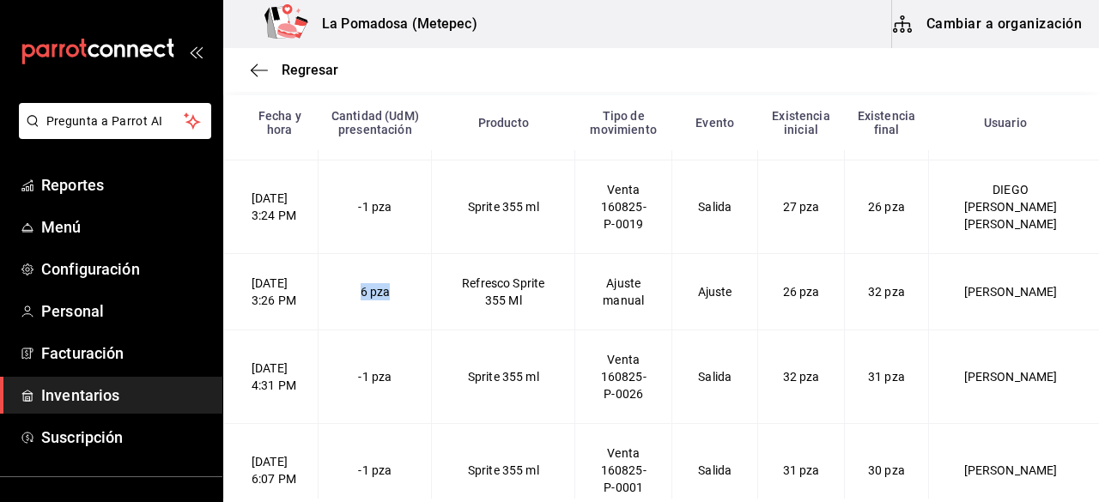
drag, startPoint x: 434, startPoint y: 343, endPoint x: 364, endPoint y: 344, distance: 69.6
click at [364, 331] on td "6 pza" at bounding box center [375, 292] width 113 height 76
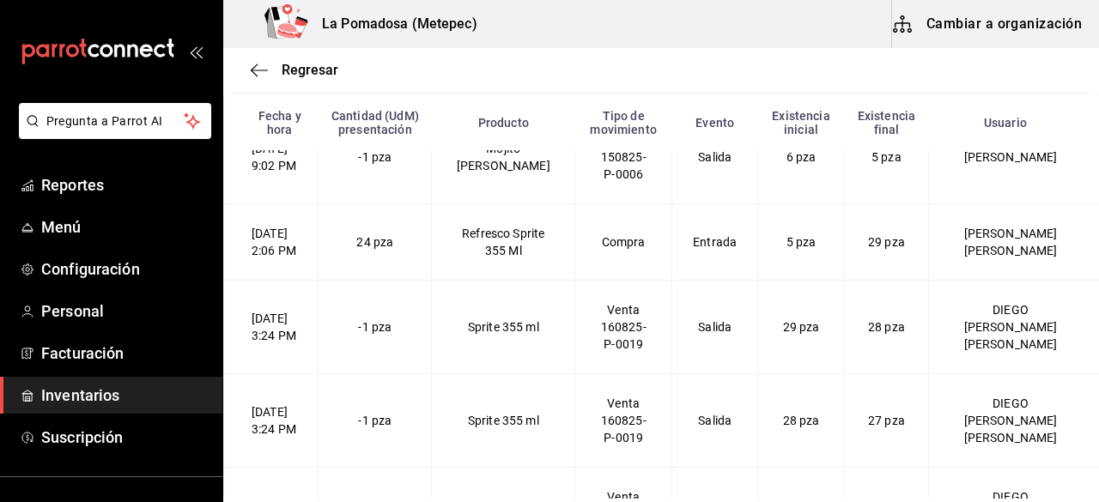
scroll to position [1971, 0]
drag, startPoint x: 905, startPoint y: 282, endPoint x: 835, endPoint y: 292, distance: 71.0
click at [835, 281] on Ml-2025-08-16T14\ "[DATE] 2:06 PM 24 pza Refresco Sprite 355 Ml Compra Entrada 5 pza 29 pza [PERSO…" at bounding box center [662, 242] width 876 height 76
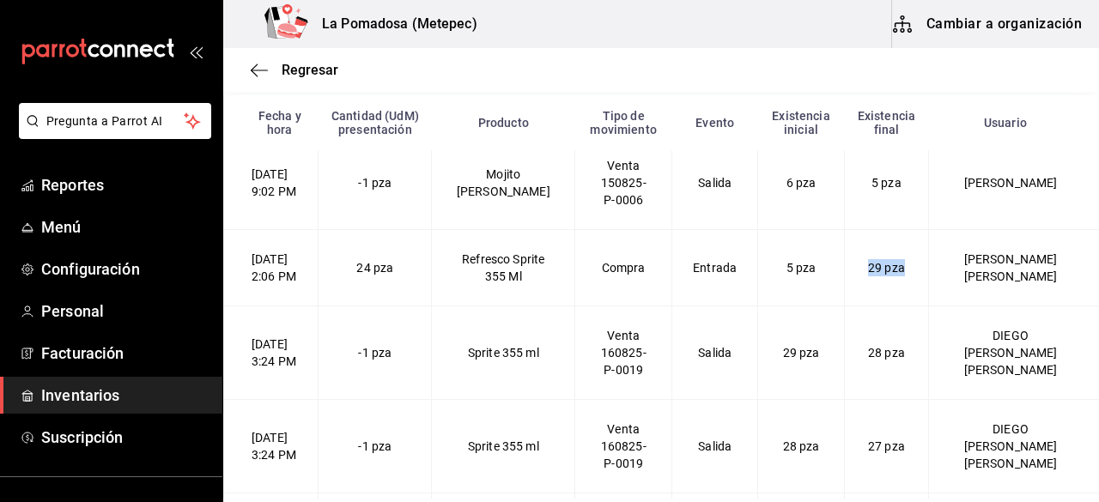
scroll to position [1887, 0]
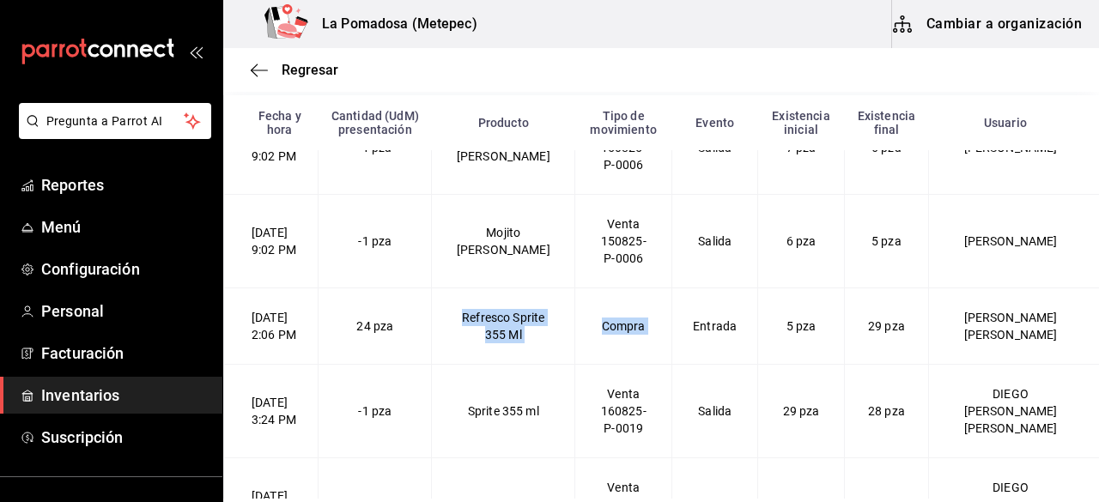
drag, startPoint x: 452, startPoint y: 369, endPoint x: 680, endPoint y: 333, distance: 231.2
click at [680, 333] on Ml-2025-08-16T14\ "[DATE] 2:06 PM 24 pza Refresco Sprite 355 Ml Compra Entrada 5 pza 29 pza [PERSO…" at bounding box center [662, 326] width 876 height 76
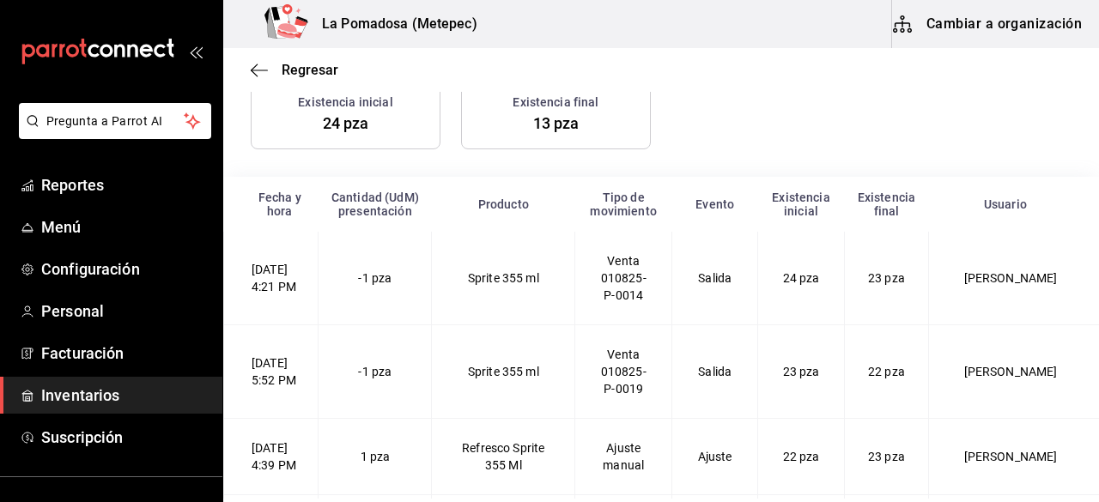
scroll to position [0, 0]
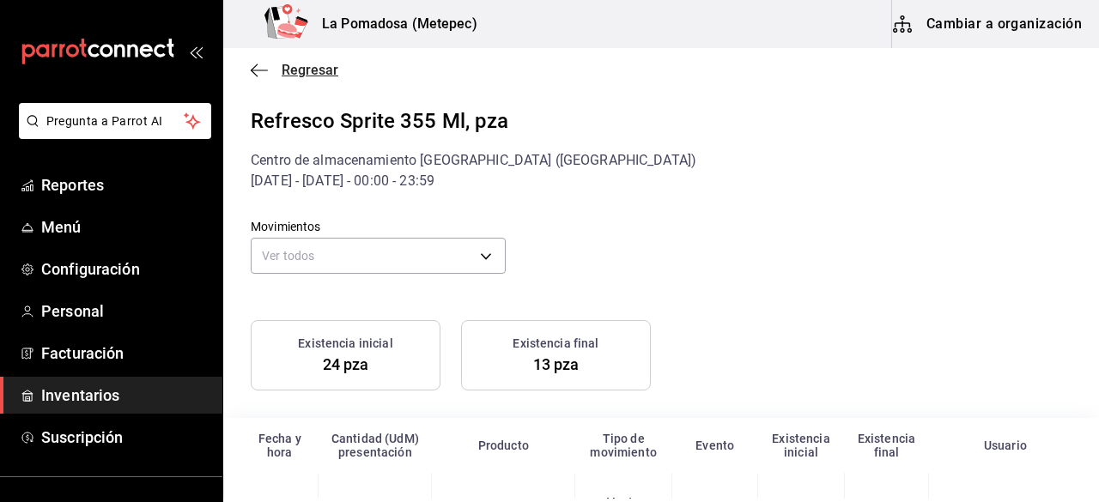
click at [306, 63] on span "Regresar" at bounding box center [310, 70] width 57 height 16
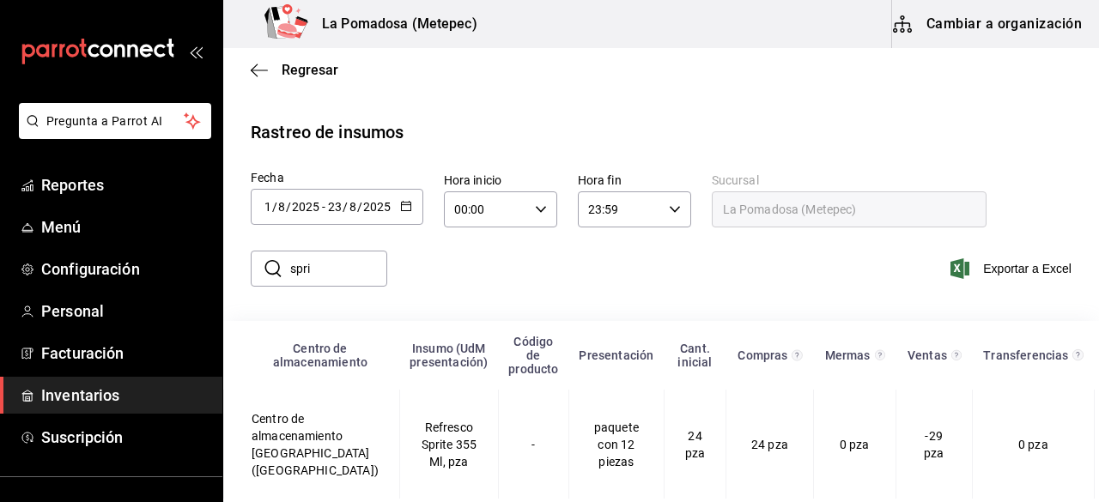
scroll to position [22, 0]
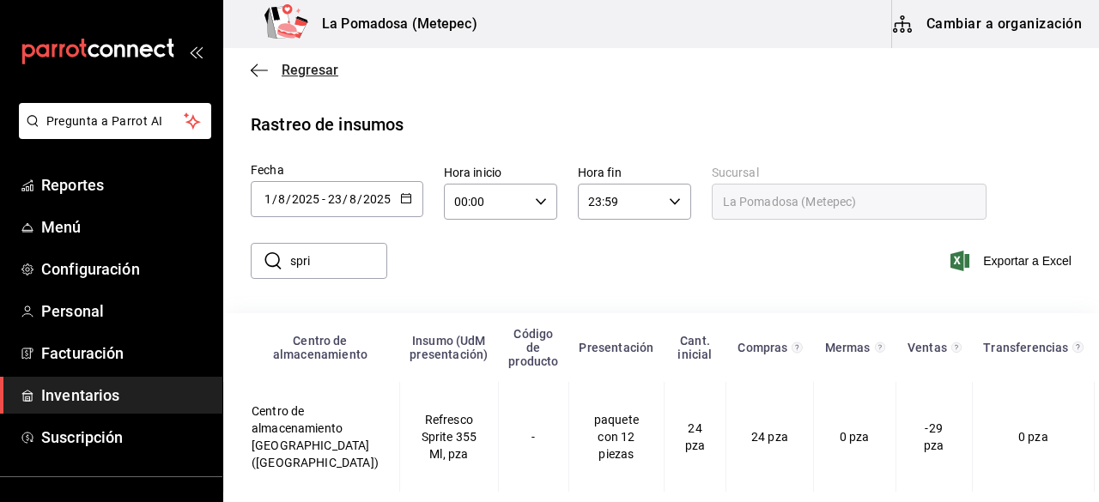
click at [314, 71] on span "Regresar" at bounding box center [310, 70] width 57 height 16
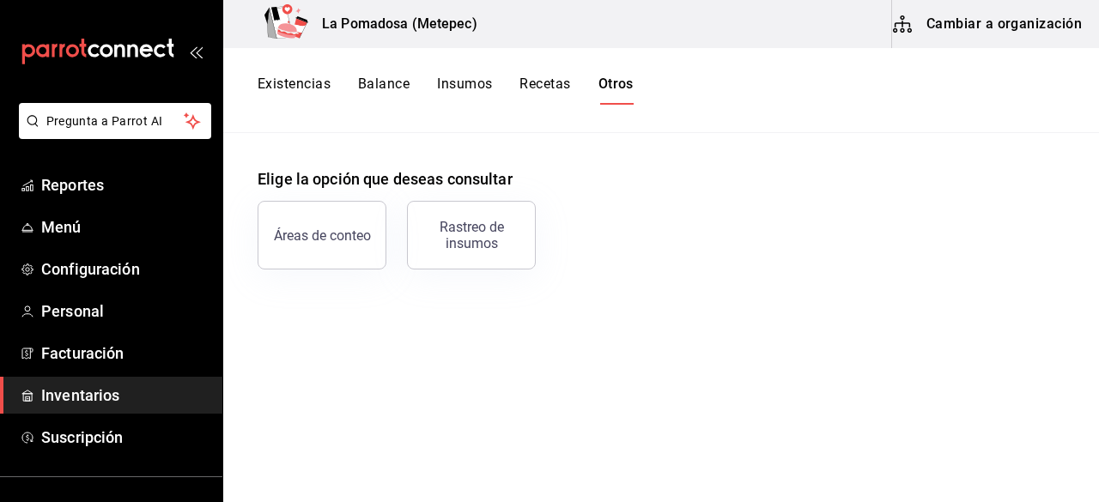
click at [100, 386] on span "Inventarios" at bounding box center [124, 395] width 167 height 23
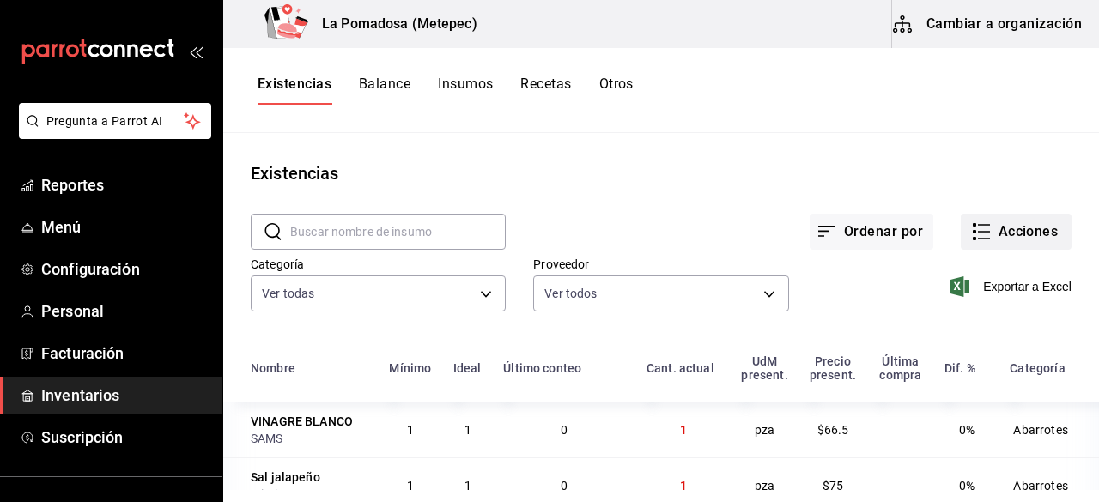
click at [986, 234] on button "Acciones" at bounding box center [1016, 232] width 111 height 36
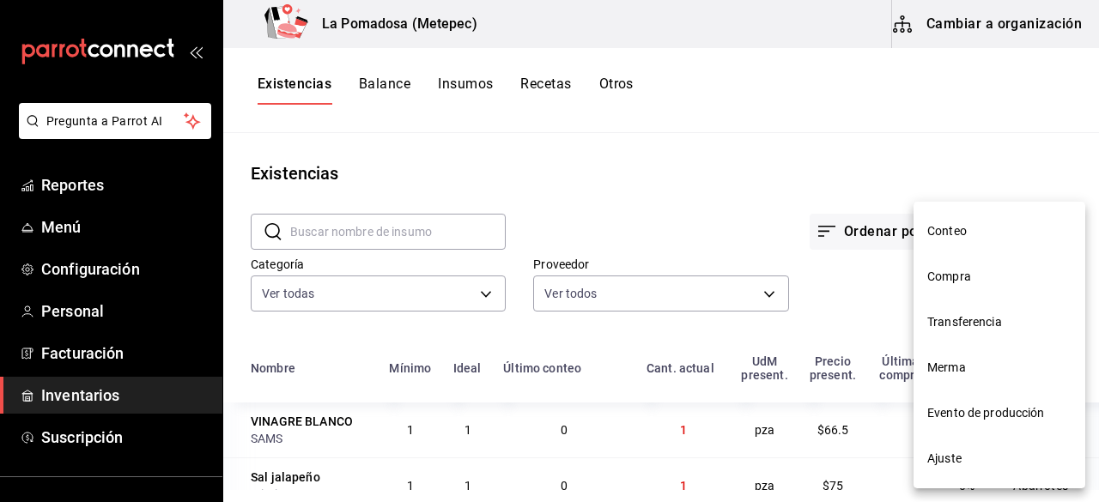
click at [994, 404] on span "Evento de producción" at bounding box center [999, 413] width 144 height 18
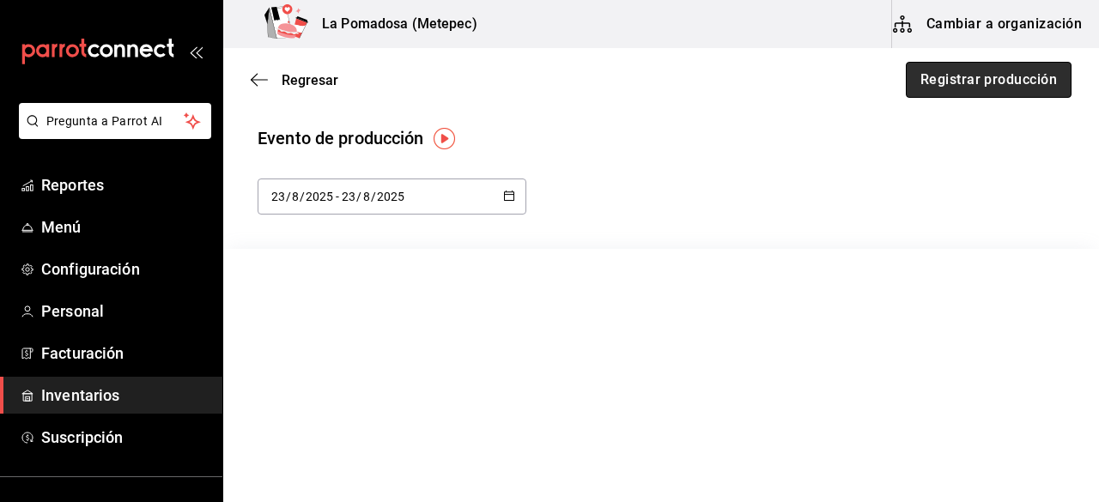
click at [964, 82] on button "Registrar producción" at bounding box center [989, 80] width 166 height 36
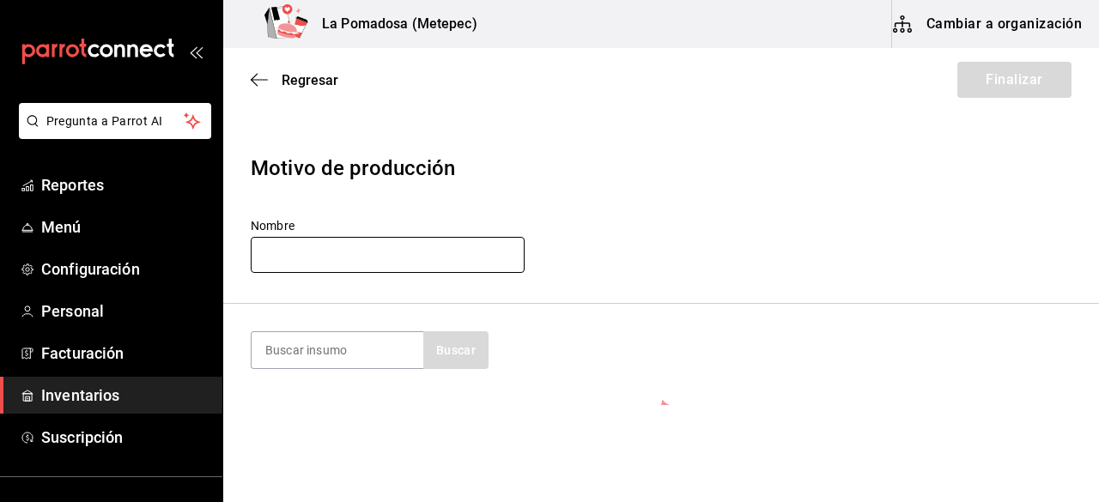
click at [355, 251] on input "text" at bounding box center [388, 255] width 274 height 36
paste input "SPA3422.78"
drag, startPoint x: 366, startPoint y: 253, endPoint x: 216, endPoint y: 274, distance: 151.7
click at [216, 274] on div "Pregunta a Parrot AI Reportes Menú Configuración Personal Facturación Inventari…" at bounding box center [549, 202] width 1099 height 405
type input "SPA3422.78"
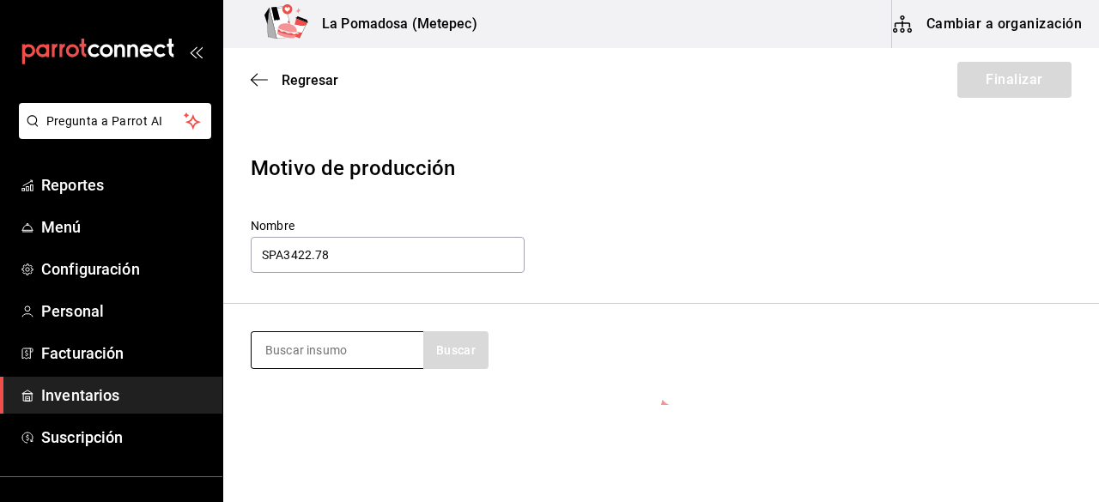
click at [342, 354] on input at bounding box center [338, 350] width 172 height 36
type input "baby"
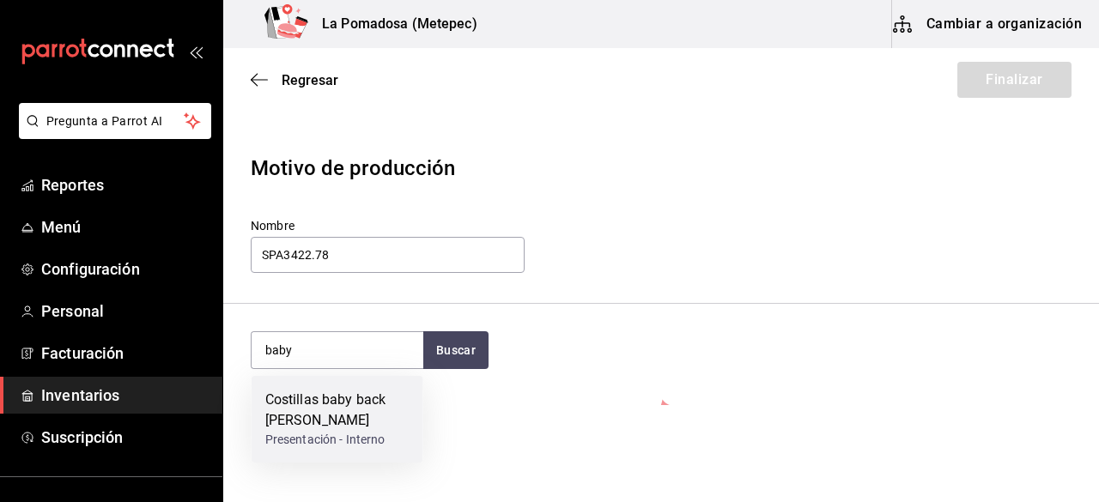
click at [359, 406] on div "Costillas baby back [PERSON_NAME]" at bounding box center [337, 410] width 144 height 41
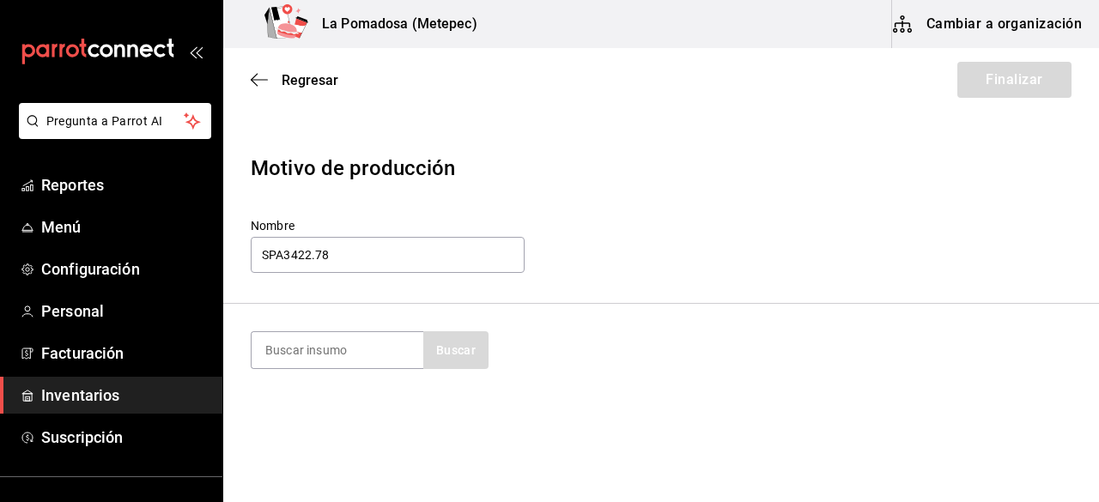
scroll to position [162, 0]
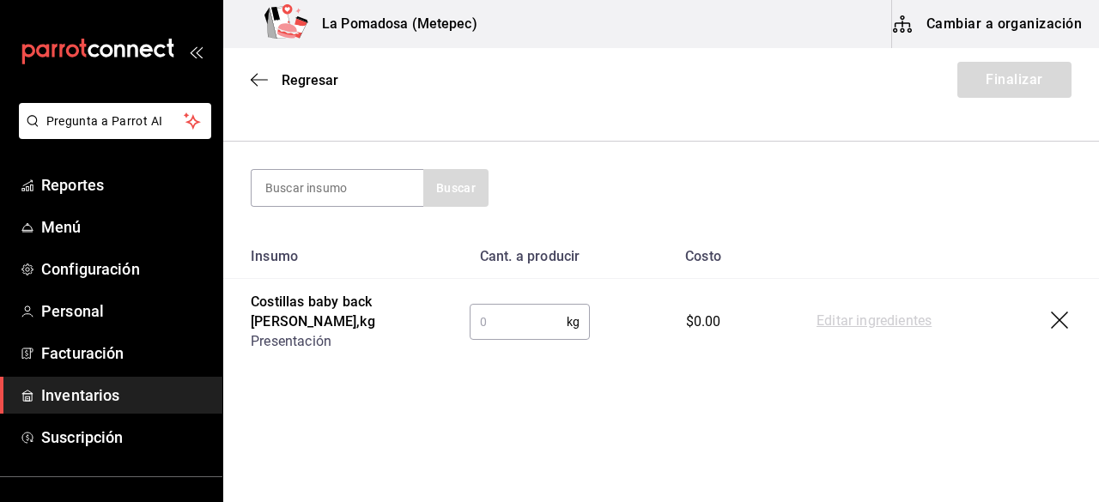
paste input "22.78"
type input "22.78"
drag, startPoint x: 355, startPoint y: 193, endPoint x: 223, endPoint y: 203, distance: 132.6
click at [223, 203] on section "22.78 Buscar" at bounding box center [661, 188] width 876 height 93
click at [531, 322] on input "text" at bounding box center [518, 322] width 97 height 34
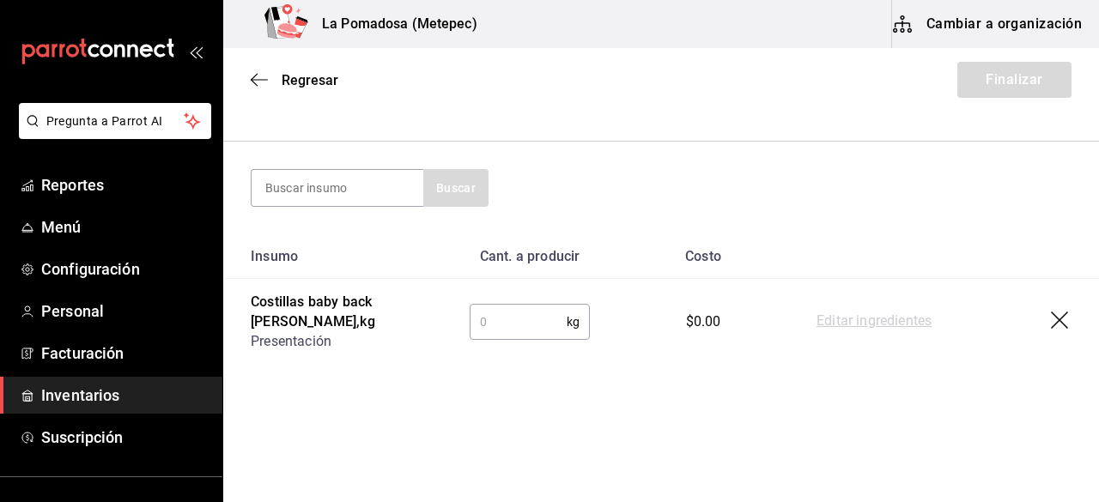
paste input "22.78"
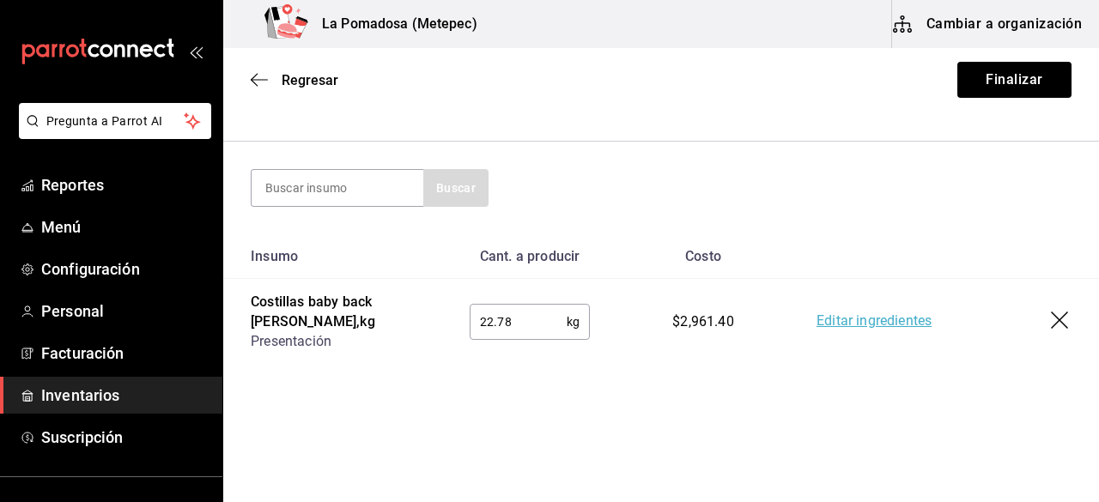
type input "22.78"
click at [362, 198] on input at bounding box center [338, 188] width 172 height 36
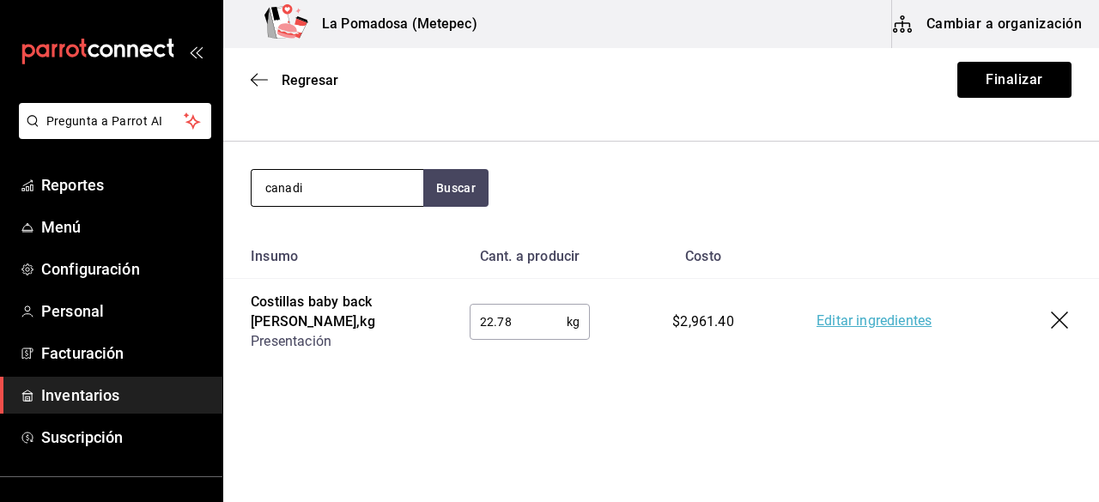
type input "canadi"
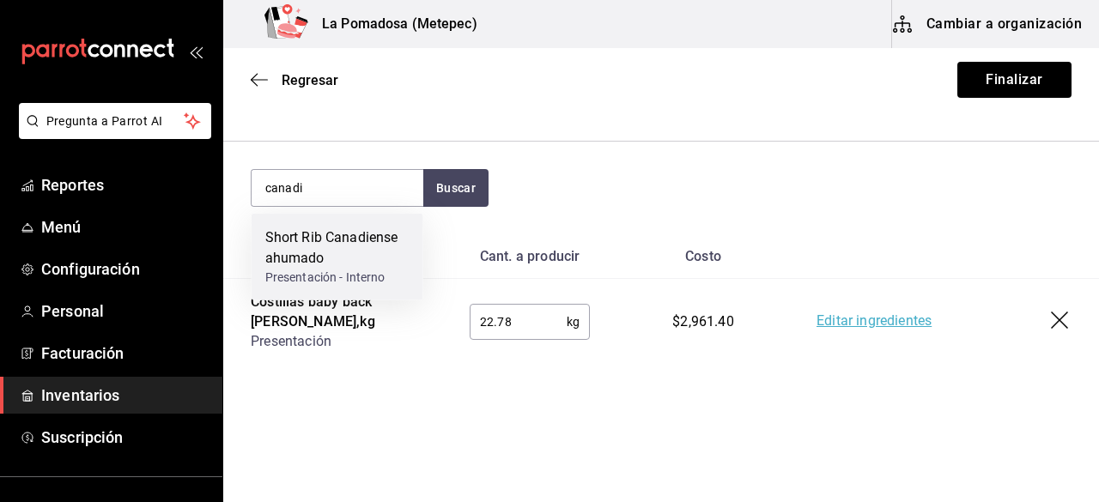
click at [339, 255] on div "Short Rib Canadiense ahumado" at bounding box center [337, 248] width 144 height 41
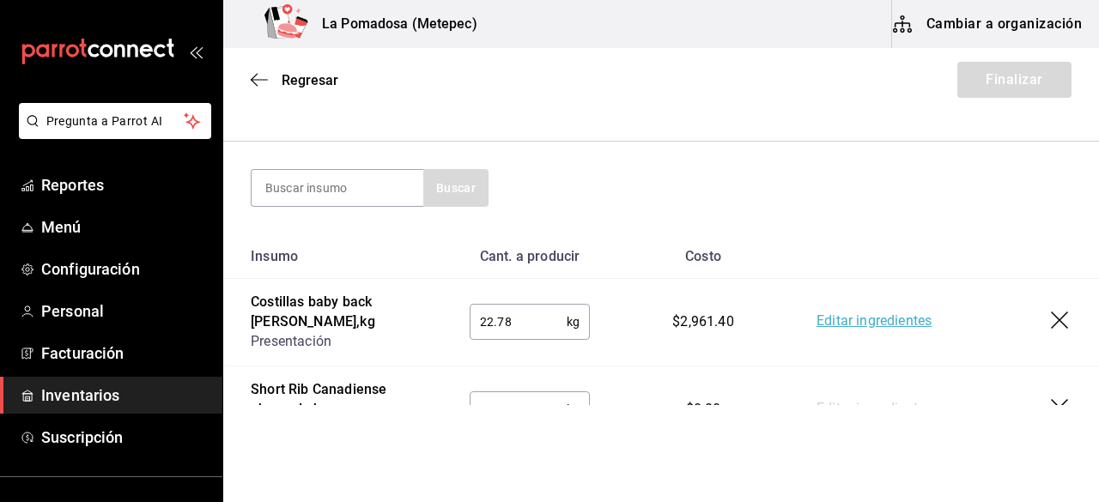
scroll to position [249, 0]
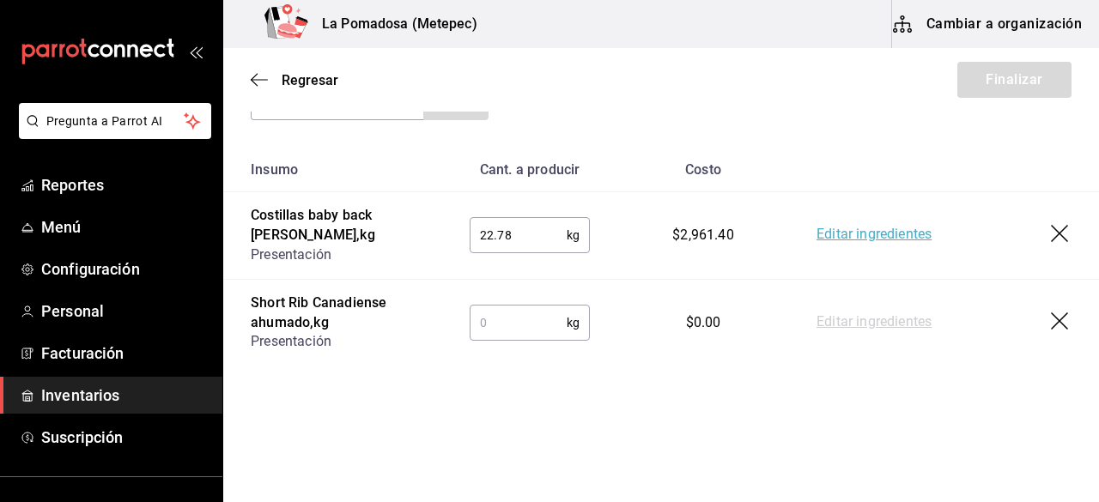
click at [517, 330] on input "text" at bounding box center [518, 323] width 97 height 34
paste input "17.30"
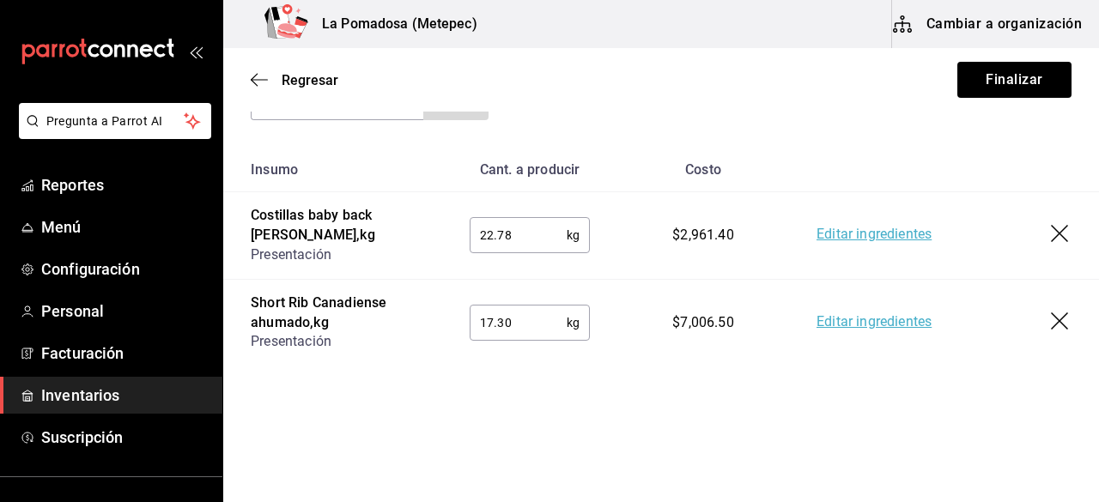
type input "17.30"
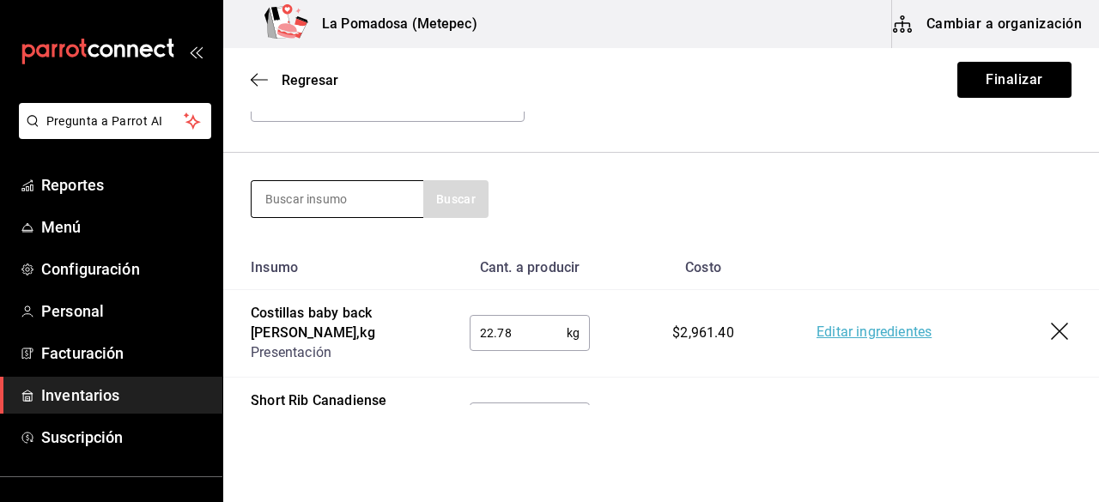
click at [326, 183] on input at bounding box center [338, 199] width 172 height 36
type input "pulled"
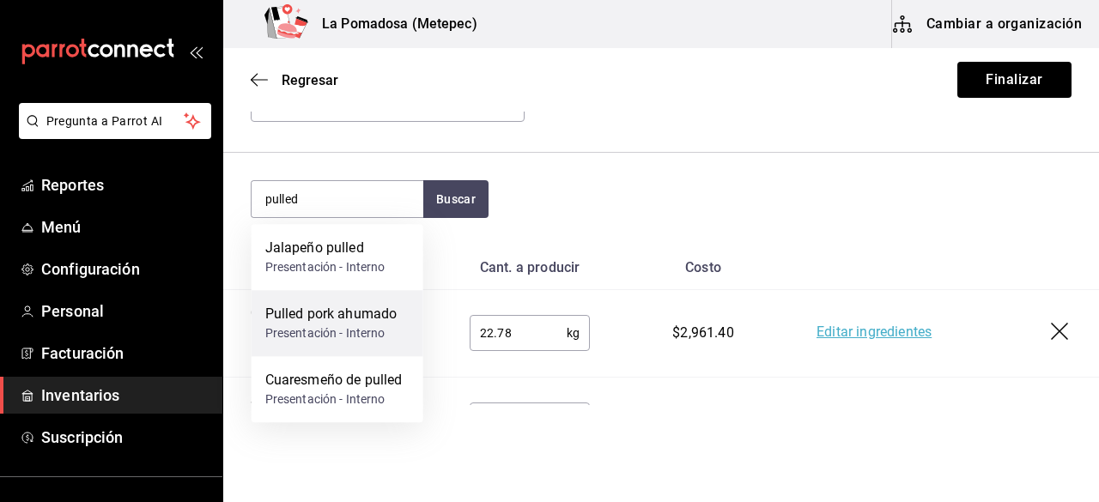
click at [355, 322] on div "Pulled pork ahumado" at bounding box center [331, 314] width 132 height 21
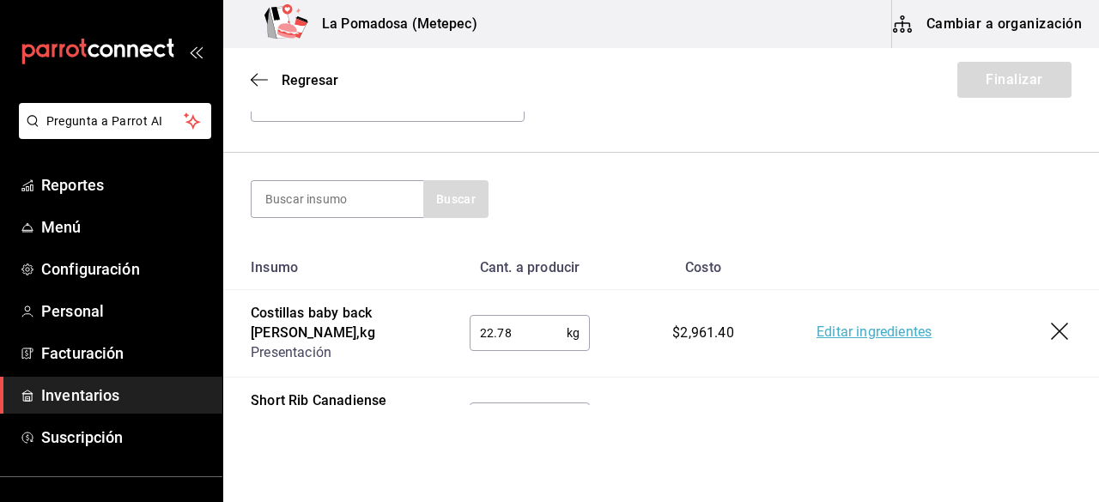
scroll to position [317, 0]
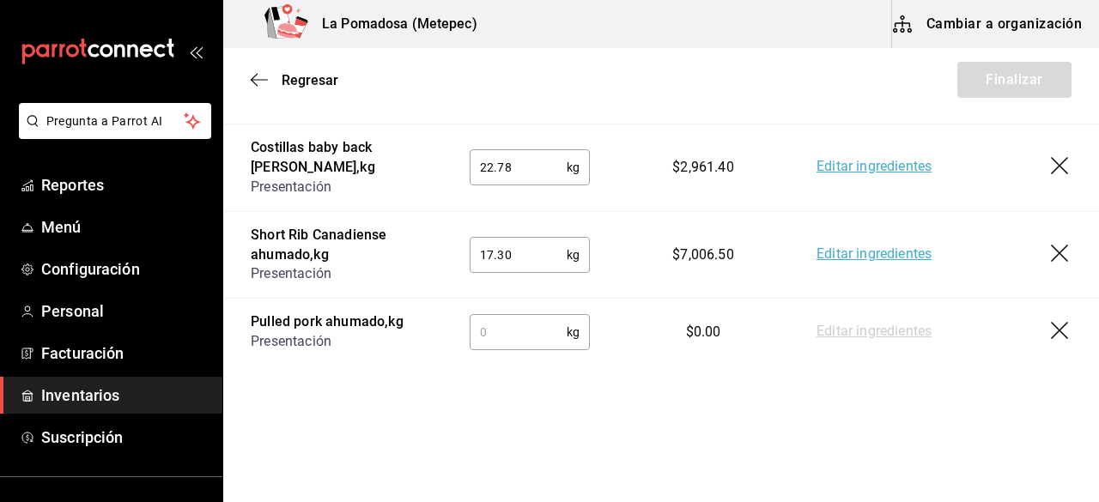
paste input "16.44"
click at [503, 331] on input "text" at bounding box center [518, 332] width 97 height 34
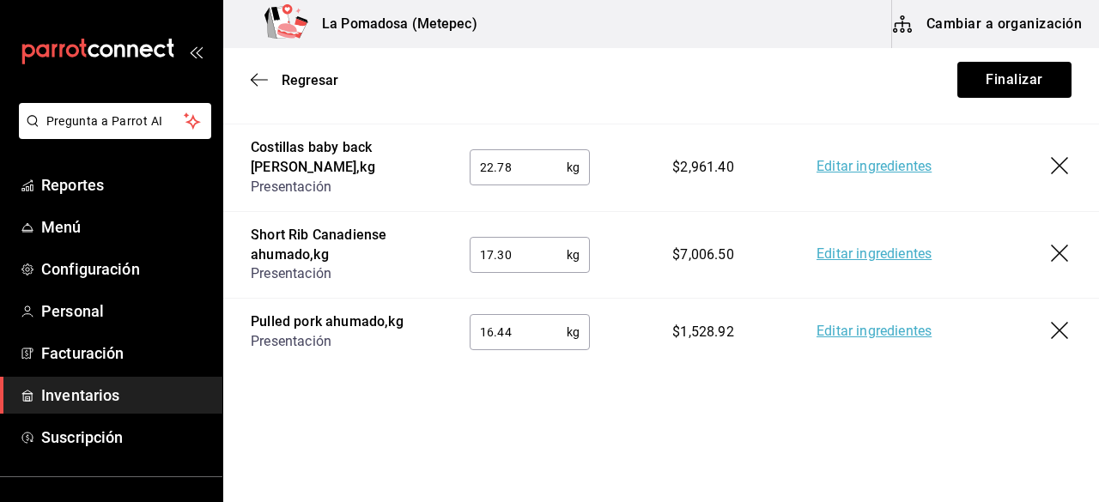
type input "16.44"
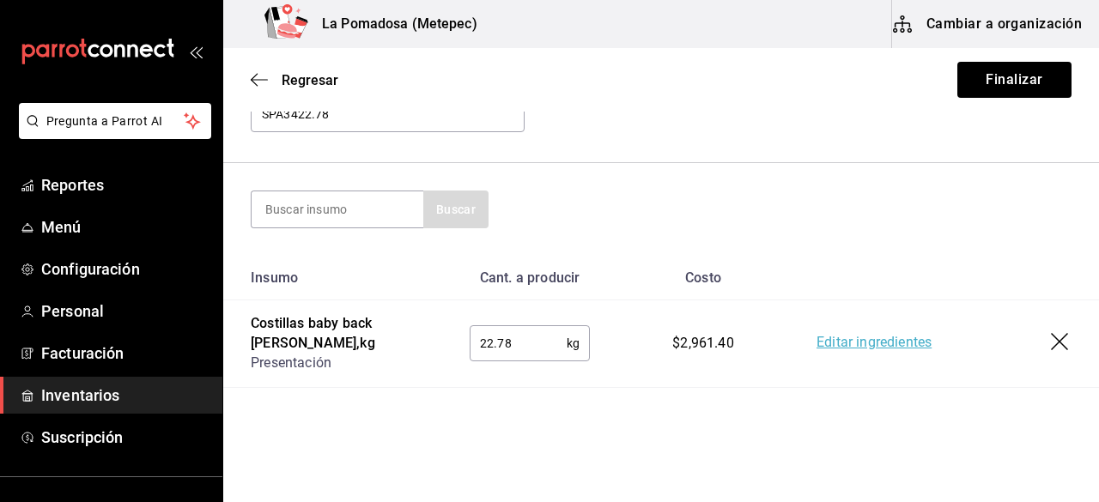
scroll to position [139, 0]
click at [373, 202] on input at bounding box center [338, 211] width 172 height 36
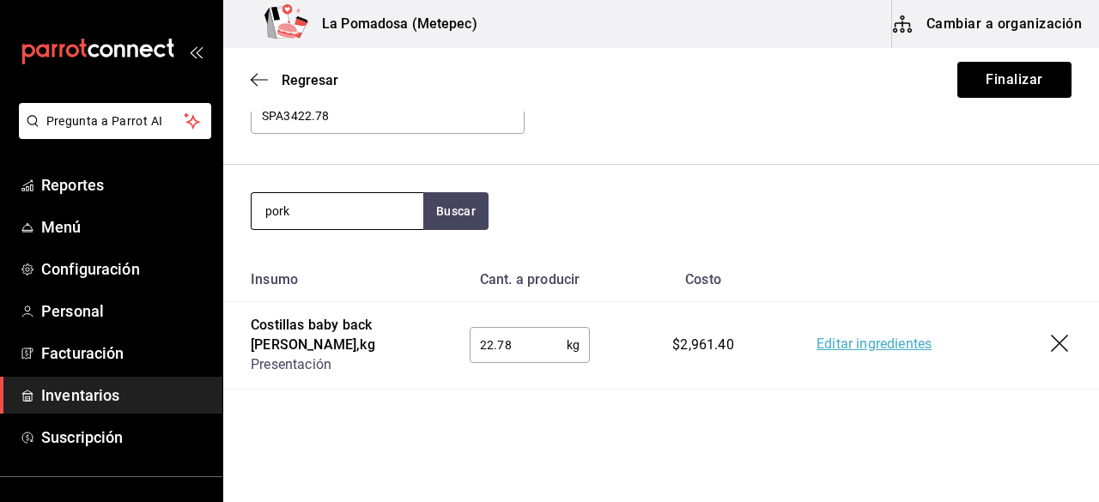
type input "pork"
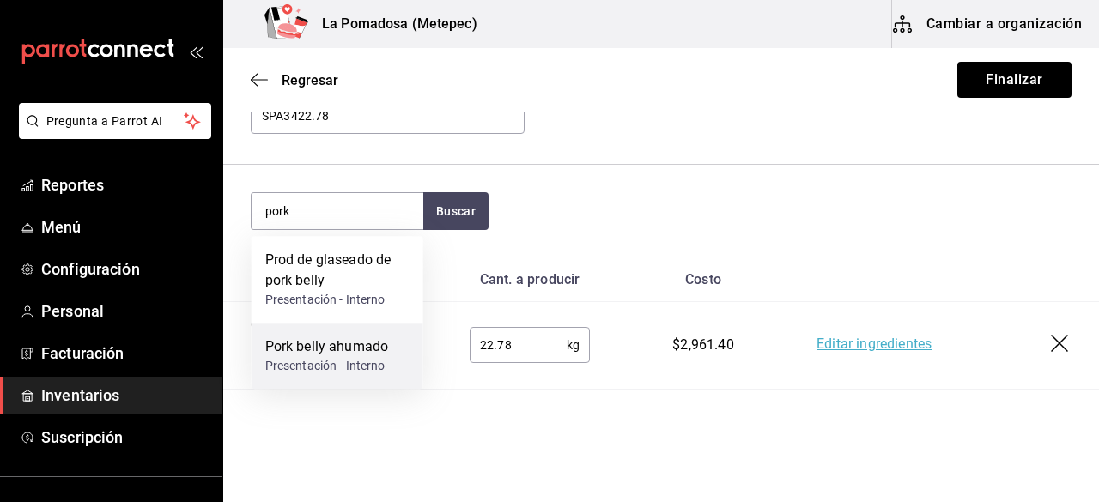
click at [361, 348] on div "Pork belly ahumado" at bounding box center [326, 347] width 123 height 21
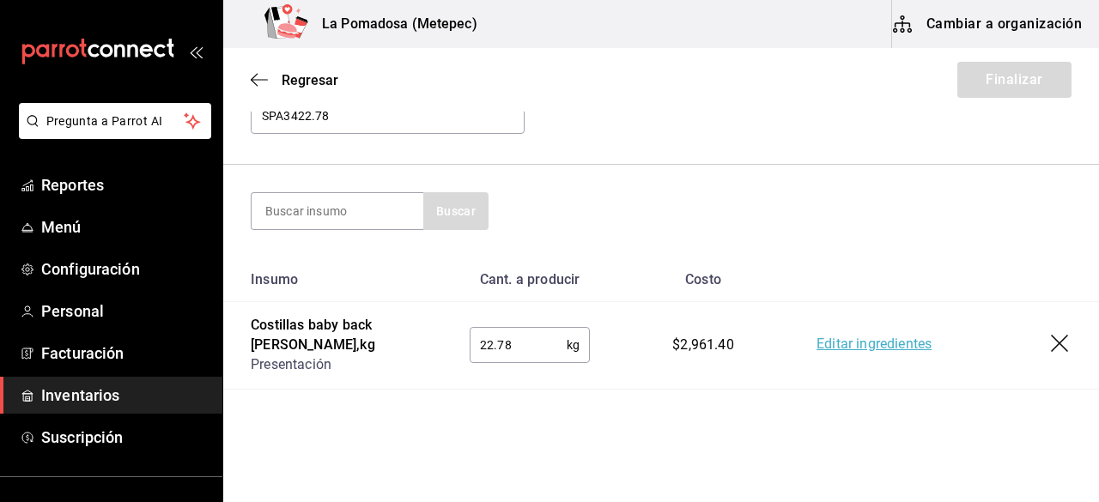
scroll to position [385, 0]
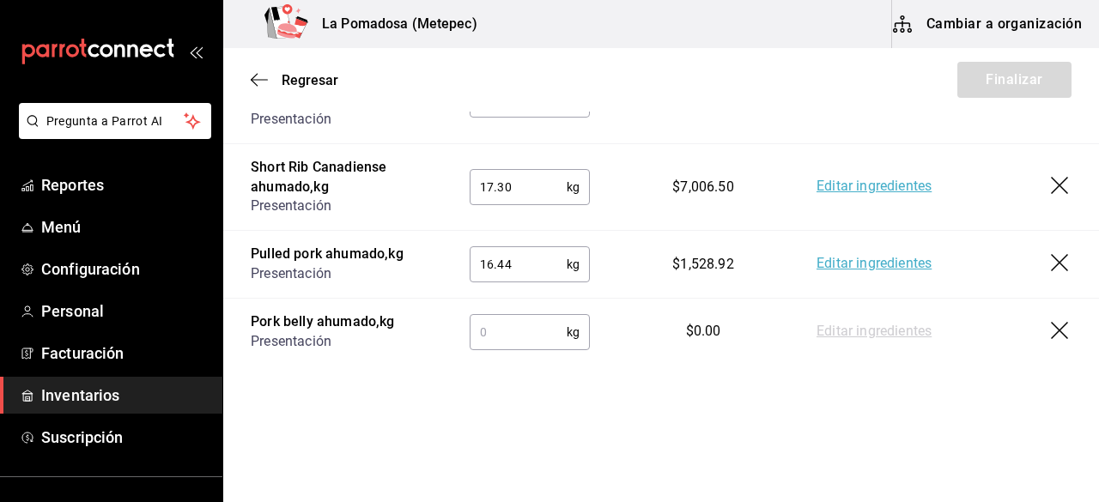
click at [510, 337] on input "text" at bounding box center [518, 332] width 97 height 34
paste input "8.96"
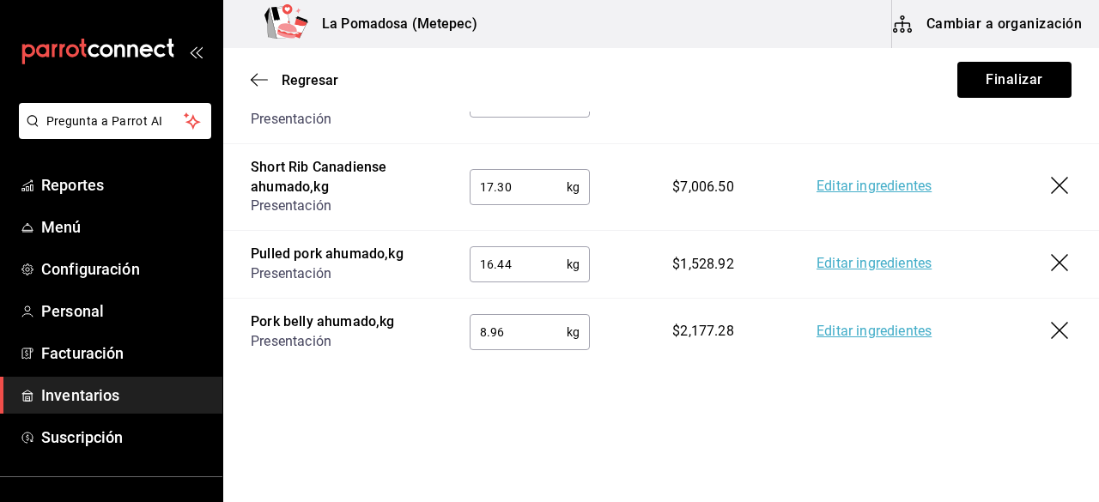
type input "8.96"
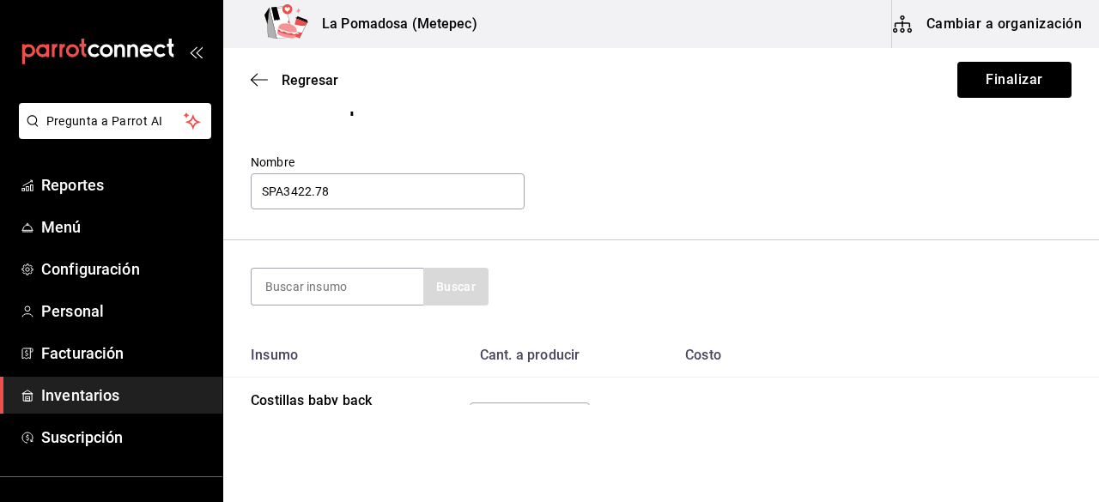
scroll to position [62, 0]
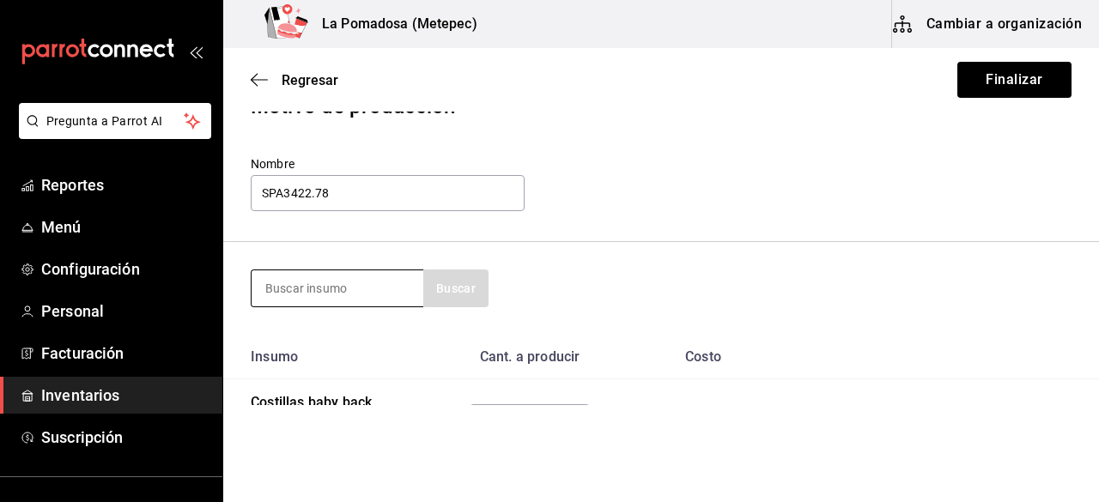
click at [356, 279] on input at bounding box center [338, 288] width 172 height 36
type input "brisk"
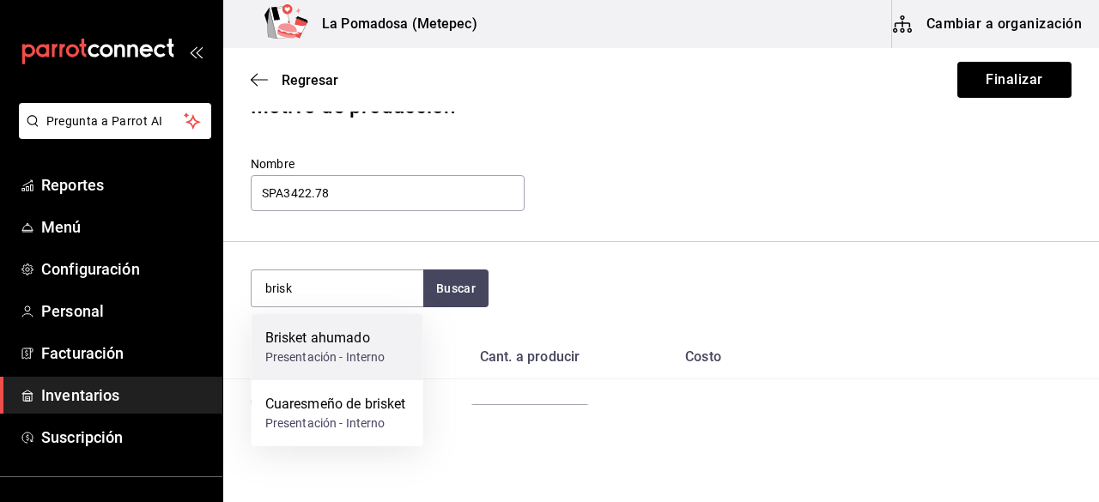
click at [367, 372] on div "Brisket ahumado Presentación - Interno" at bounding box center [338, 347] width 172 height 66
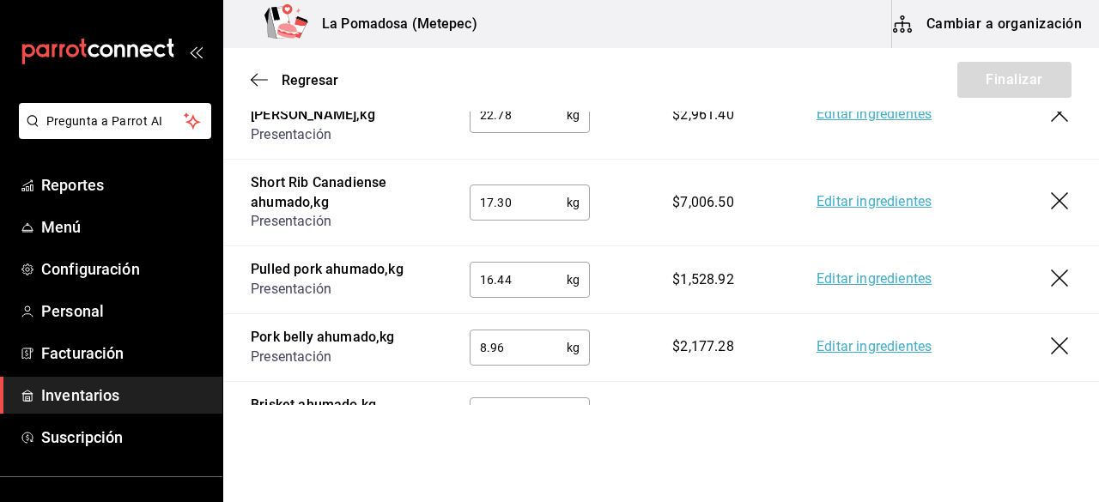
scroll to position [452, 0]
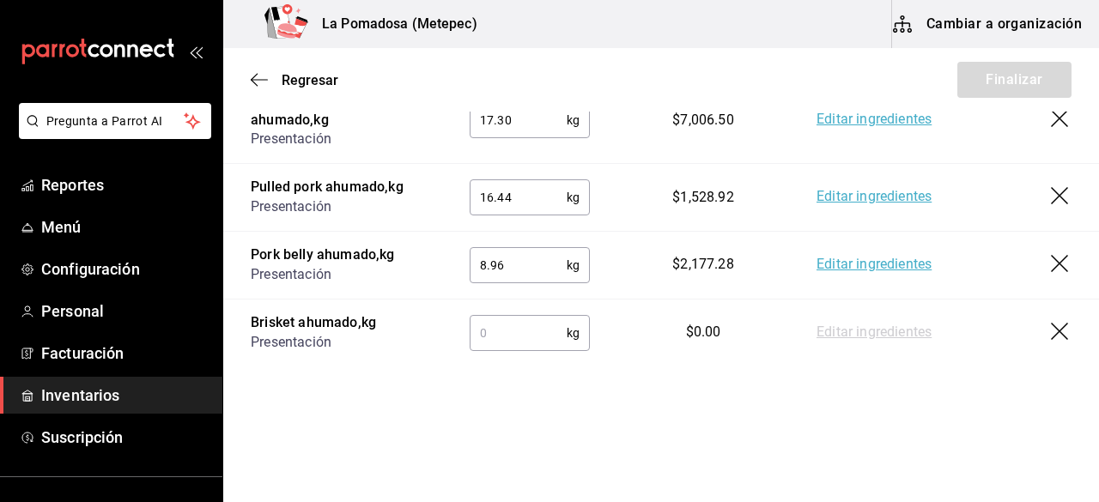
click at [493, 343] on input "text" at bounding box center [518, 333] width 97 height 34
paste input "38.91"
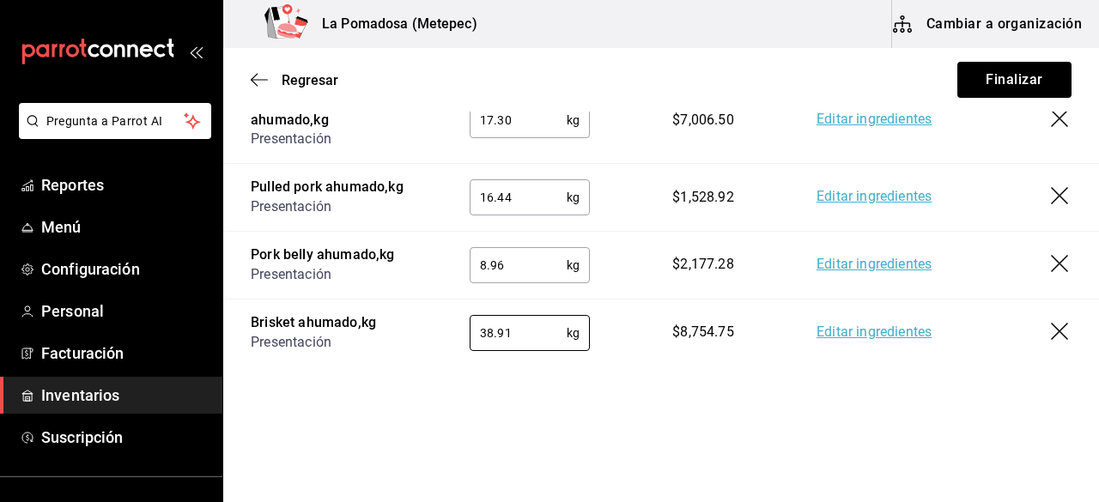
type input "38.91"
click at [630, 380] on div "Motivo de producción Nombre SPA3422.78 Buscar Insumo Cant. a producir Costo Cos…" at bounding box center [661, 31] width 876 height 714
click at [981, 92] on button "Finalizar" at bounding box center [1014, 80] width 114 height 36
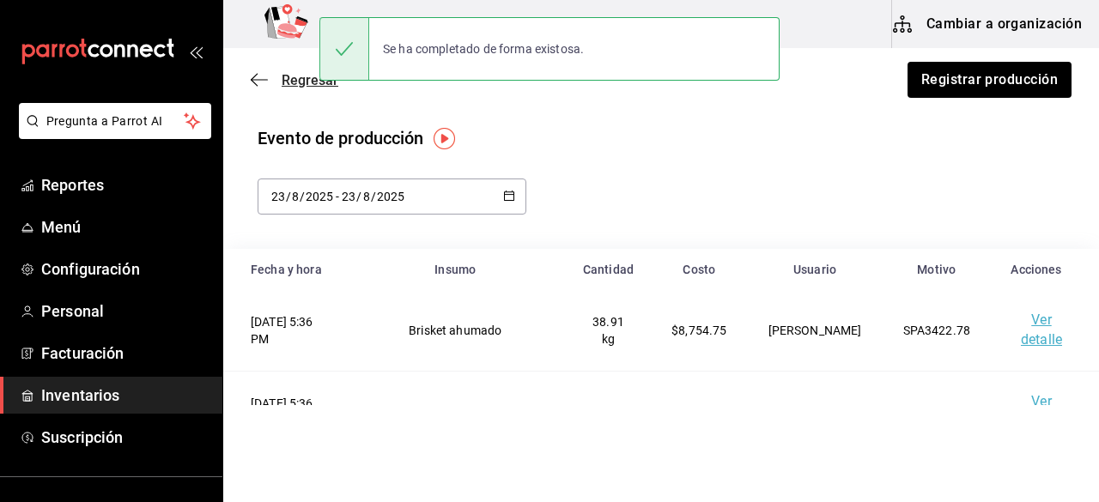
click at [307, 87] on span "Regresar" at bounding box center [310, 80] width 57 height 16
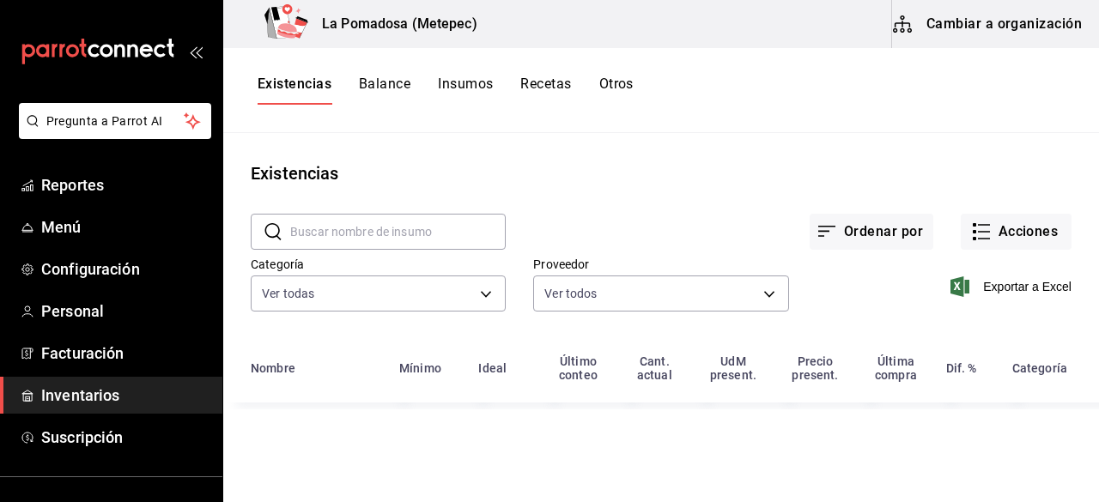
click at [378, 238] on input "text" at bounding box center [398, 232] width 216 height 34
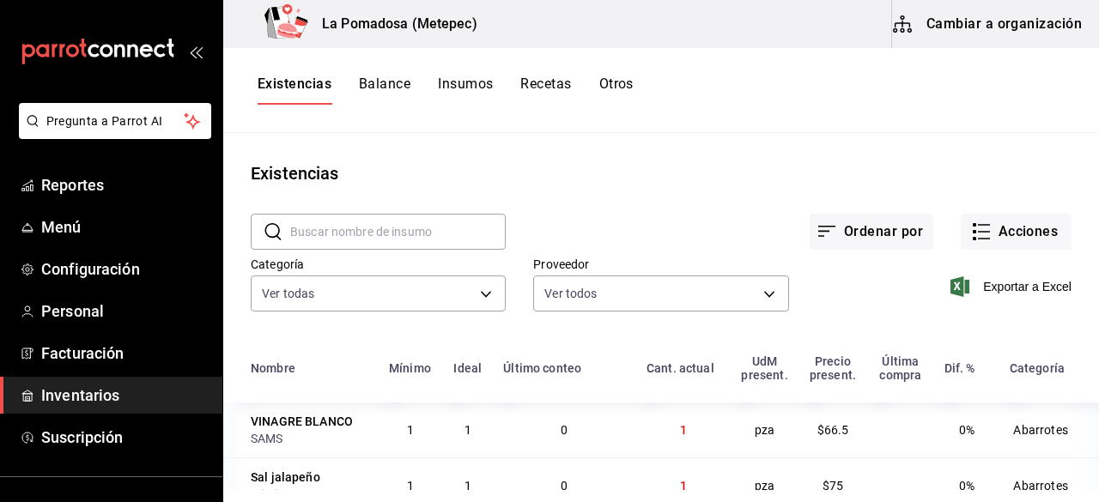
paste input "Brisket congelado"
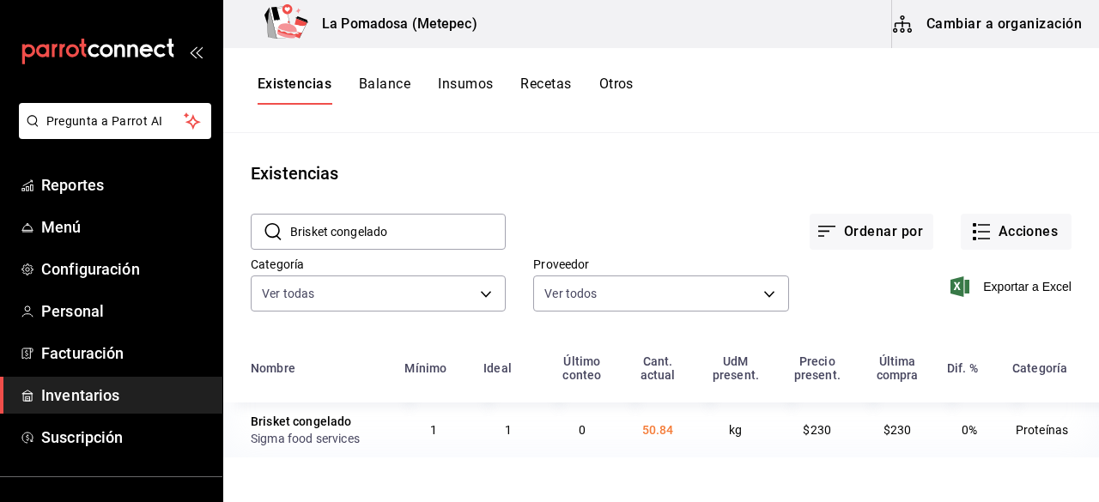
drag, startPoint x: 426, startPoint y: 228, endPoint x: 263, endPoint y: 237, distance: 163.4
click at [263, 237] on div "​ Brisket congelado ​" at bounding box center [378, 232] width 255 height 36
paste input "Short rib"
drag, startPoint x: 428, startPoint y: 226, endPoint x: 273, endPoint y: 231, distance: 155.5
click at [273, 231] on div "​ Short rib congelado ​" at bounding box center [378, 232] width 255 height 36
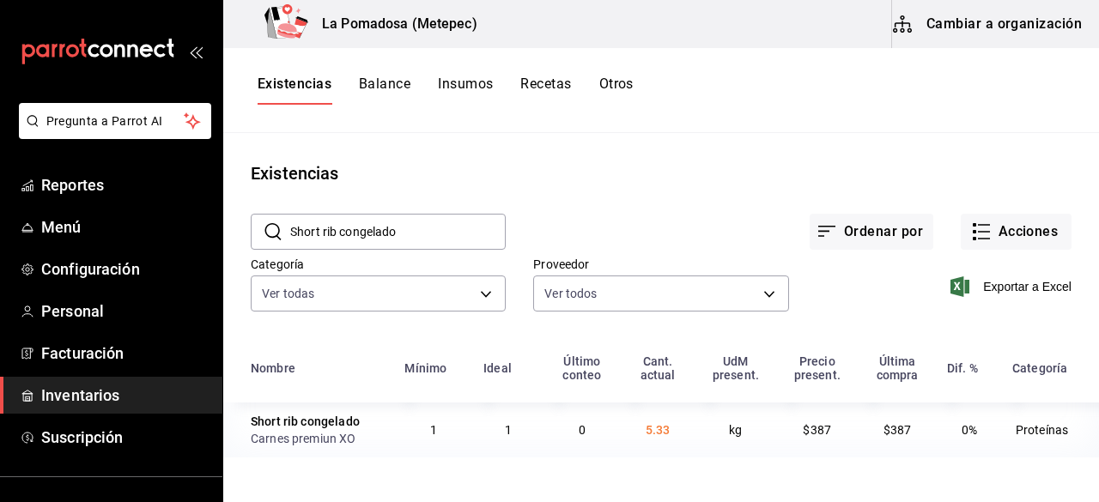
paste input "Pork belly"
drag, startPoint x: 442, startPoint y: 224, endPoint x: 281, endPoint y: 233, distance: 161.6
click at [281, 233] on div "​ Pork belly congelado ​" at bounding box center [378, 232] width 255 height 36
paste input "Short Rib Canadiense"
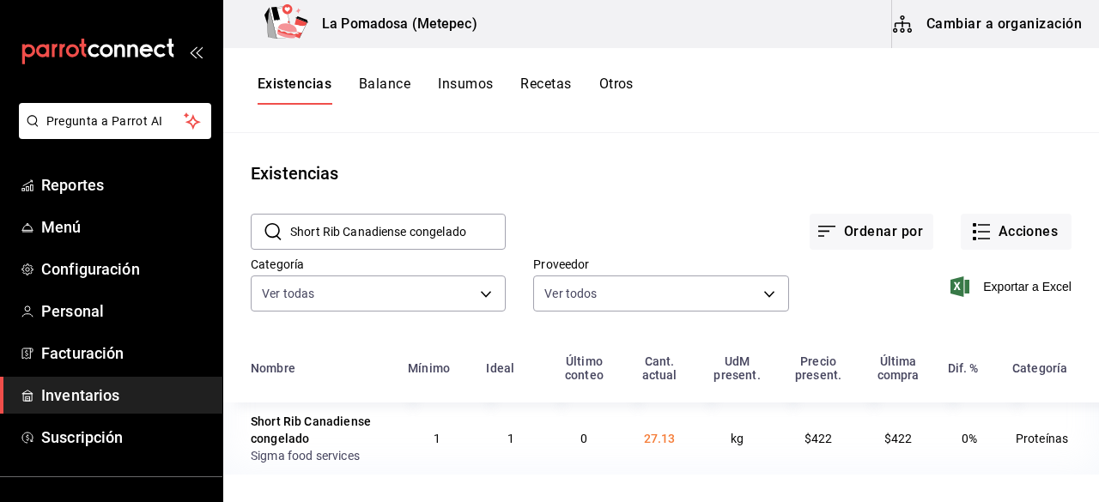
drag, startPoint x: 496, startPoint y: 232, endPoint x: 256, endPoint y: 231, distance: 240.4
click at [256, 231] on div "​ Short Rib Canadiense congelado ​" at bounding box center [378, 232] width 255 height 36
paste input "Pulled pork"
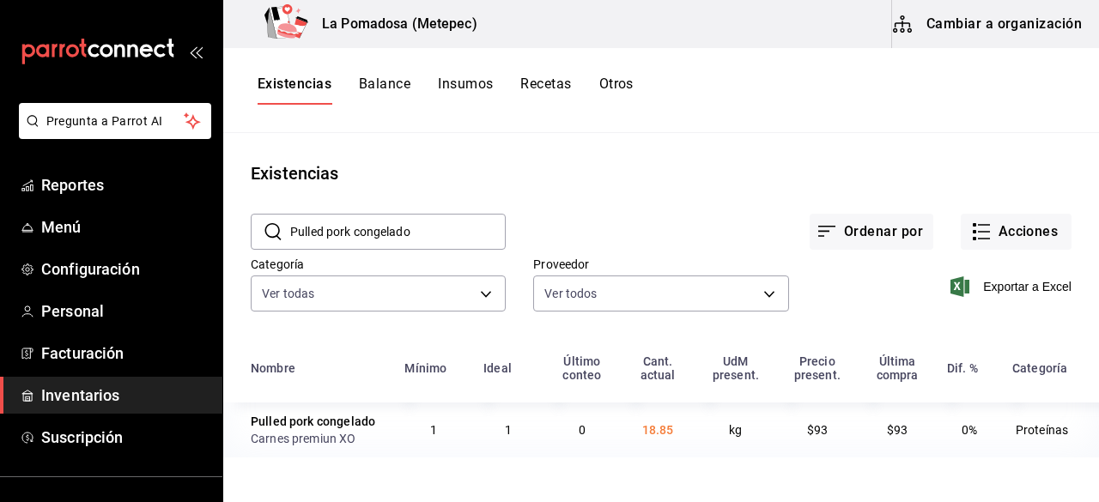
drag, startPoint x: 467, startPoint y: 228, endPoint x: 275, endPoint y: 222, distance: 192.4
click at [275, 222] on div "​ Pulled pork congelado ​" at bounding box center [378, 232] width 255 height 36
paste input "Costillas spare rib"
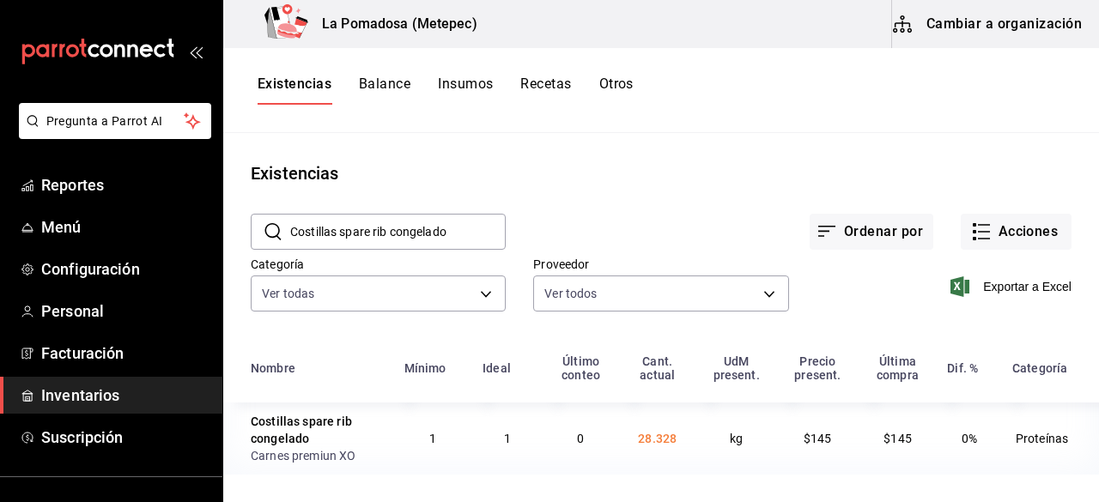
drag, startPoint x: 479, startPoint y: 229, endPoint x: 254, endPoint y: 213, distance: 225.5
click at [254, 214] on div "​ Costillas spare rib congelado ​" at bounding box center [378, 232] width 255 height 36
paste input "baby back"
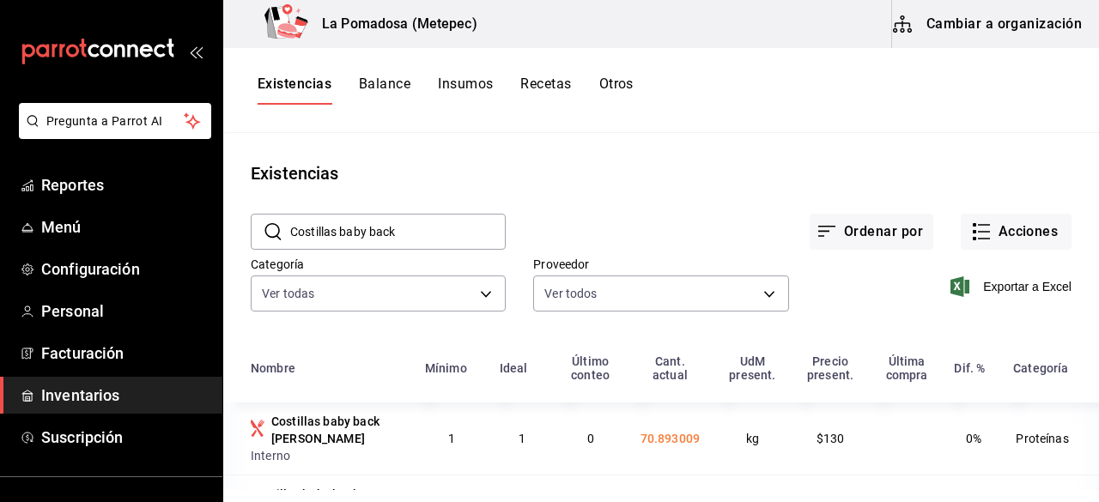
click at [689, 210] on div "Ordenar por Acciones" at bounding box center [789, 218] width 566 height 64
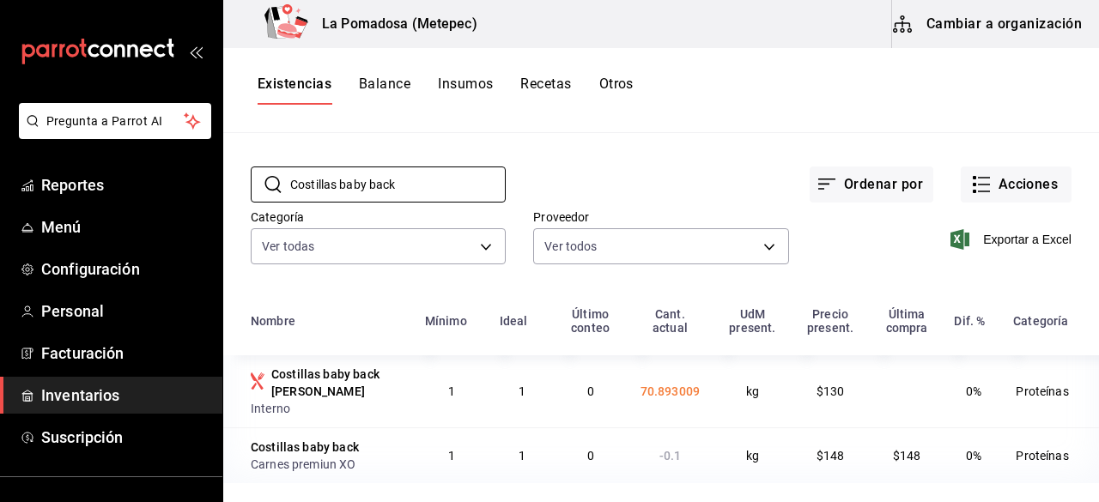
drag, startPoint x: 477, startPoint y: 197, endPoint x: 221, endPoint y: 164, distance: 257.9
click at [221, 164] on div "Pregunta a Parrot AI Reportes Menú Configuración Personal Facturación Inventari…" at bounding box center [549, 245] width 1099 height 490
paste input "horizo Artesanal"
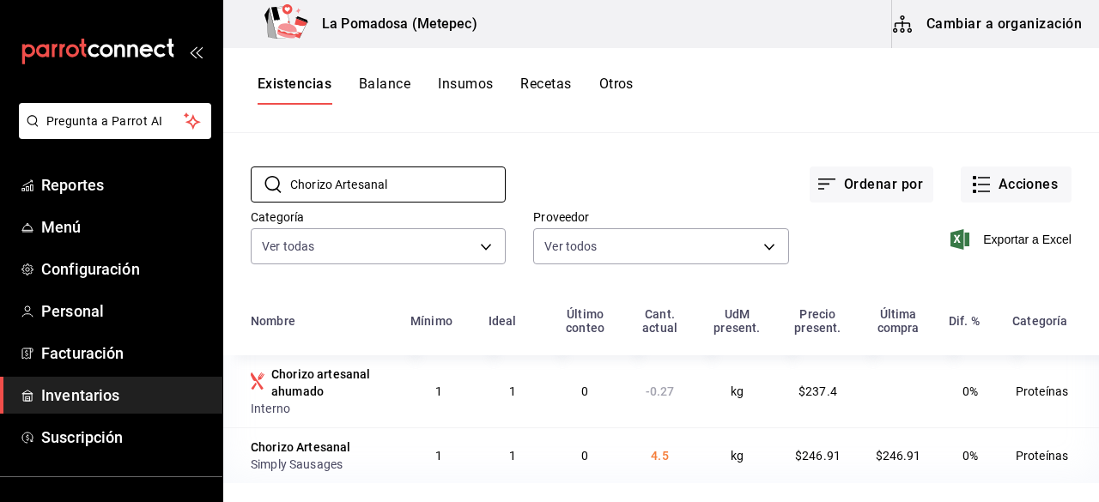
type input "Chorizo Artesanal"
click at [683, 182] on div "Proveedor Ver todos" at bounding box center [647, 226] width 282 height 88
